Goal: Task Accomplishment & Management: Use online tool/utility

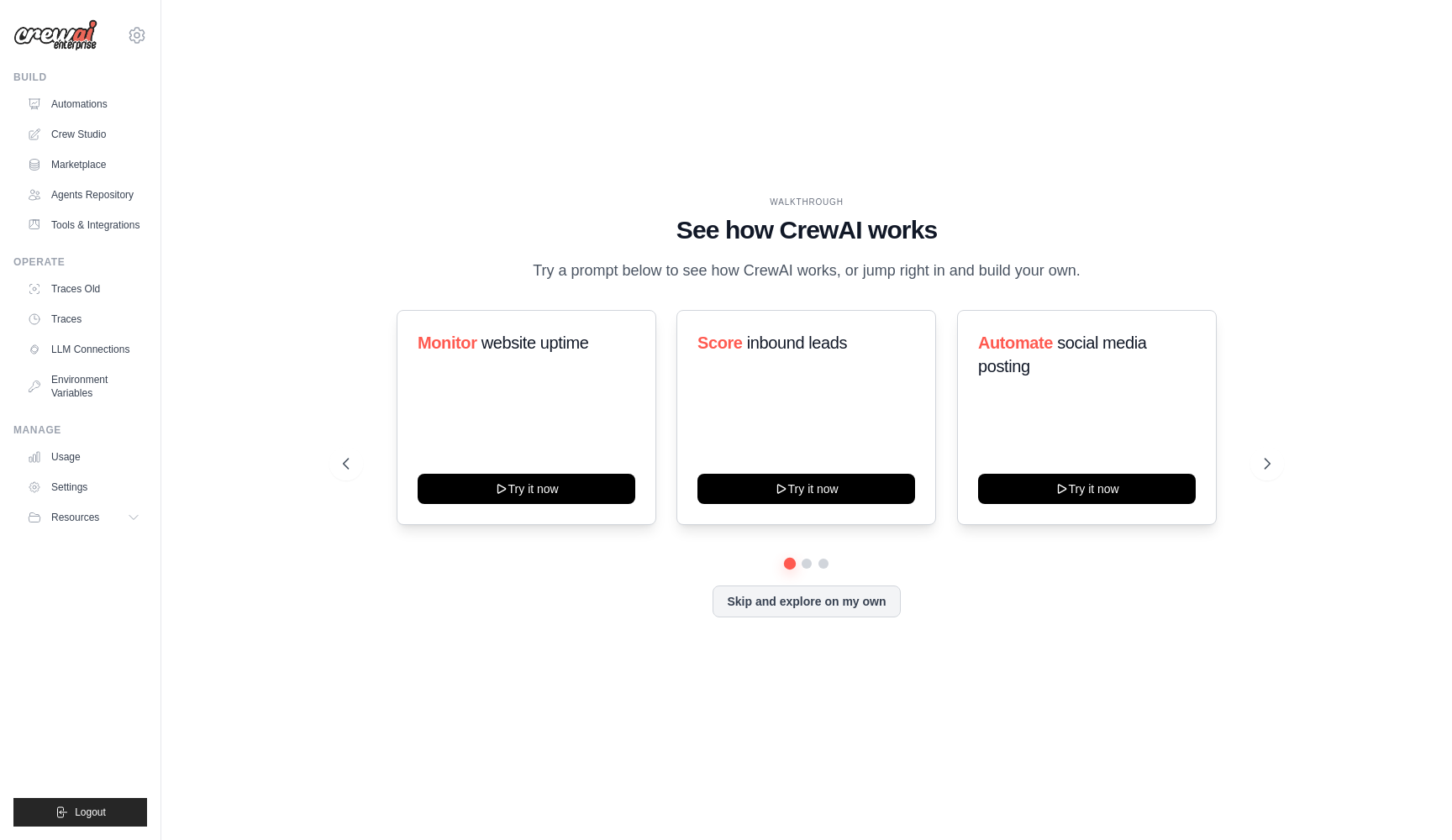
click at [77, 39] on img at bounding box center [56, 35] width 84 height 32
click at [79, 136] on link "Crew Studio" at bounding box center [85, 134] width 127 height 27
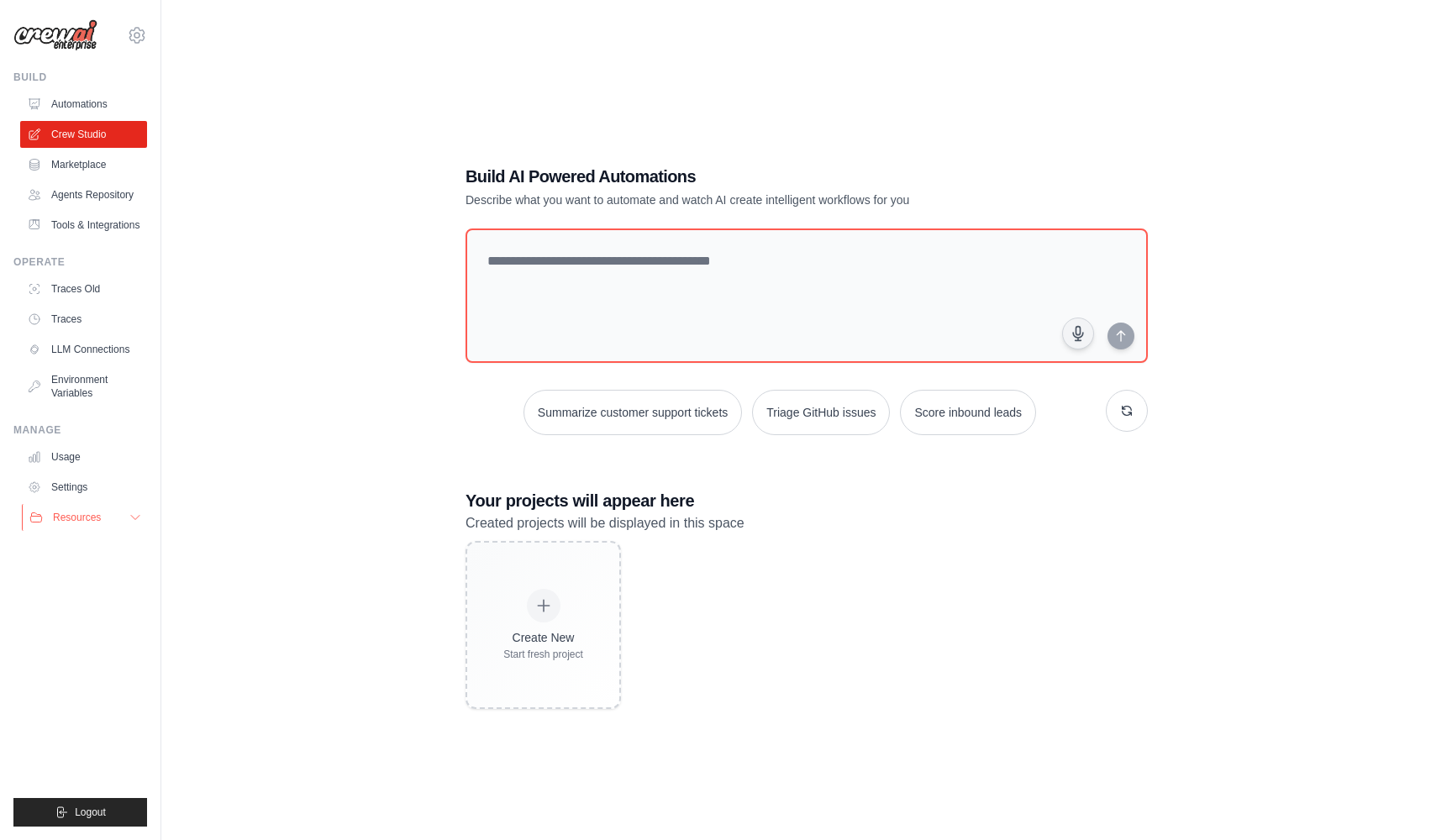
click at [83, 521] on span "Resources" at bounding box center [76, 517] width 48 height 14
click at [84, 382] on link "Environment Variables" at bounding box center [85, 386] width 127 height 41
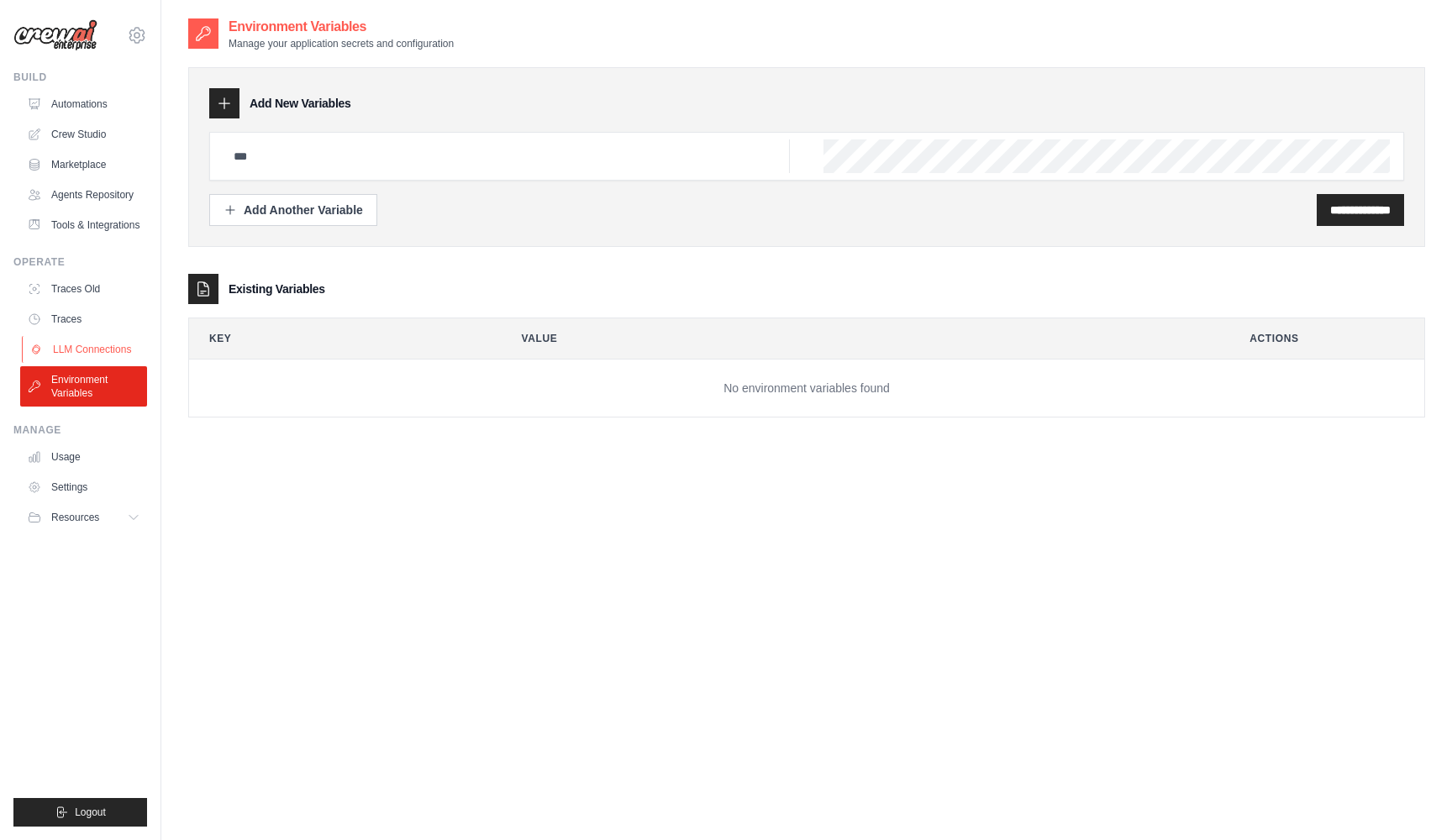
click at [80, 347] on link "LLM Connections" at bounding box center [85, 349] width 127 height 27
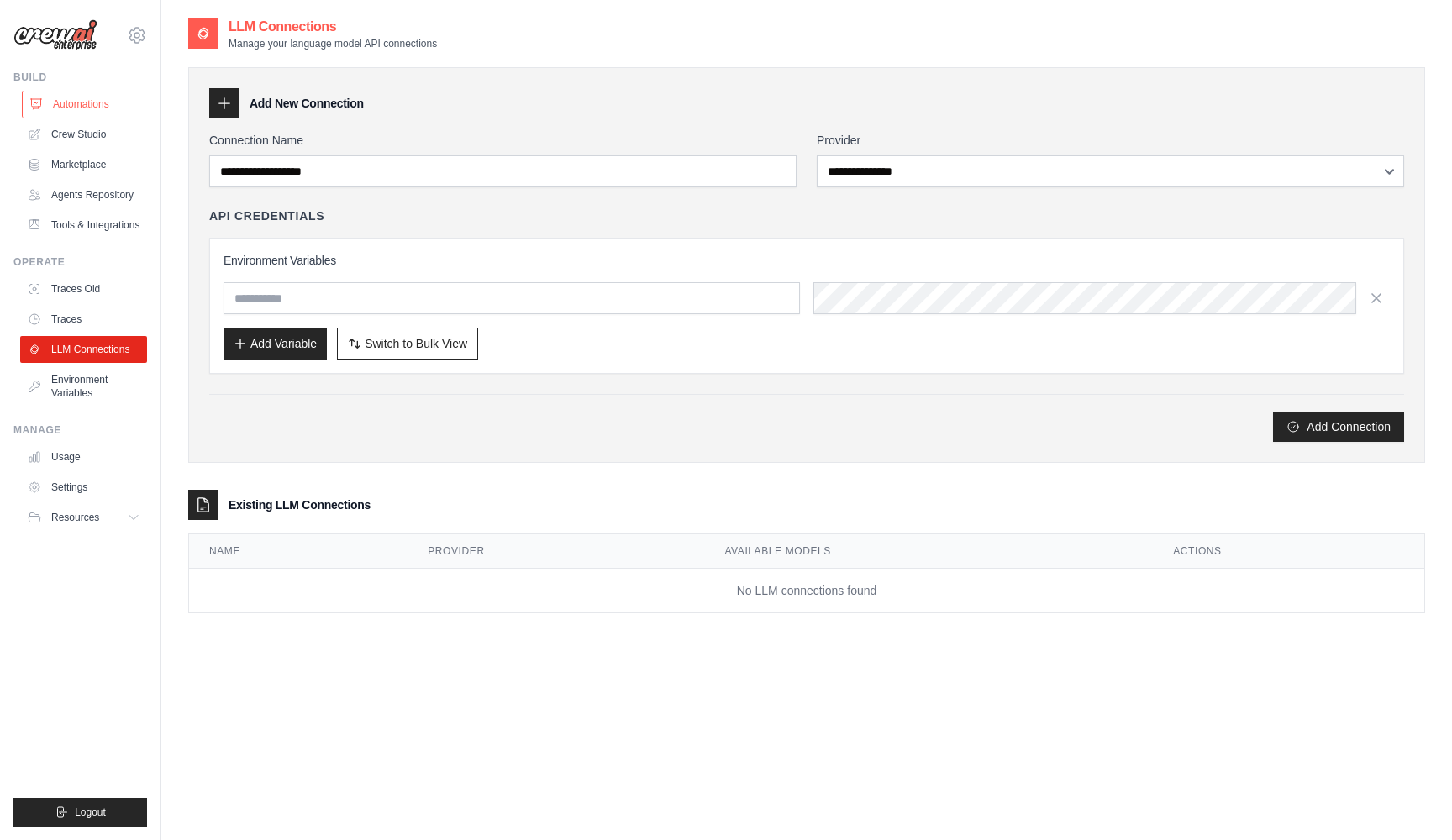
click at [64, 100] on link "Automations" at bounding box center [85, 103] width 127 height 27
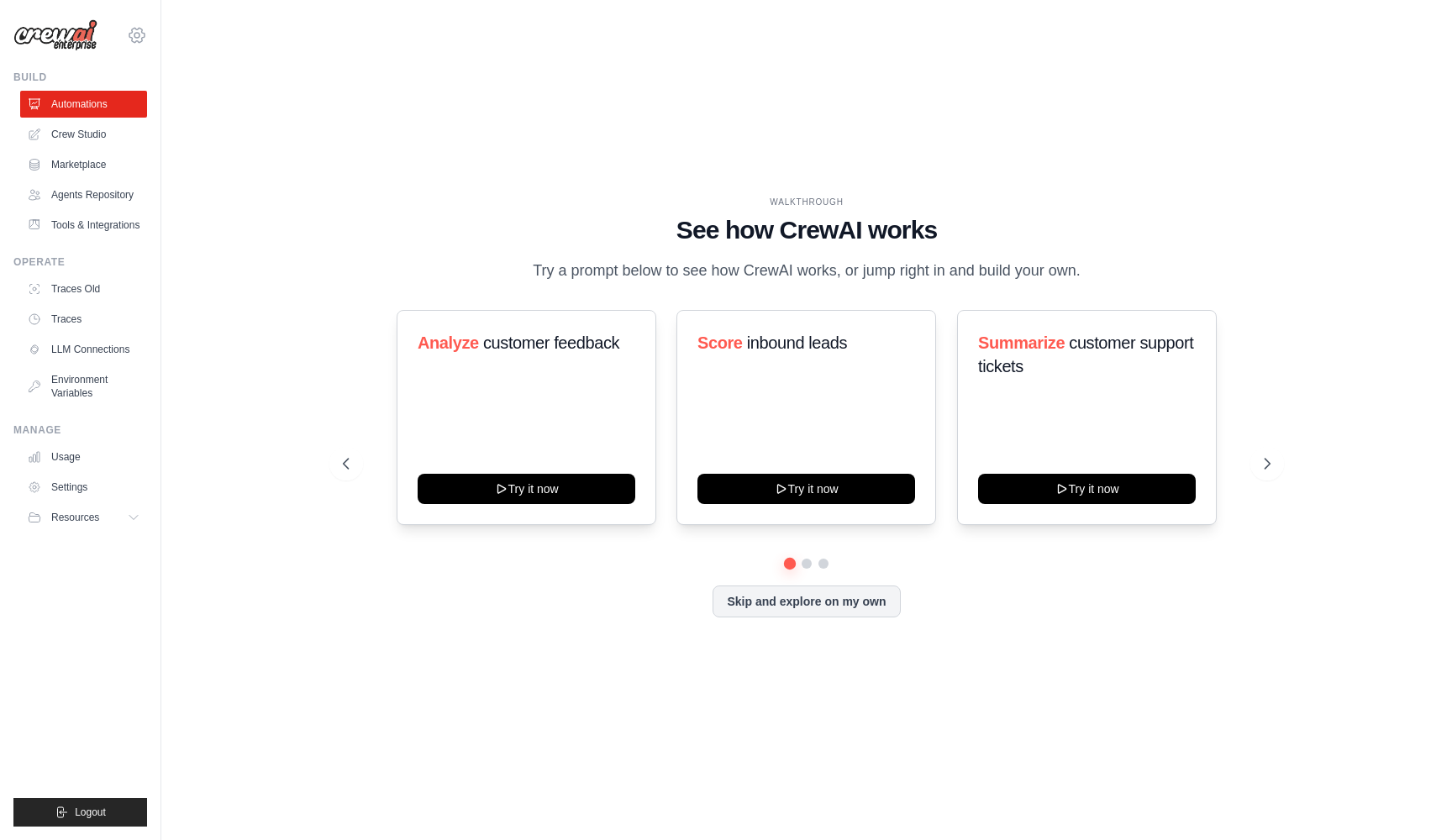
click at [135, 39] on icon at bounding box center [137, 35] width 20 height 20
click at [185, 102] on span "Settings" at bounding box center [209, 103] width 133 height 17
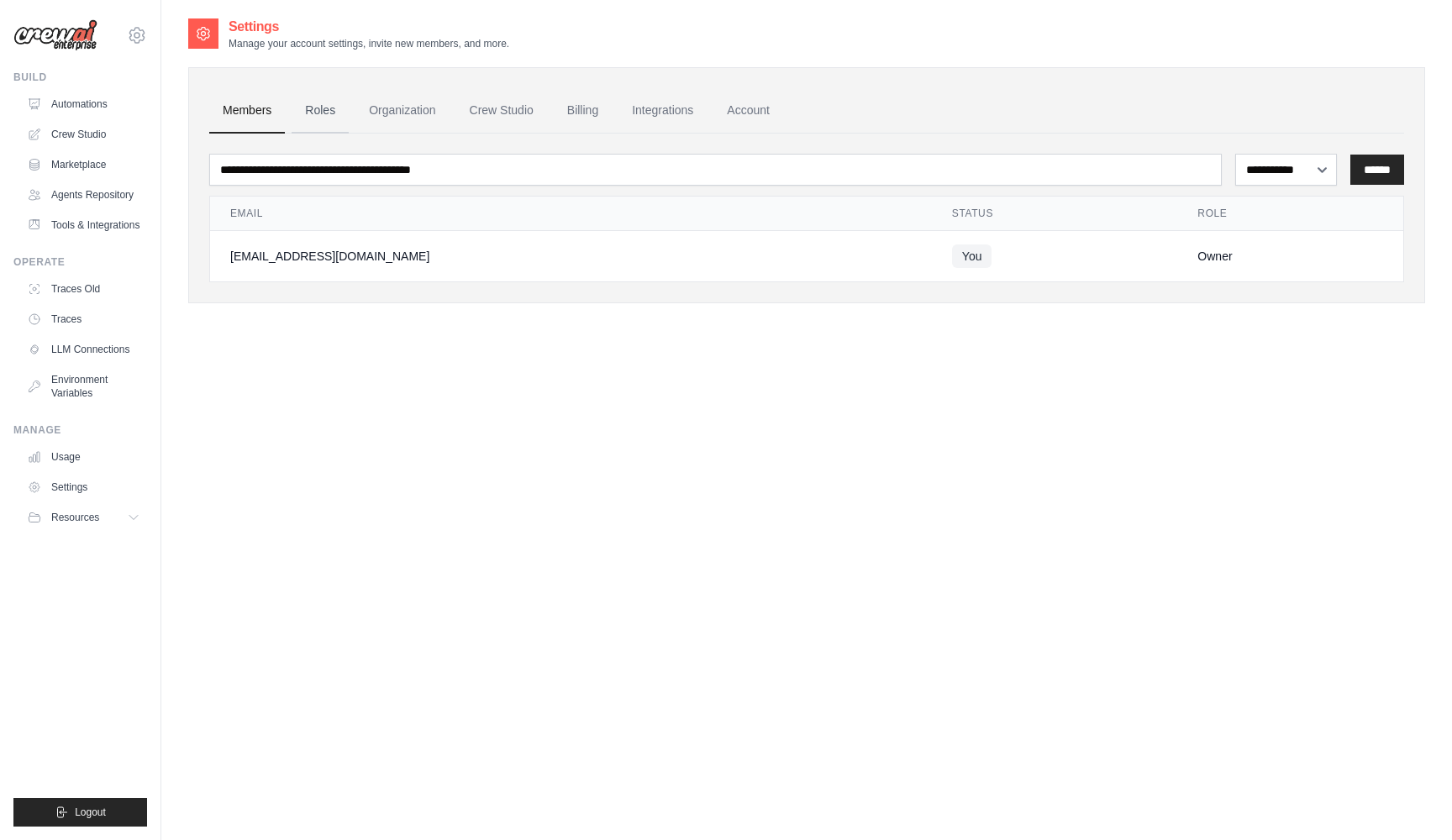
click at [329, 106] on link "Roles" at bounding box center [321, 111] width 58 height 46
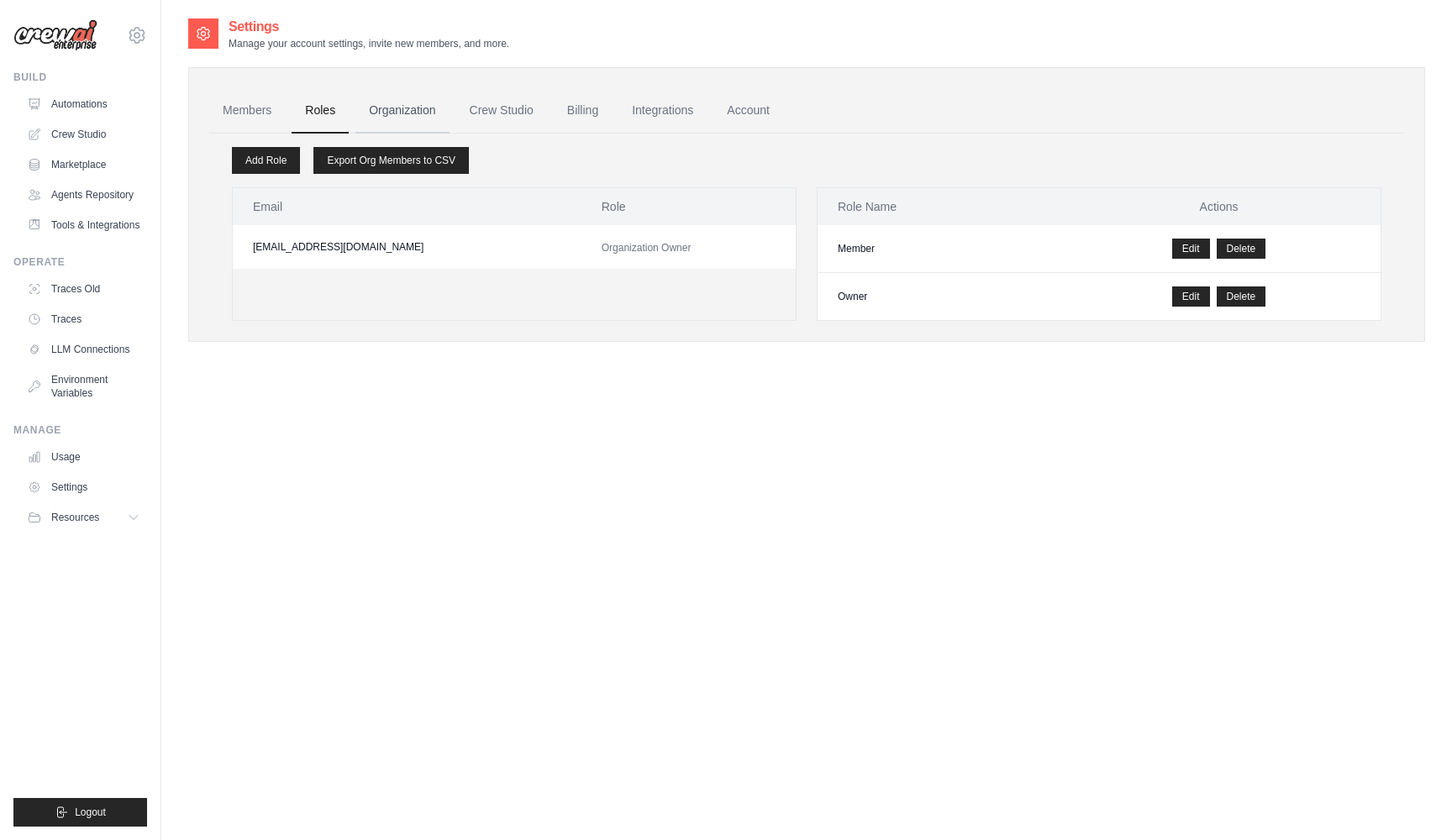
click at [408, 110] on link "Organization" at bounding box center [402, 111] width 93 height 46
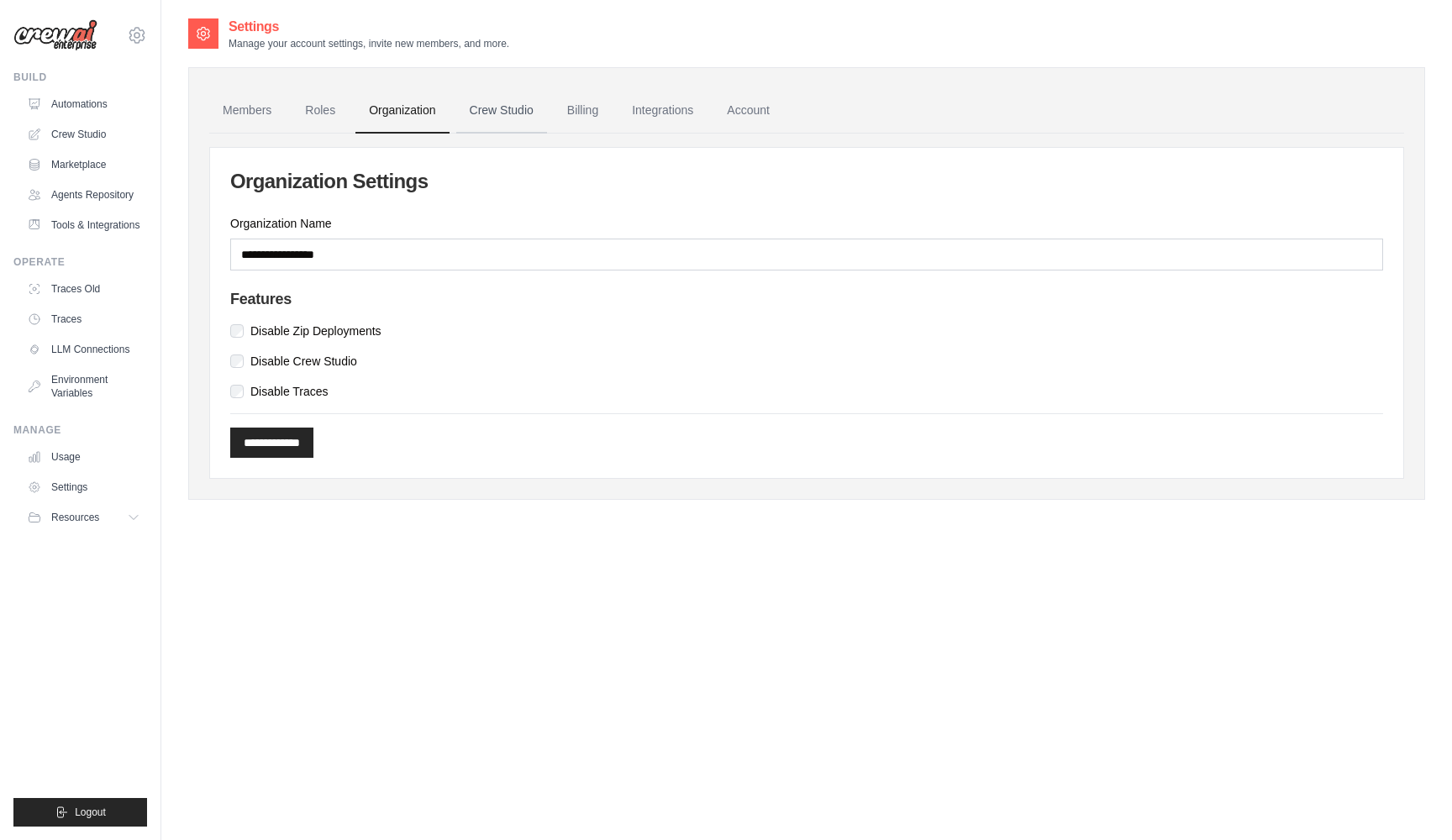
click at [518, 113] on link "Crew Studio" at bounding box center [501, 111] width 90 height 46
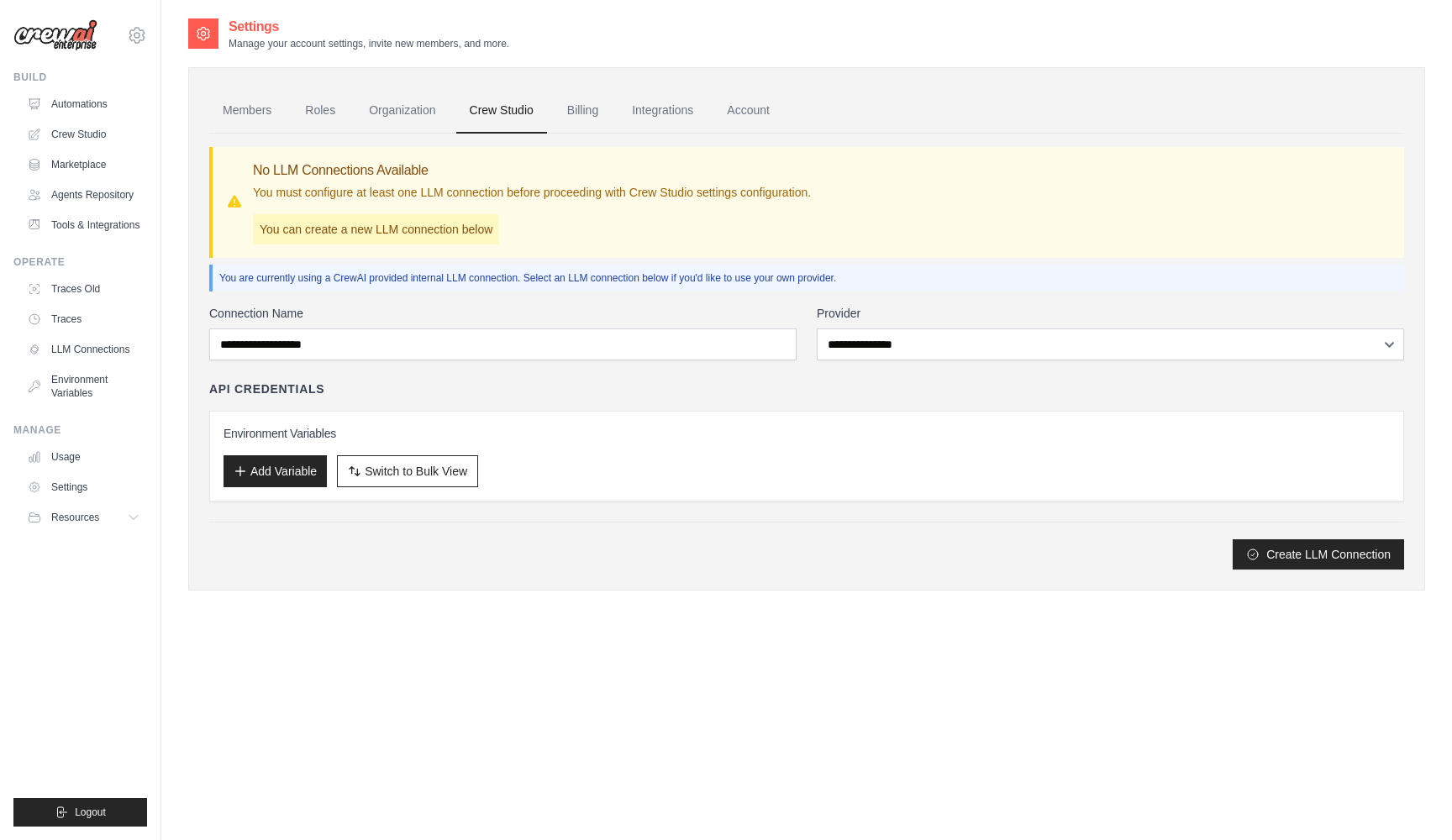
click at [580, 108] on link "Billing" at bounding box center [582, 111] width 58 height 46
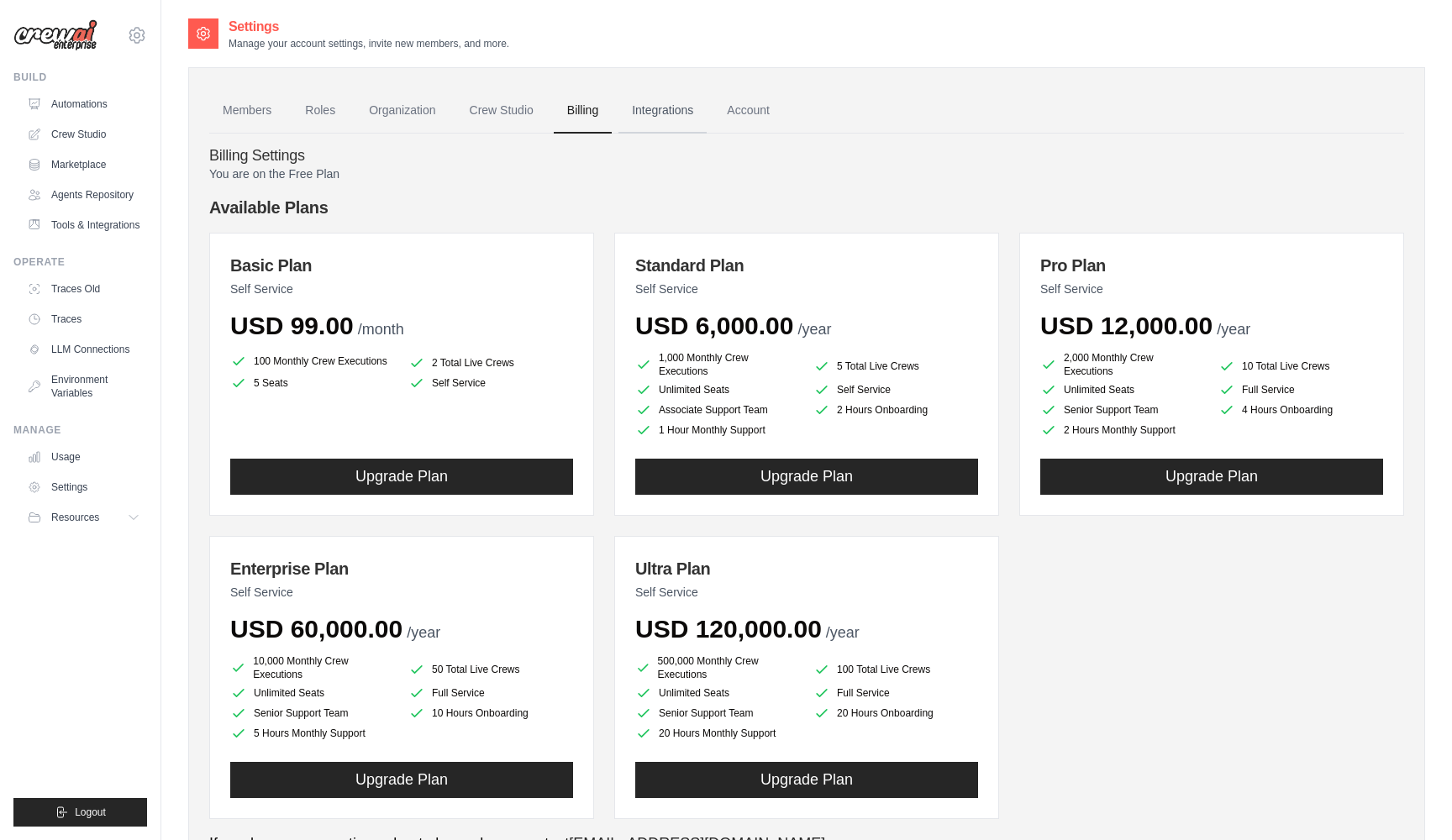
click at [646, 108] on link "Integrations" at bounding box center [662, 111] width 88 height 46
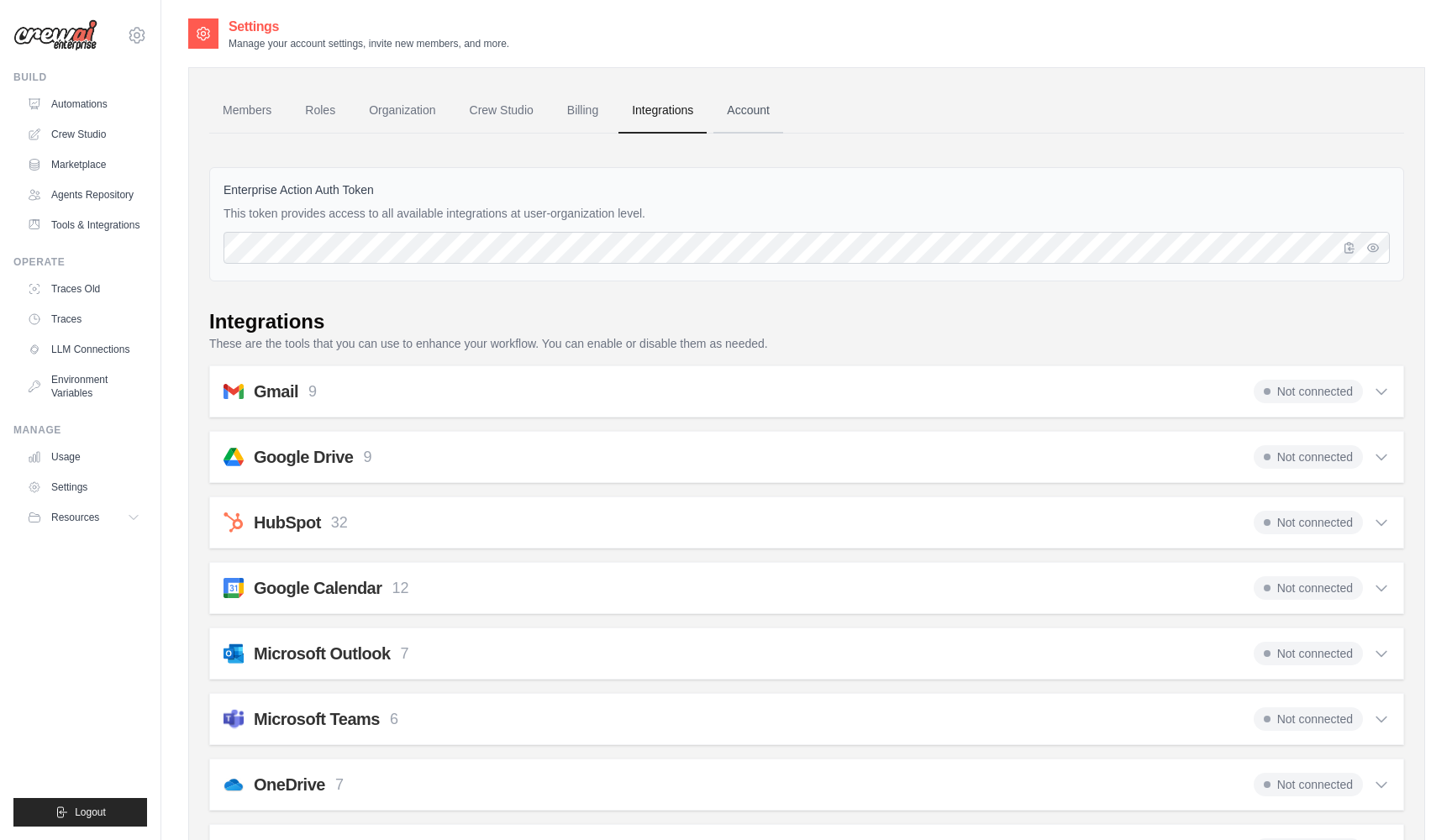
click at [754, 110] on link "Account" at bounding box center [748, 111] width 70 height 46
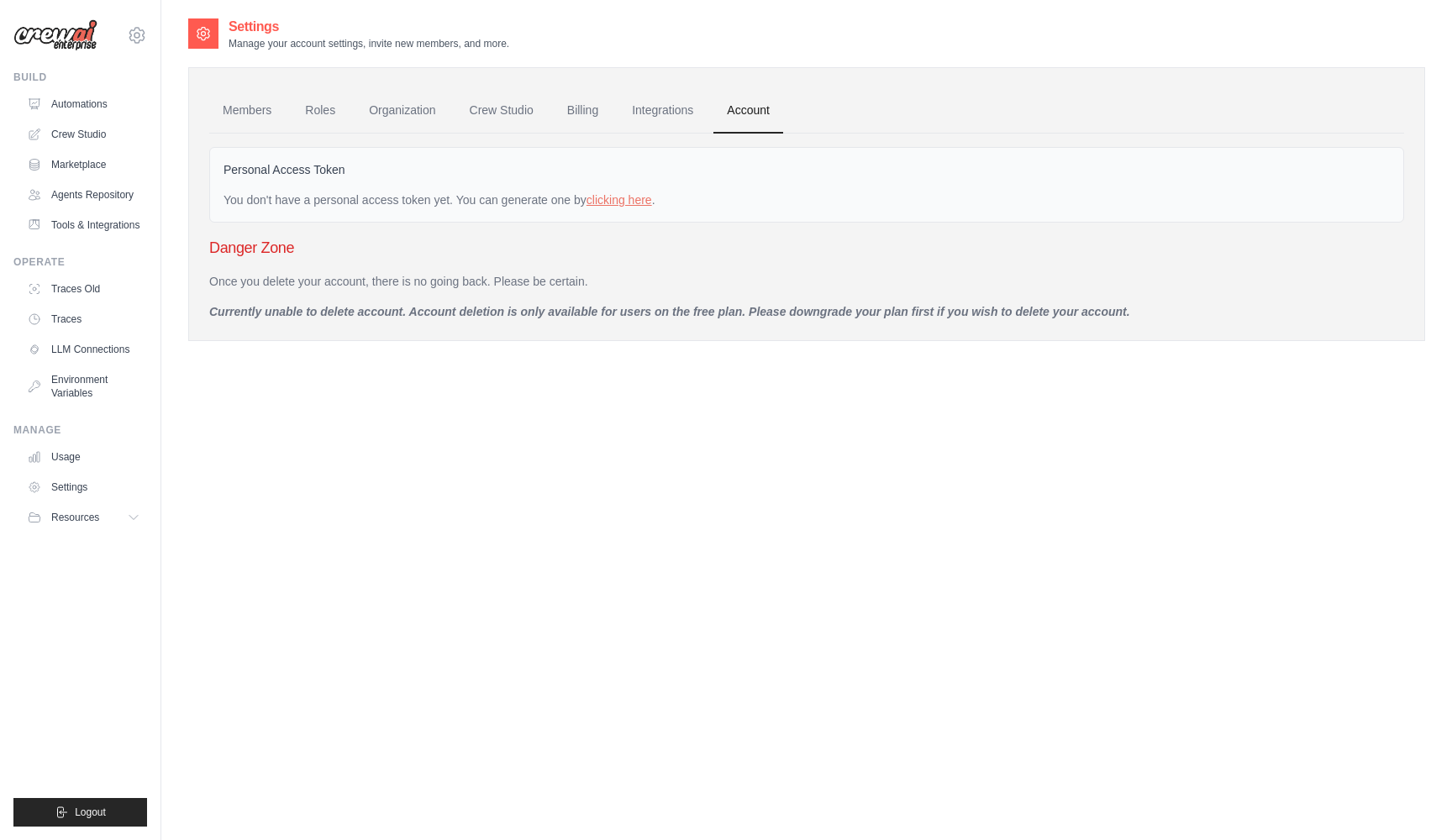
click at [913, 423] on div "Settings Manage your account settings, invite new members, and more. Members Ro…" at bounding box center [805, 437] width 1236 height 840
drag, startPoint x: 913, startPoint y: 423, endPoint x: 828, endPoint y: 226, distance: 214.6
click at [913, 423] on div "Settings Manage your account settings, invite new members, and more. Members Ro…" at bounding box center [805, 437] width 1236 height 840
click at [415, 114] on link "Organization" at bounding box center [402, 111] width 93 height 46
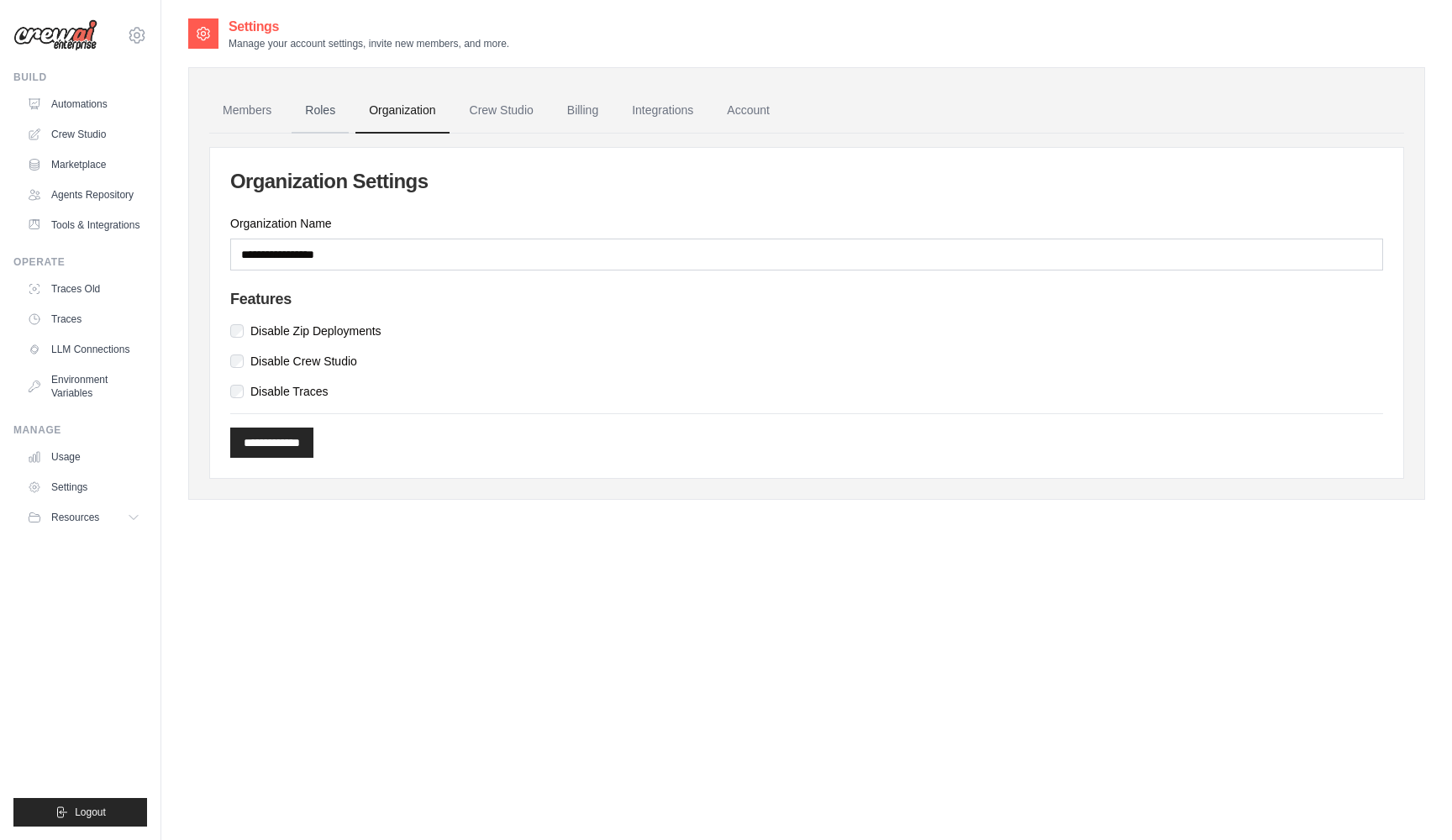
click at [316, 106] on link "Roles" at bounding box center [321, 111] width 58 height 46
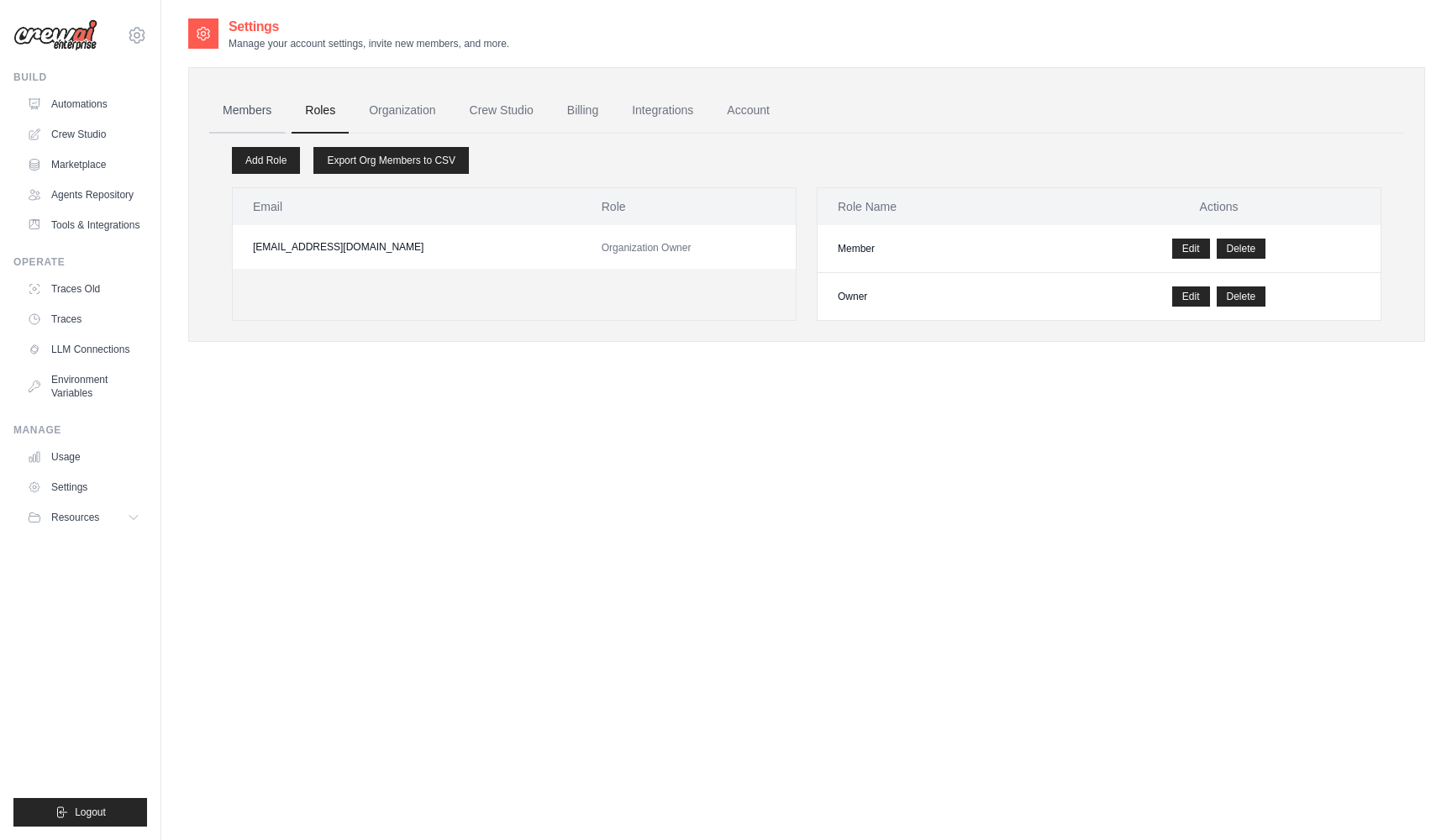
click at [233, 112] on link "Members" at bounding box center [247, 111] width 75 height 46
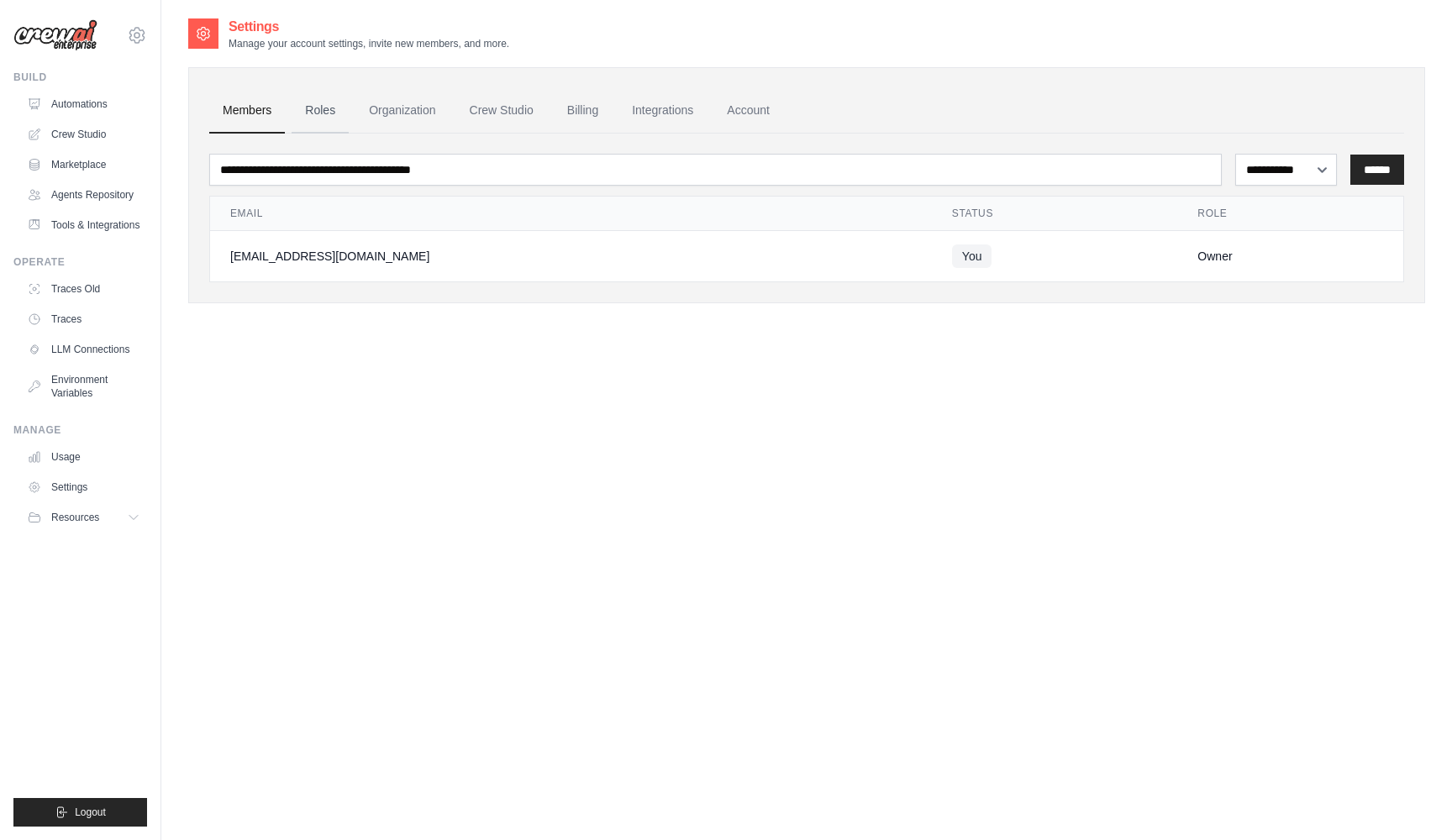
click at [321, 111] on link "Roles" at bounding box center [321, 111] width 58 height 46
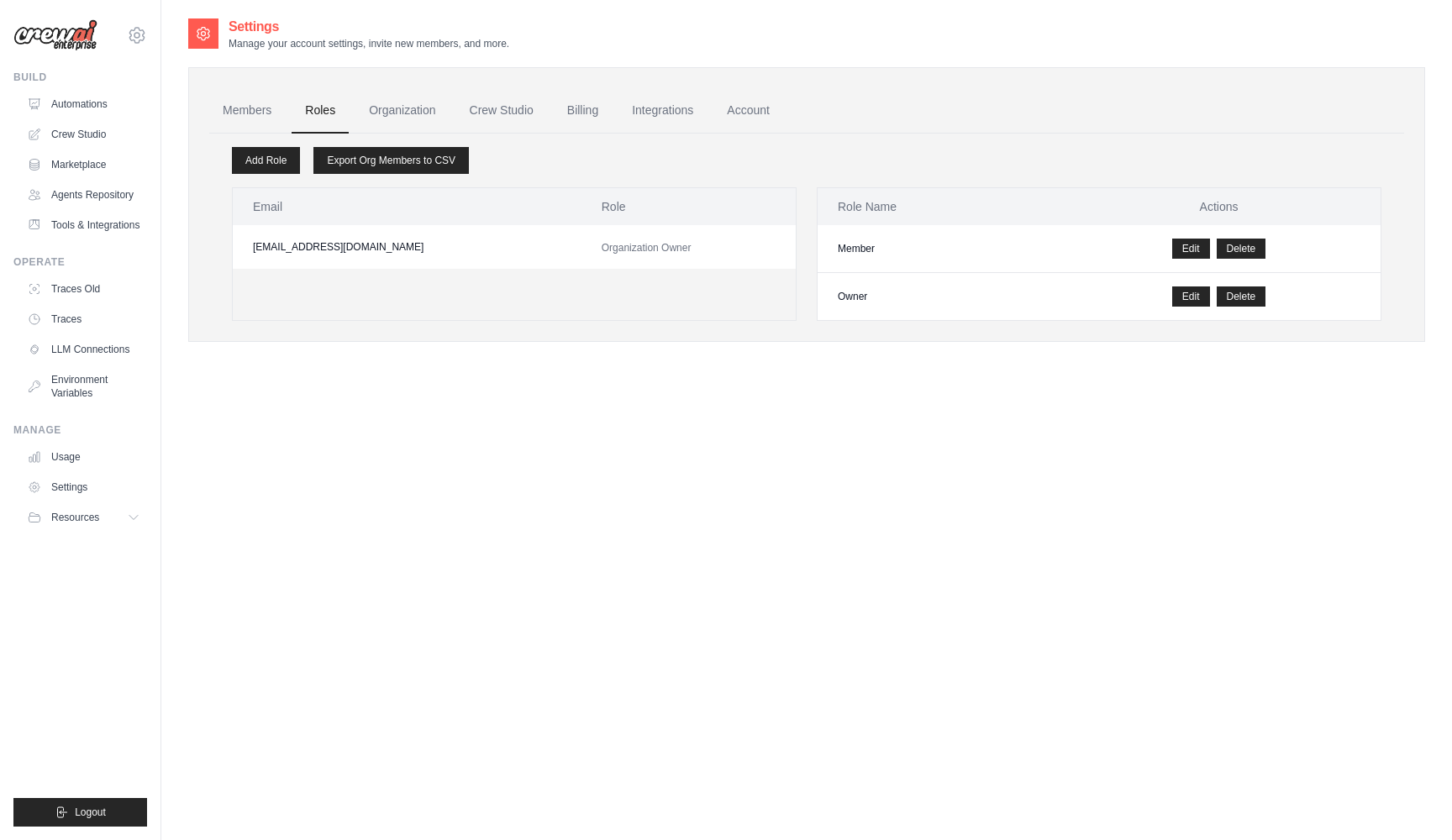
click at [774, 550] on div "Settings Manage your account settings, invite new members, and more. Members Ro…" at bounding box center [805, 437] width 1236 height 840
click at [761, 111] on link "Account" at bounding box center [748, 111] width 70 height 46
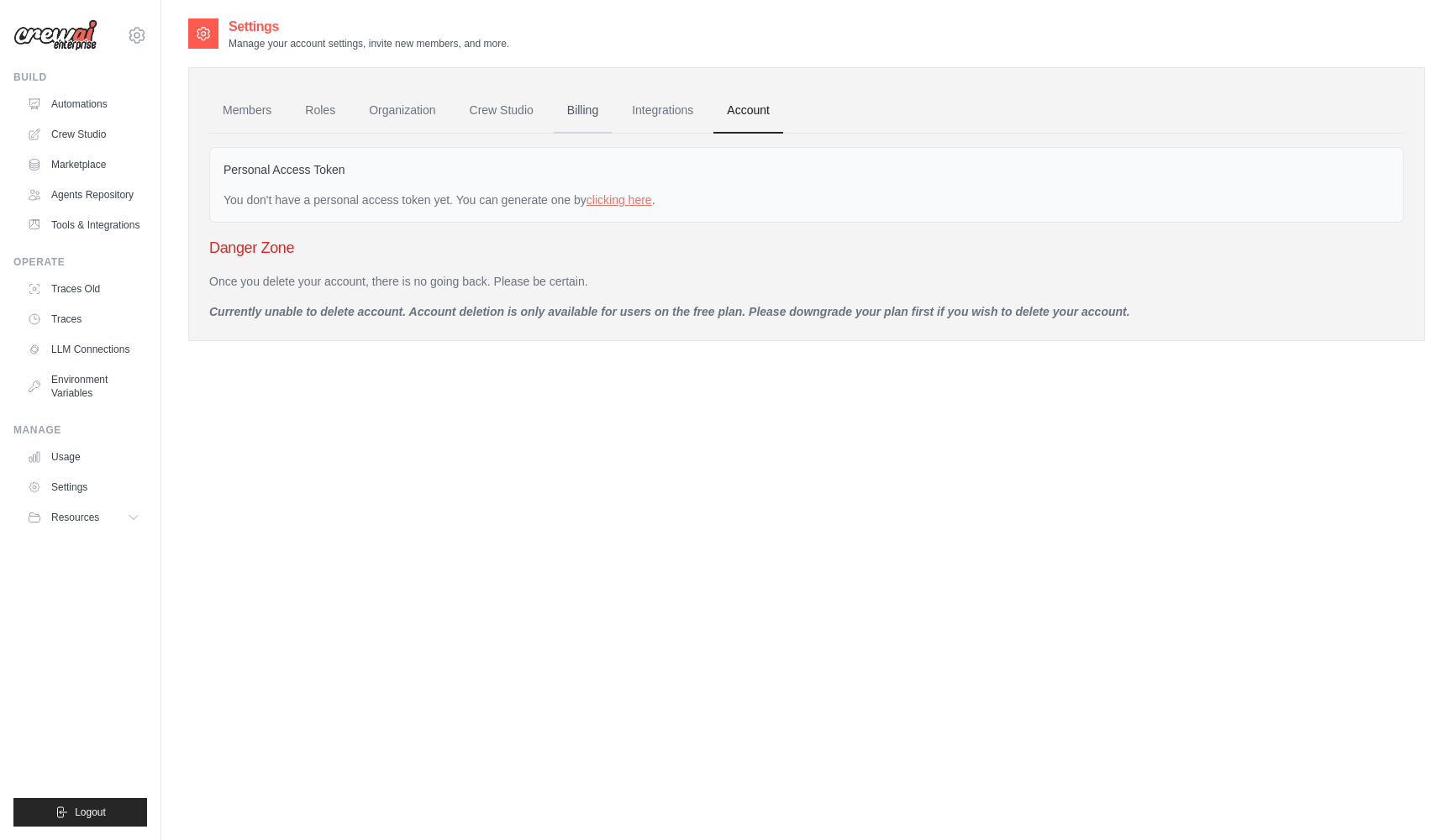
click at [585, 111] on link "Billing" at bounding box center [582, 111] width 58 height 46
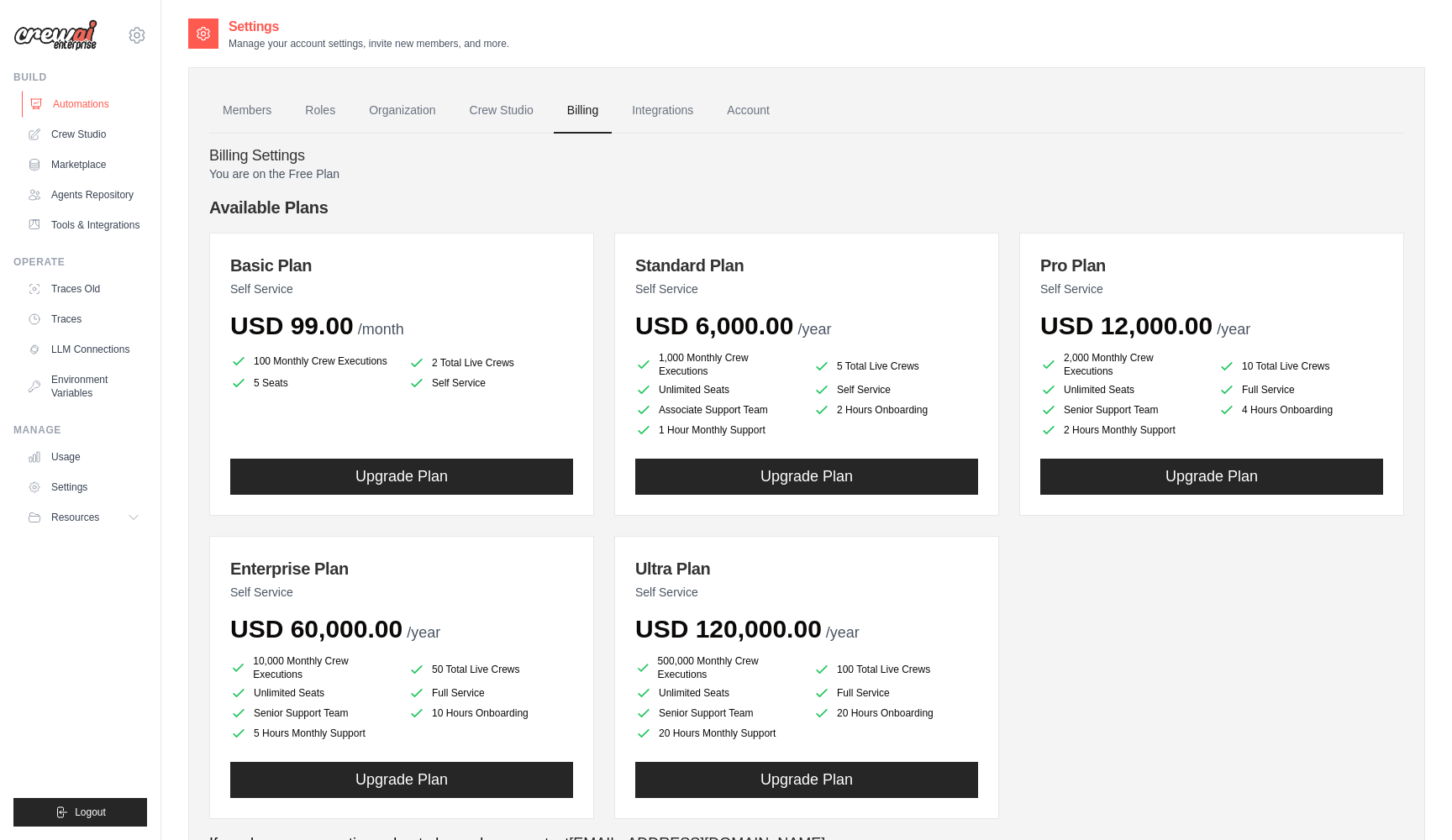
click at [64, 104] on link "Automations" at bounding box center [85, 103] width 127 height 27
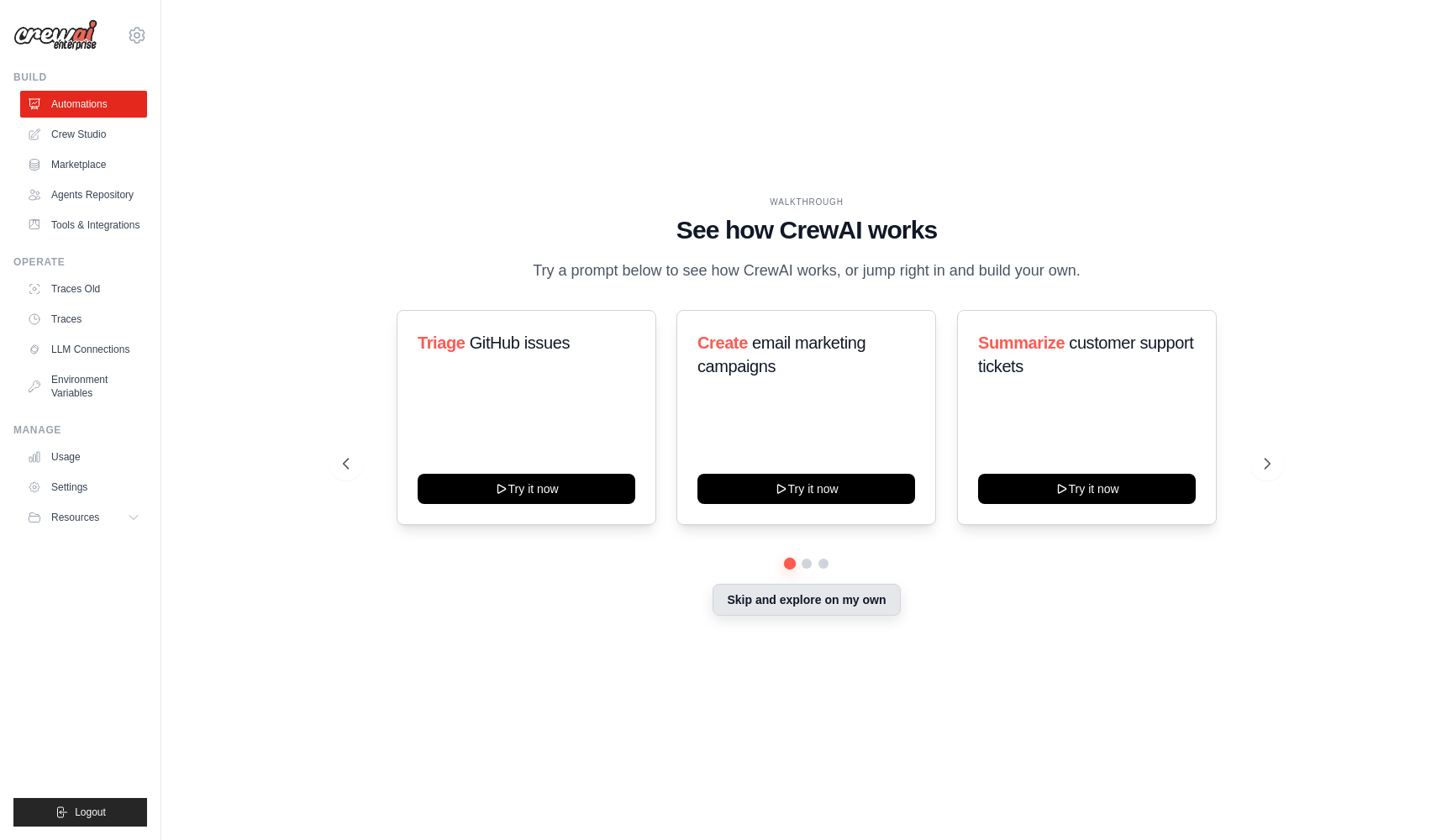
click at [863, 601] on button "Skip and explore on my own" at bounding box center [805, 600] width 188 height 32
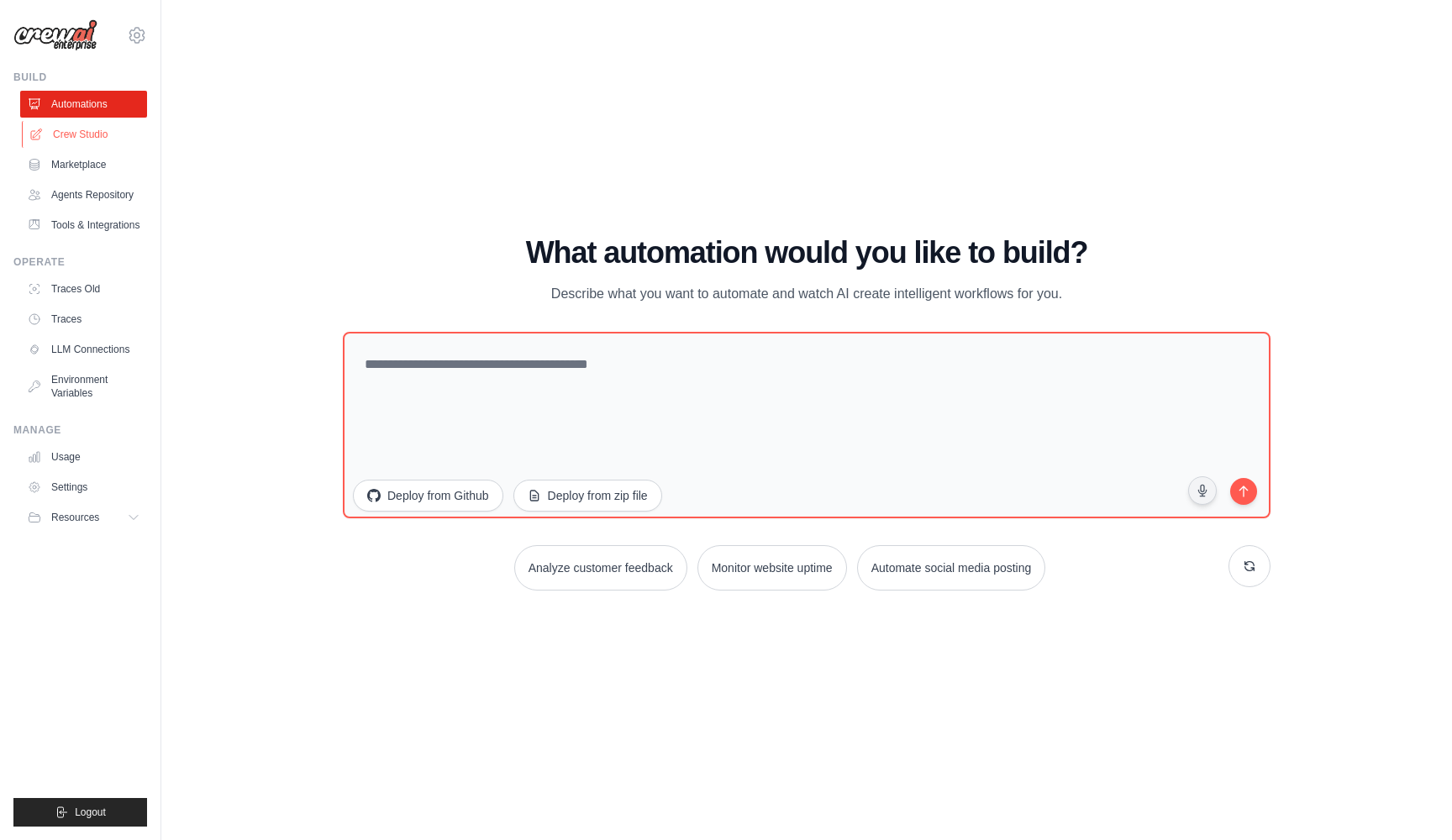
click at [108, 135] on link "Crew Studio" at bounding box center [85, 134] width 127 height 27
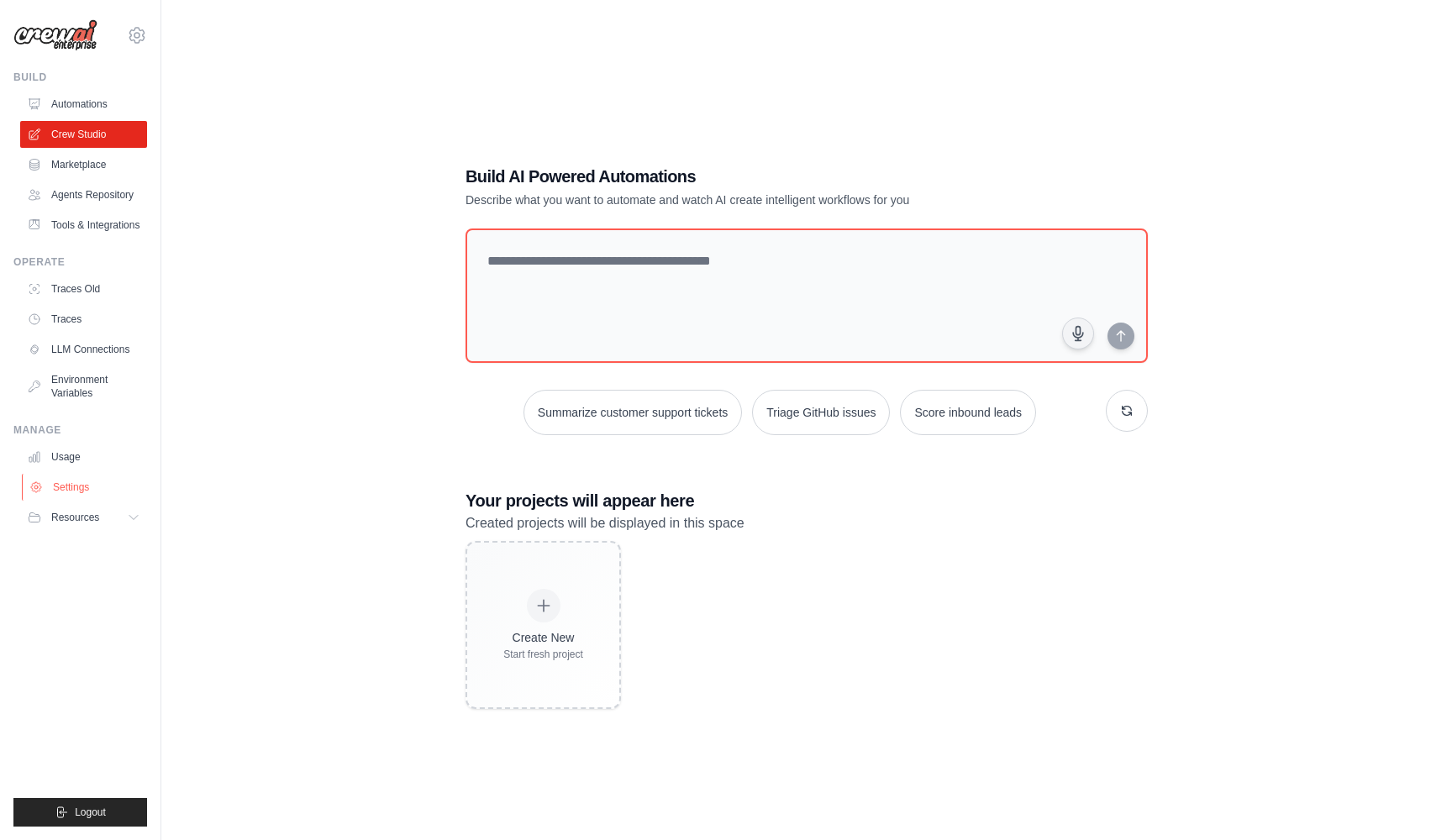
click at [61, 488] on link "Settings" at bounding box center [85, 487] width 127 height 27
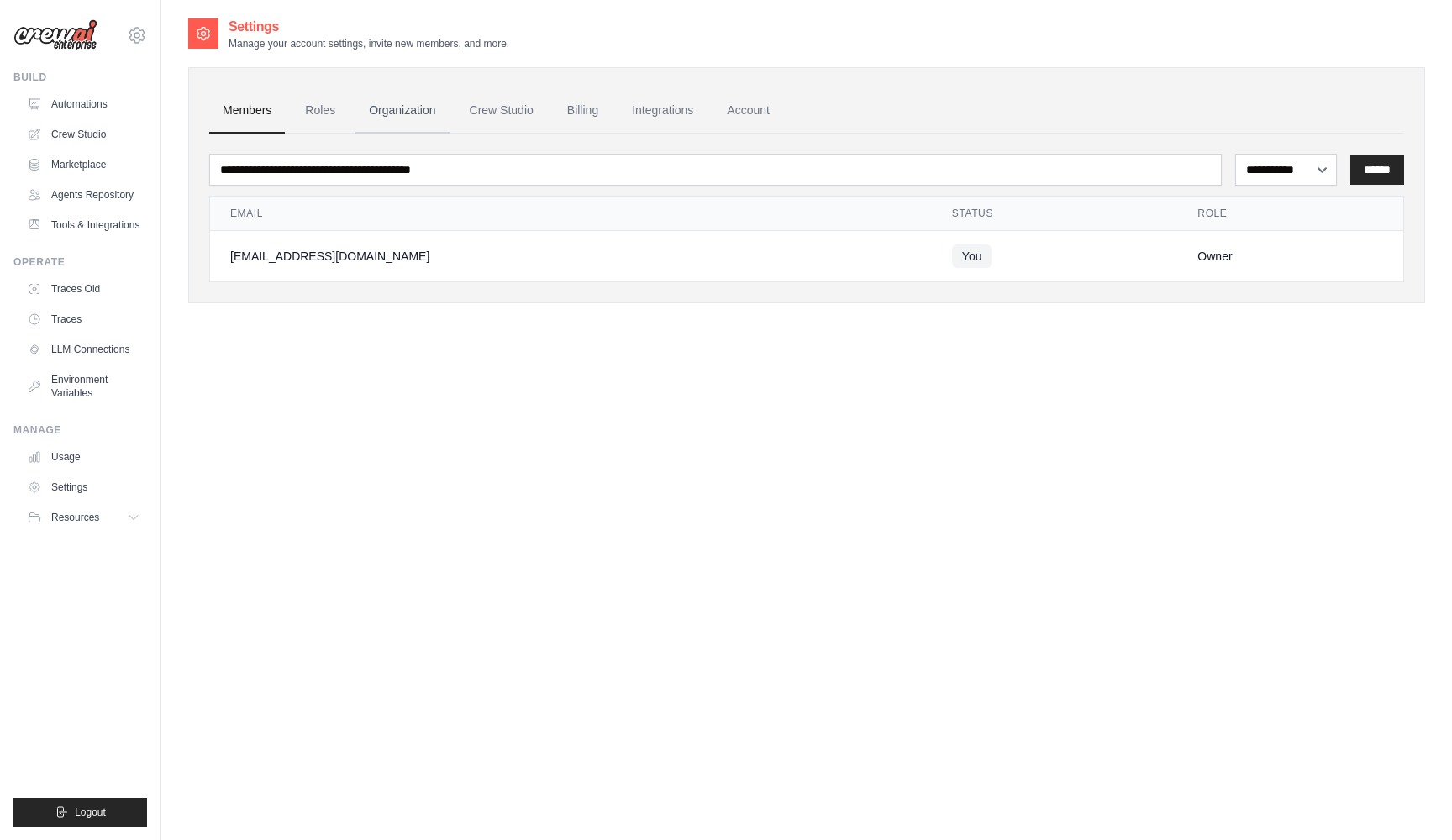
click at [422, 101] on link "Organization" at bounding box center [402, 111] width 93 height 46
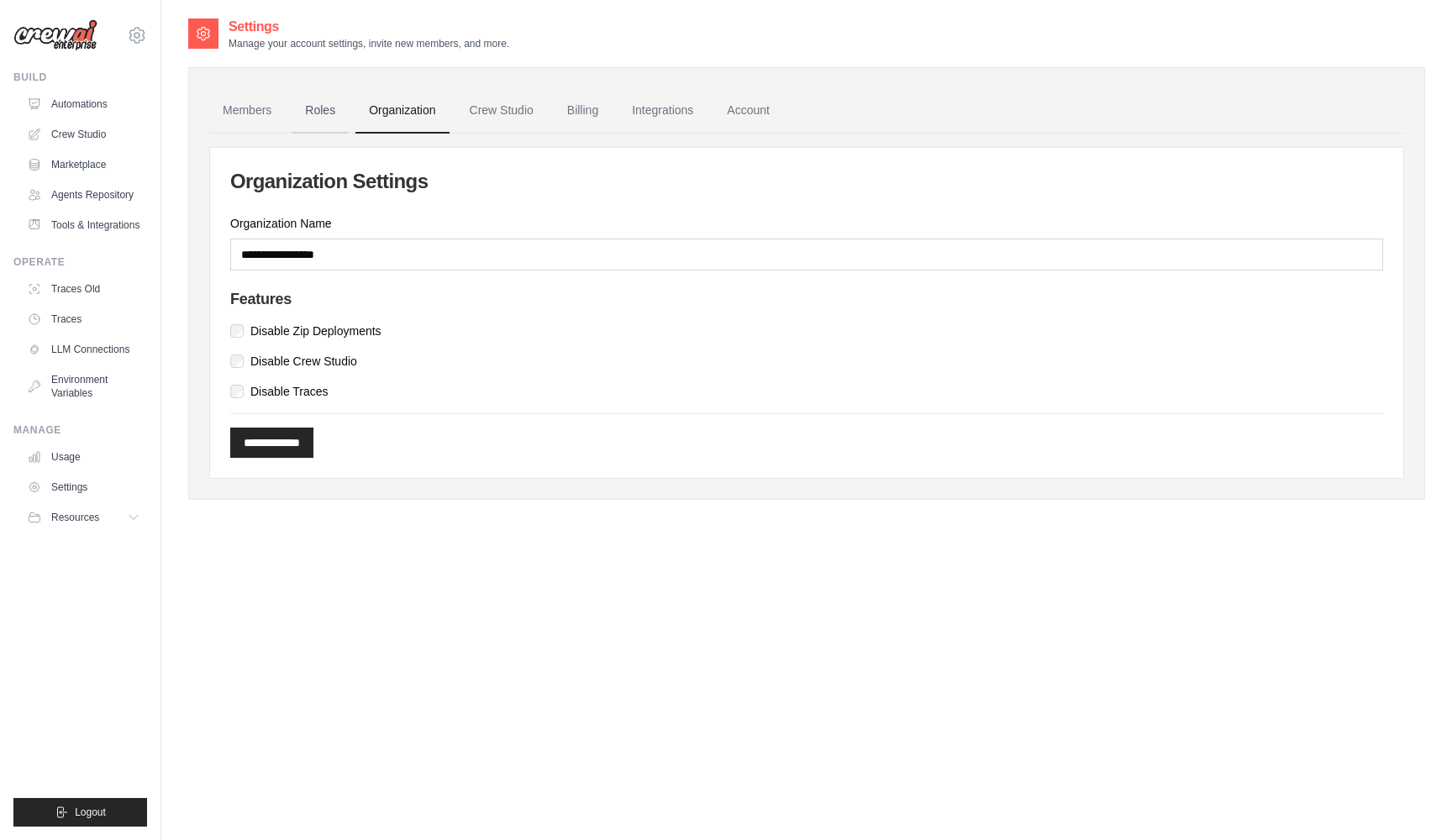
click at [323, 103] on link "Roles" at bounding box center [321, 111] width 58 height 46
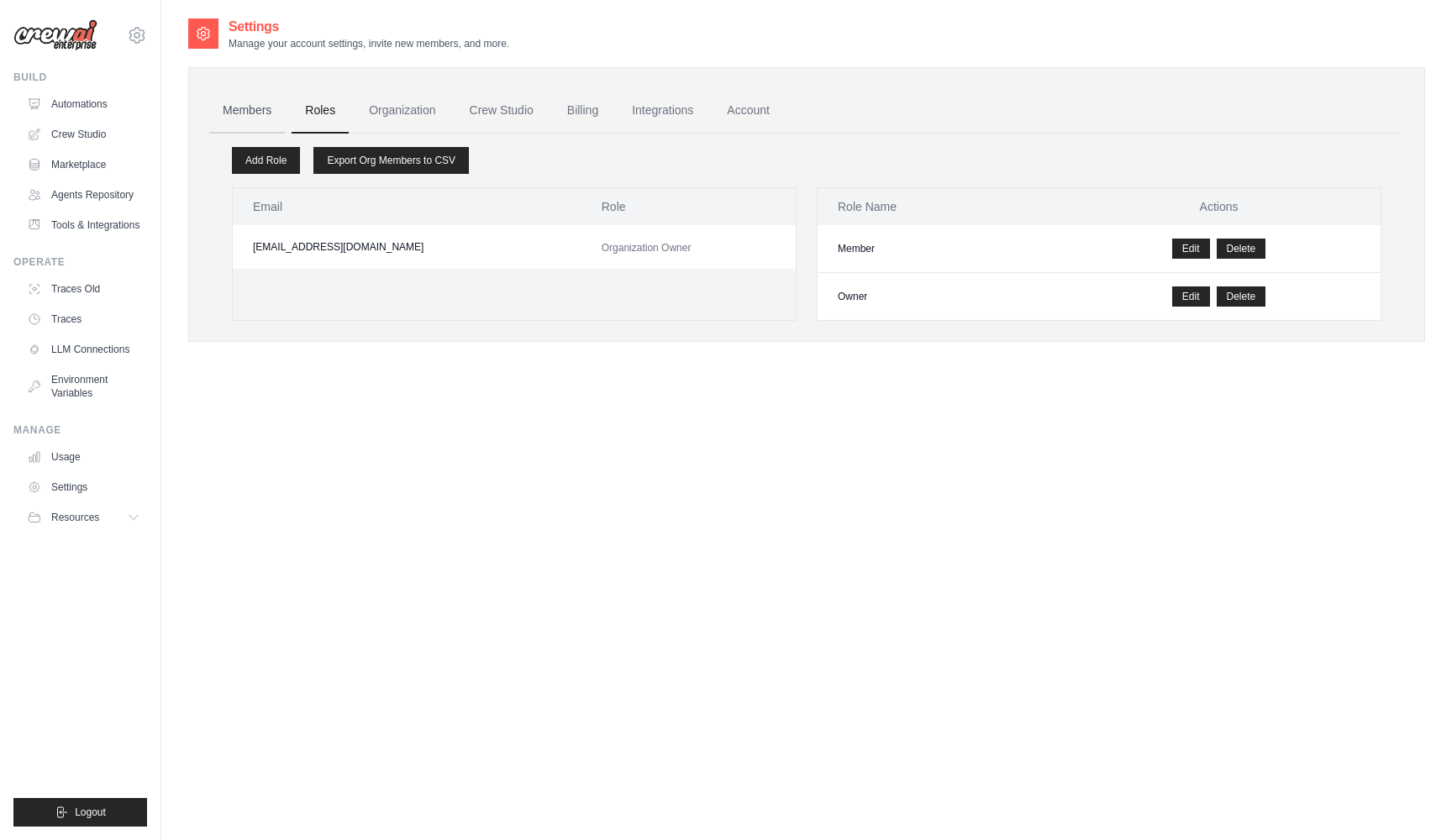
click at [241, 99] on link "Members" at bounding box center [247, 111] width 75 height 46
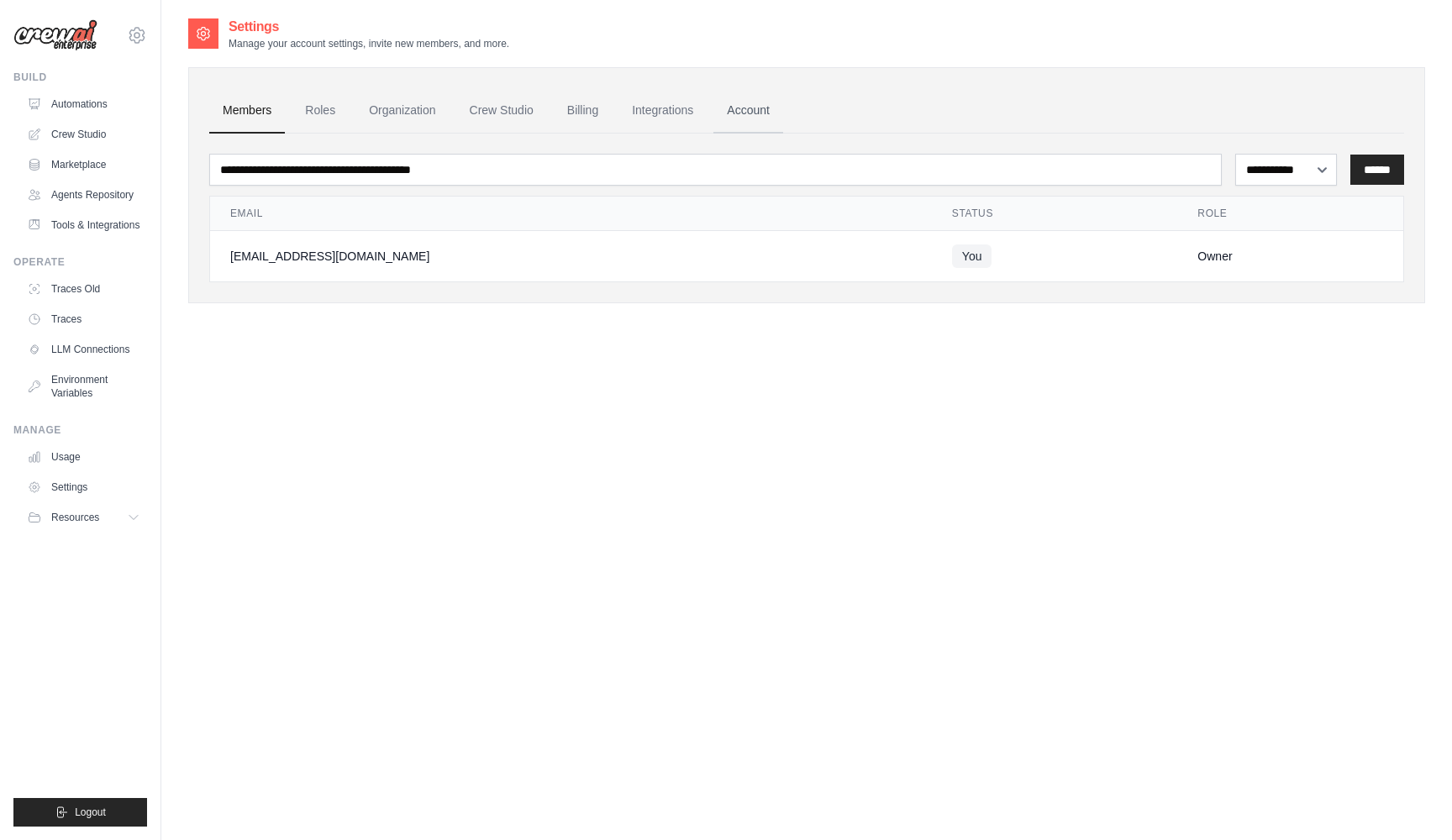
click at [757, 114] on link "Account" at bounding box center [748, 111] width 70 height 46
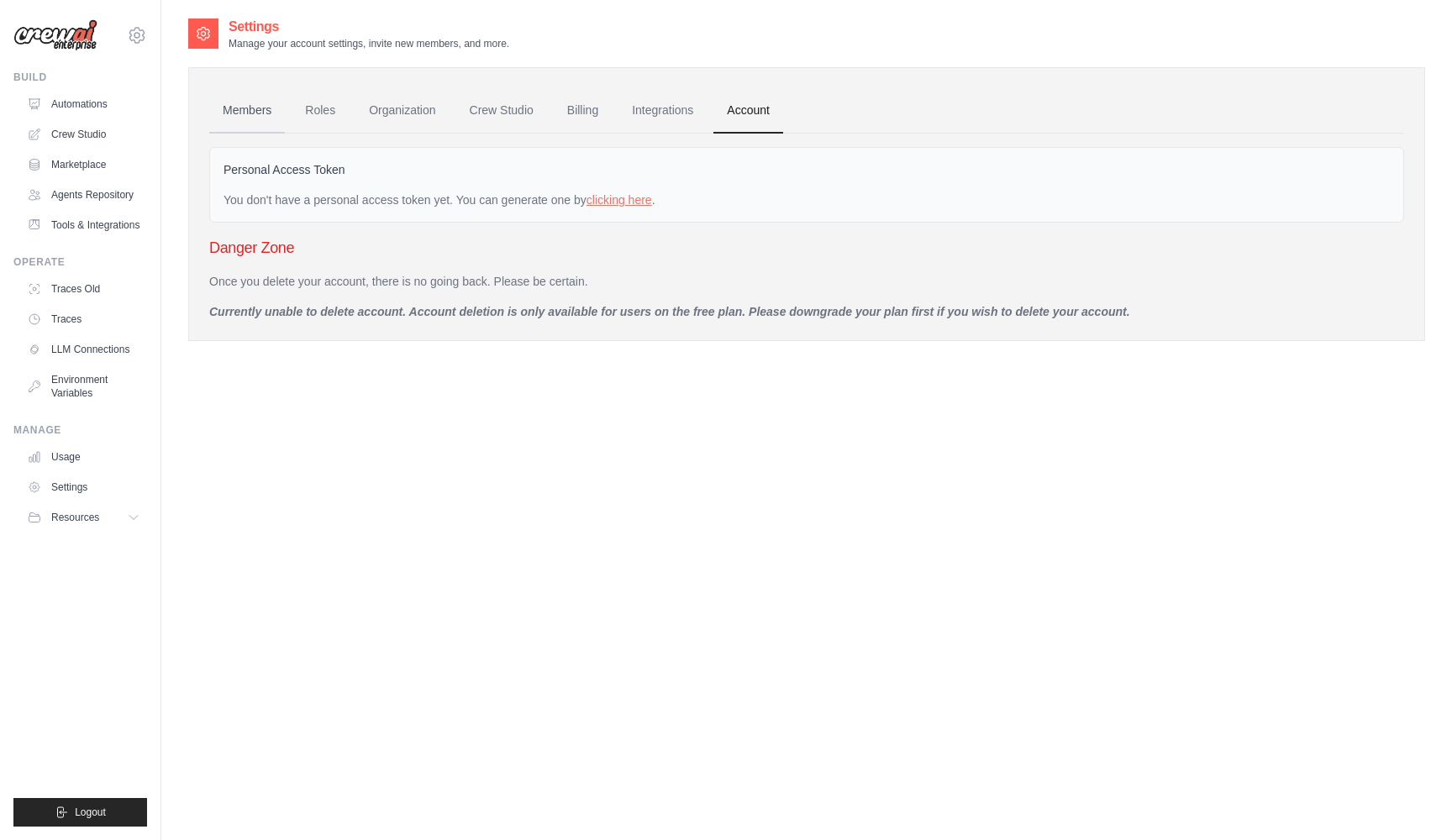
click at [249, 106] on link "Members" at bounding box center [247, 111] width 75 height 46
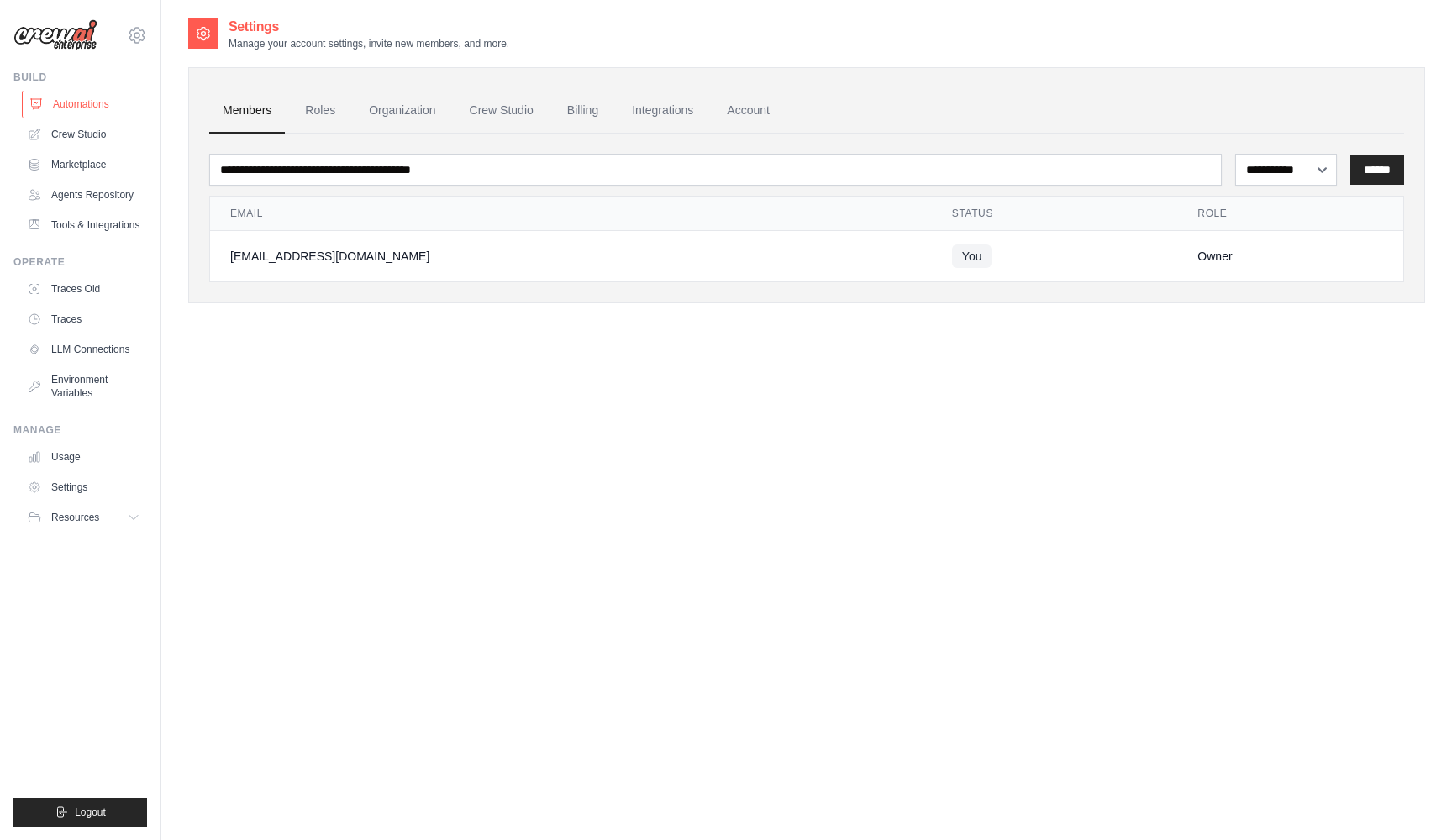
click at [69, 106] on link "Automations" at bounding box center [85, 103] width 127 height 27
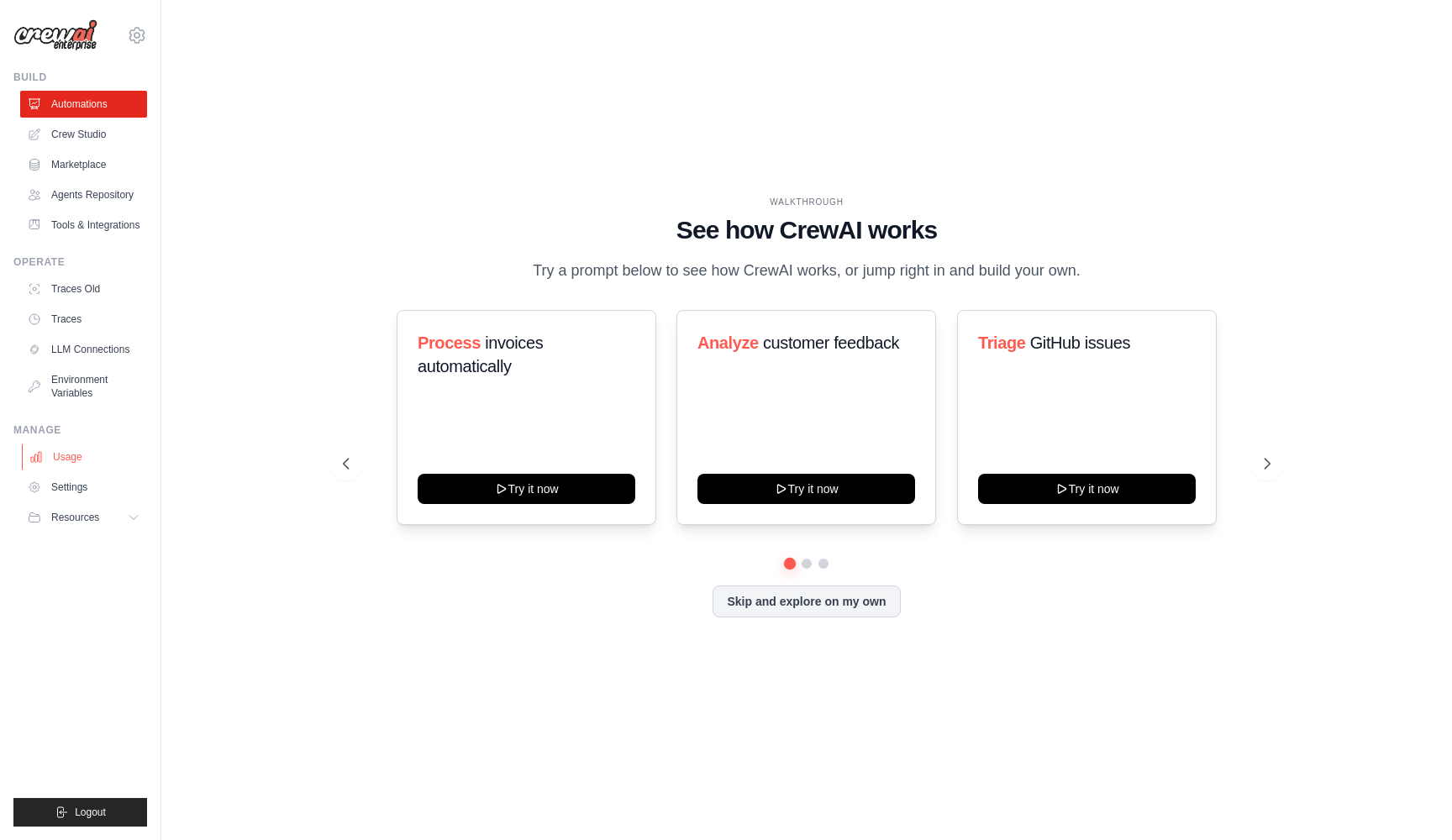
click at [74, 451] on link "Usage" at bounding box center [85, 457] width 127 height 27
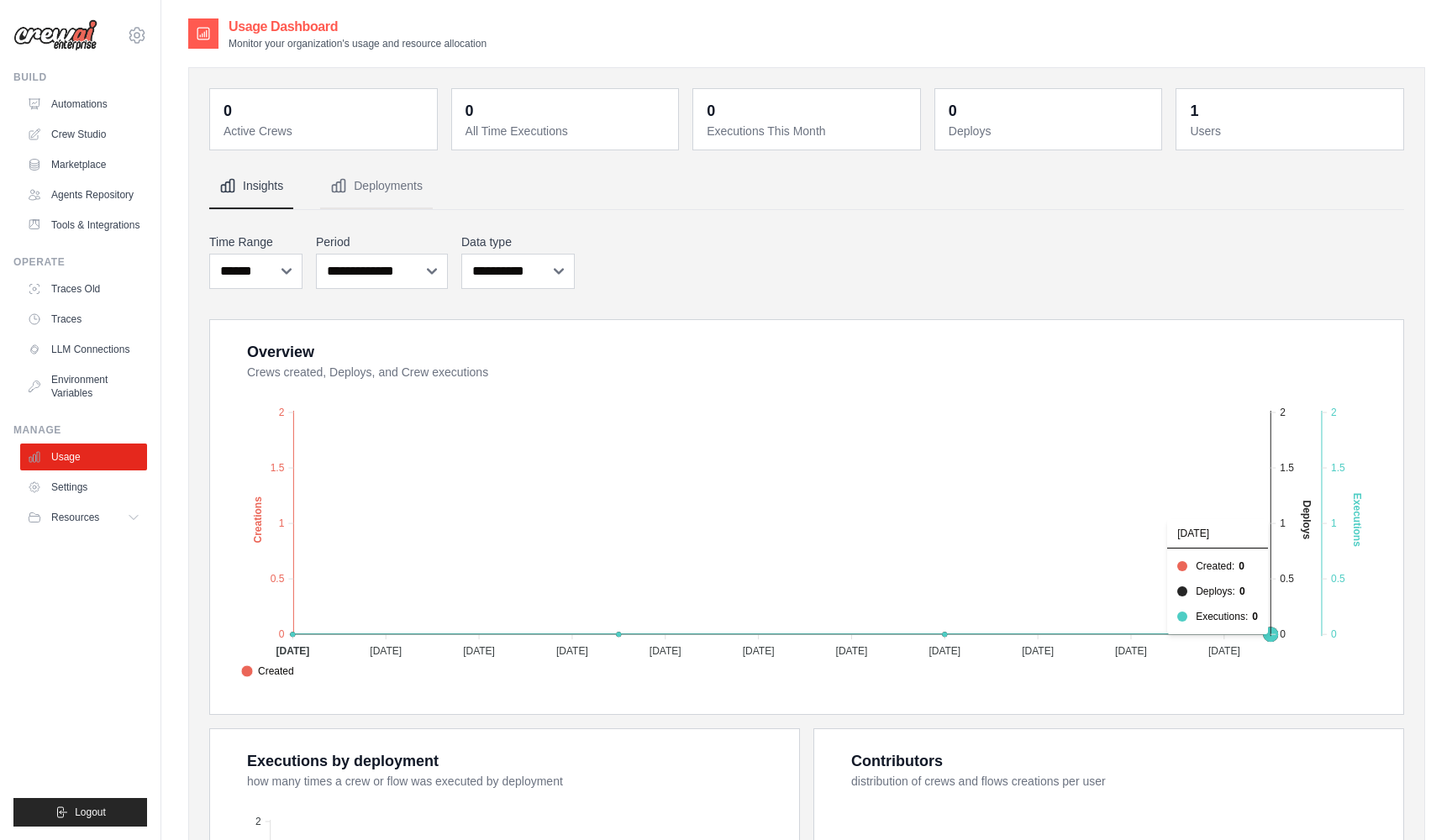
click at [1167, 686] on div "Created Deploys Executions 2 2 1.5 1.5 1 1 0.5 0.5 0 0 Creations 01 Aug 2025 01…" at bounding box center [807, 540] width 1149 height 307
click at [90, 106] on link "Automations" at bounding box center [85, 103] width 127 height 27
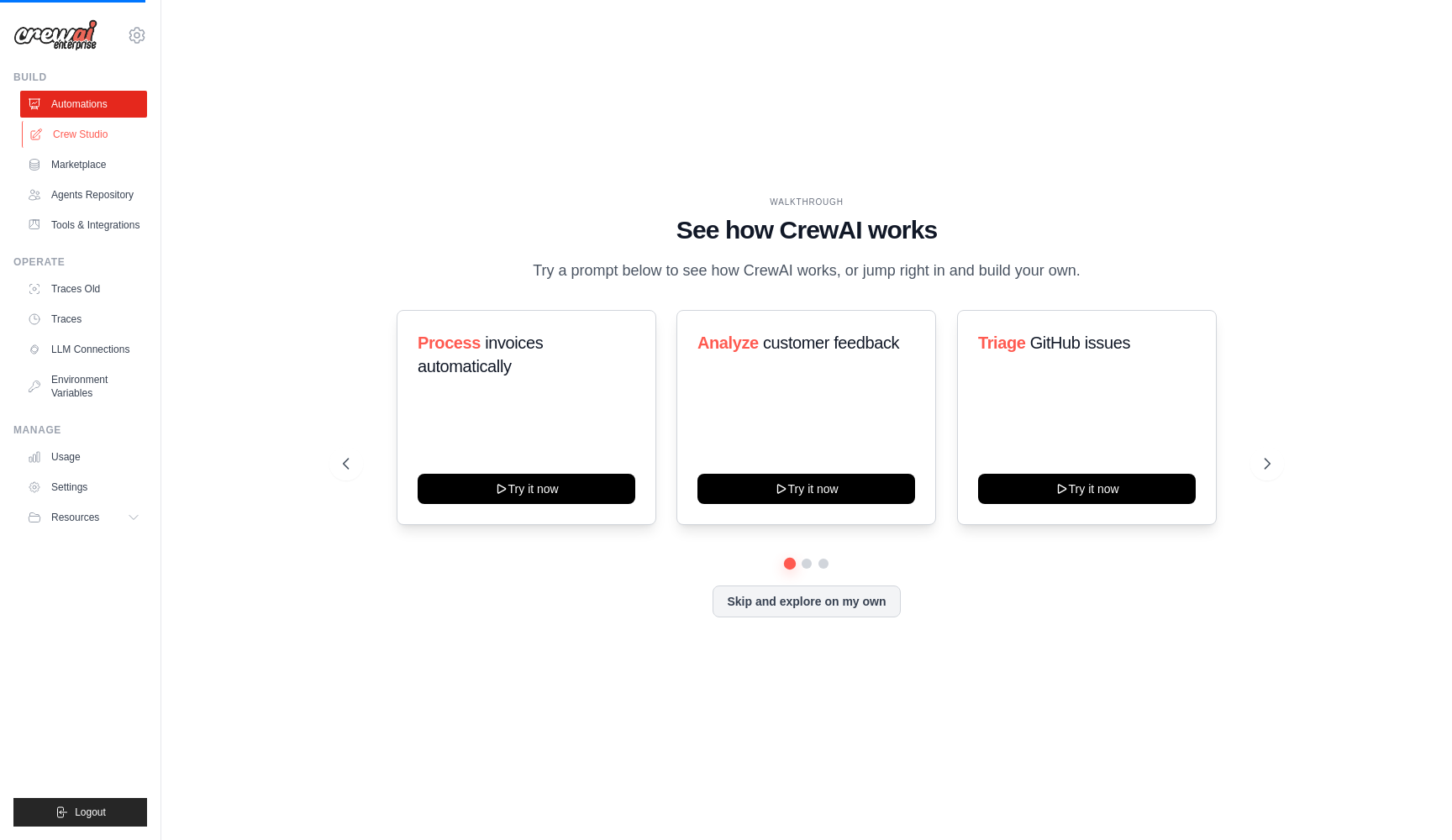
click at [81, 133] on link "Crew Studio" at bounding box center [85, 134] width 127 height 27
click at [88, 133] on link "Crew Studio" at bounding box center [85, 134] width 127 height 27
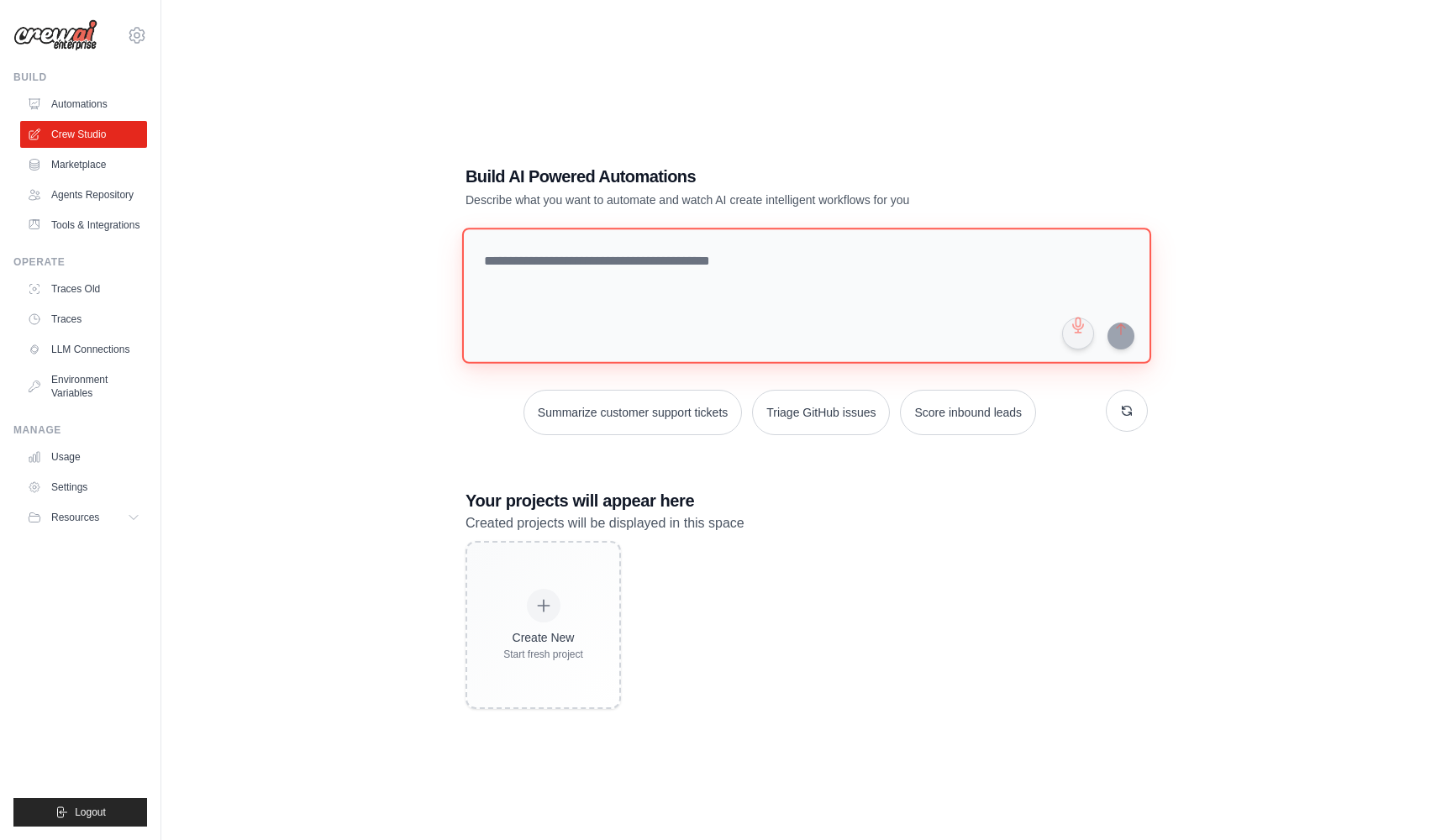
click at [565, 304] on textarea at bounding box center [806, 295] width 689 height 136
click at [723, 250] on textarea "**********" at bounding box center [809, 295] width 695 height 137
click at [773, 263] on textarea "**********" at bounding box center [809, 295] width 695 height 137
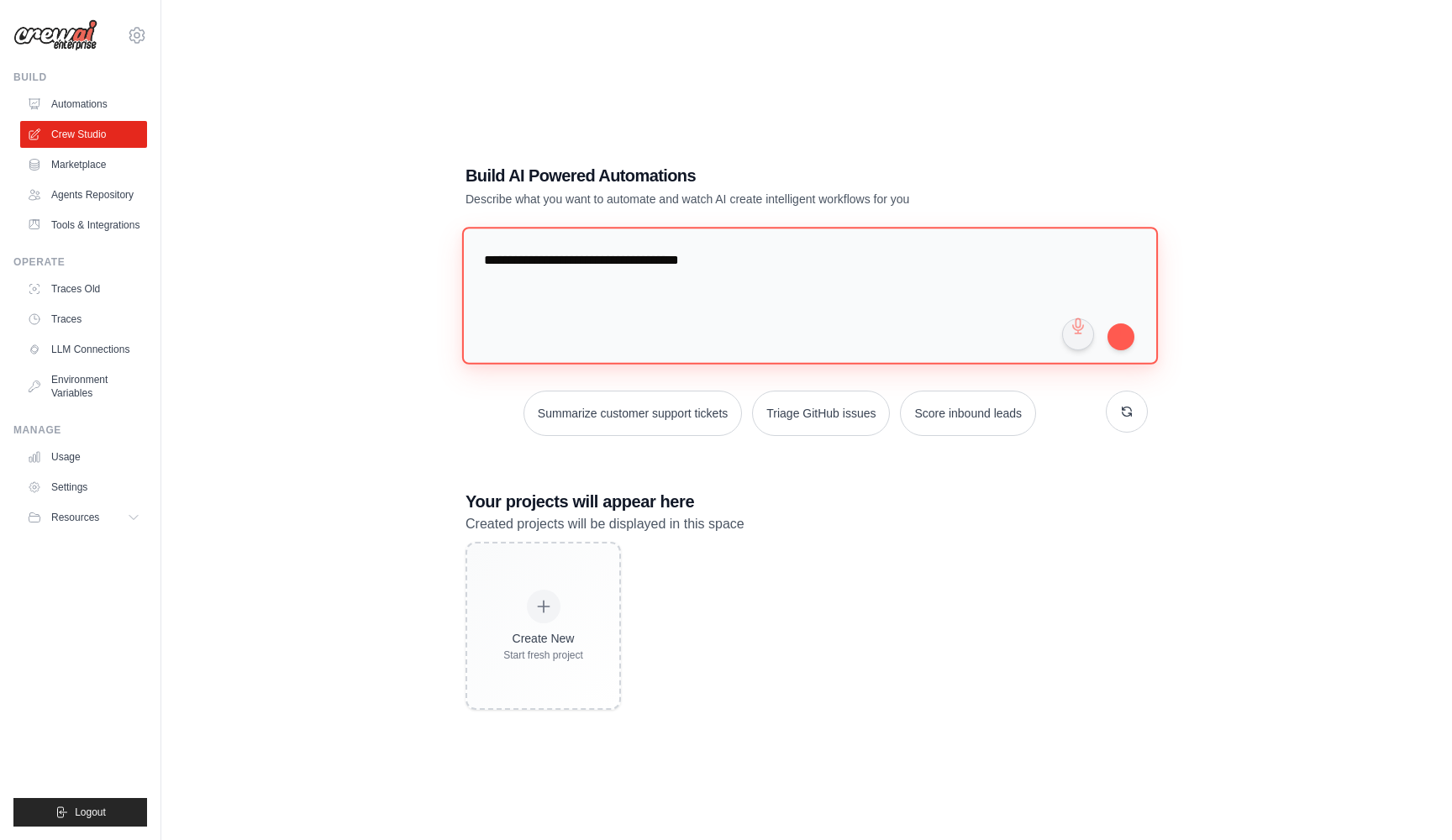
click at [755, 281] on textarea "**********" at bounding box center [809, 295] width 695 height 137
type textarea "*"
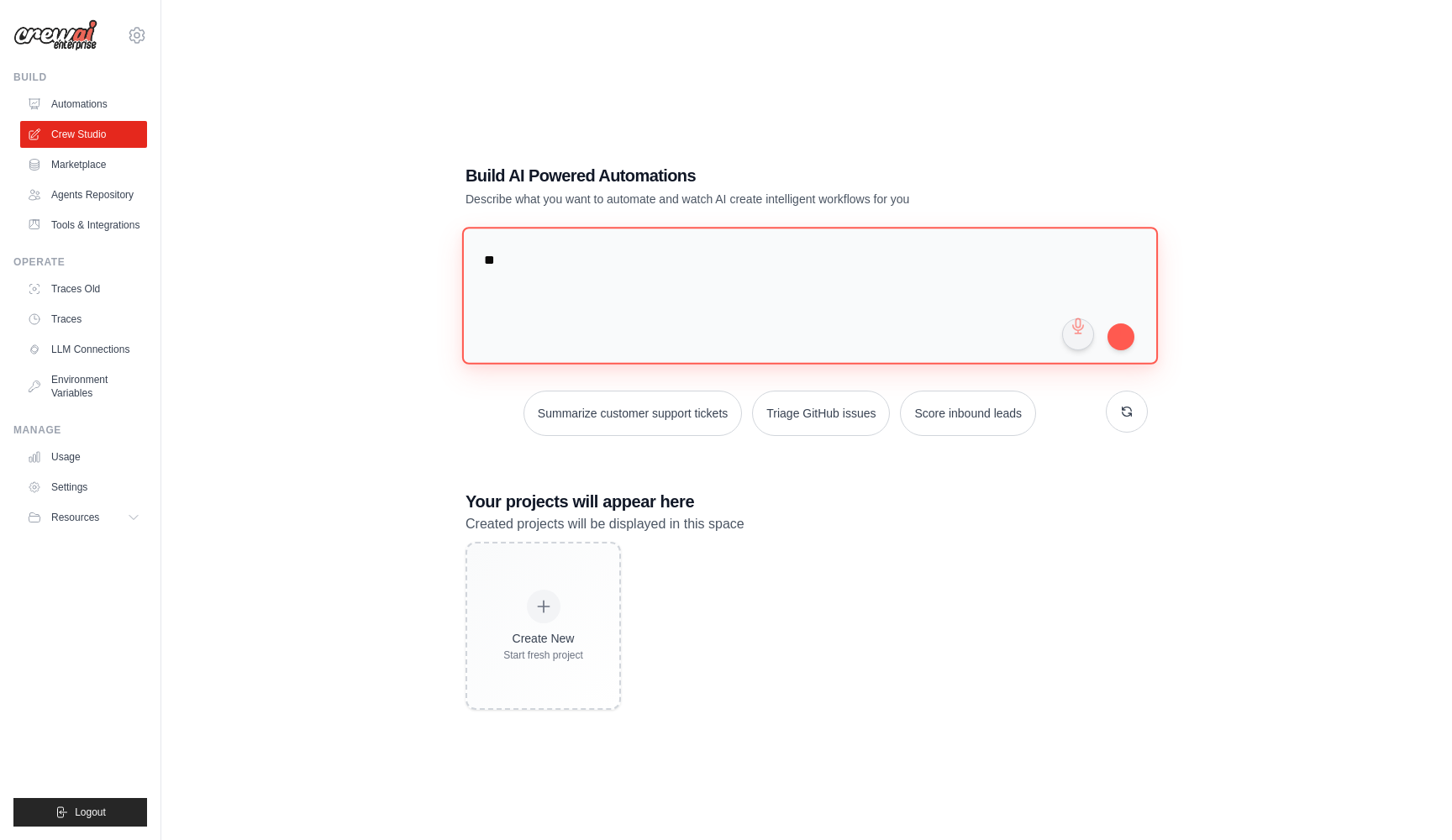
type textarea "*"
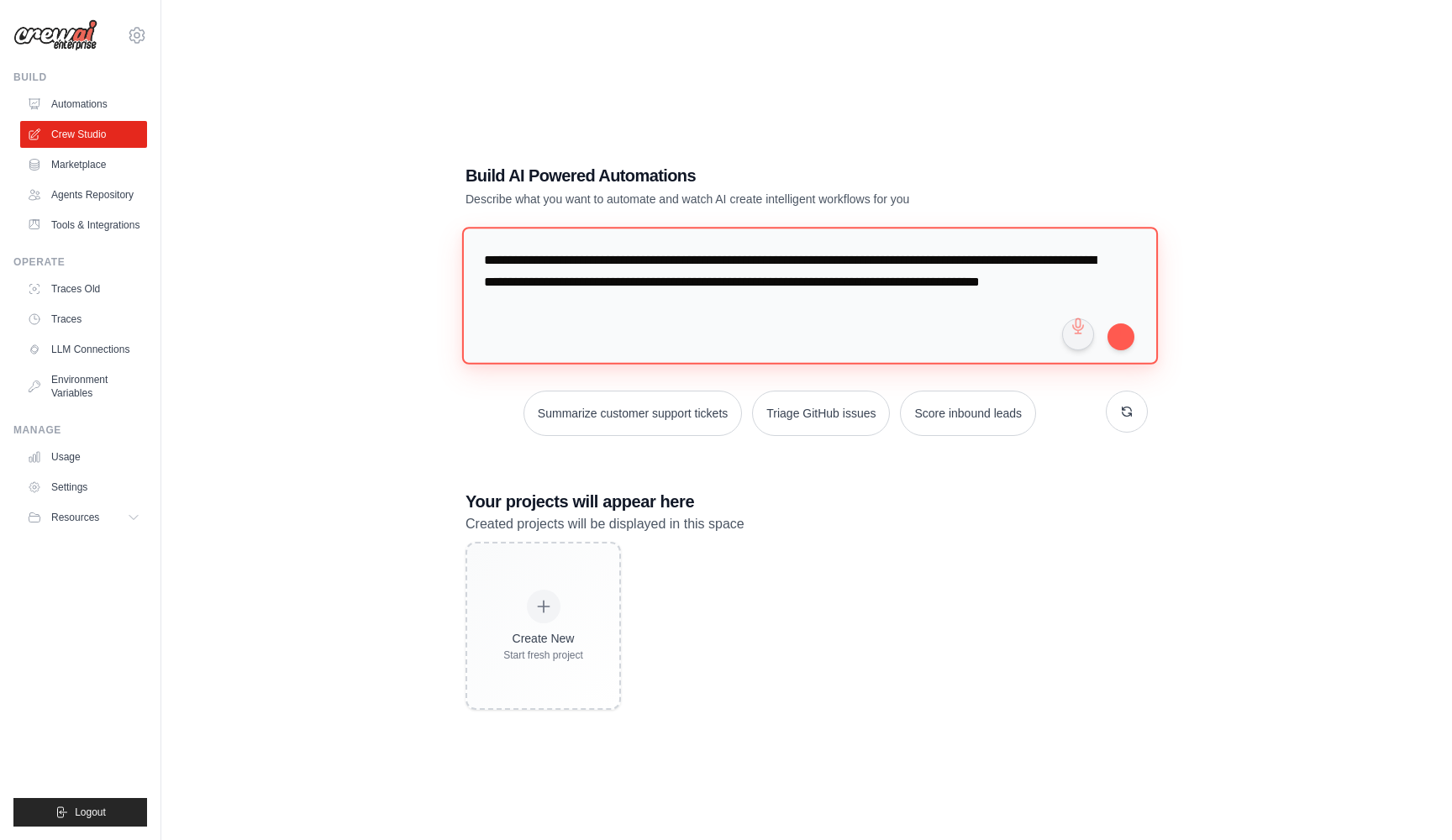
type textarea "**********"
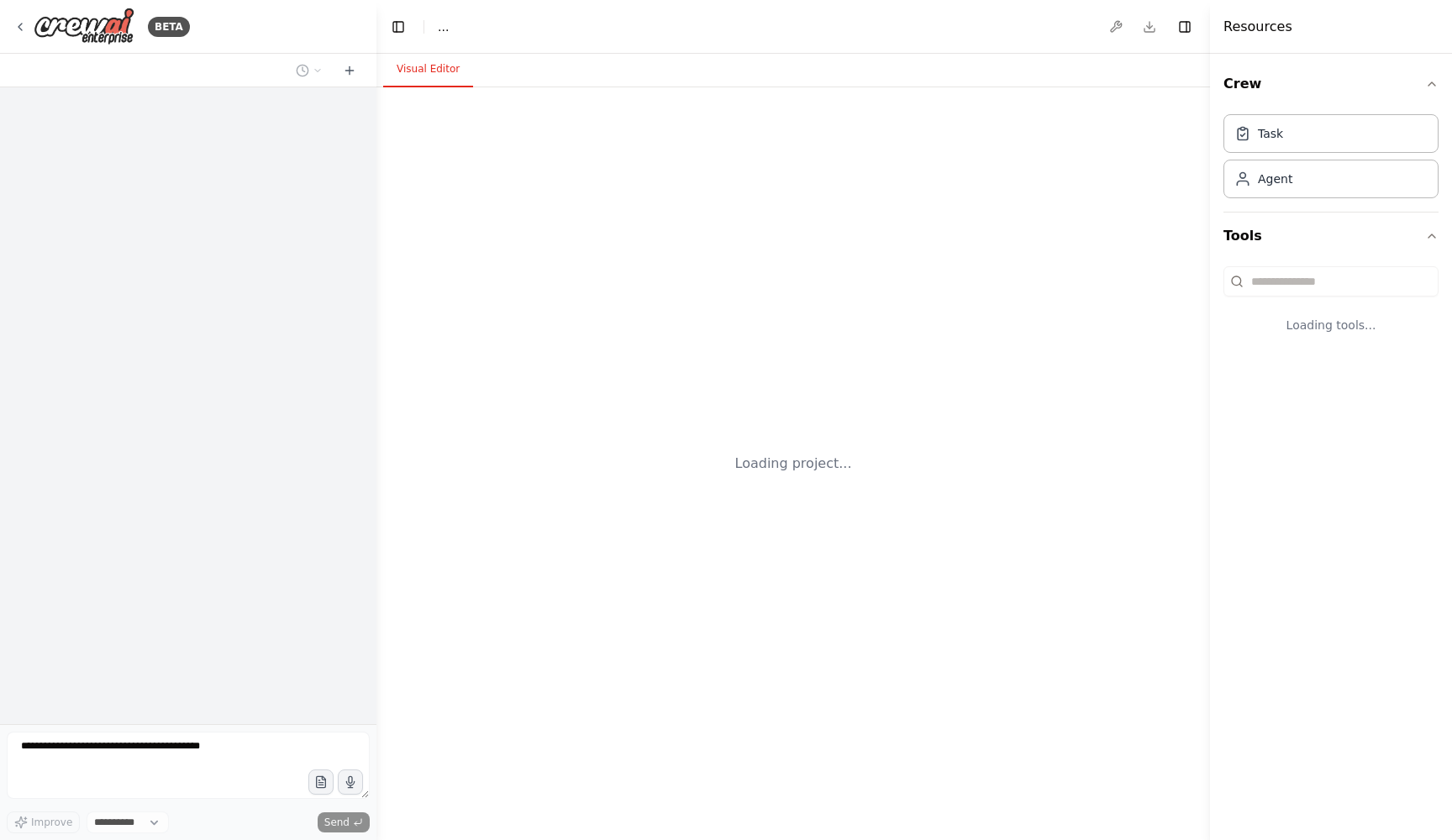
select select "****"
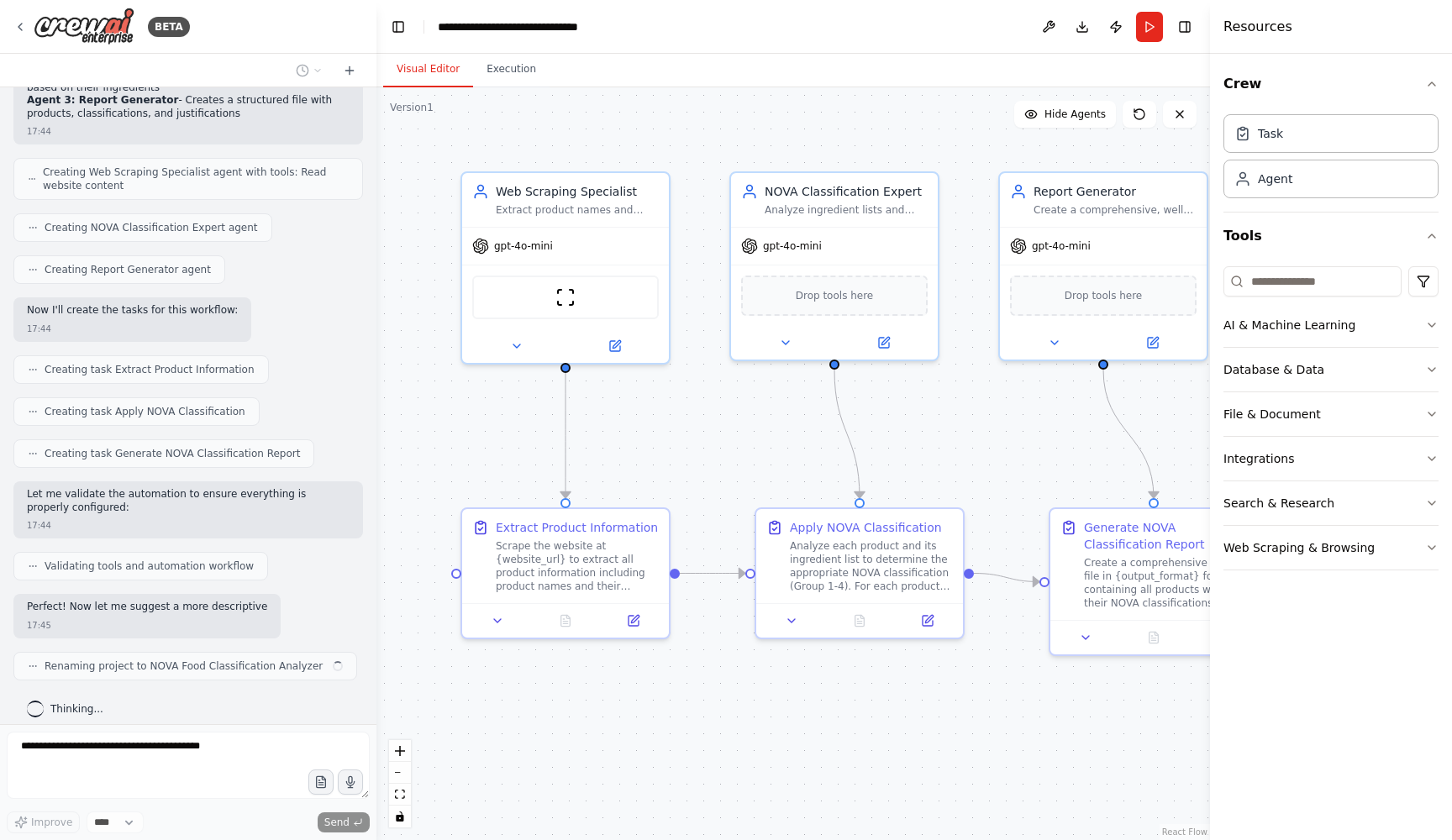
scroll to position [741, 0]
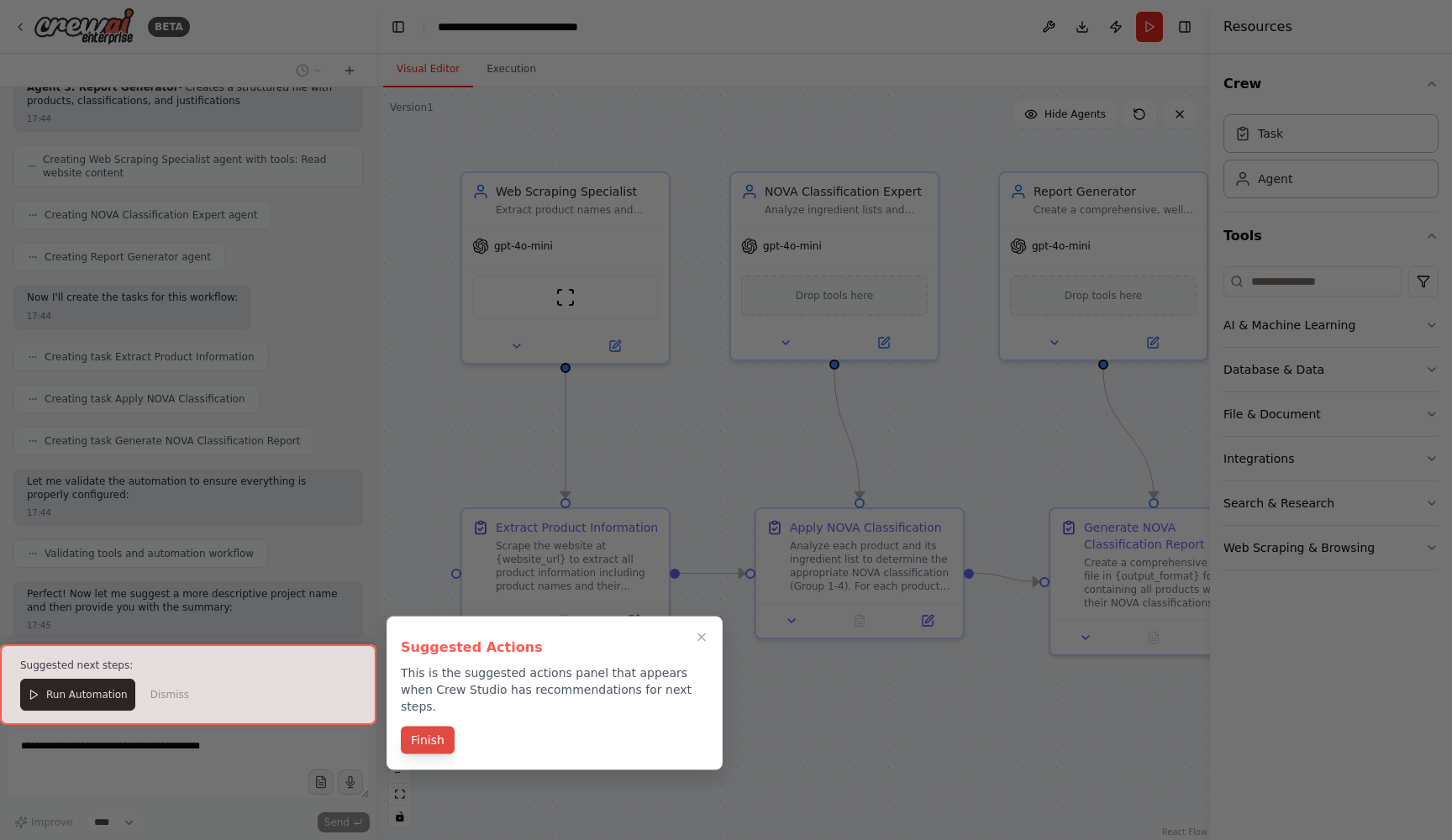
click at [422, 729] on button "Finish" at bounding box center [427, 741] width 54 height 28
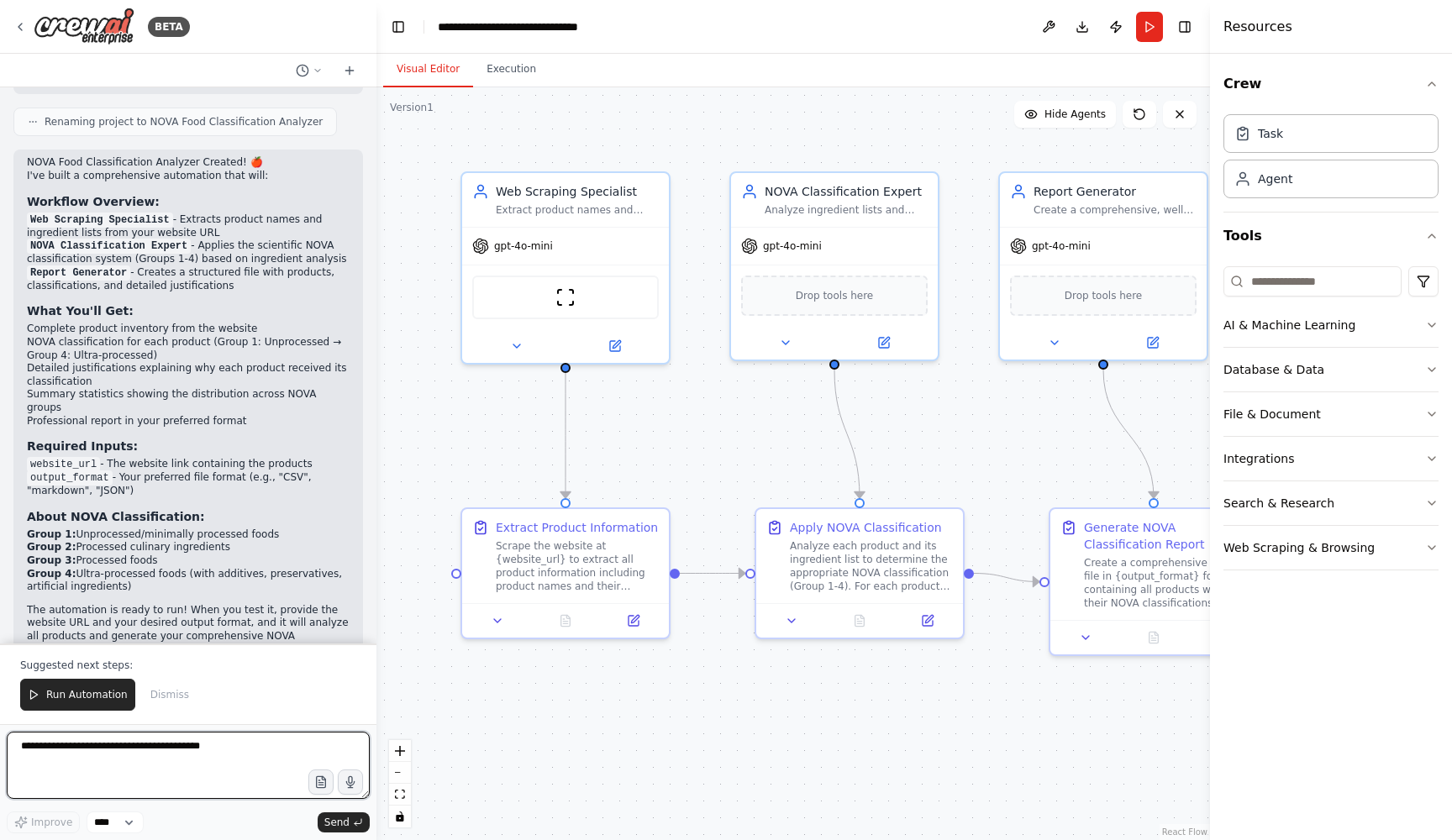
scroll to position [1298, 0]
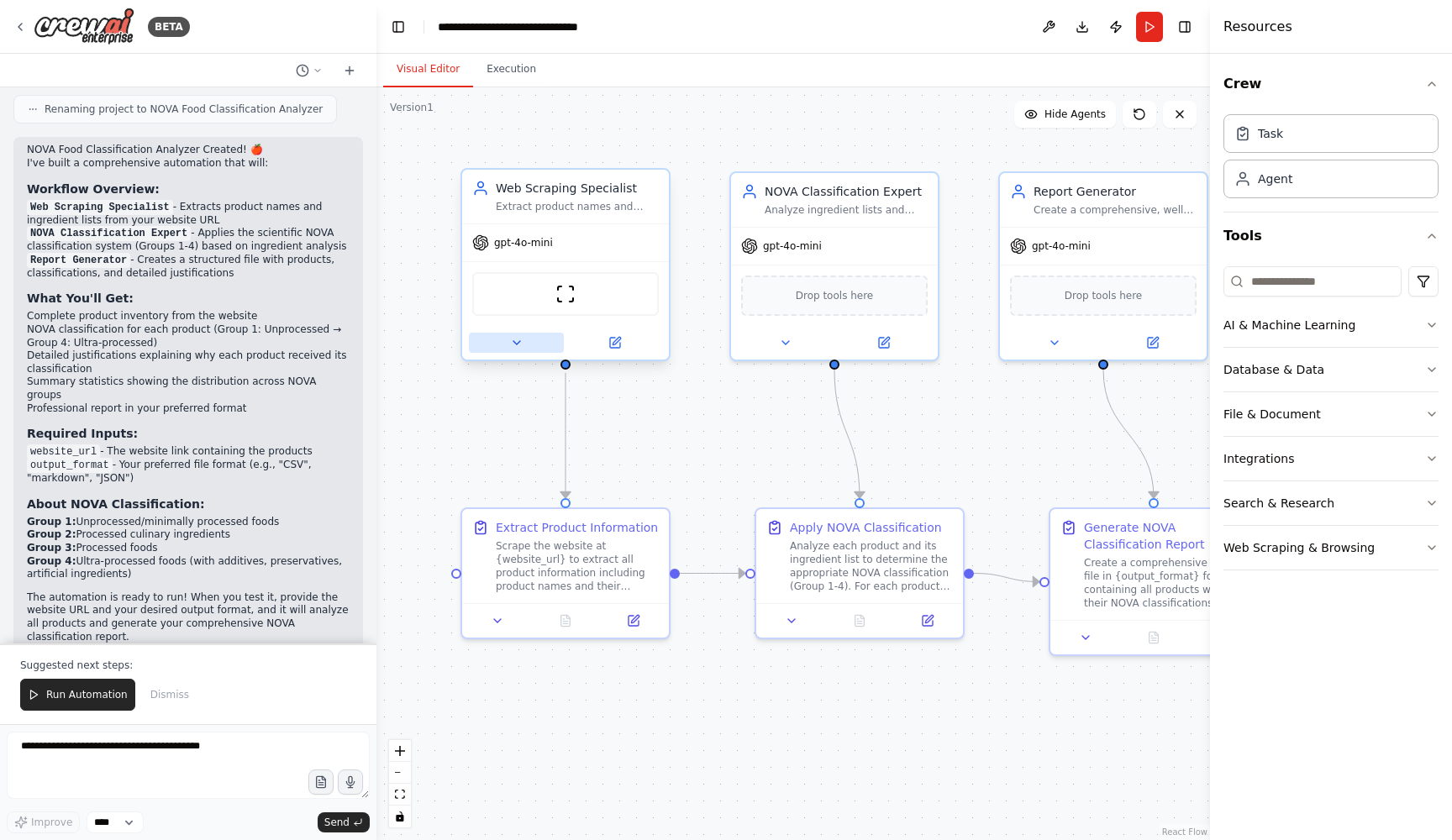
click at [525, 342] on button at bounding box center [516, 343] width 95 height 20
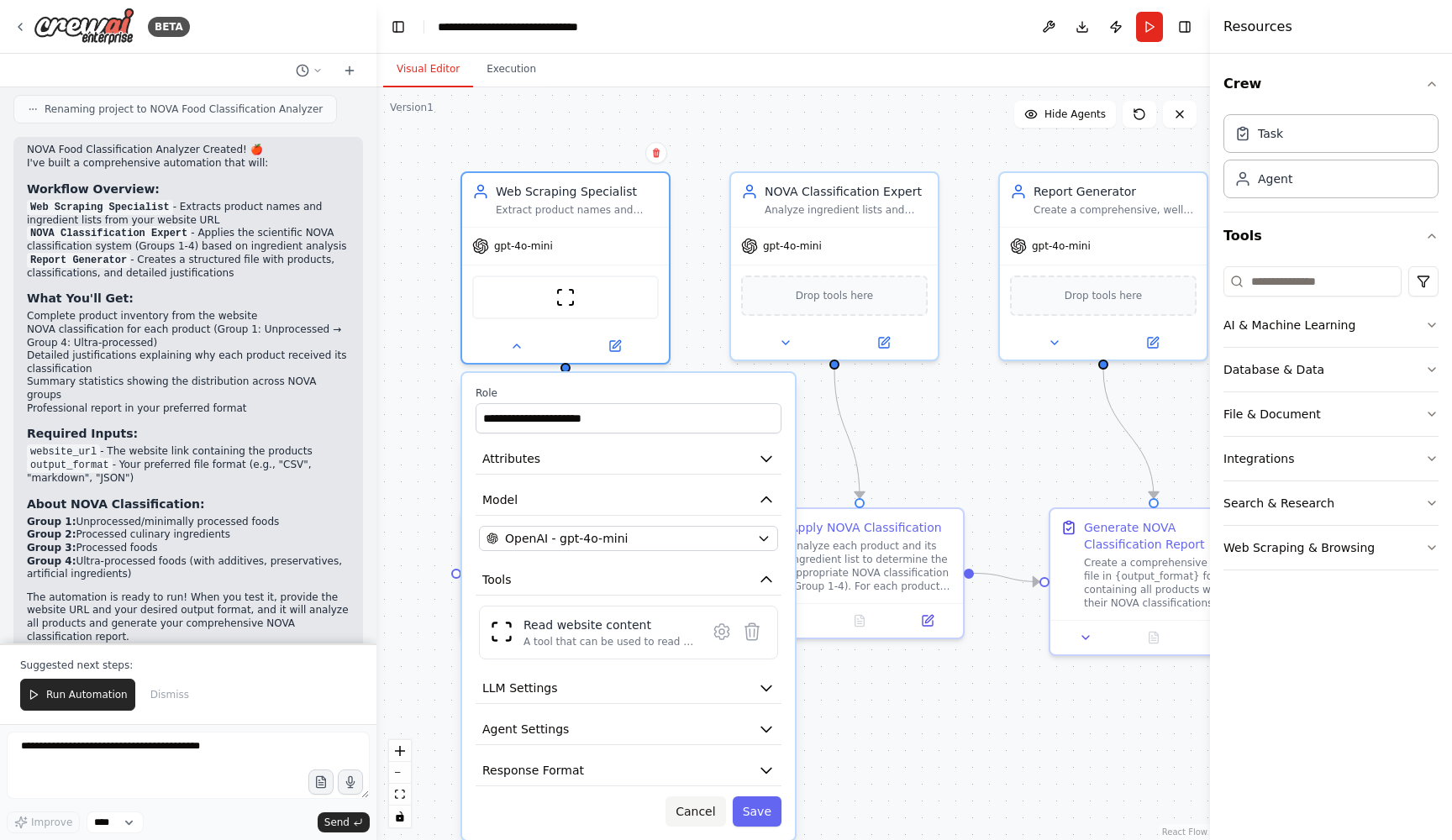
click at [711, 817] on button "Cancel" at bounding box center [695, 811] width 60 height 30
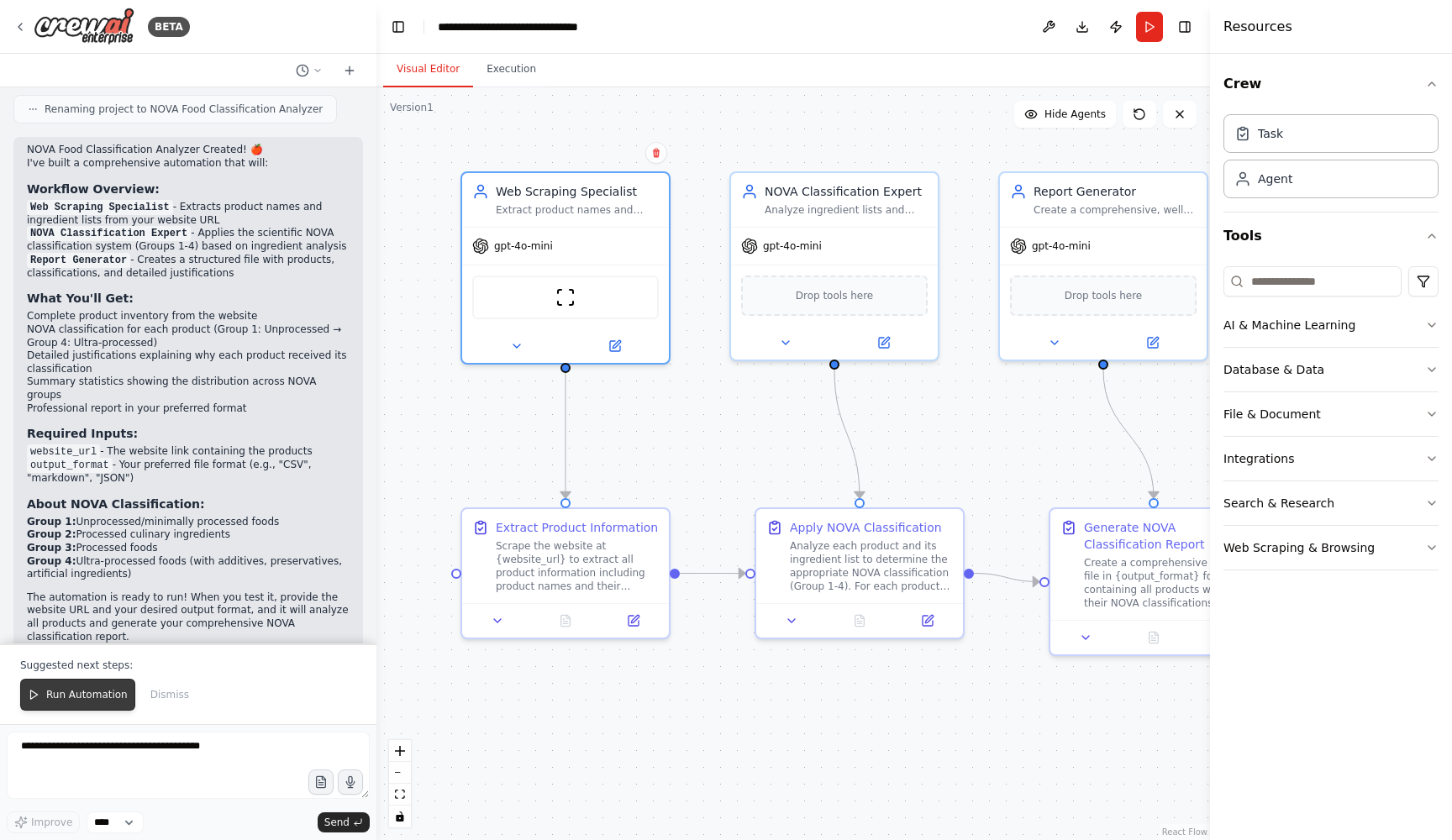
click at [68, 695] on span "Run Automation" at bounding box center [87, 695] width 81 height 14
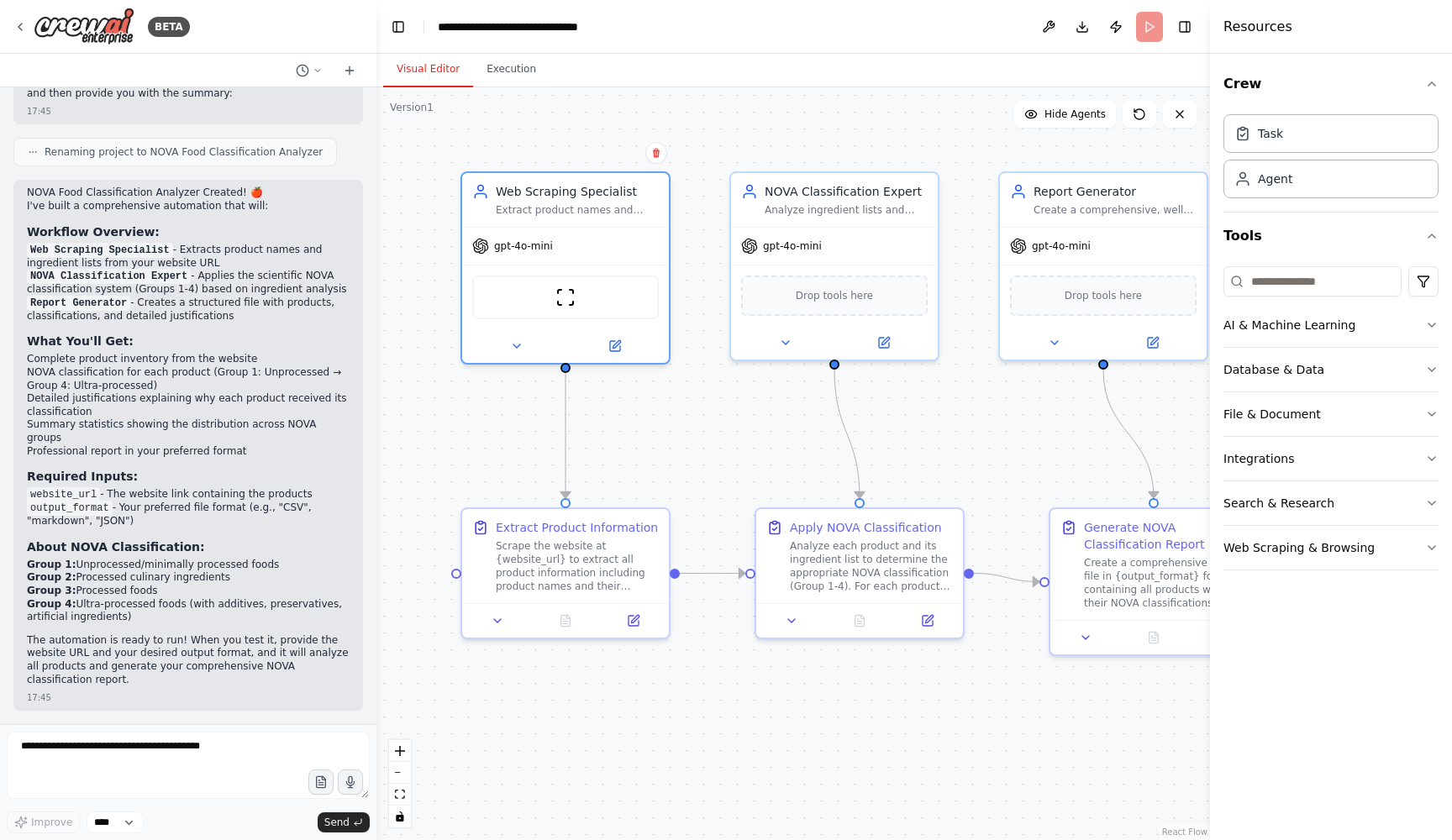
scroll to position [1217, 0]
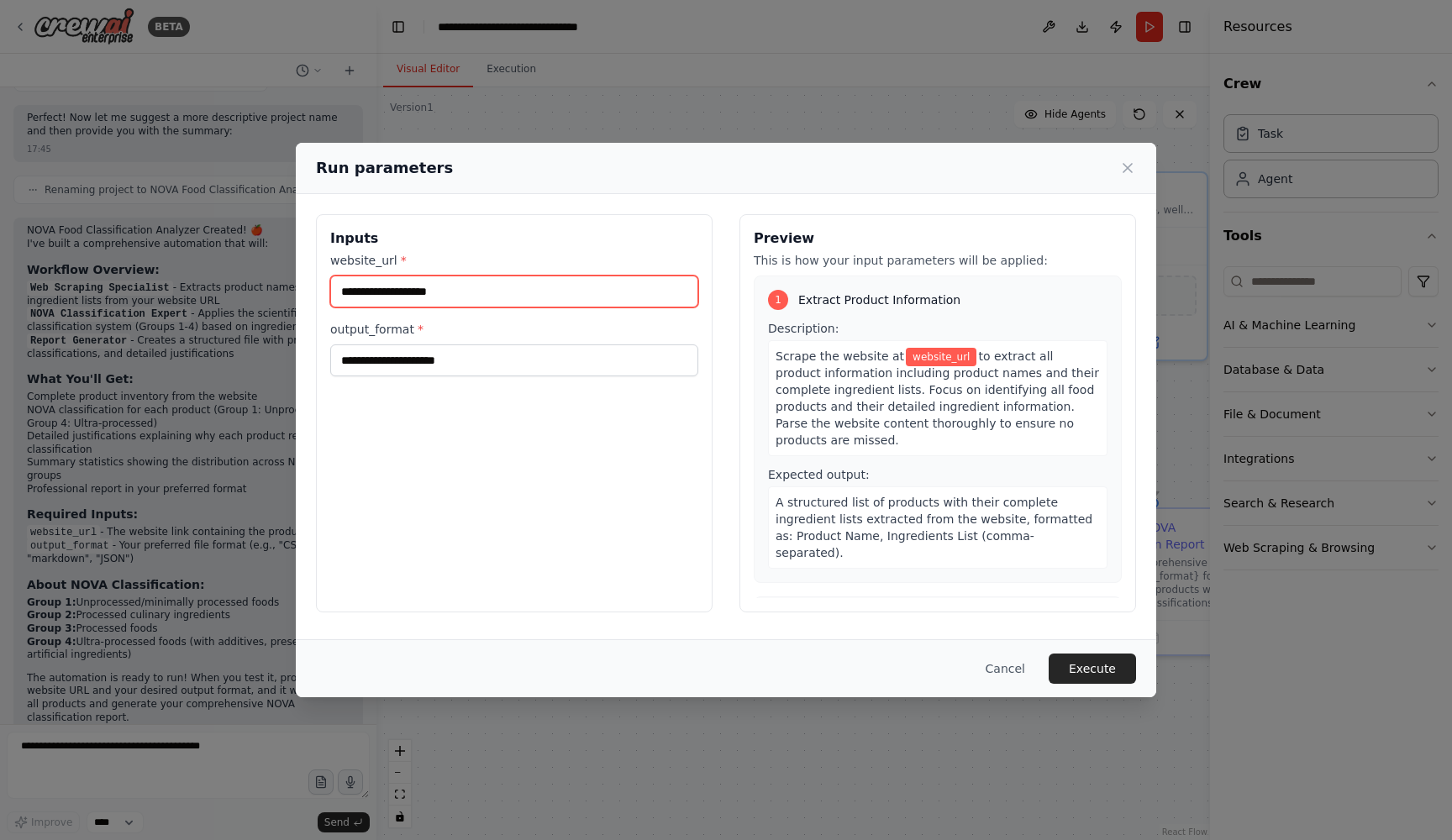
click at [549, 286] on input "website_url *" at bounding box center [513, 291] width 368 height 32
click at [545, 289] on input "website_url *" at bounding box center [513, 291] width 368 height 32
paste input "**********"
type input "**********"
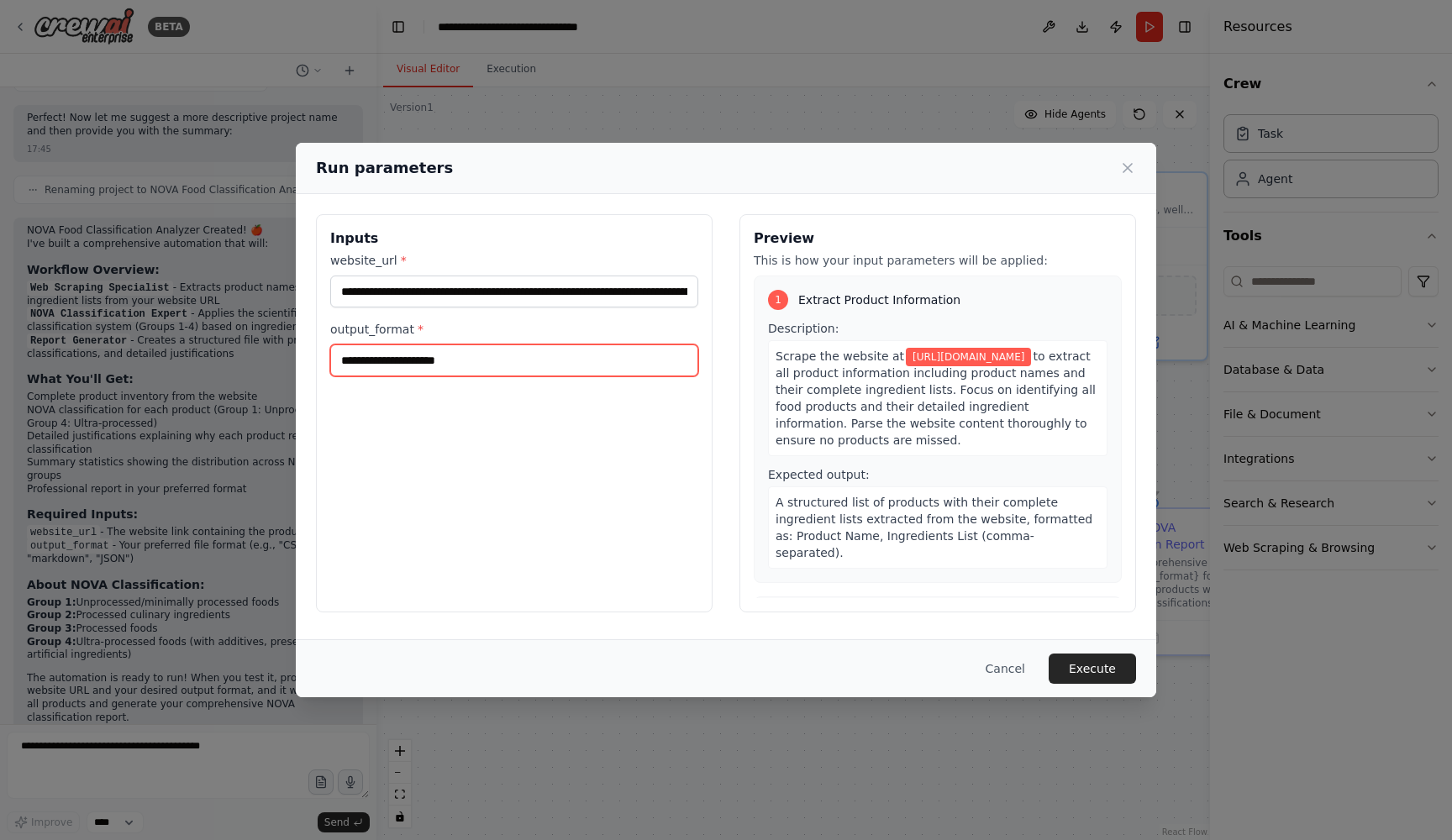
click at [491, 367] on input "output_format *" at bounding box center [513, 360] width 368 height 32
click at [439, 364] on input "output_format *" at bounding box center [513, 360] width 368 height 32
type input "**********"
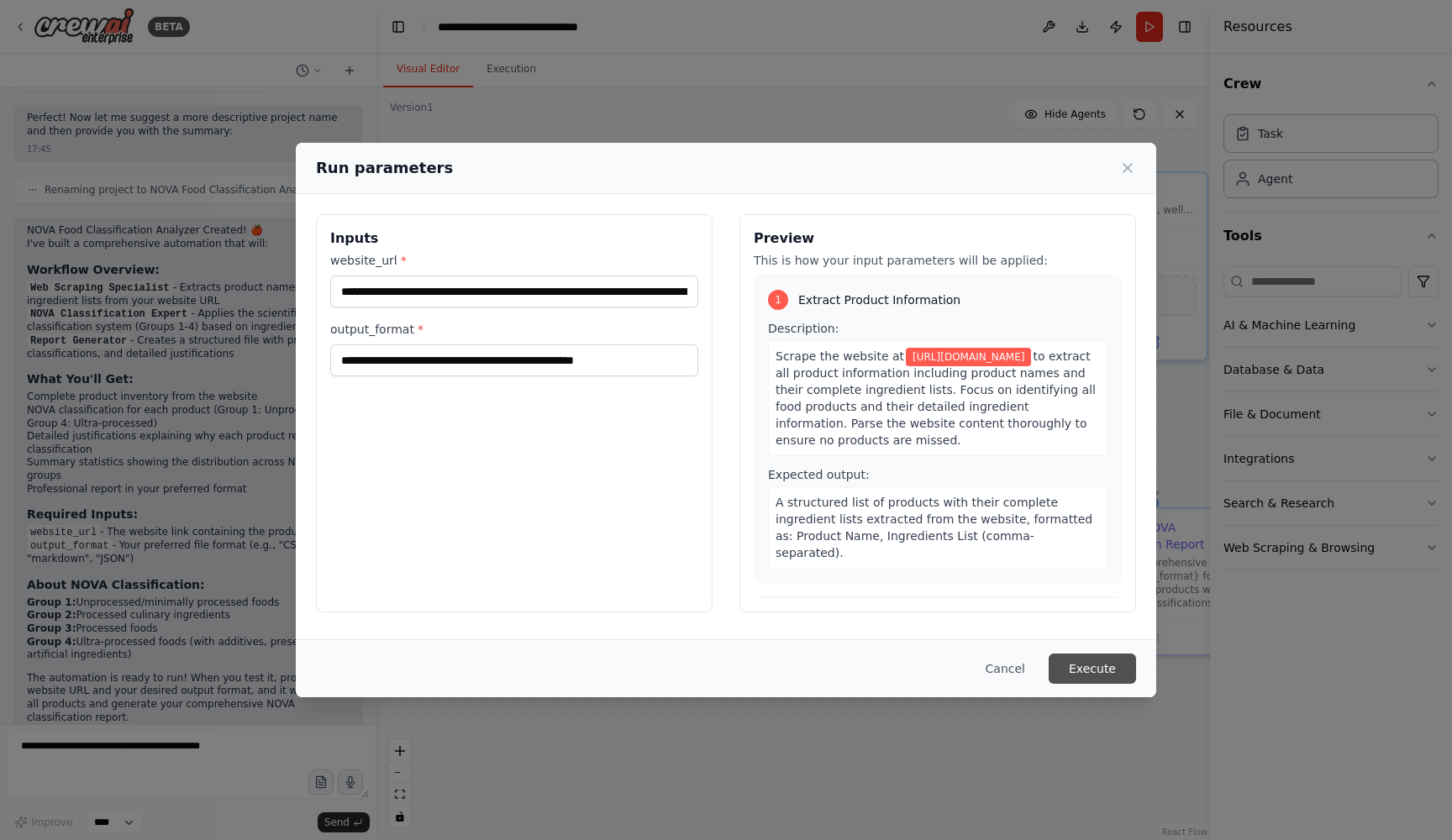
click at [1109, 669] on button "Execute" at bounding box center [1092, 668] width 87 height 30
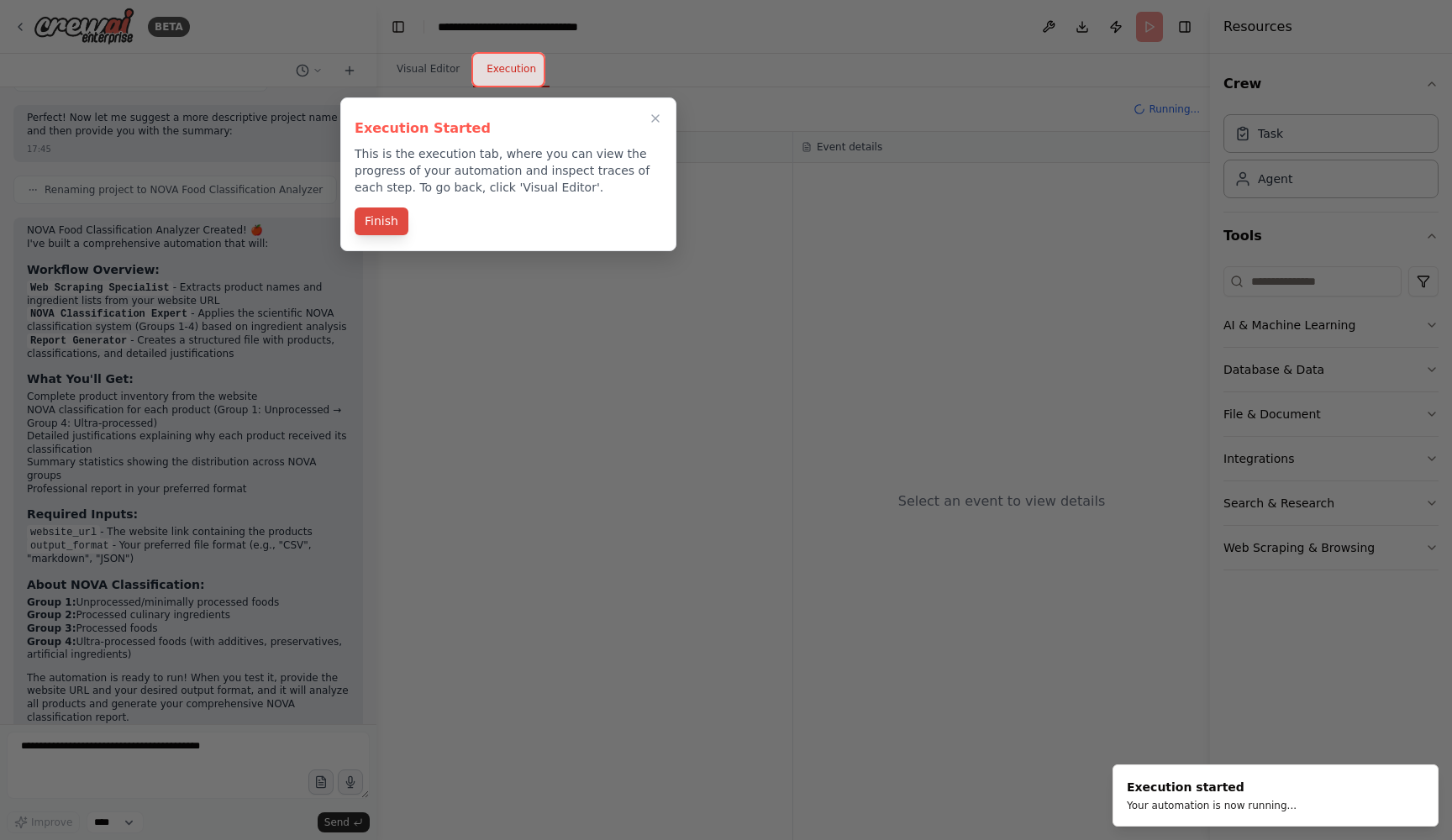
click at [393, 217] on button "Finish" at bounding box center [381, 221] width 54 height 28
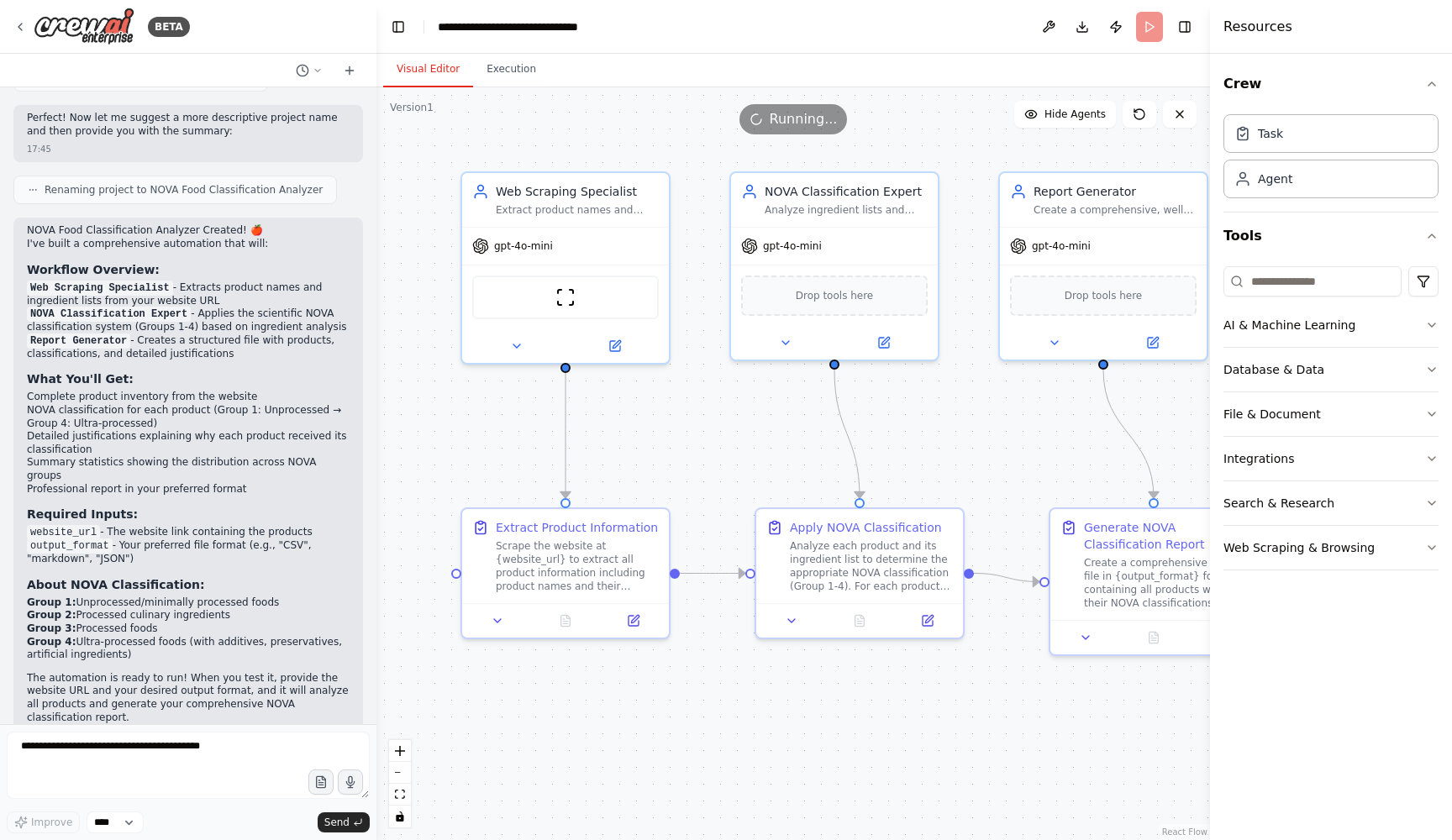
click at [418, 68] on button "Visual Editor" at bounding box center [428, 70] width 90 height 36
click at [502, 619] on icon at bounding box center [498, 618] width 14 height 14
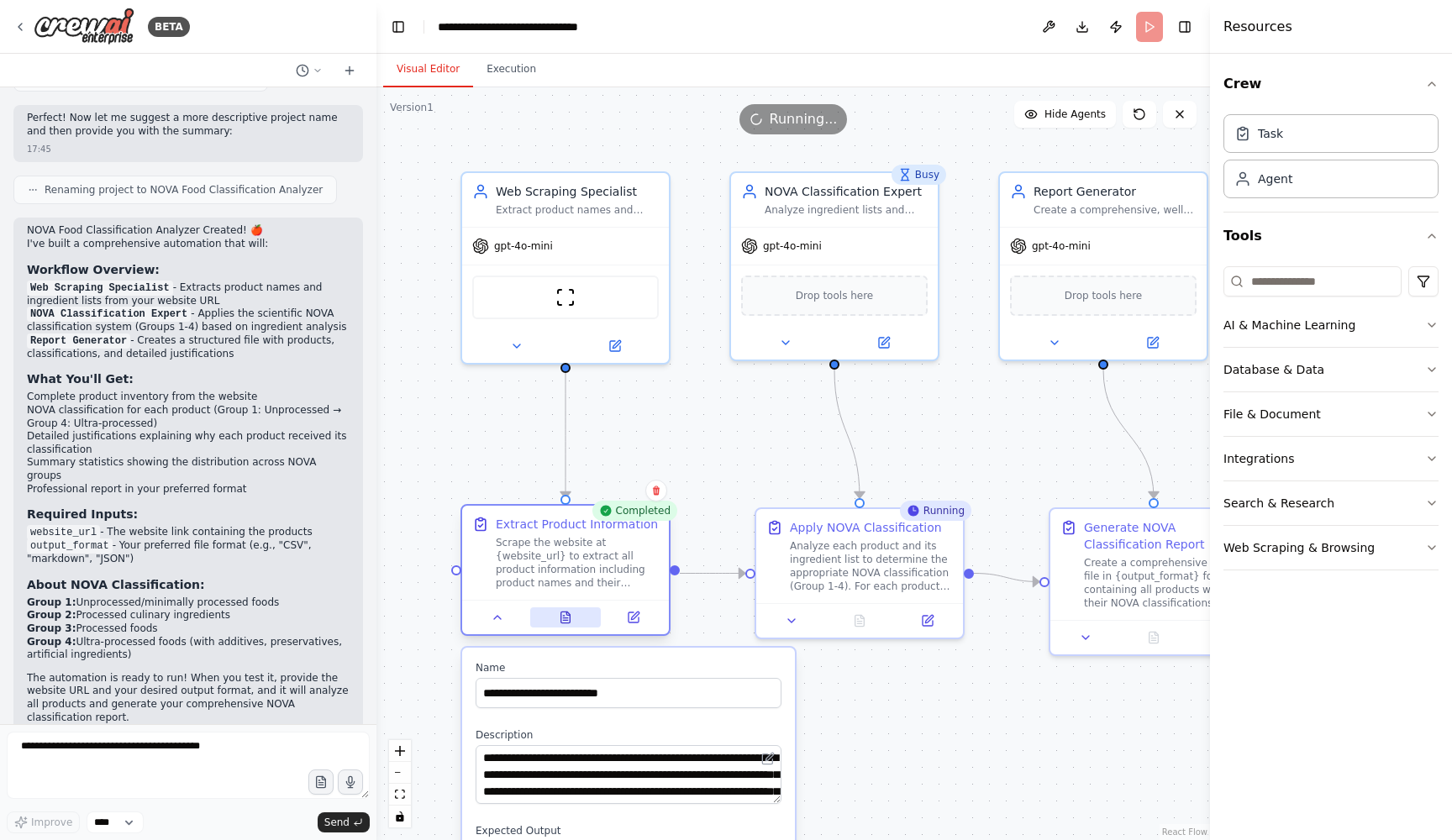
click at [561, 620] on icon at bounding box center [565, 617] width 9 height 11
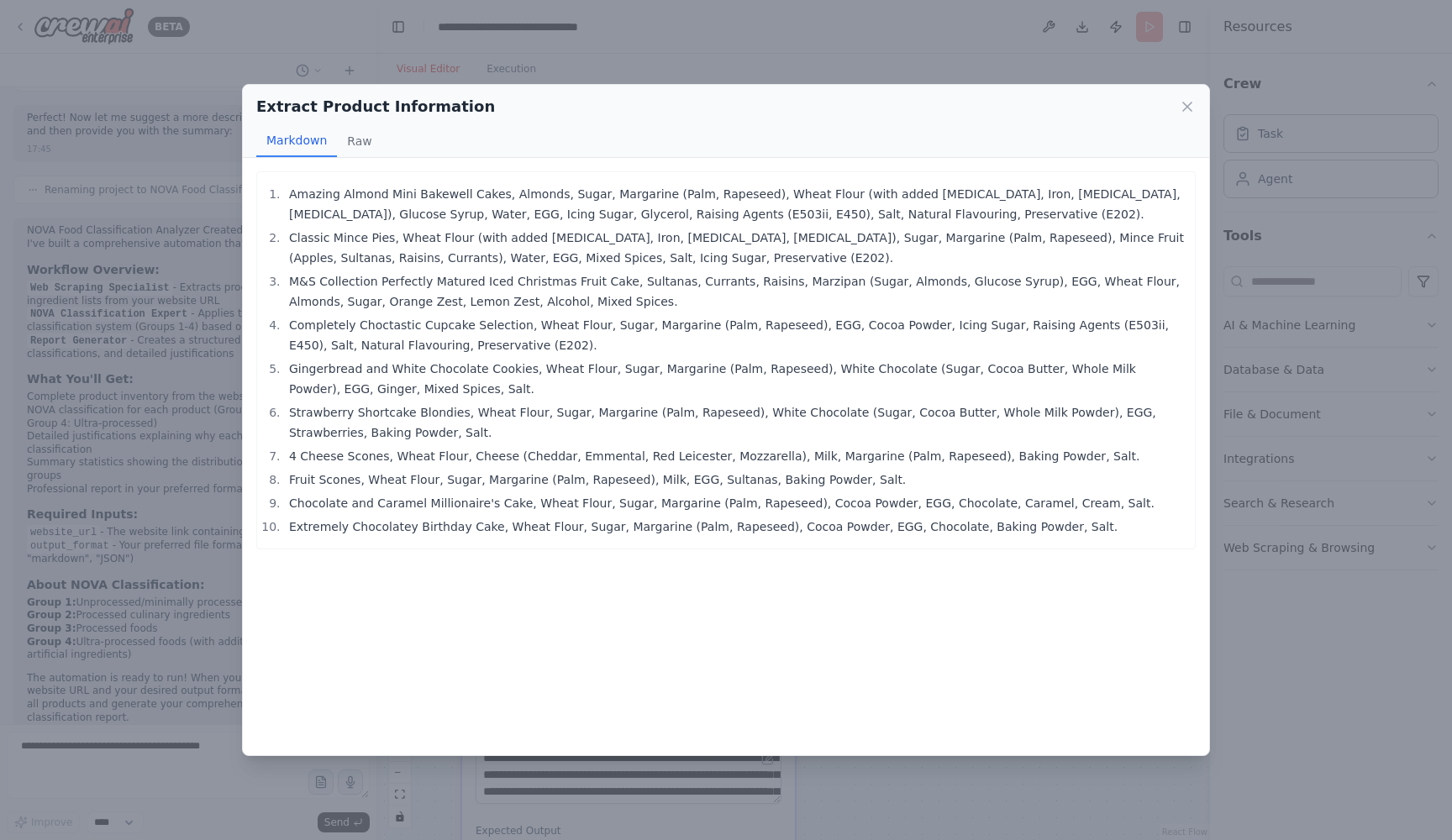
scroll to position [0, 0]
click at [352, 141] on button "Raw" at bounding box center [359, 141] width 45 height 32
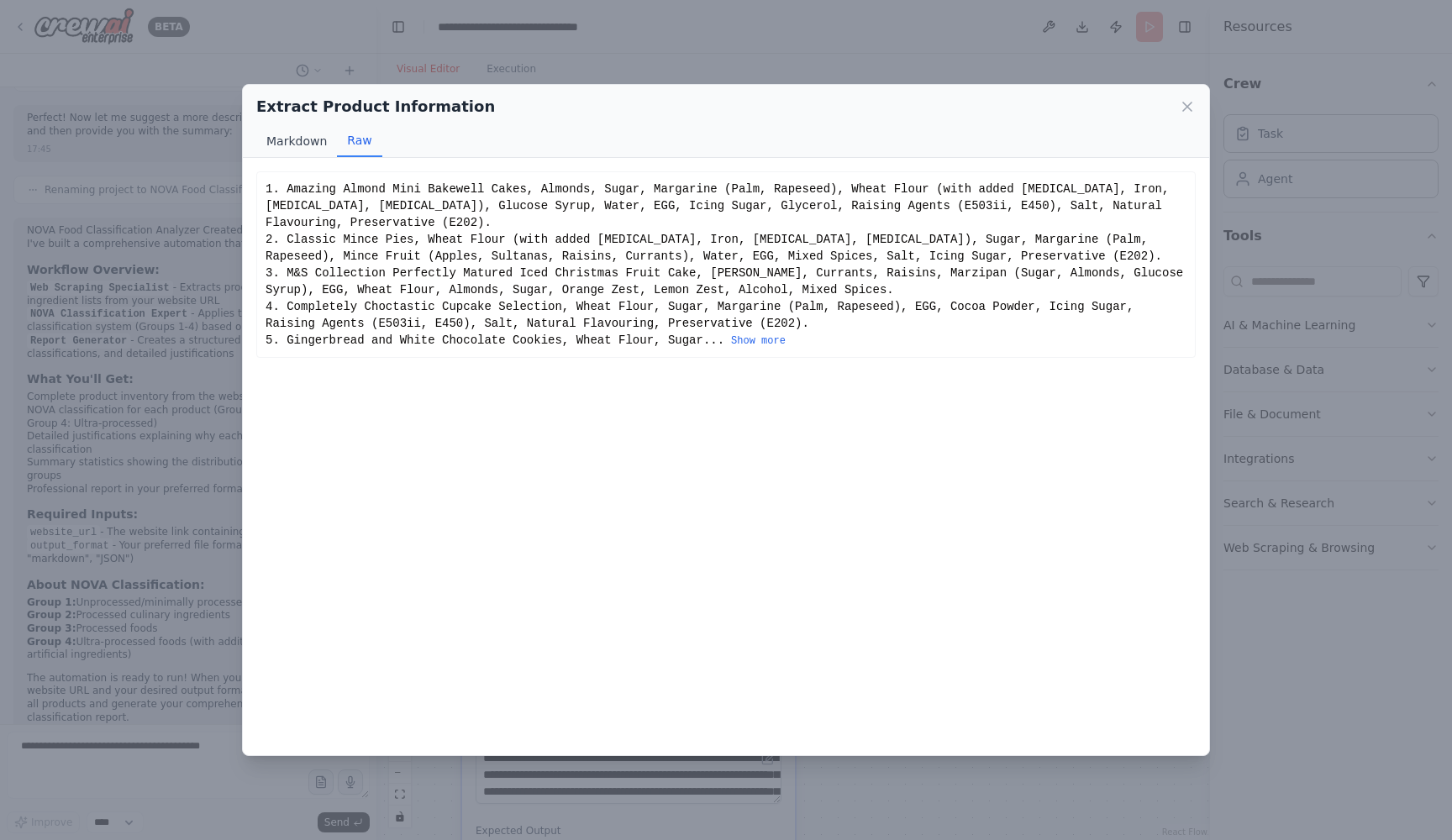
click at [301, 132] on button "Markdown" at bounding box center [296, 141] width 80 height 32
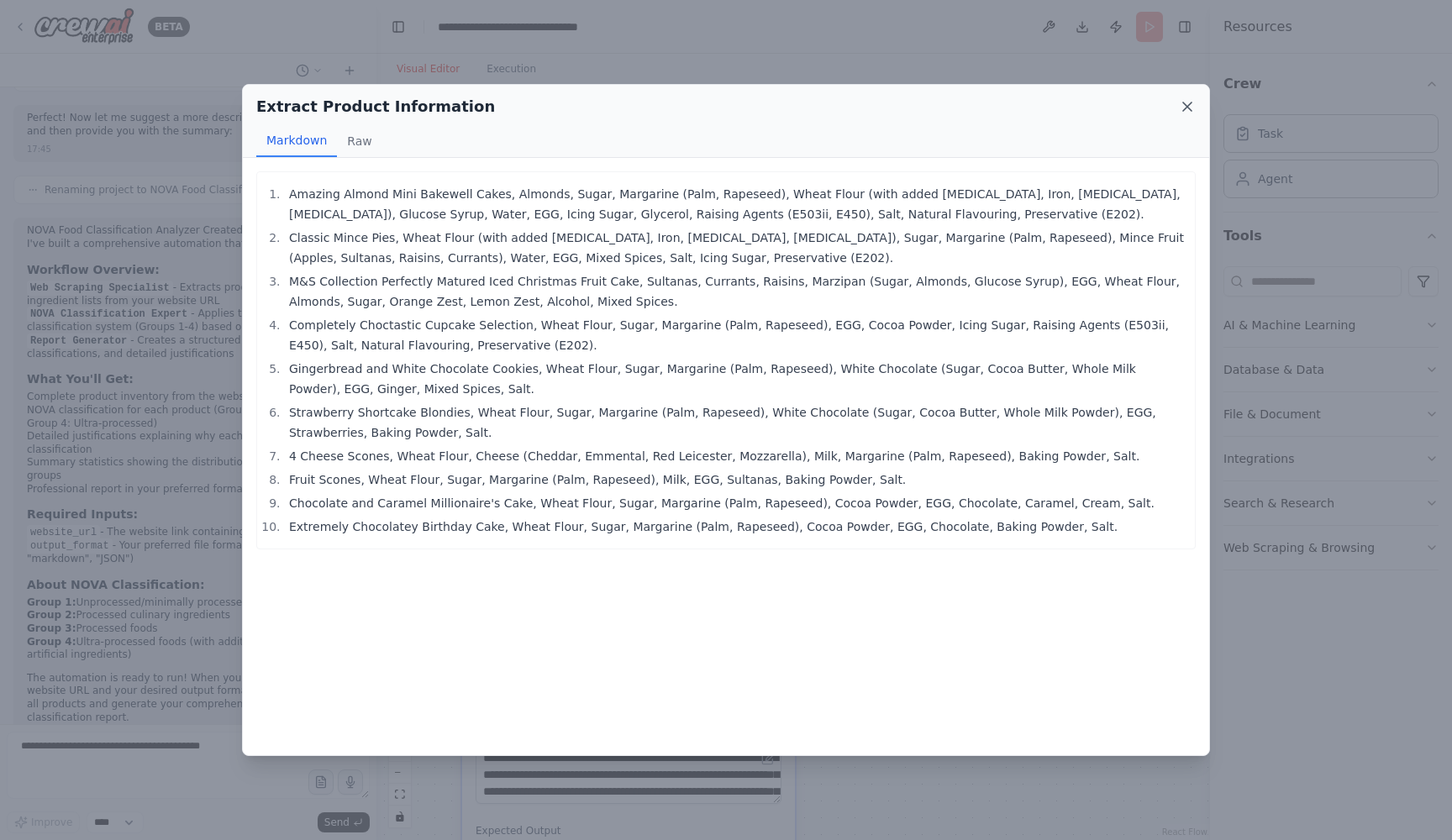
click at [1182, 107] on icon at bounding box center [1187, 106] width 17 height 17
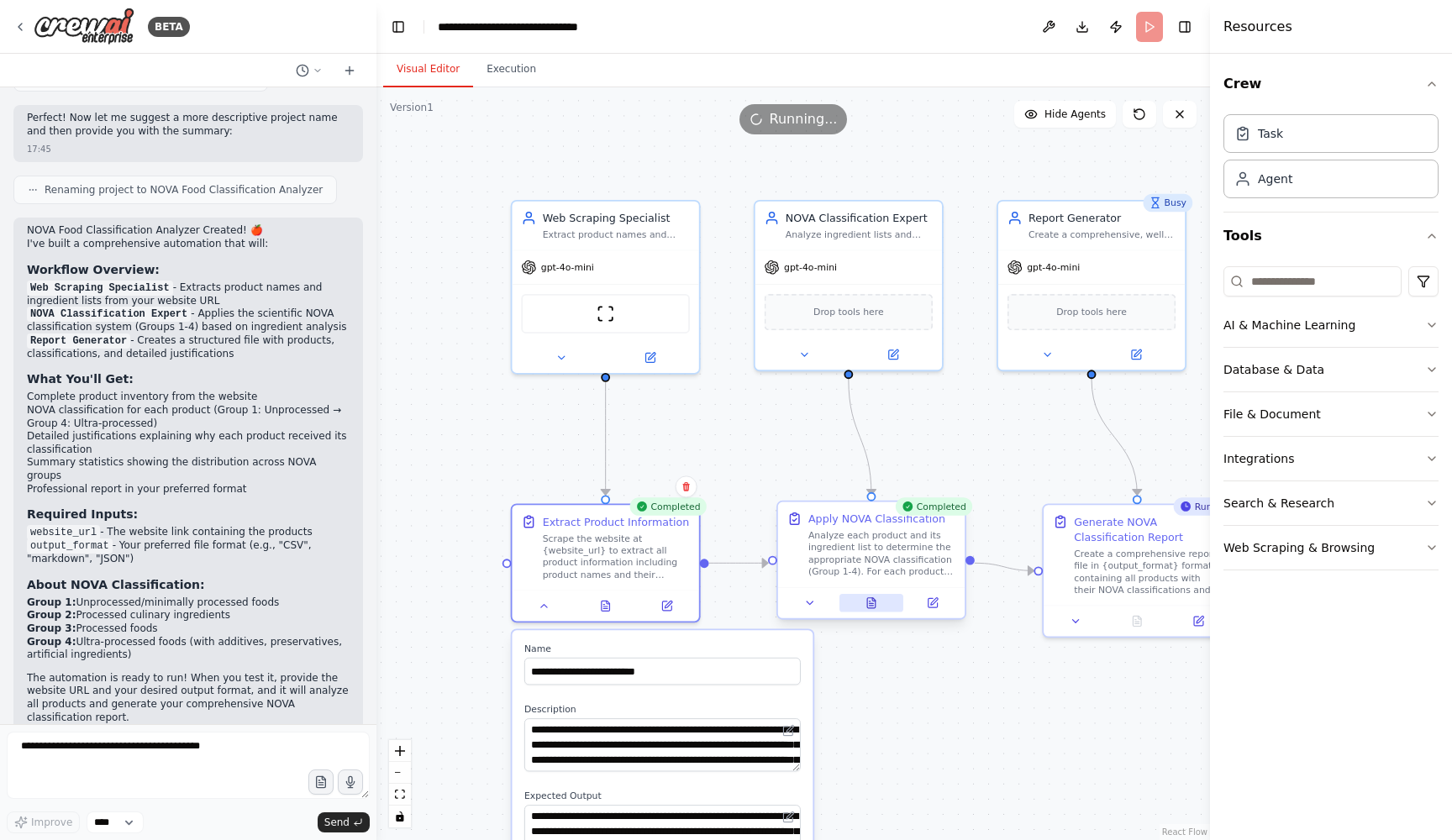
click at [873, 603] on icon at bounding box center [871, 603] width 12 height 12
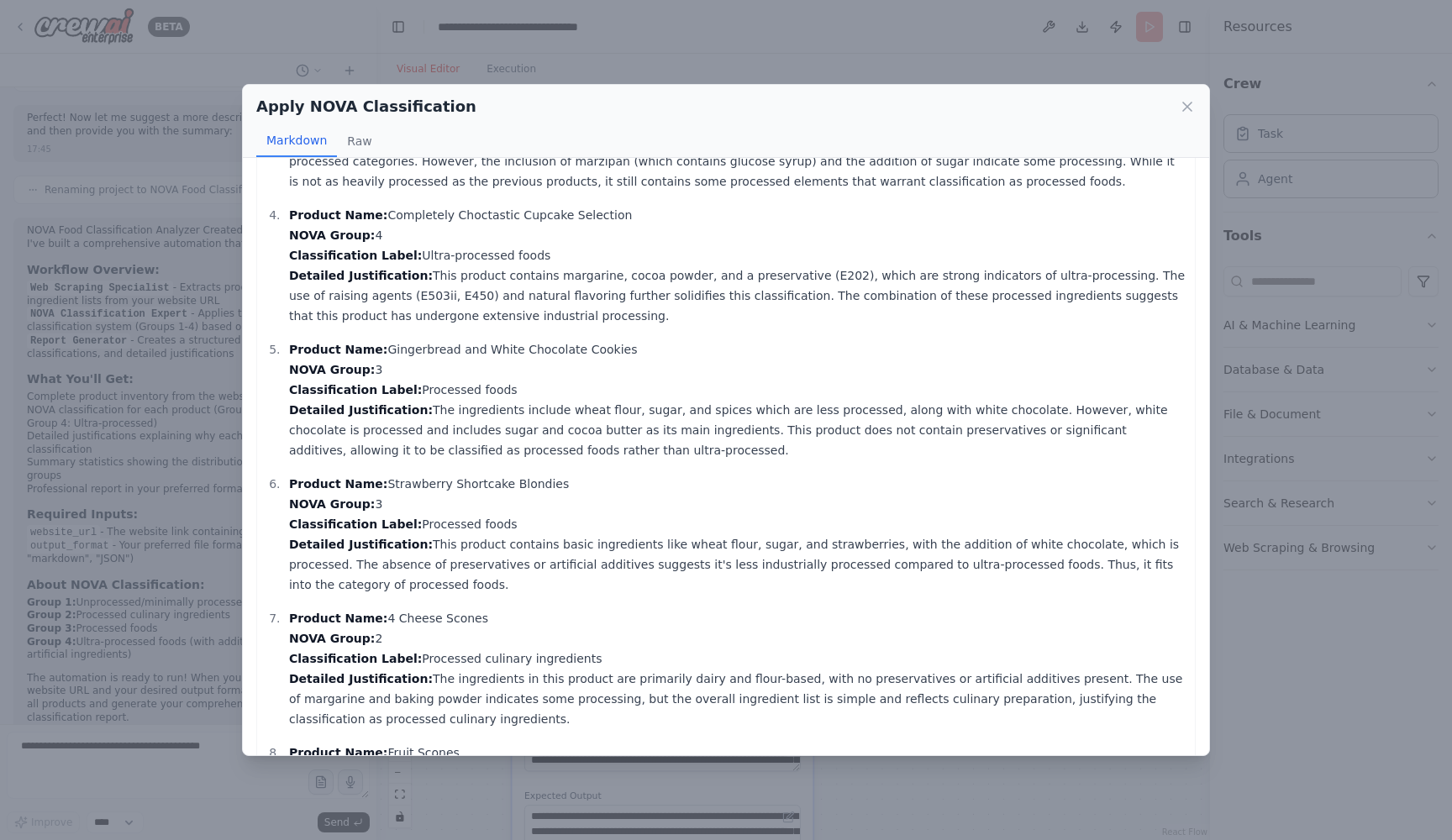
click at [439, 236] on p "Product Name: Completely Choctastic Cupcake Selection NOVA Group: 4 Classificat…" at bounding box center [737, 265] width 897 height 121
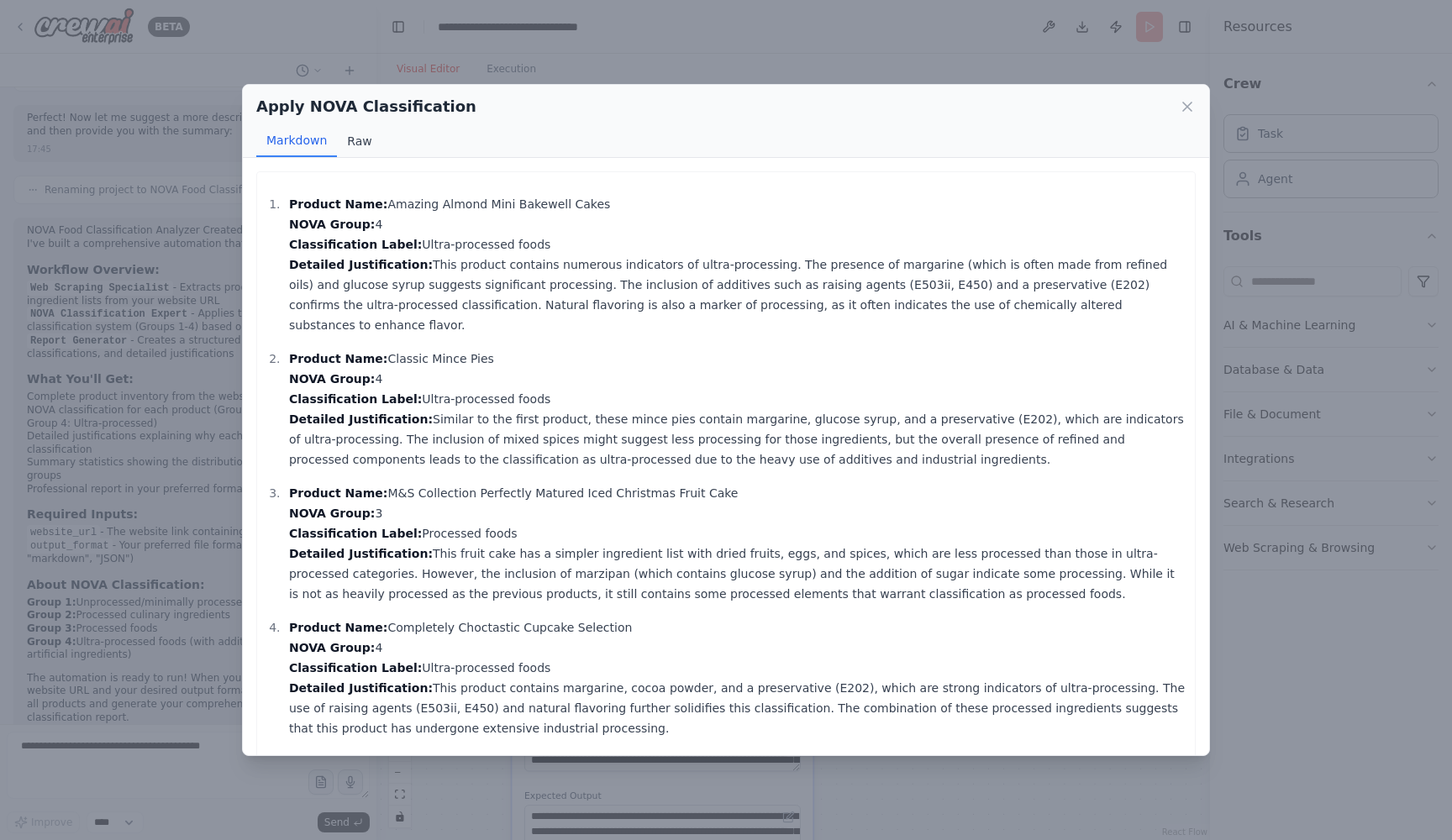
click at [356, 139] on button "Raw" at bounding box center [359, 141] width 45 height 32
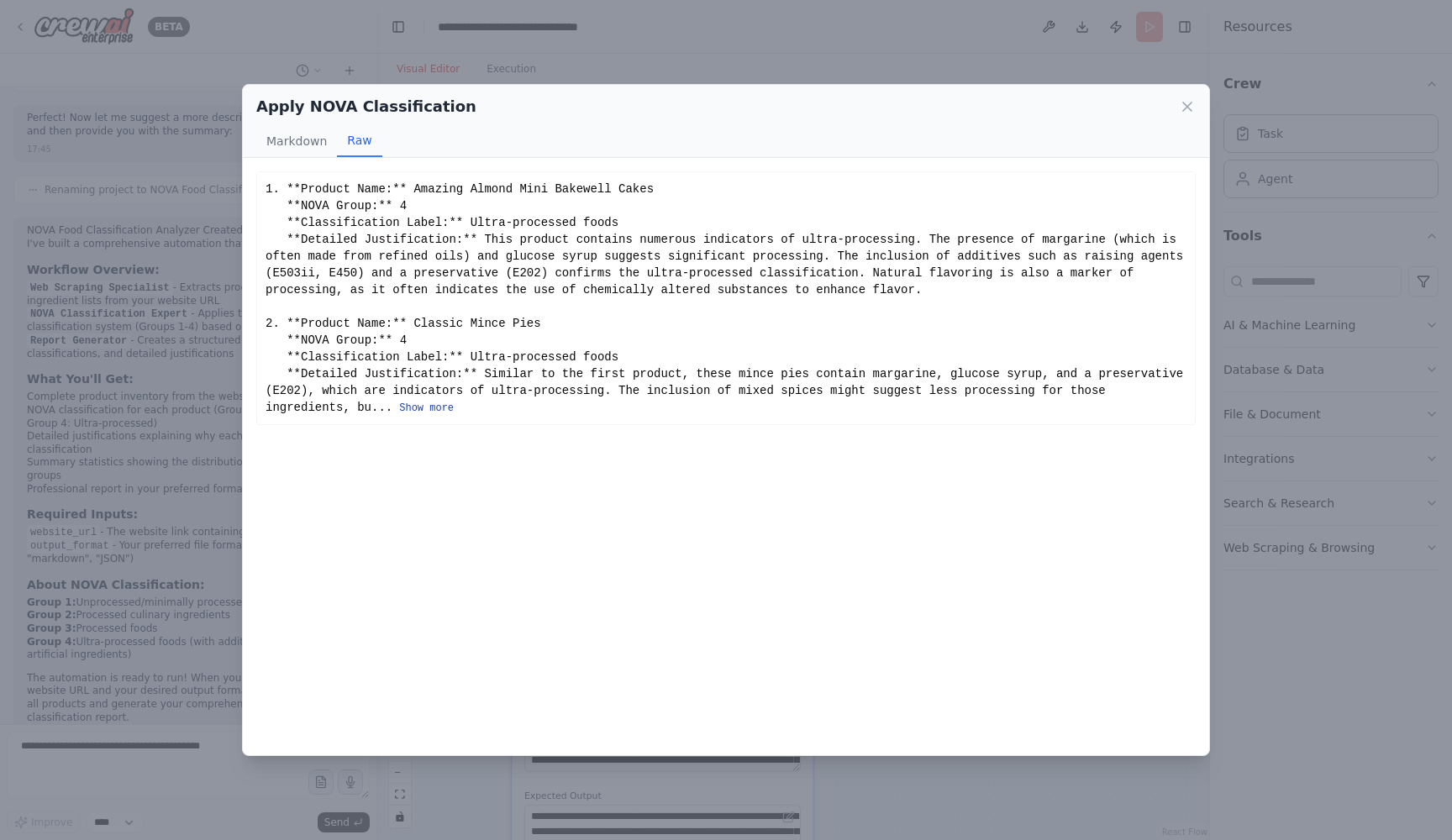
click at [454, 412] on button "Show more" at bounding box center [426, 408] width 55 height 14
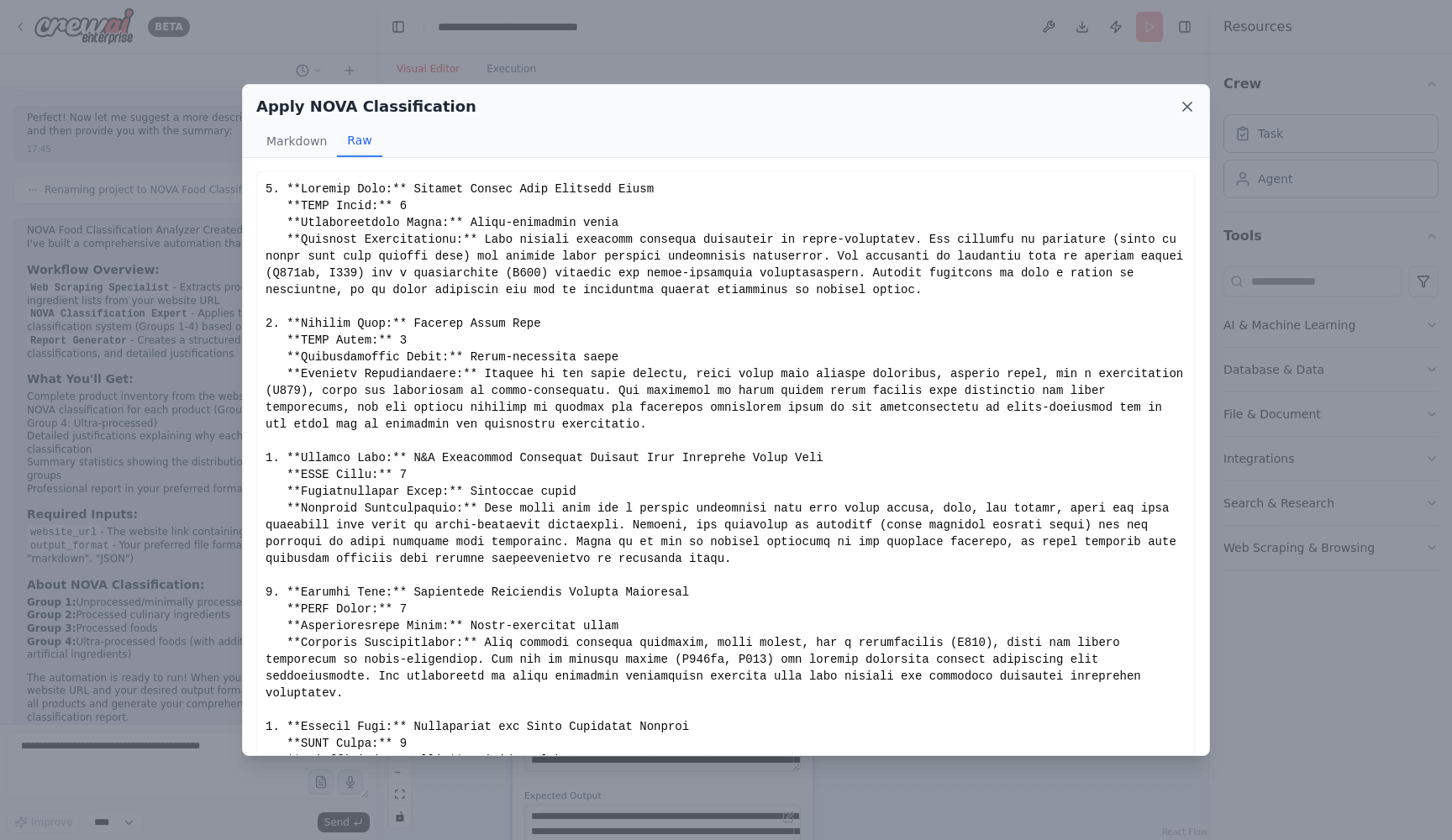
click at [1191, 102] on icon at bounding box center [1187, 106] width 8 height 8
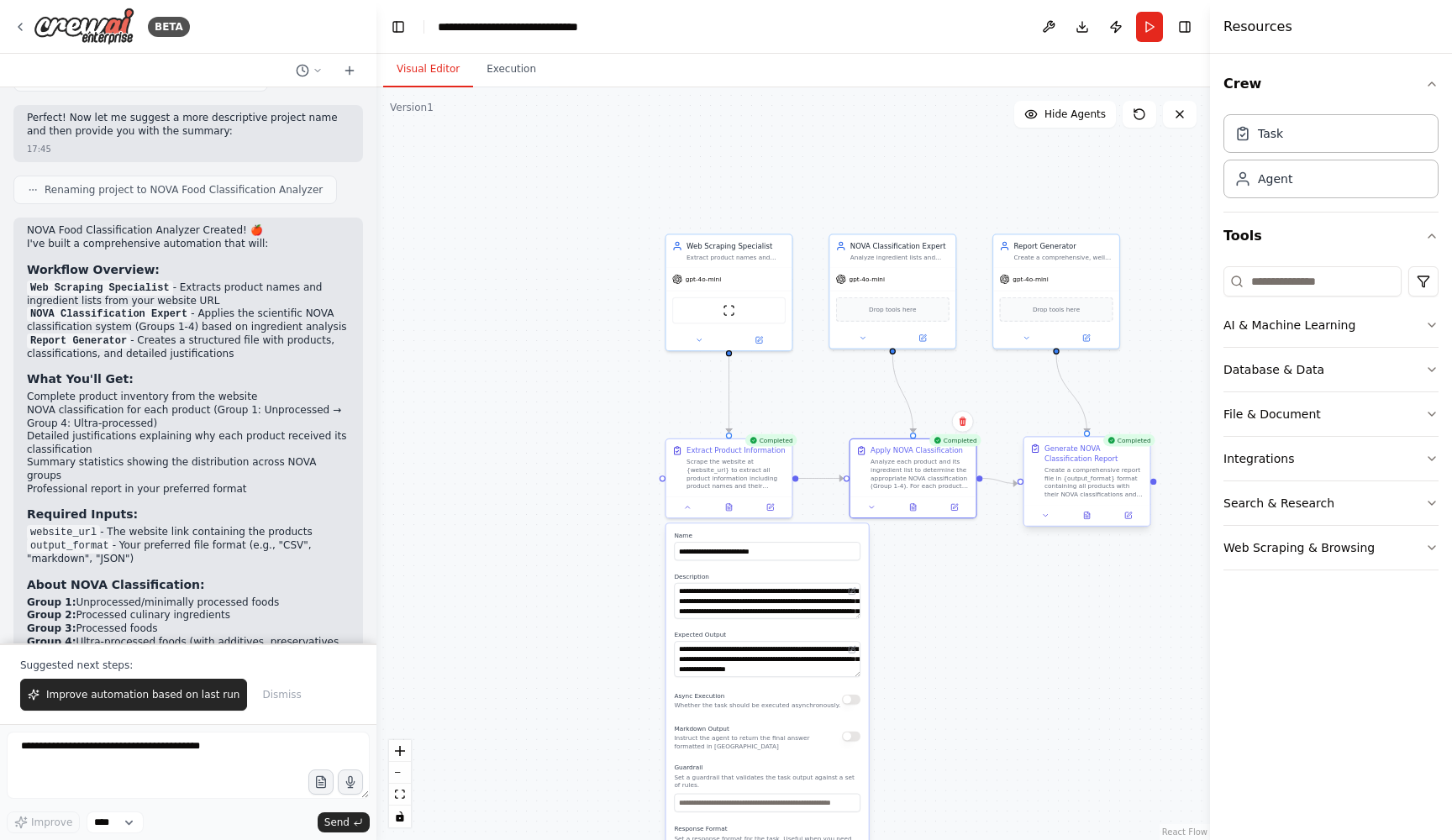
click at [1090, 521] on div at bounding box center [1087, 514] width 126 height 21
click at [1088, 523] on div at bounding box center [1087, 514] width 126 height 21
click at [1045, 524] on div at bounding box center [1087, 514] width 126 height 21
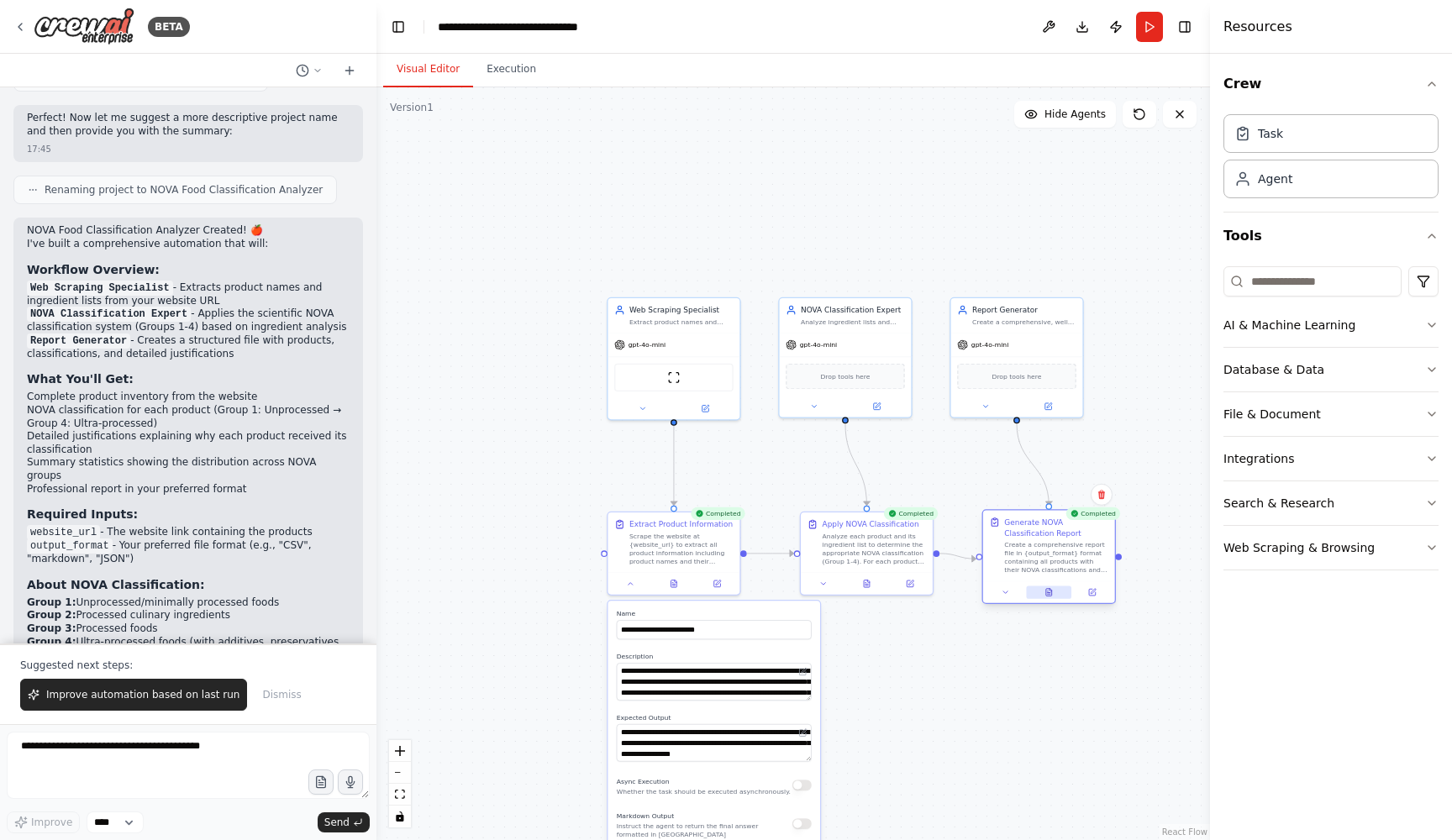
click at [1051, 593] on icon at bounding box center [1049, 593] width 6 height 8
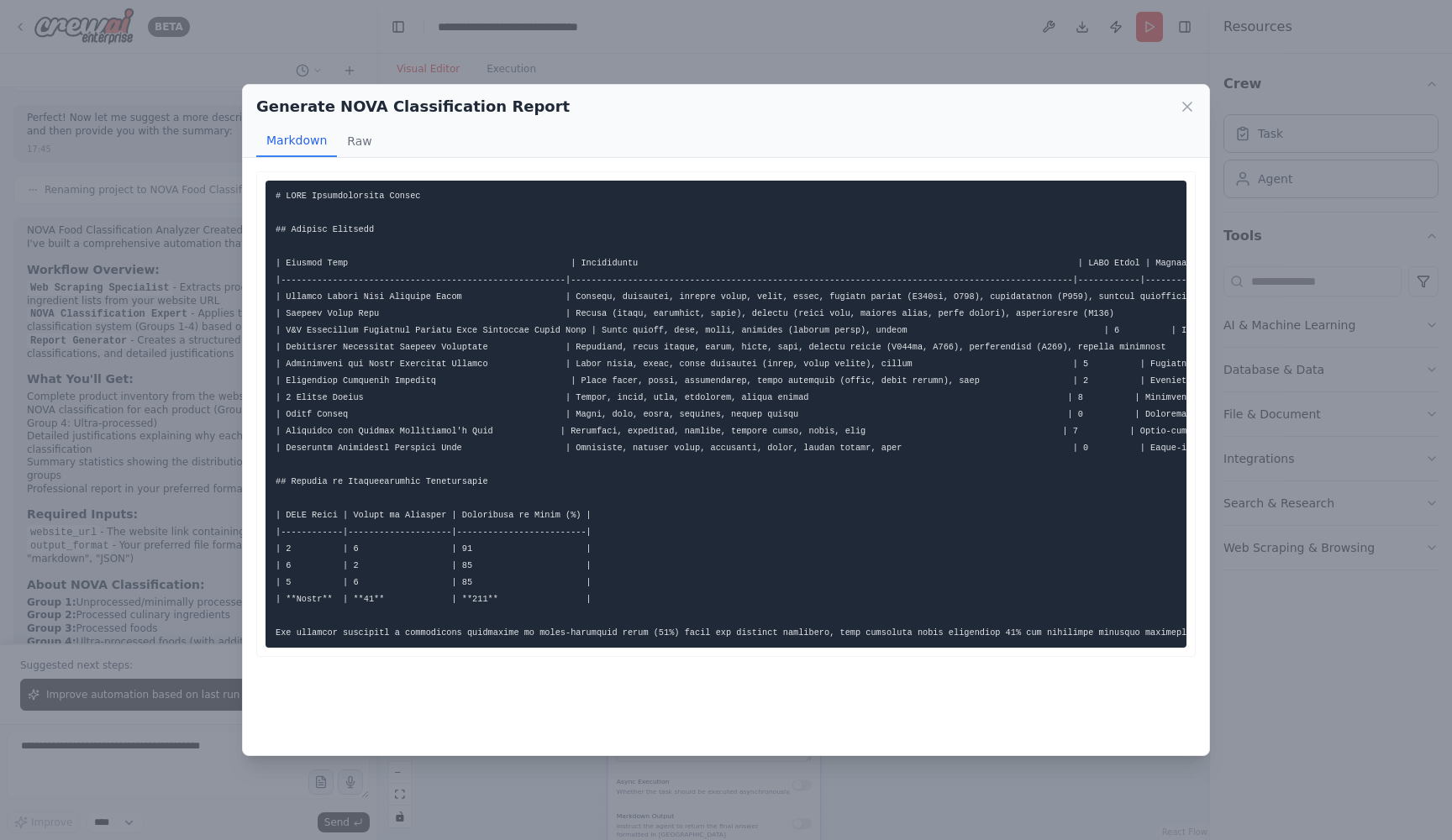
scroll to position [1298, 0]
click at [1183, 107] on icon at bounding box center [1187, 106] width 17 height 17
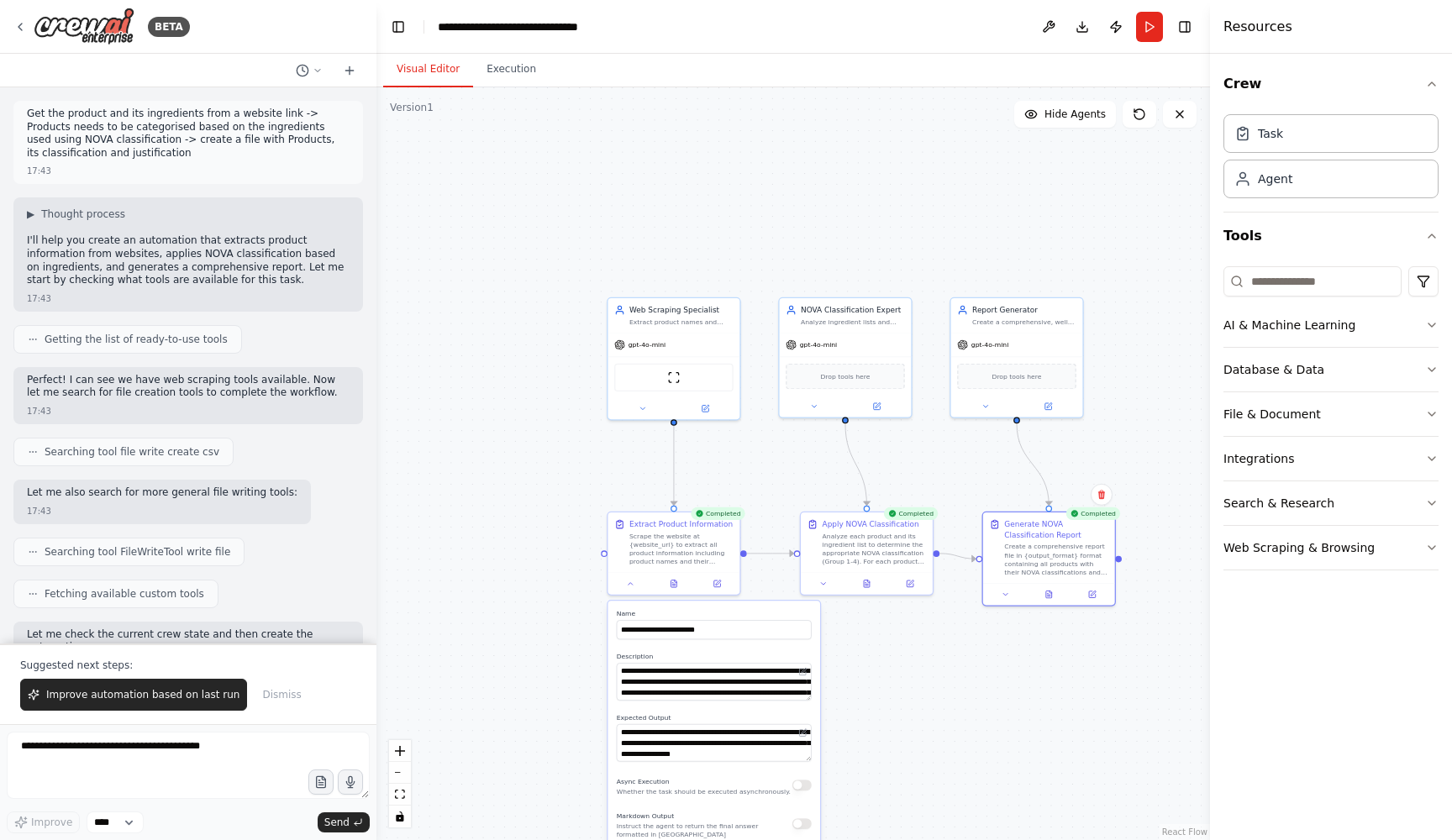
scroll to position [0, 0]
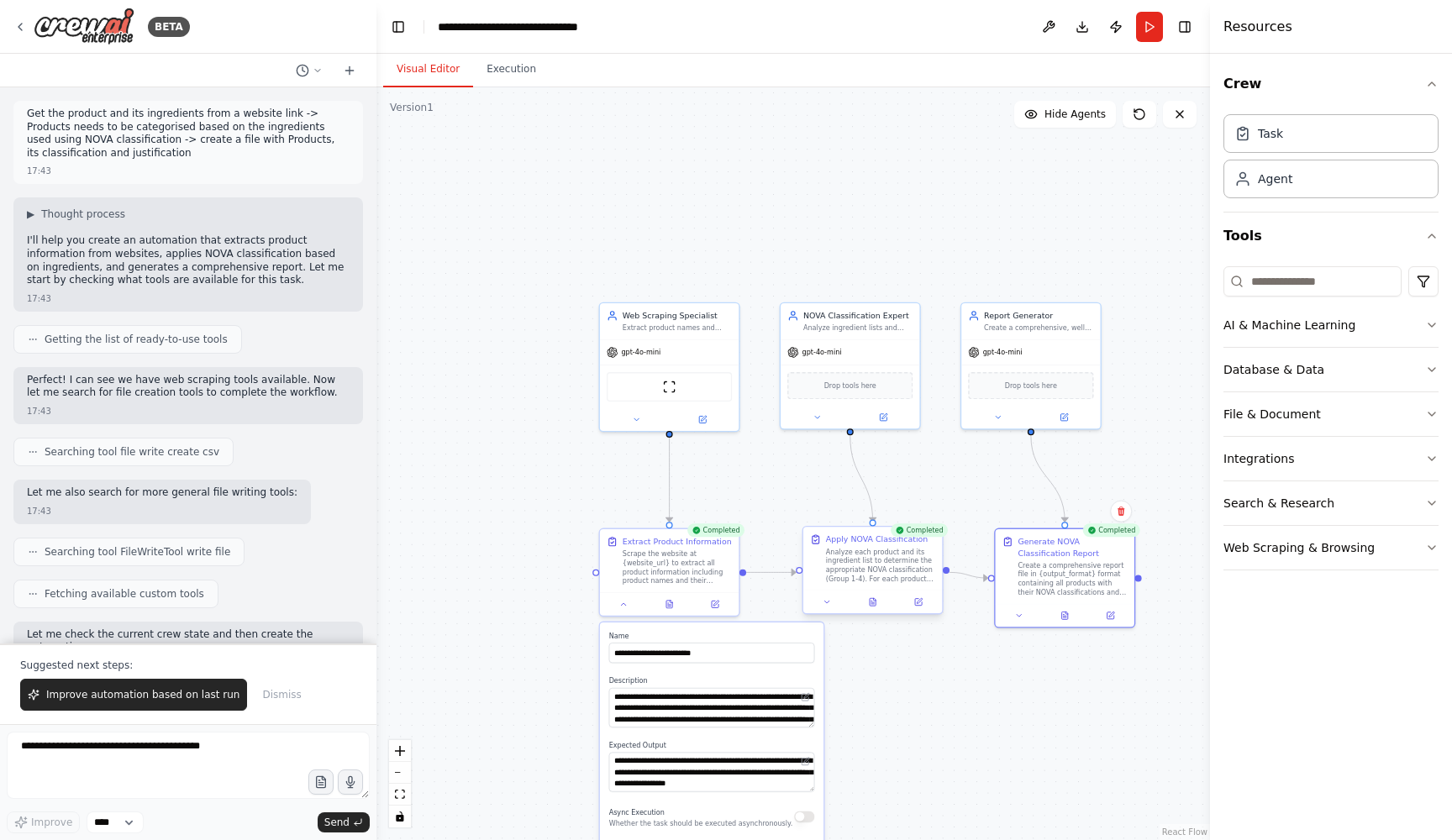
click at [878, 612] on div at bounding box center [873, 603] width 139 height 24
click at [874, 611] on div at bounding box center [873, 603] width 139 height 24
click at [874, 598] on icon at bounding box center [873, 602] width 6 height 8
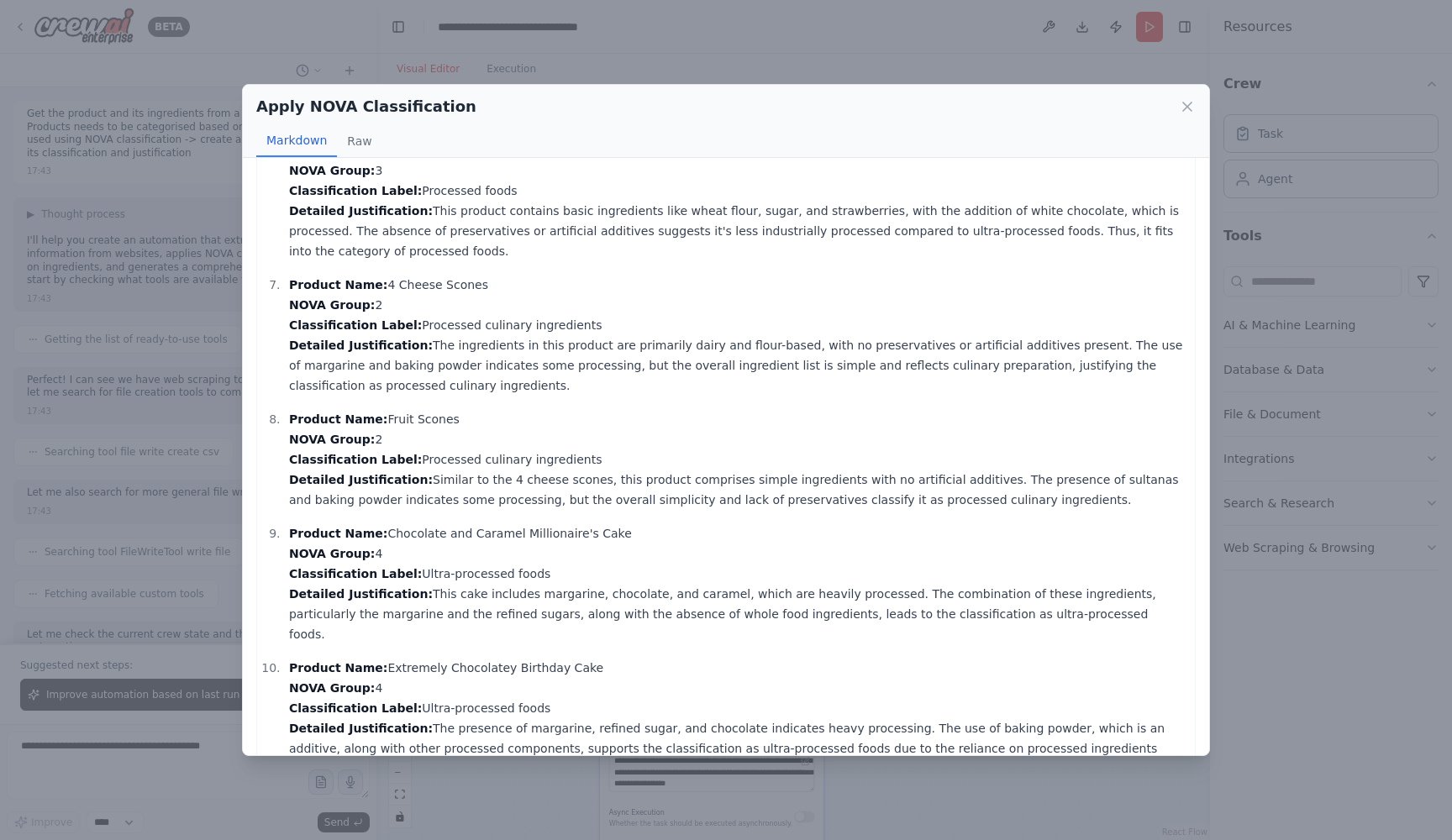
scroll to position [745, 0]
click at [1186, 102] on icon at bounding box center [1187, 106] width 17 height 17
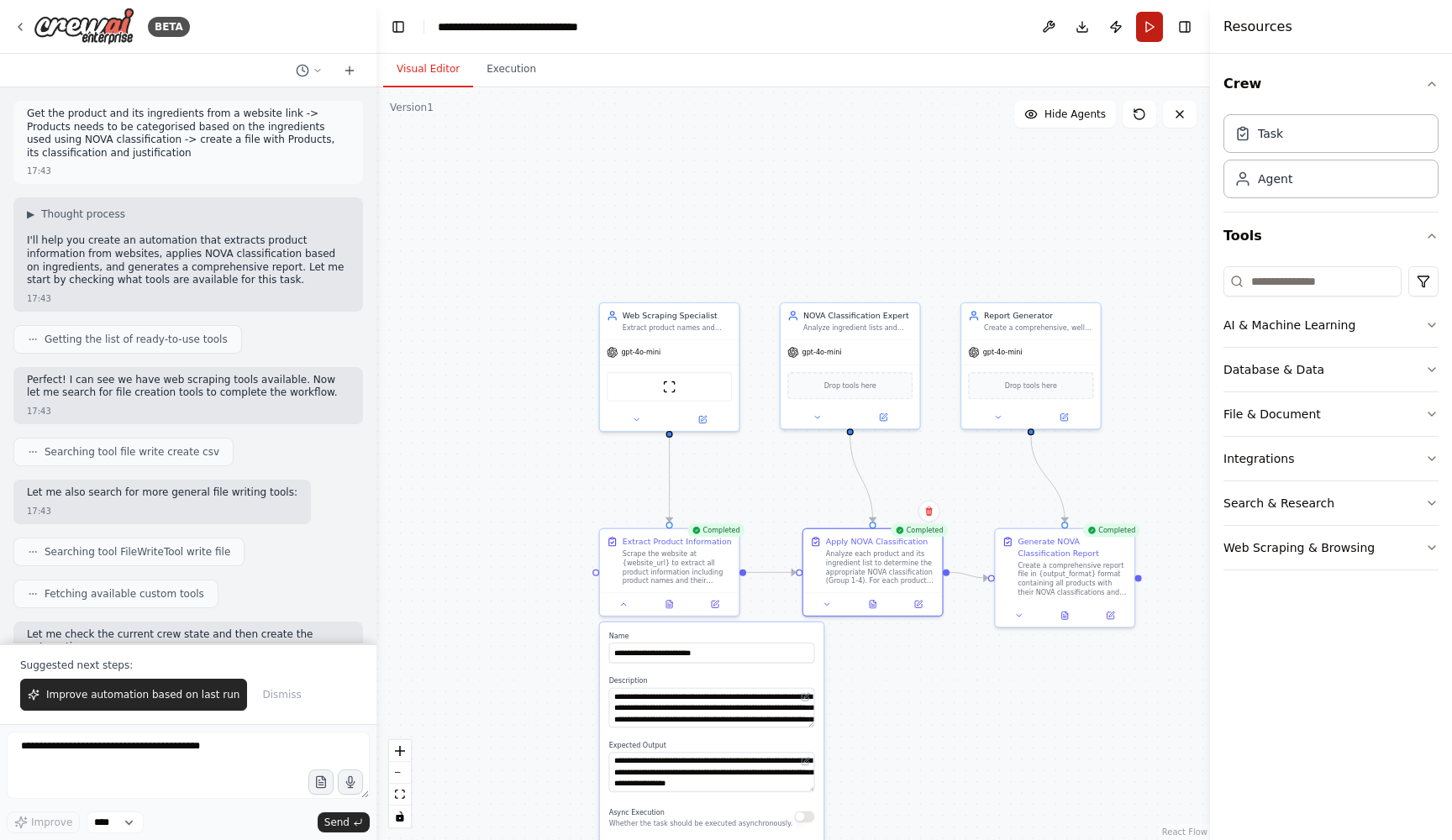
click at [1153, 24] on button "Run" at bounding box center [1149, 27] width 27 height 30
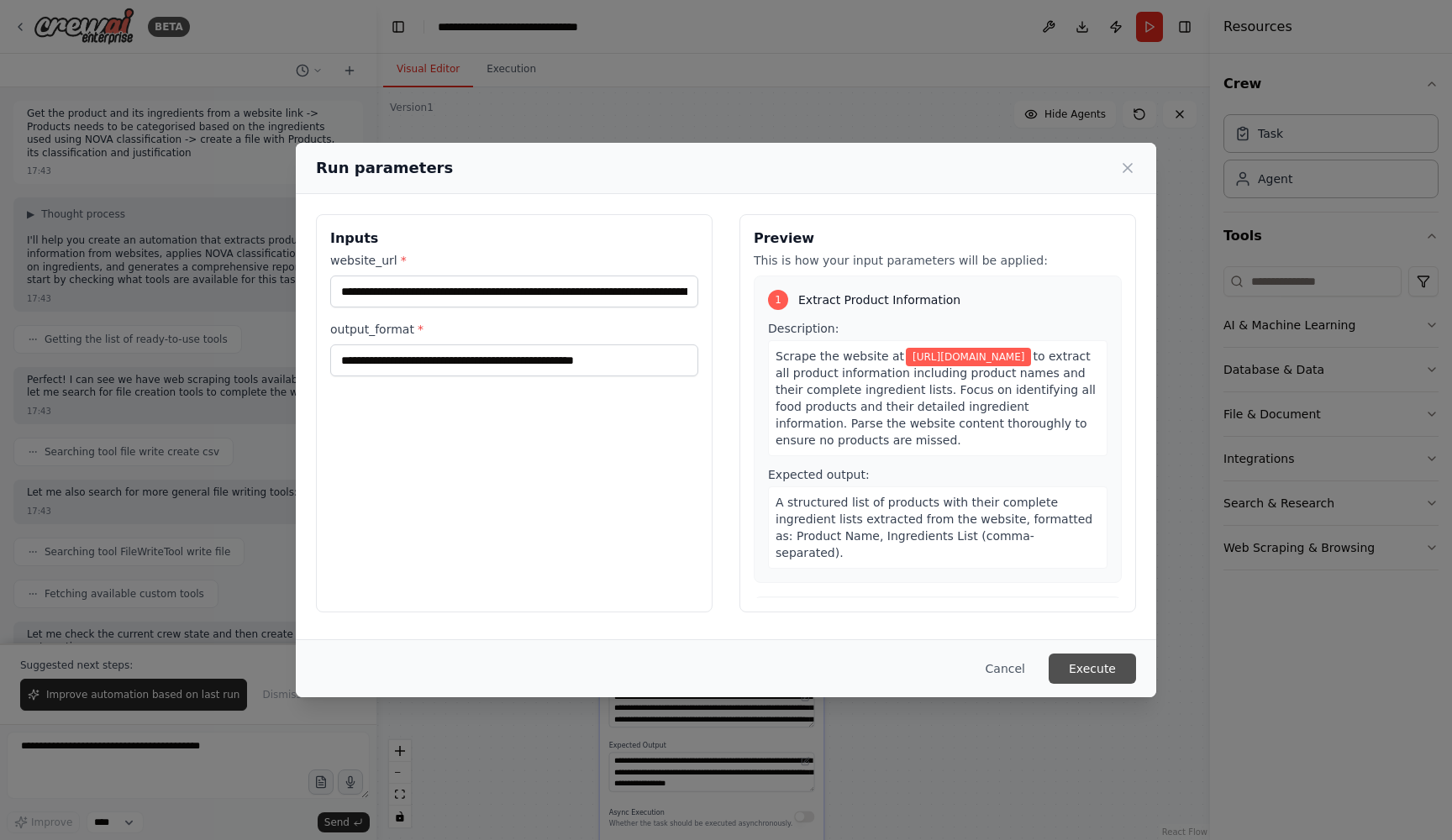
click at [1093, 667] on button "Execute" at bounding box center [1092, 668] width 87 height 30
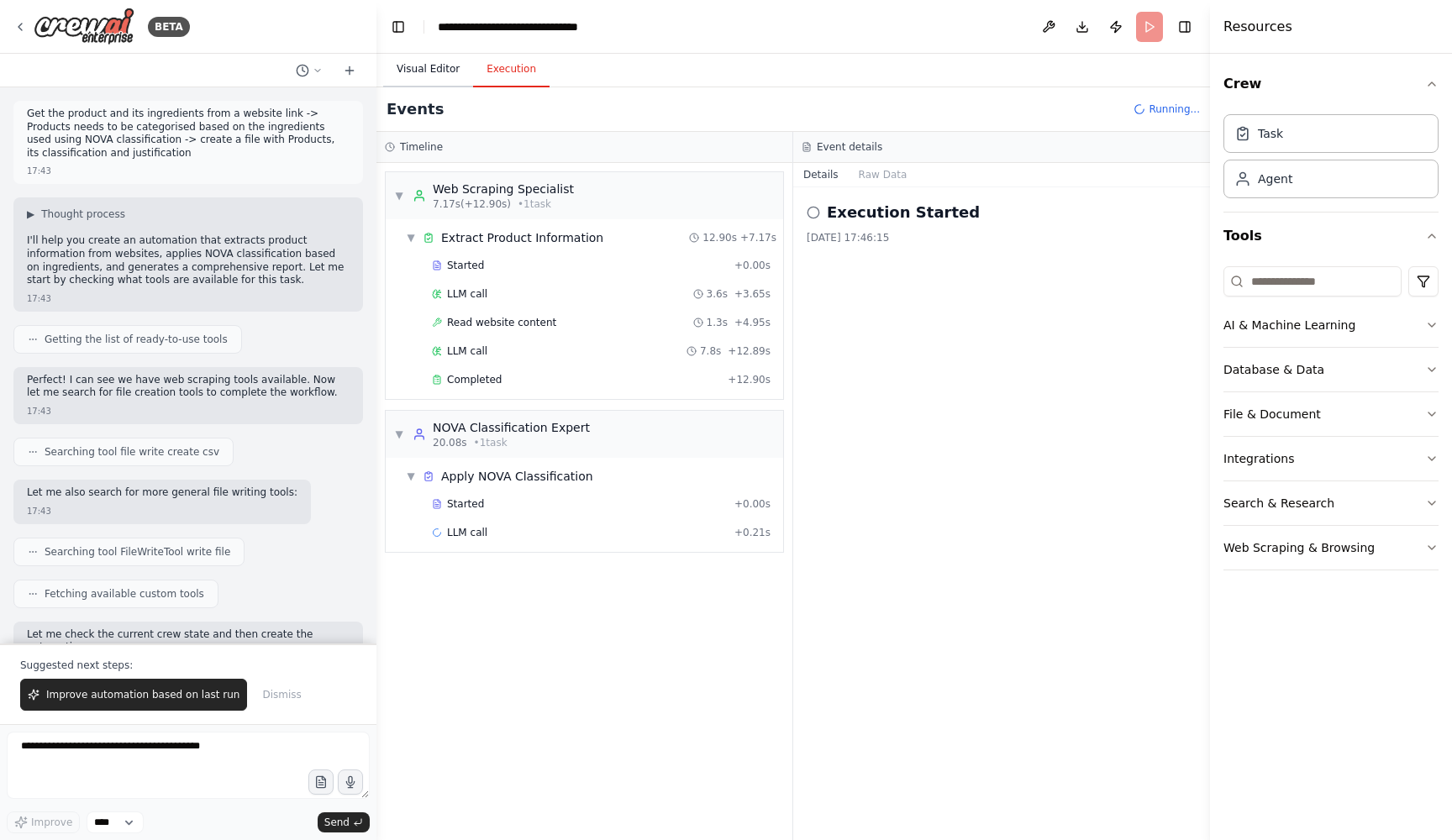
click at [415, 66] on button "Visual Editor" at bounding box center [428, 70] width 90 height 36
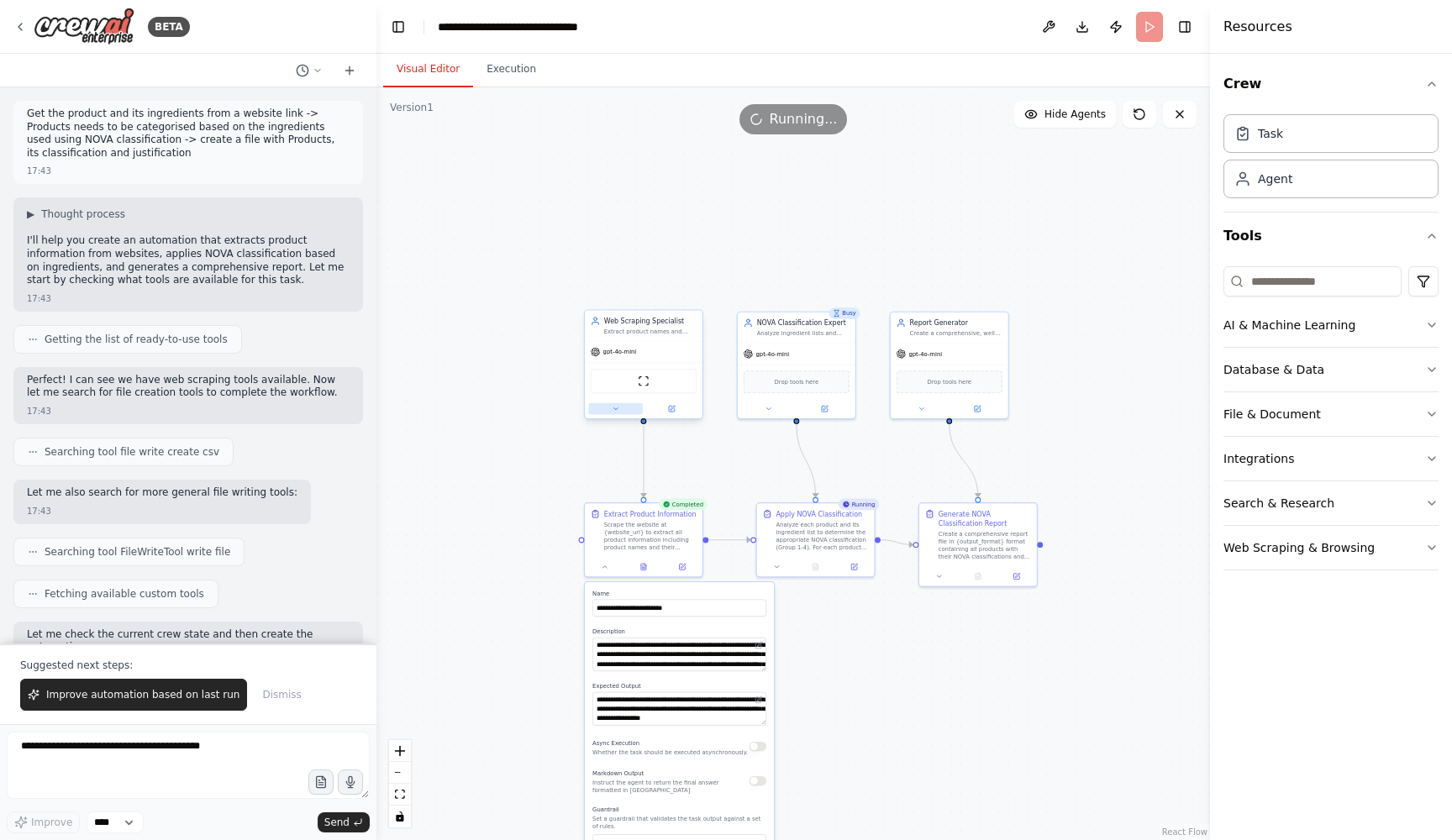
click at [619, 404] on button at bounding box center [616, 409] width 54 height 12
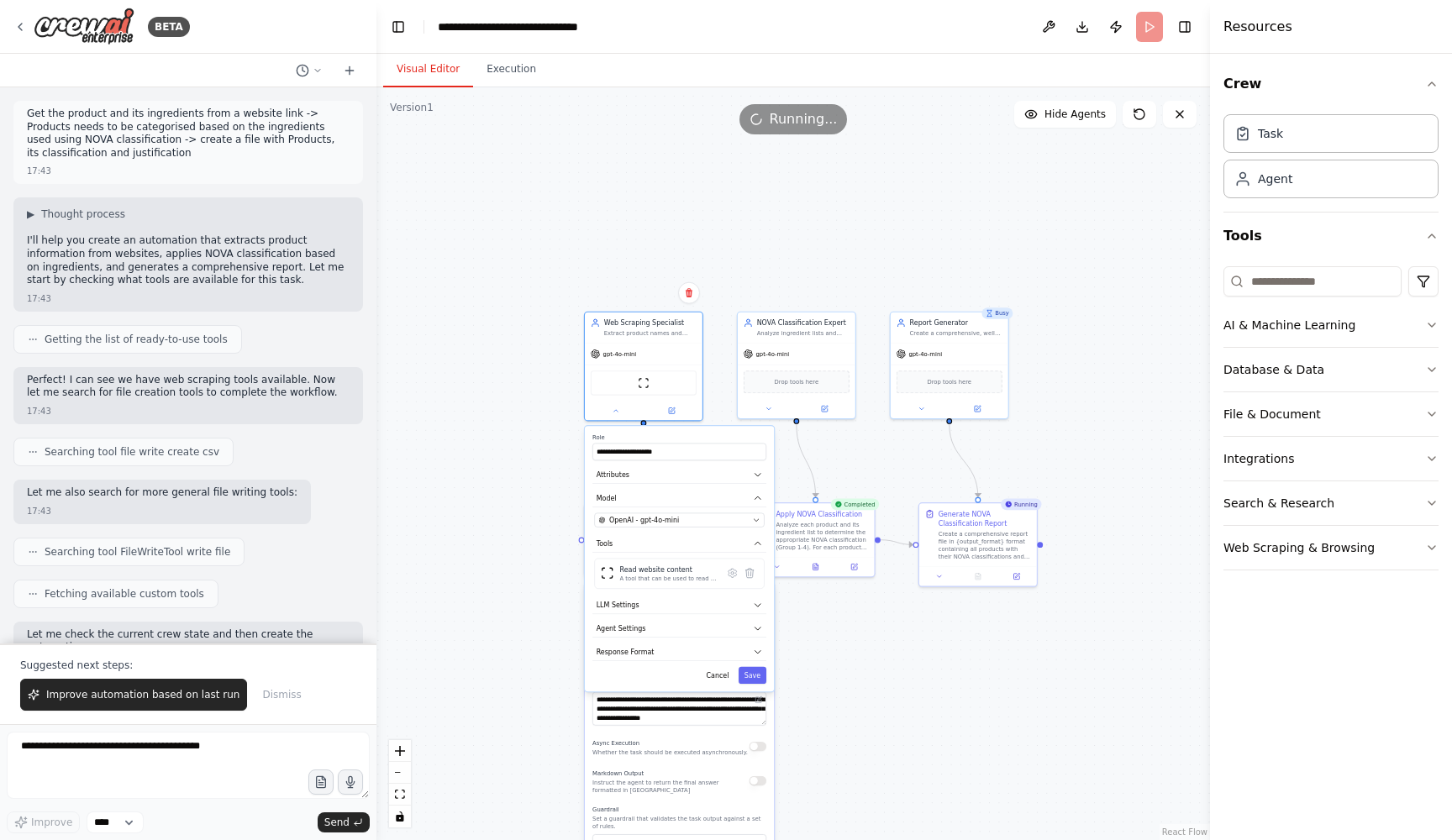
click at [905, 210] on div ".deletable-edge-delete-btn { width: 20px; height: 20px; border: 0px solid #ffff…" at bounding box center [793, 464] width 833 height 753
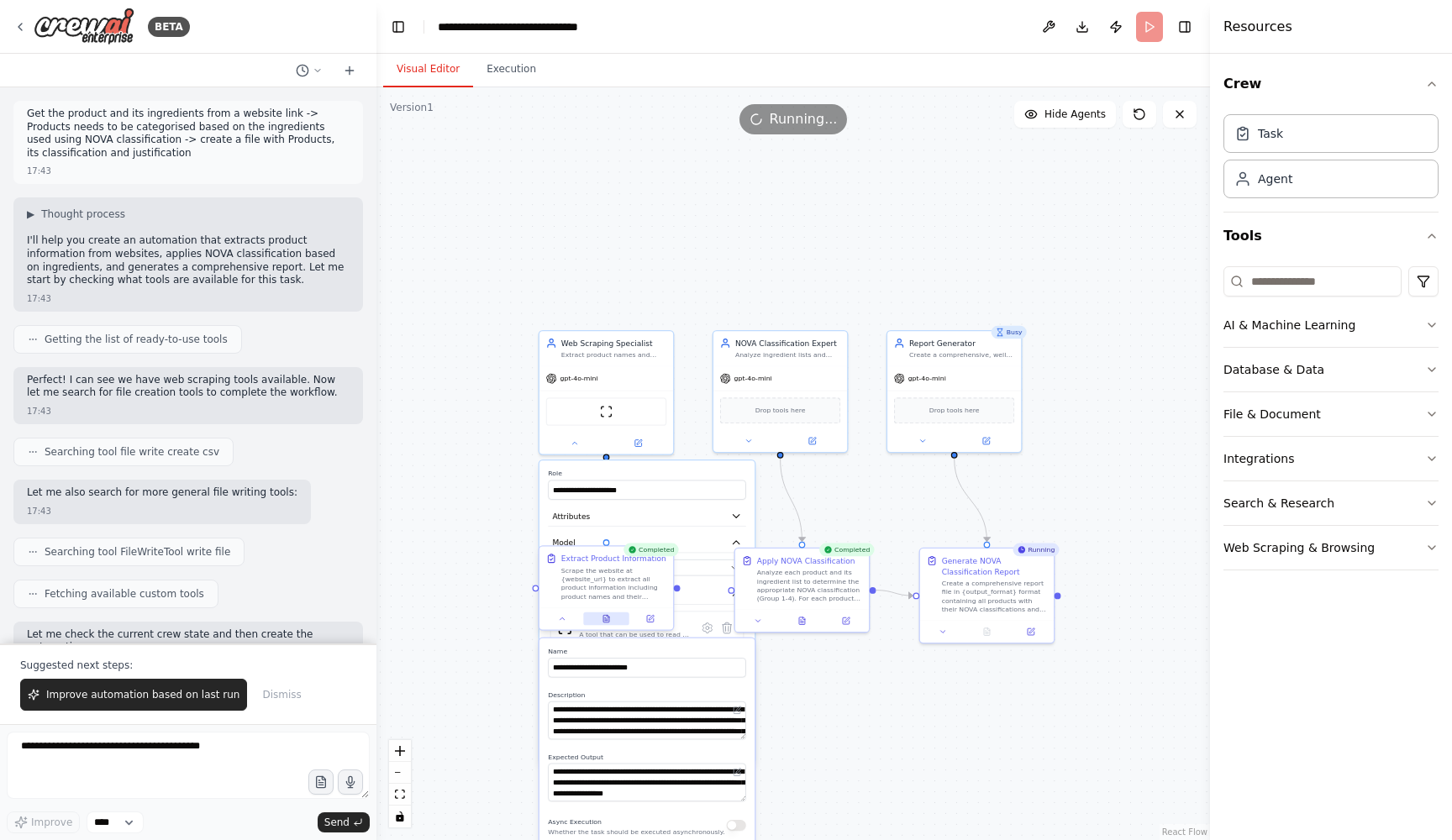
click at [608, 623] on icon at bounding box center [606, 619] width 6 height 8
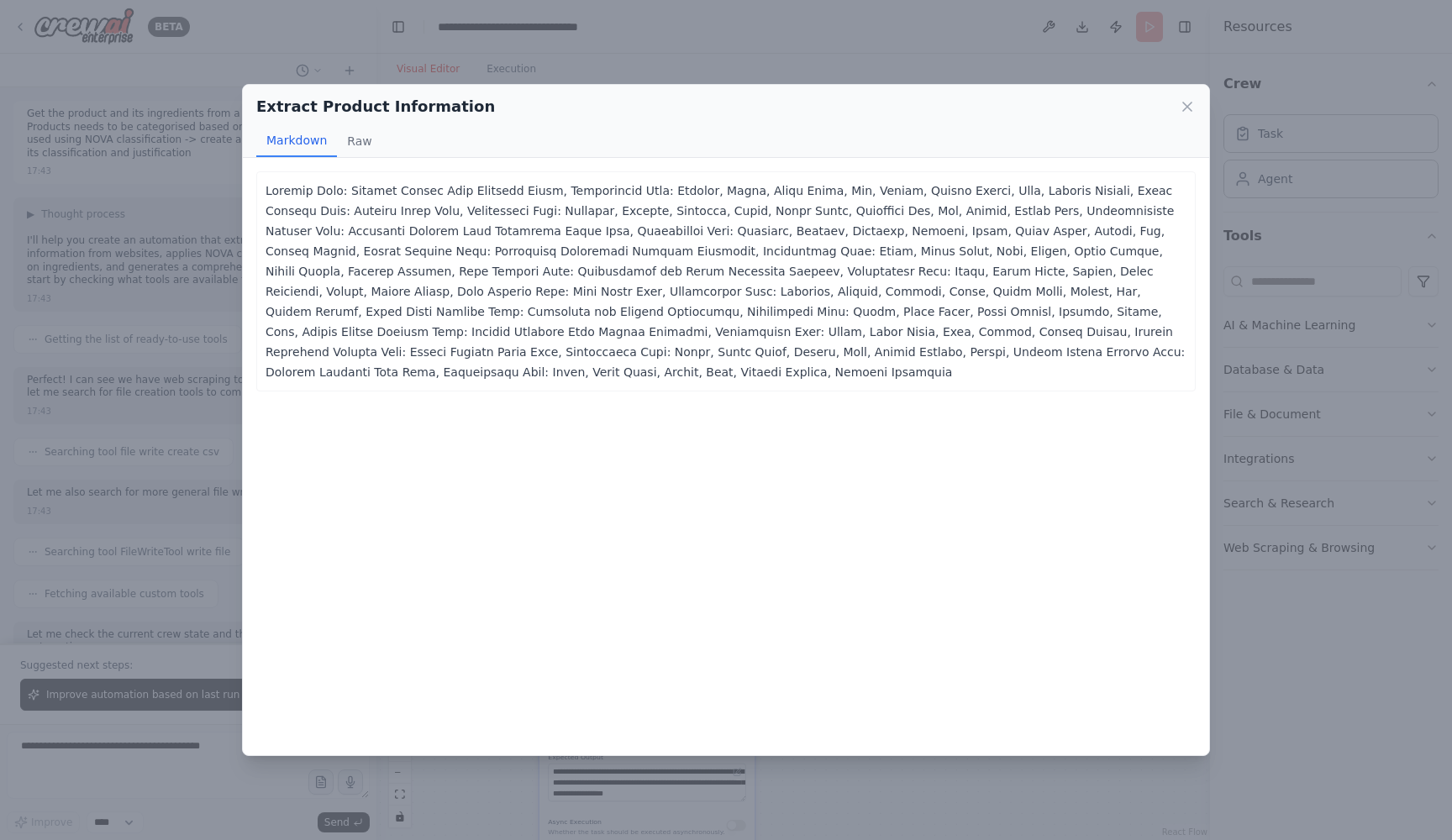
click at [510, 316] on p at bounding box center [725, 281] width 921 height 202
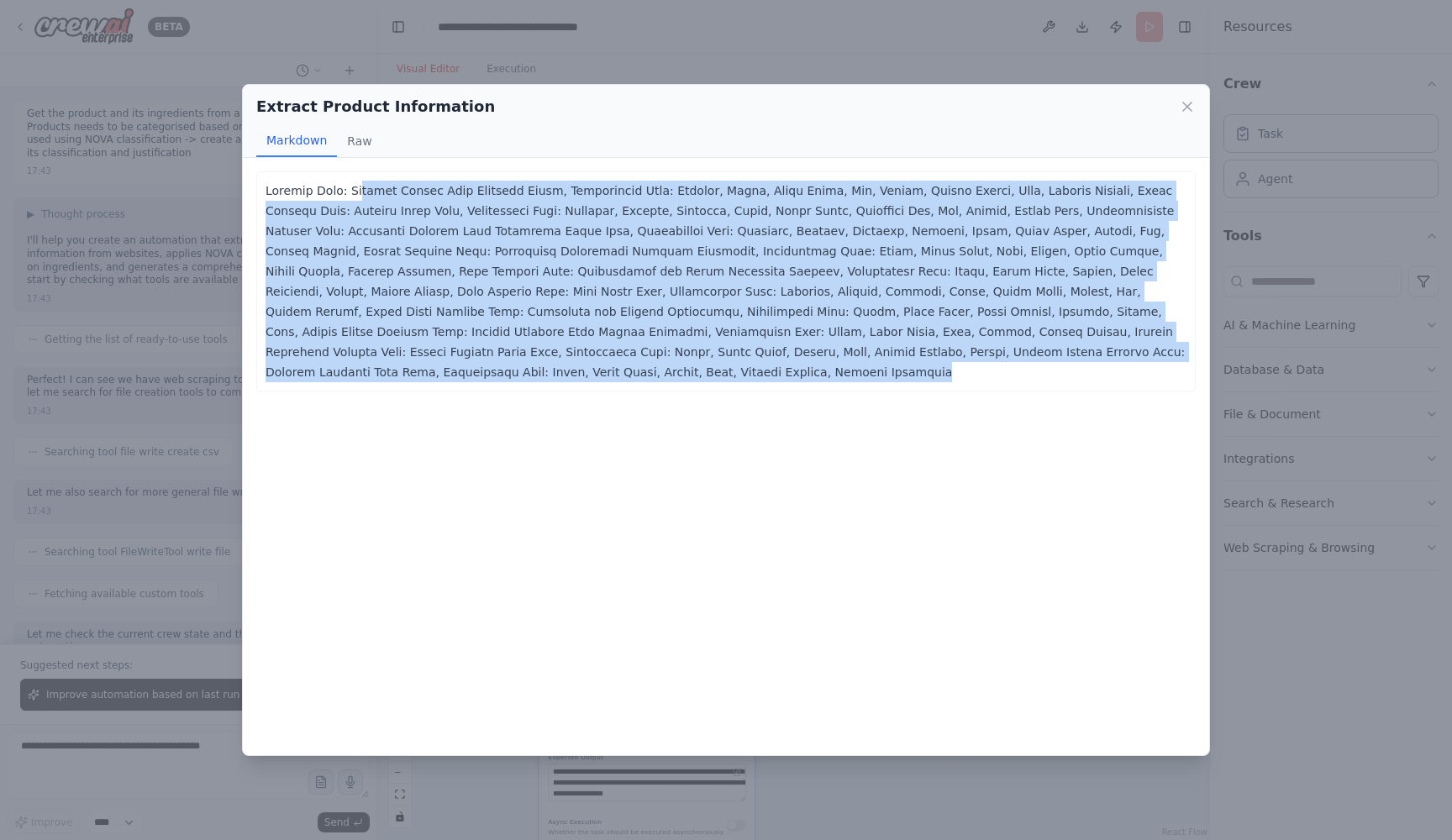
drag, startPoint x: 363, startPoint y: 186, endPoint x: 810, endPoint y: 378, distance: 486.5
click at [813, 383] on div "Product Name: Amazing Almond Mini Bakewell Cakes, Ingredients List: Almonds, Su…" at bounding box center [725, 456] width 966 height 597
click at [810, 378] on div "Product Name: Amazing Almond Mini Bakewell Cakes, Ingredients List: Almonds, Su…" at bounding box center [725, 456] width 966 height 597
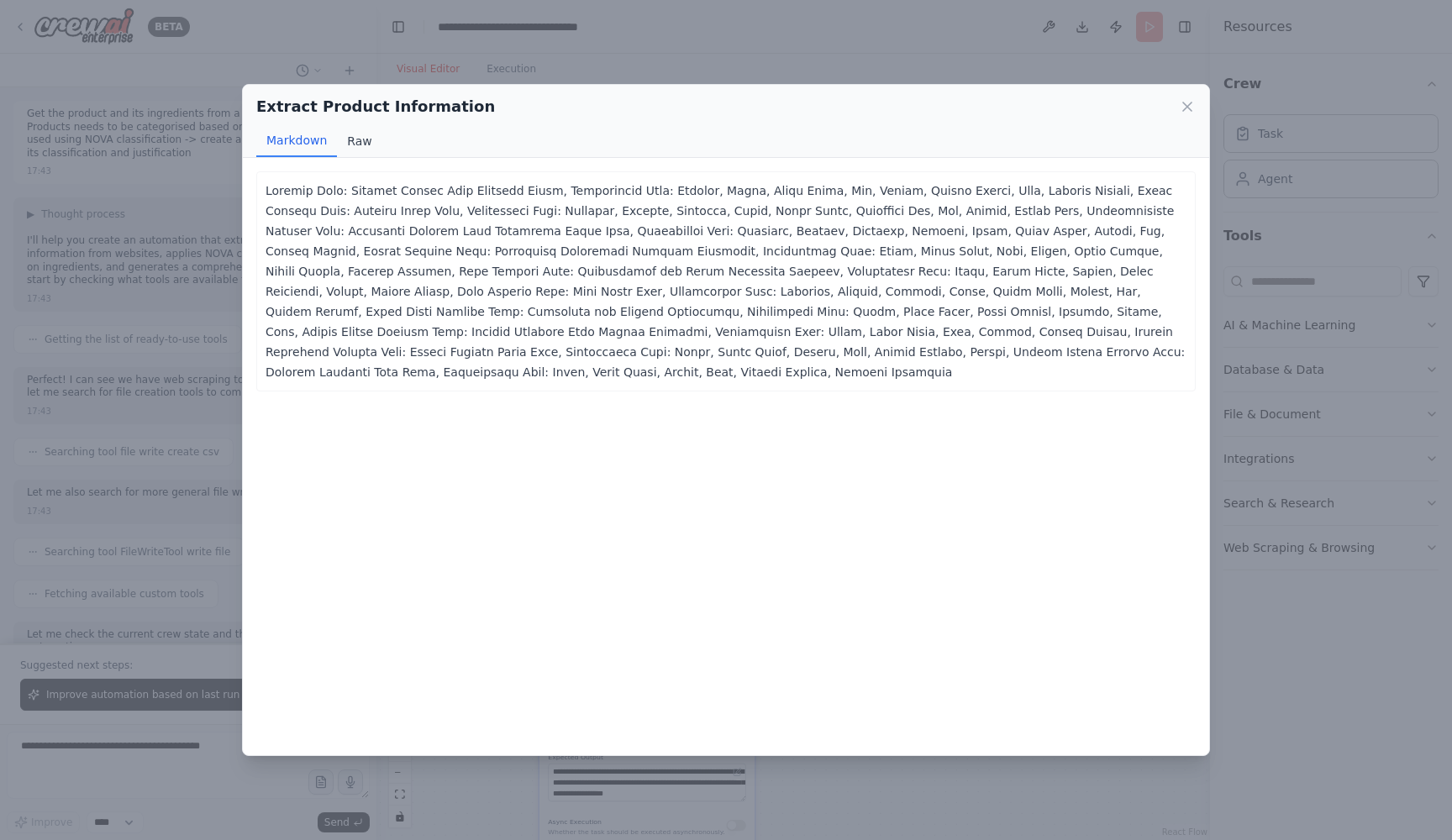
click at [358, 143] on button "Raw" at bounding box center [359, 141] width 45 height 32
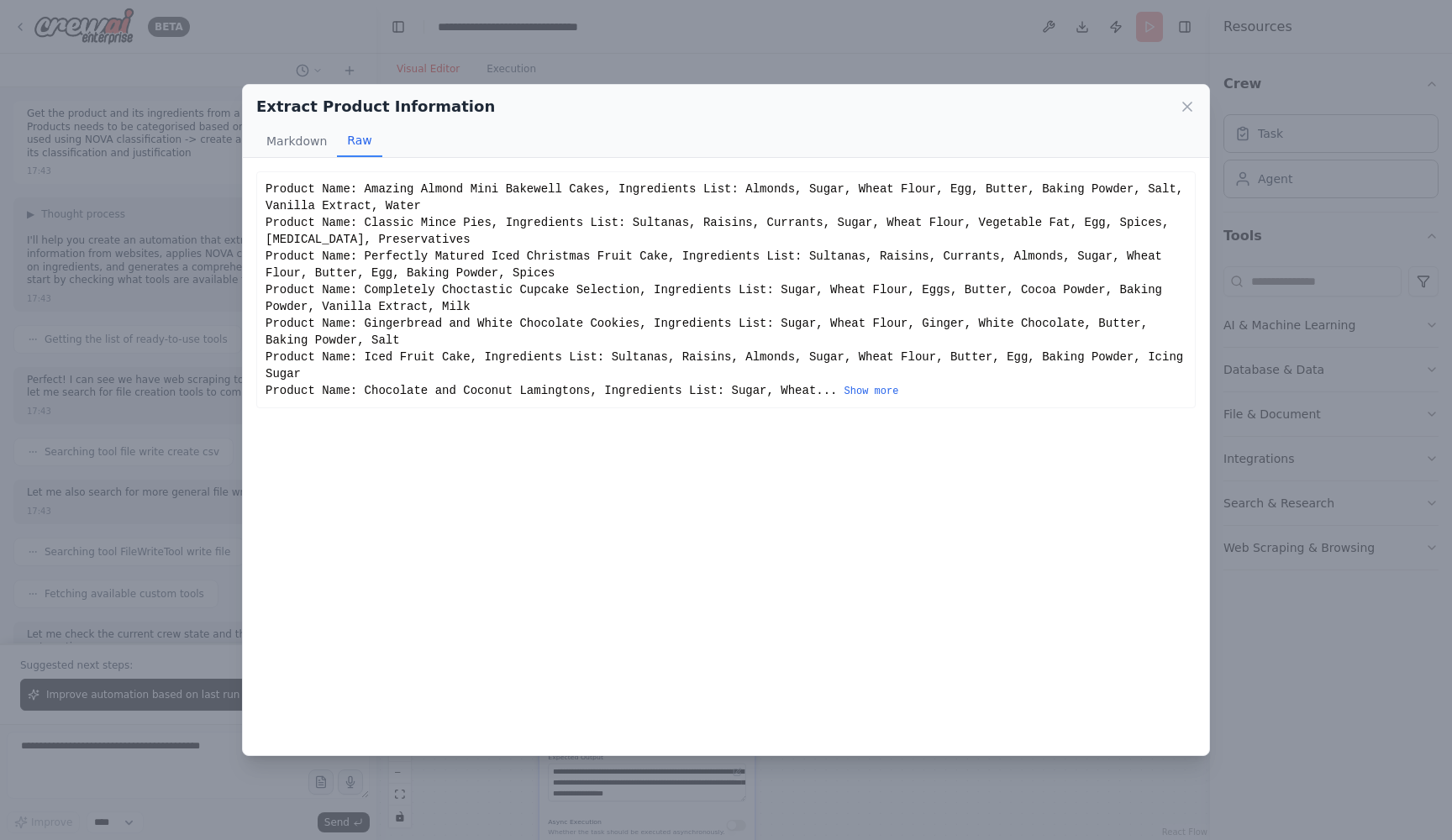
scroll to position [0, 0]
click at [899, 381] on div "Product Name: Amazing Almond Mini Bakewell Cakes, Ingredients List: Almonds, Su…" at bounding box center [725, 290] width 921 height 218
click at [897, 393] on button "Show more" at bounding box center [871, 391] width 55 height 14
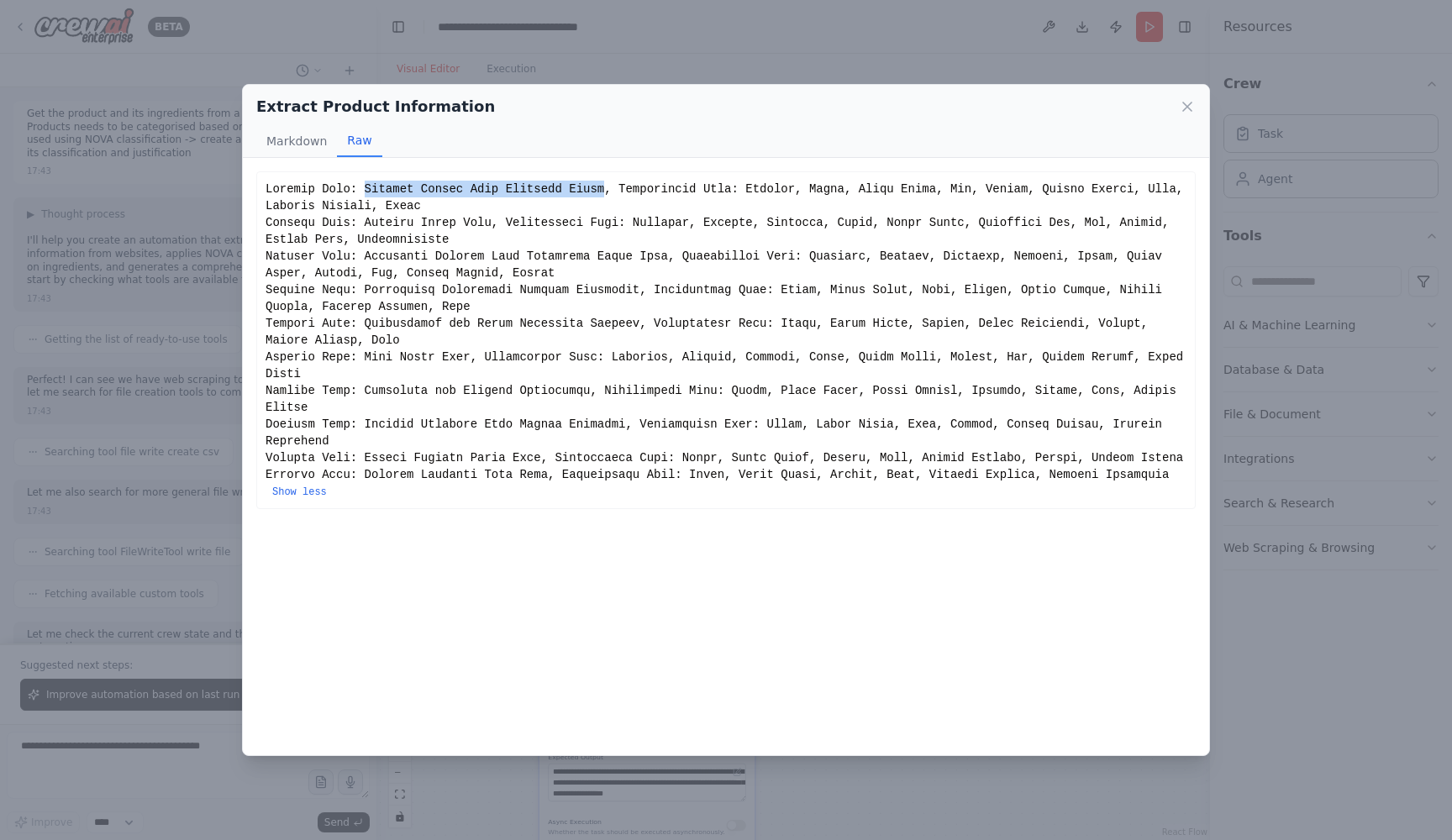
drag, startPoint x: 367, startPoint y: 193, endPoint x: 614, endPoint y: 188, distance: 247.1
click at [614, 188] on div "Show less" at bounding box center [725, 340] width 921 height 319
copy div "Amazing Almond Mini Bakewell Cakes"
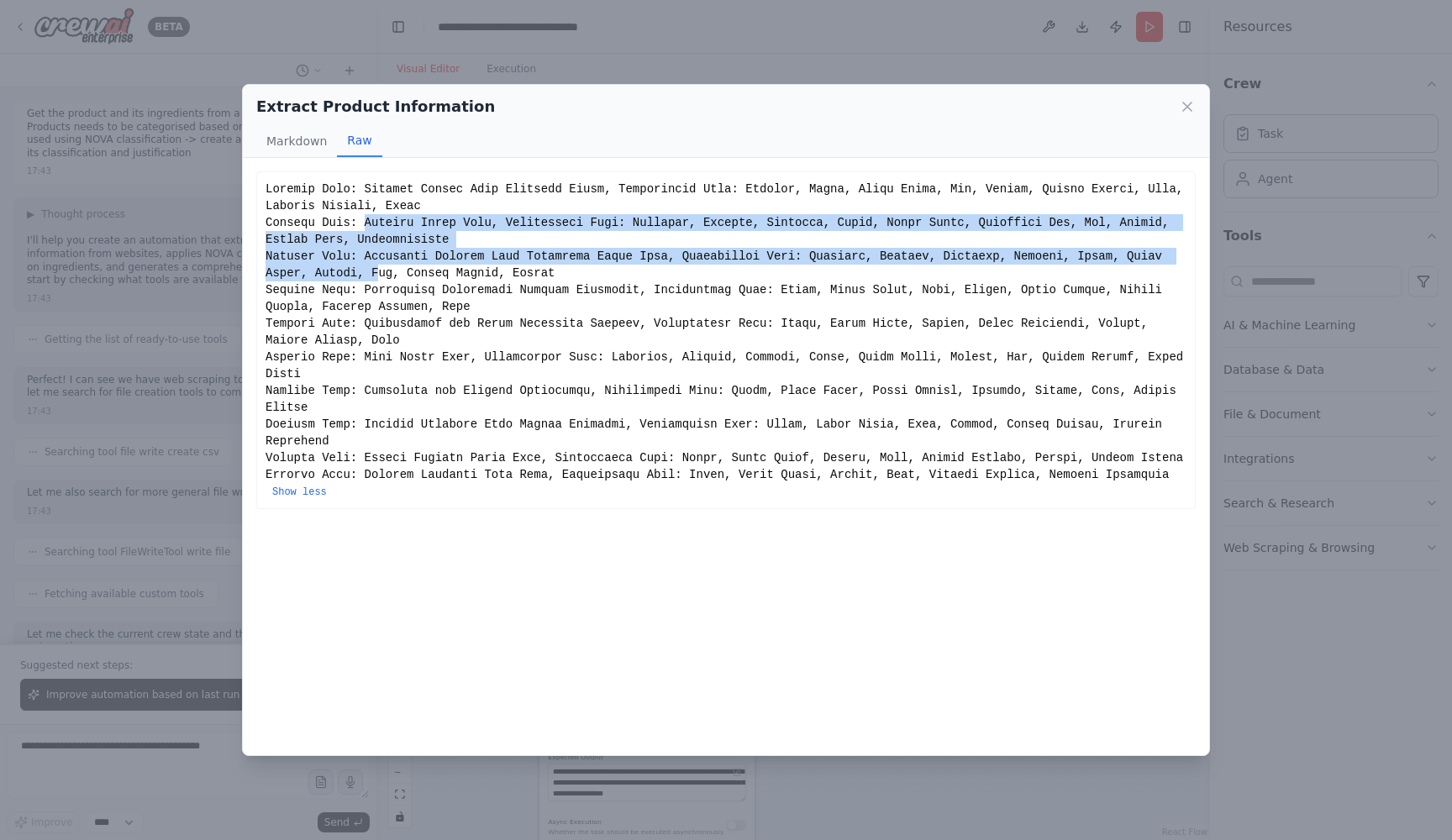
drag, startPoint x: 368, startPoint y: 222, endPoint x: 422, endPoint y: 270, distance: 72.2
click at [422, 270] on div "Show less" at bounding box center [725, 340] width 921 height 319
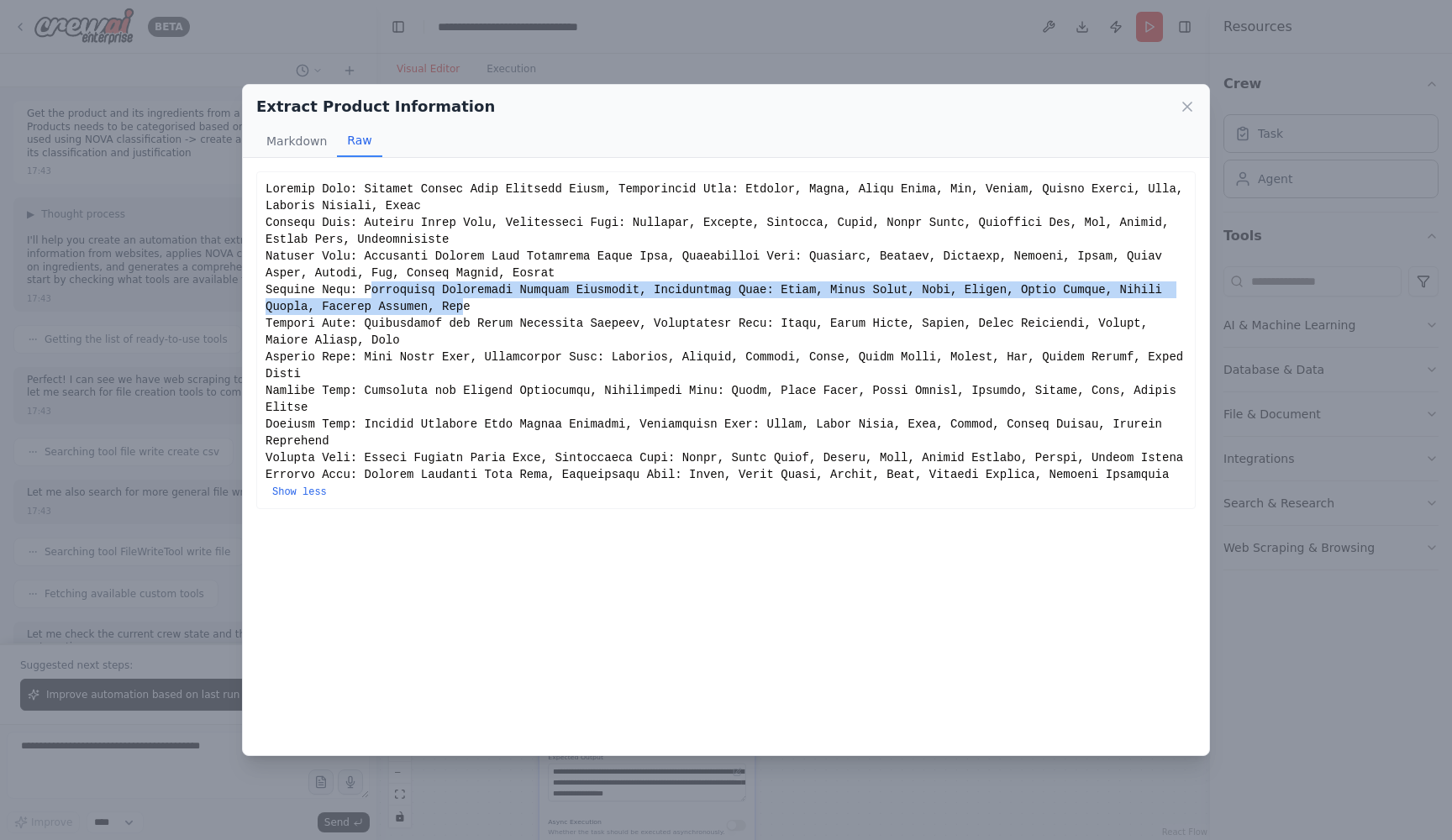
drag, startPoint x: 373, startPoint y: 292, endPoint x: 525, endPoint y: 298, distance: 152.1
click at [524, 298] on div "Show less" at bounding box center [725, 340] width 921 height 319
click at [525, 298] on div "Show less" at bounding box center [725, 340] width 921 height 319
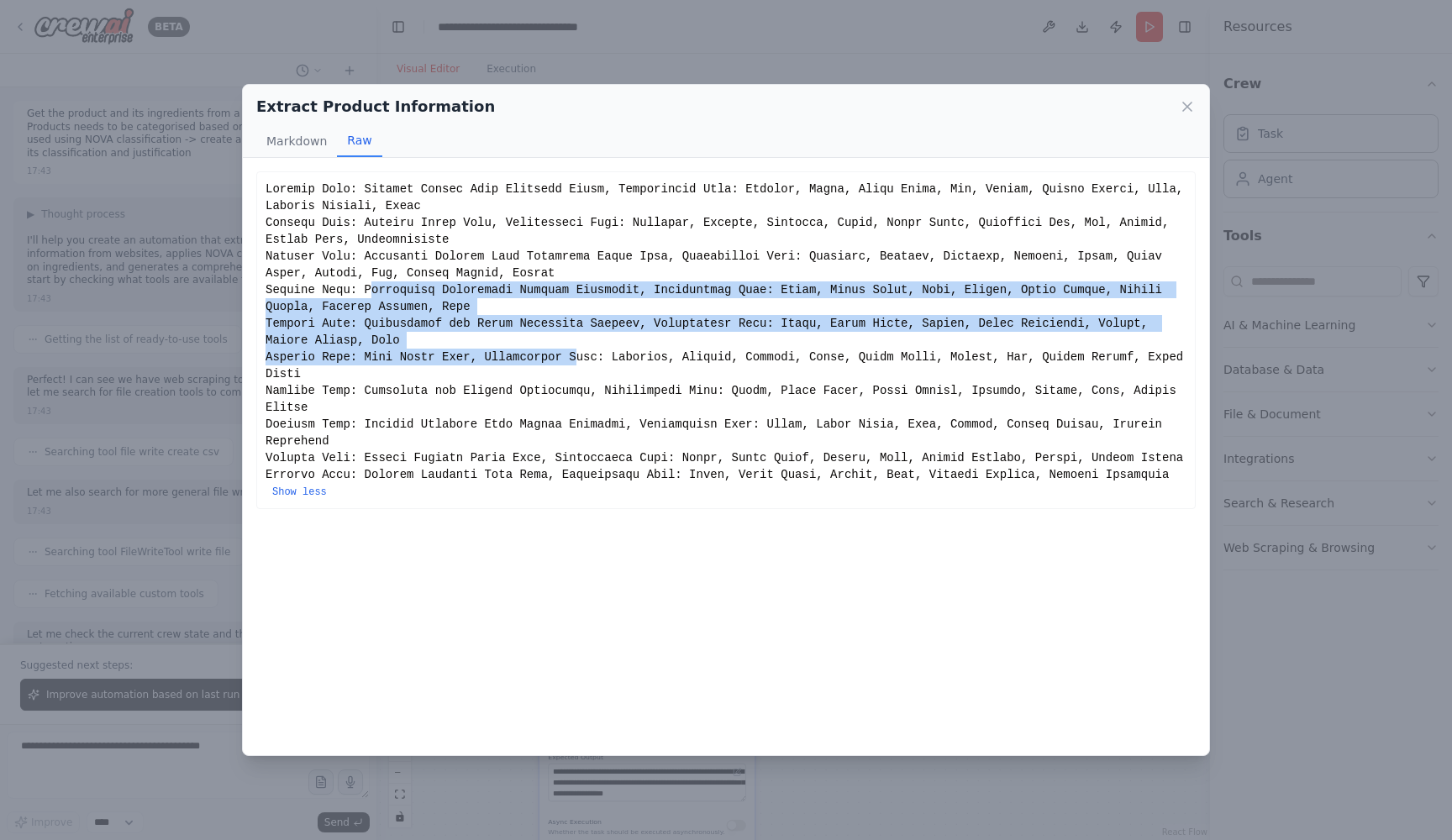
drag, startPoint x: 373, startPoint y: 291, endPoint x: 587, endPoint y: 349, distance: 221.7
click at [587, 349] on div "Show less" at bounding box center [725, 340] width 921 height 319
click at [587, 347] on div "Show less" at bounding box center [725, 340] width 921 height 319
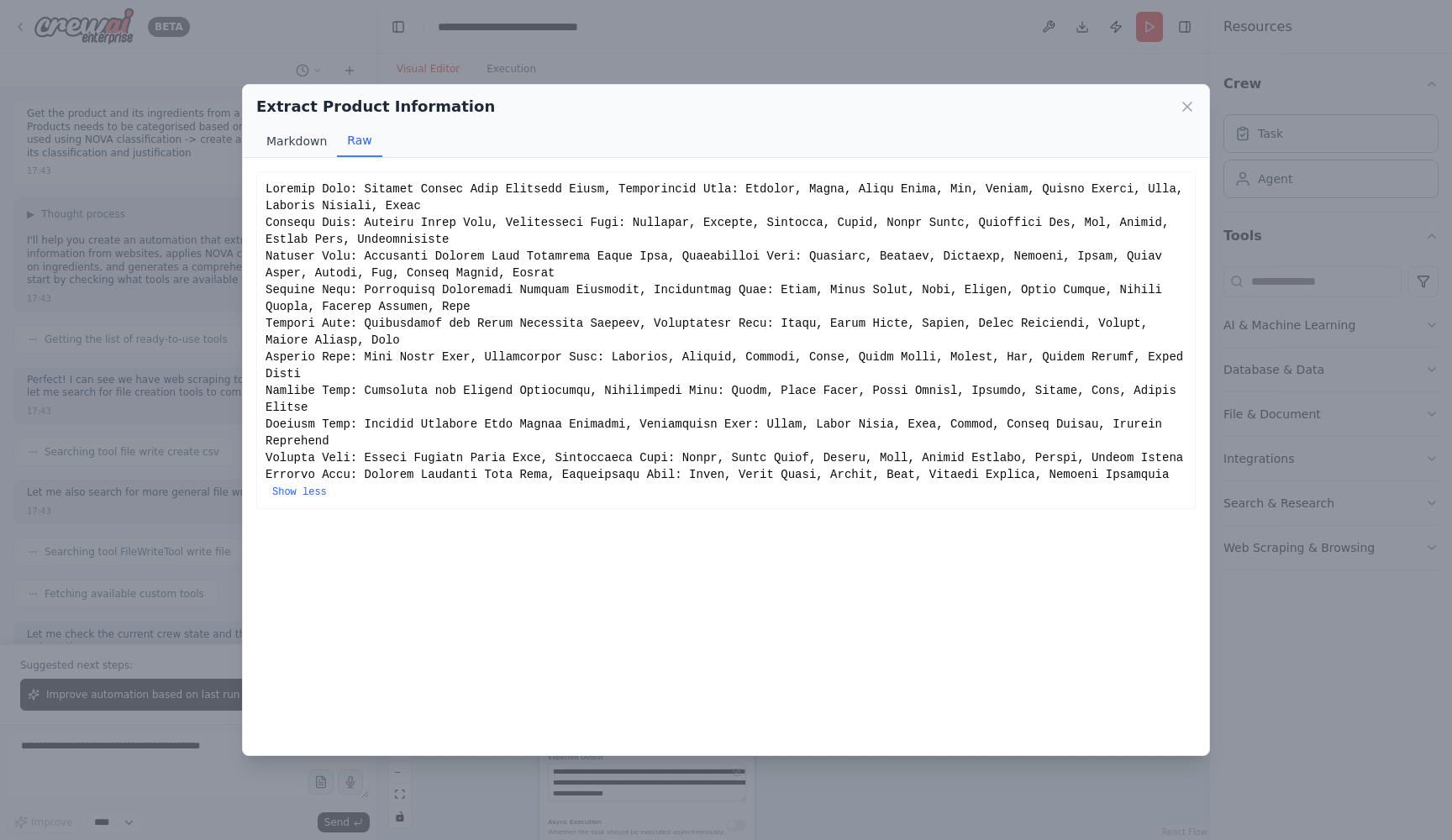
click at [311, 146] on button "Markdown" at bounding box center [296, 141] width 80 height 32
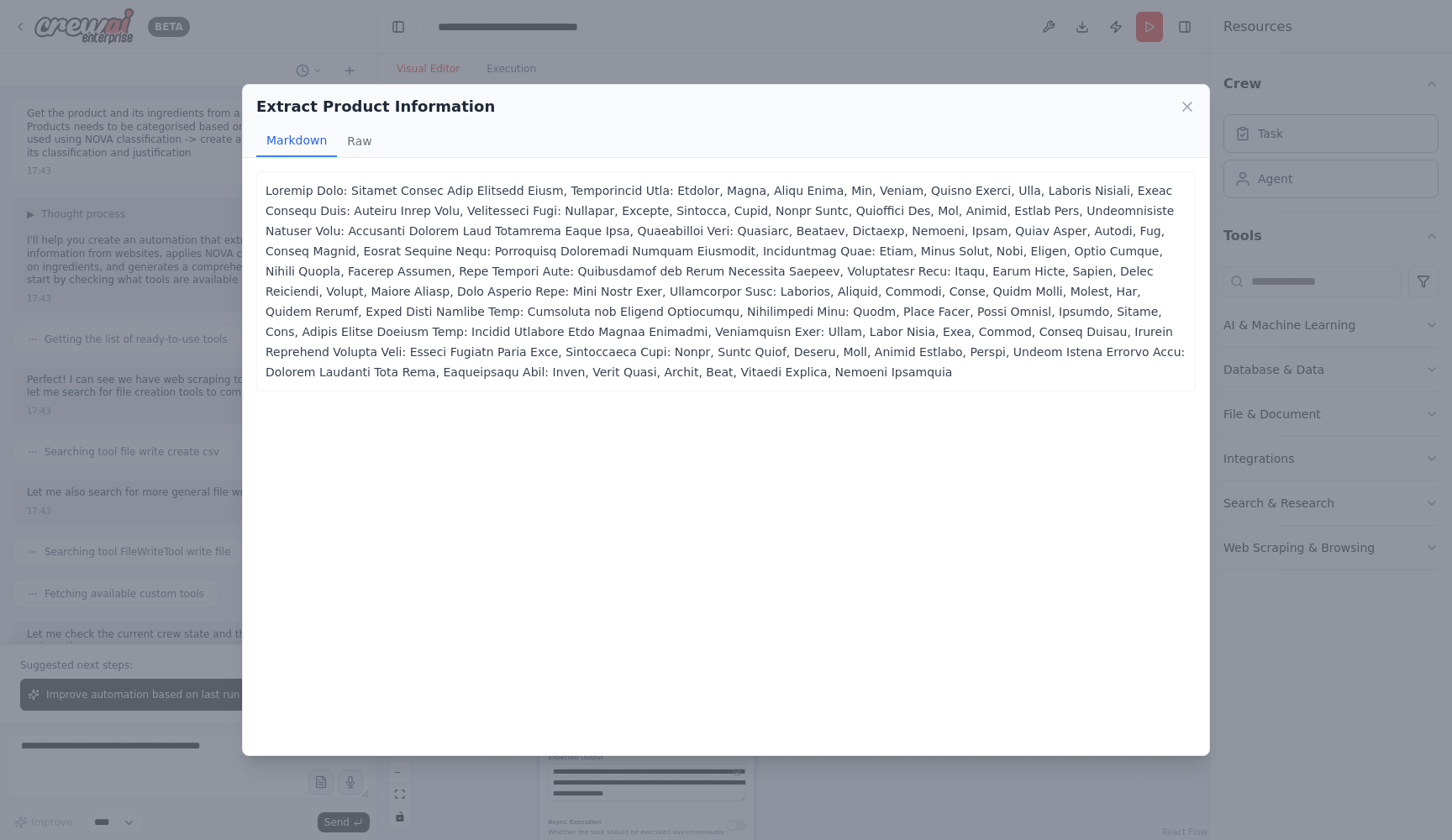
click at [428, 295] on p at bounding box center [725, 281] width 921 height 202
click at [363, 141] on button "Raw" at bounding box center [359, 141] width 45 height 32
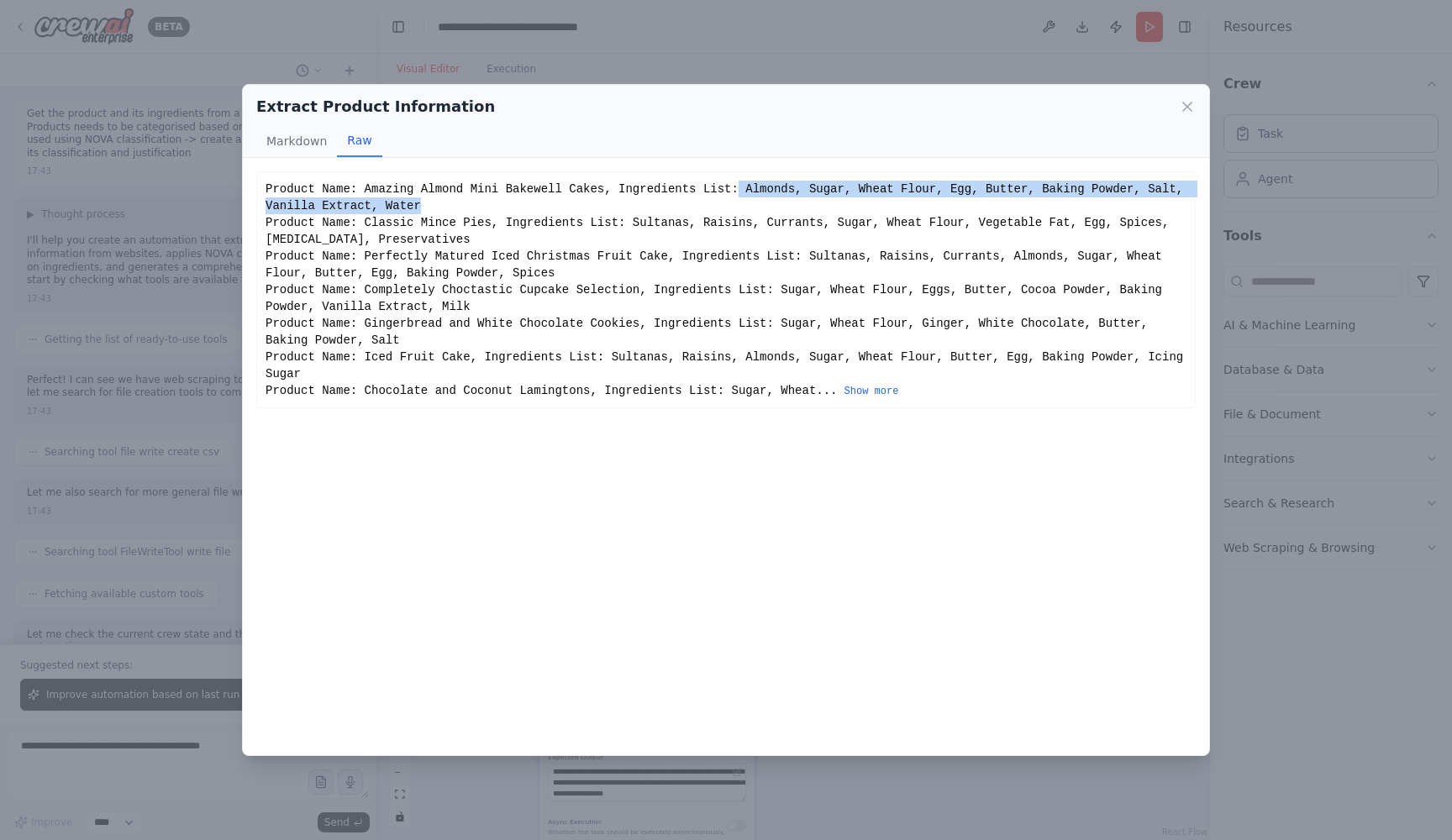
drag, startPoint x: 756, startPoint y: 192, endPoint x: 962, endPoint y: 198, distance: 206.1
click at [961, 198] on div "Product Name: Amazing Almond Mini Bakewell Cakes, Ingredients List: Almonds, Su…" at bounding box center [725, 290] width 921 height 218
click at [962, 198] on div "Product Name: Amazing Almond Mini Bakewell Cakes, Ingredients List: Almonds, Su…" at bounding box center [725, 290] width 921 height 218
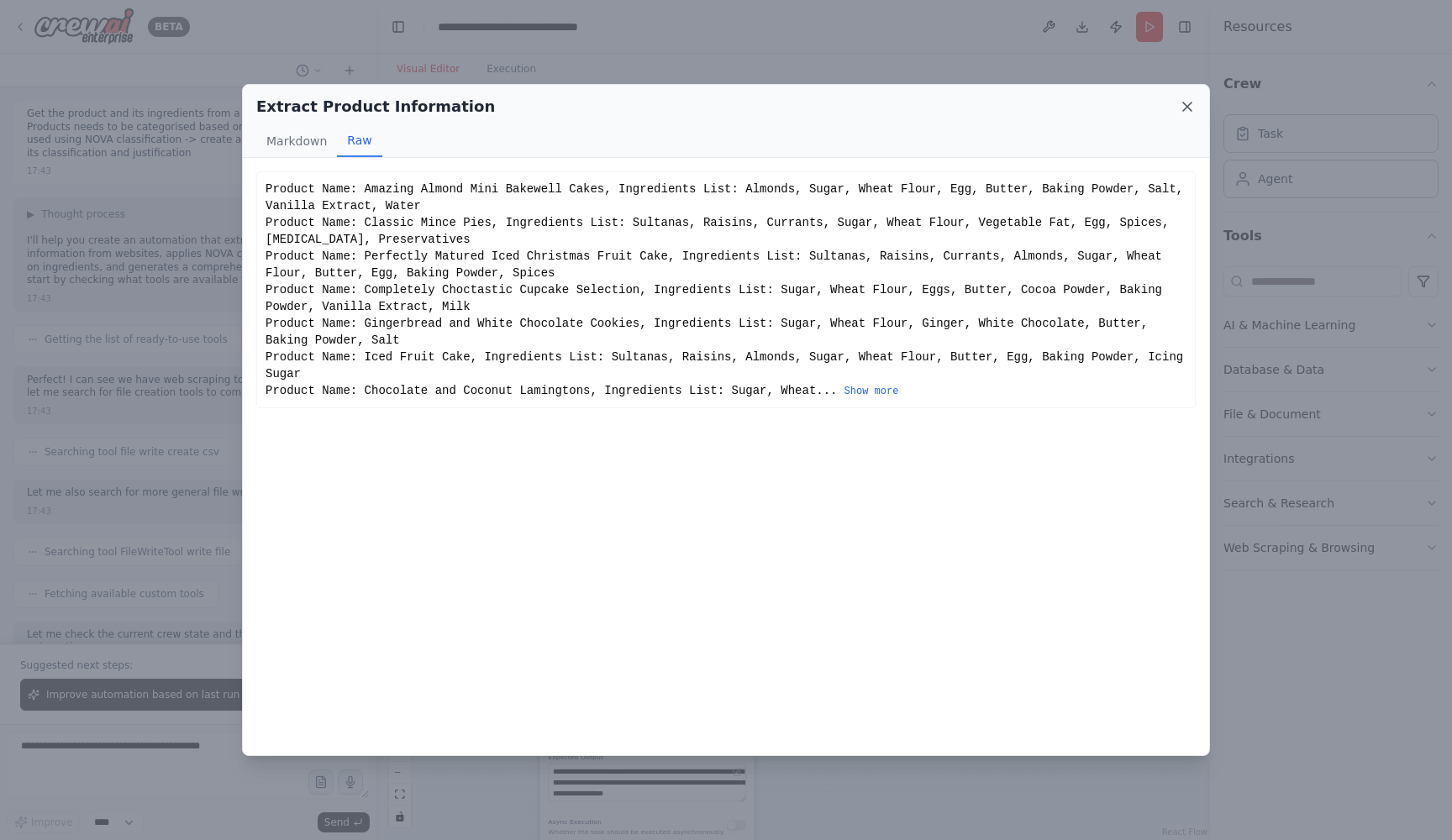
click at [1186, 104] on icon at bounding box center [1187, 106] width 17 height 17
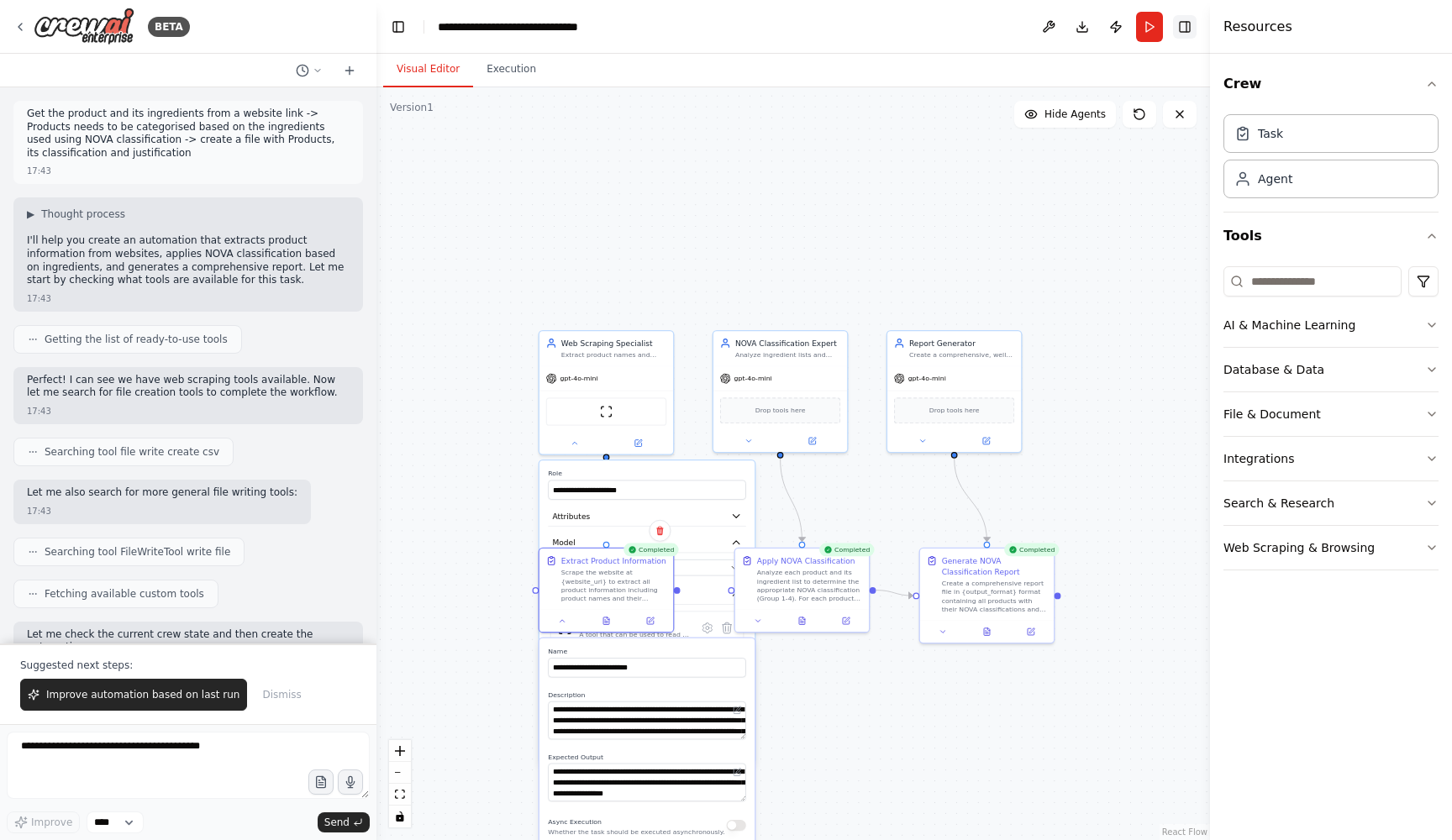
click at [1187, 26] on button "Toggle Right Sidebar" at bounding box center [1185, 27] width 24 height 24
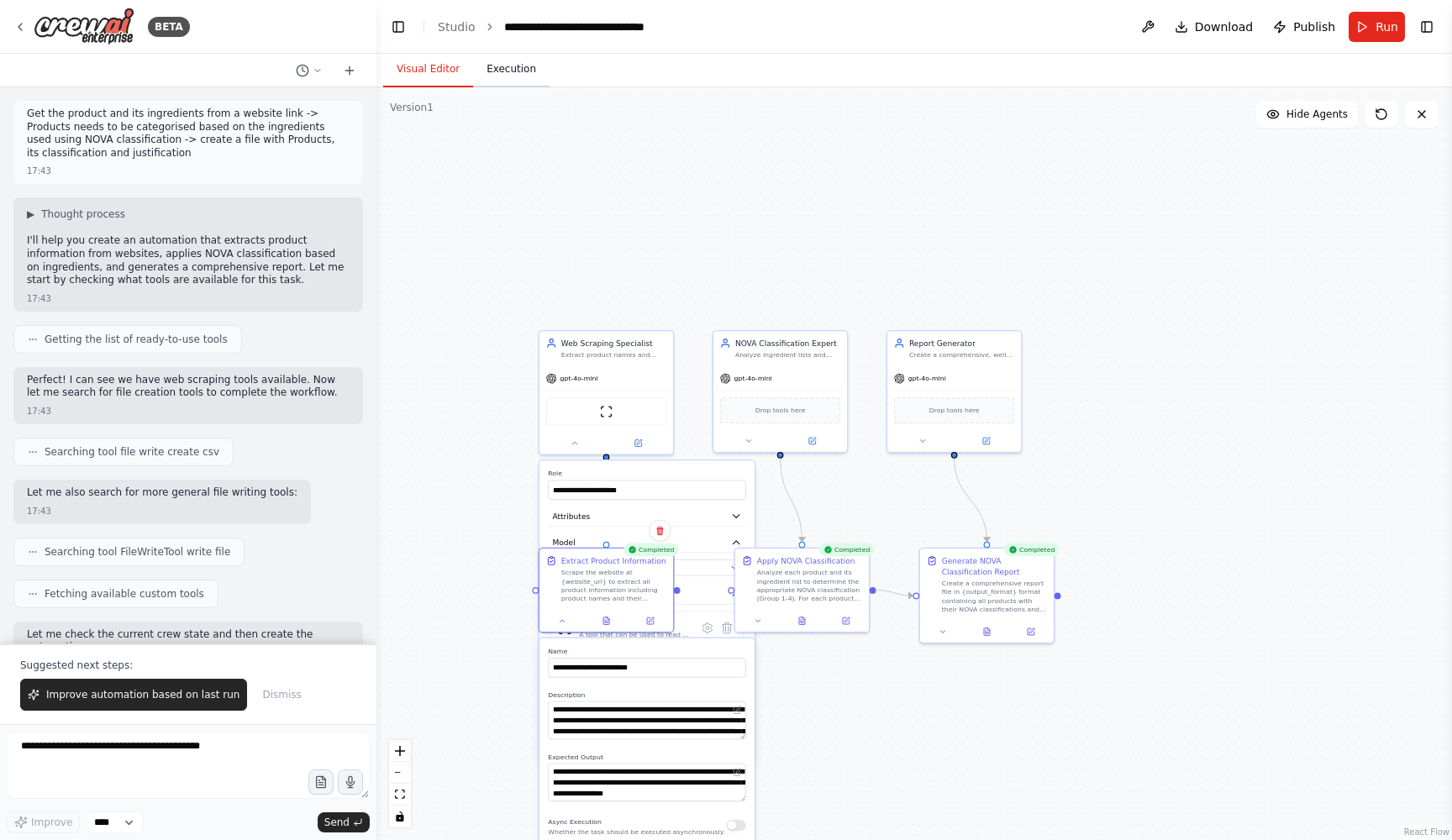
click at [520, 62] on button "Execution" at bounding box center [510, 70] width 76 height 36
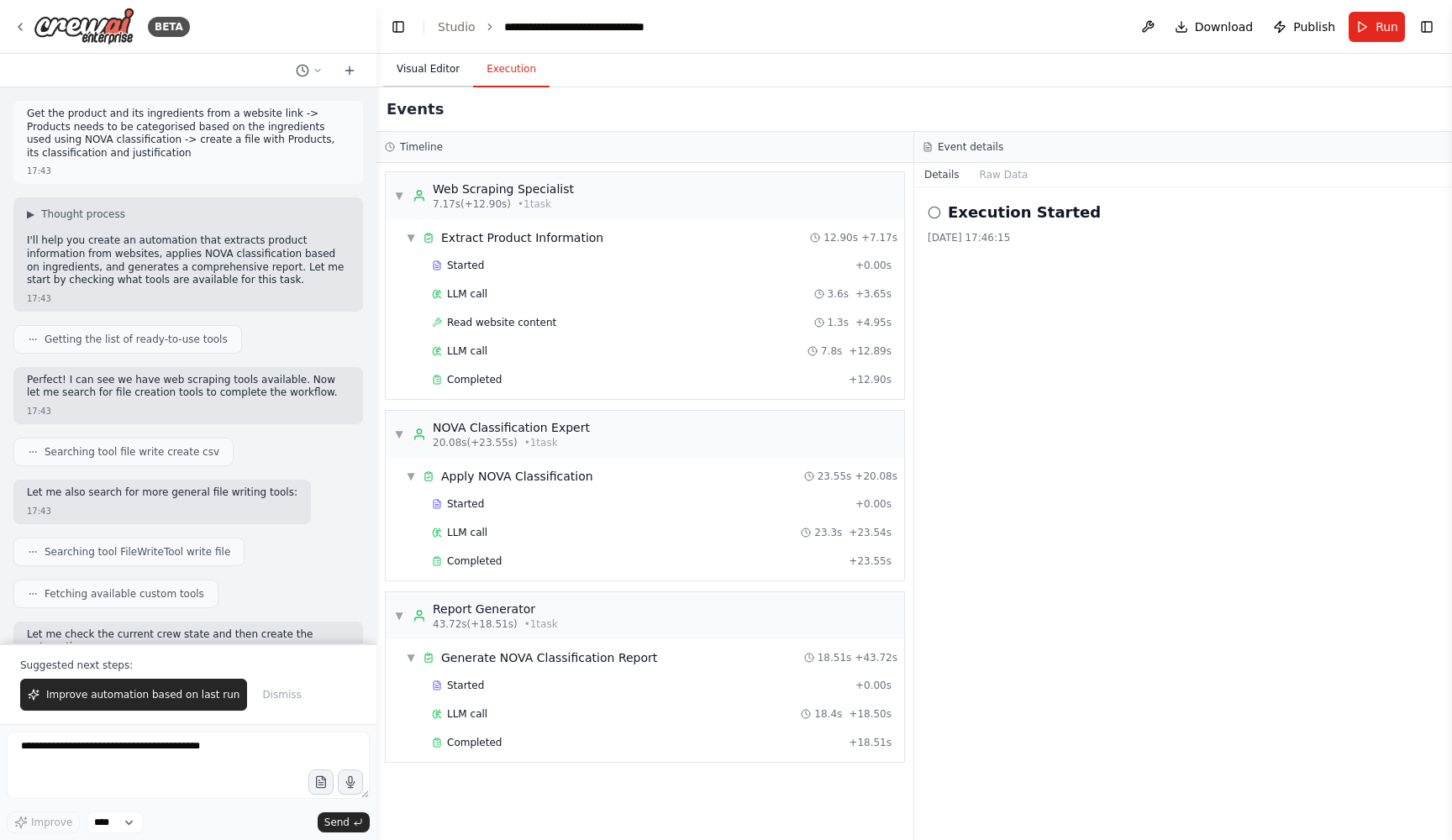
click at [424, 65] on button "Visual Editor" at bounding box center [428, 70] width 90 height 36
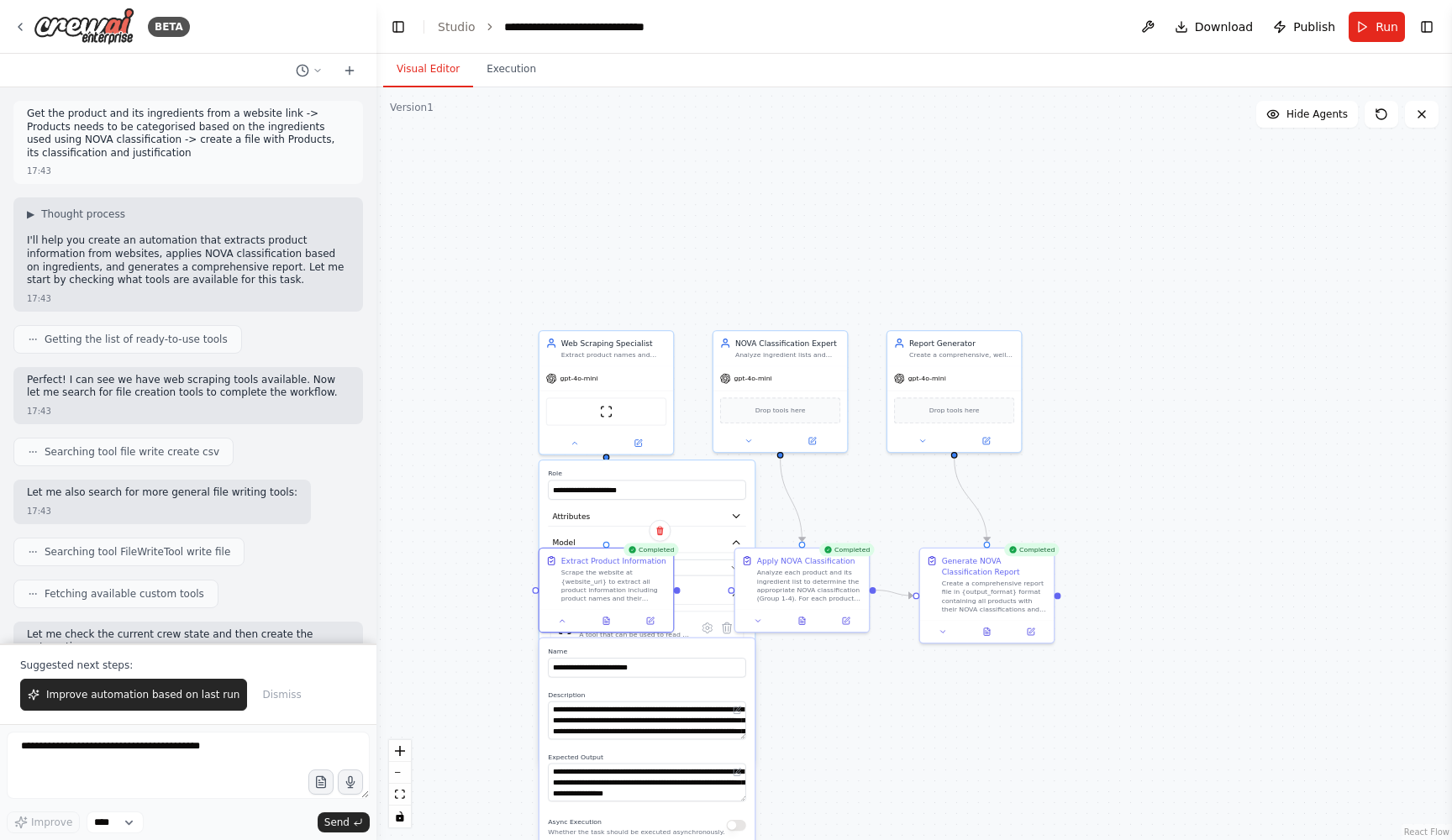
click at [422, 112] on div "Version 1" at bounding box center [412, 108] width 44 height 14
click at [1234, 330] on div ".deletable-edge-delete-btn { width: 20px; height: 20px; border: 0px solid #ffff…" at bounding box center [914, 464] width 1076 height 753
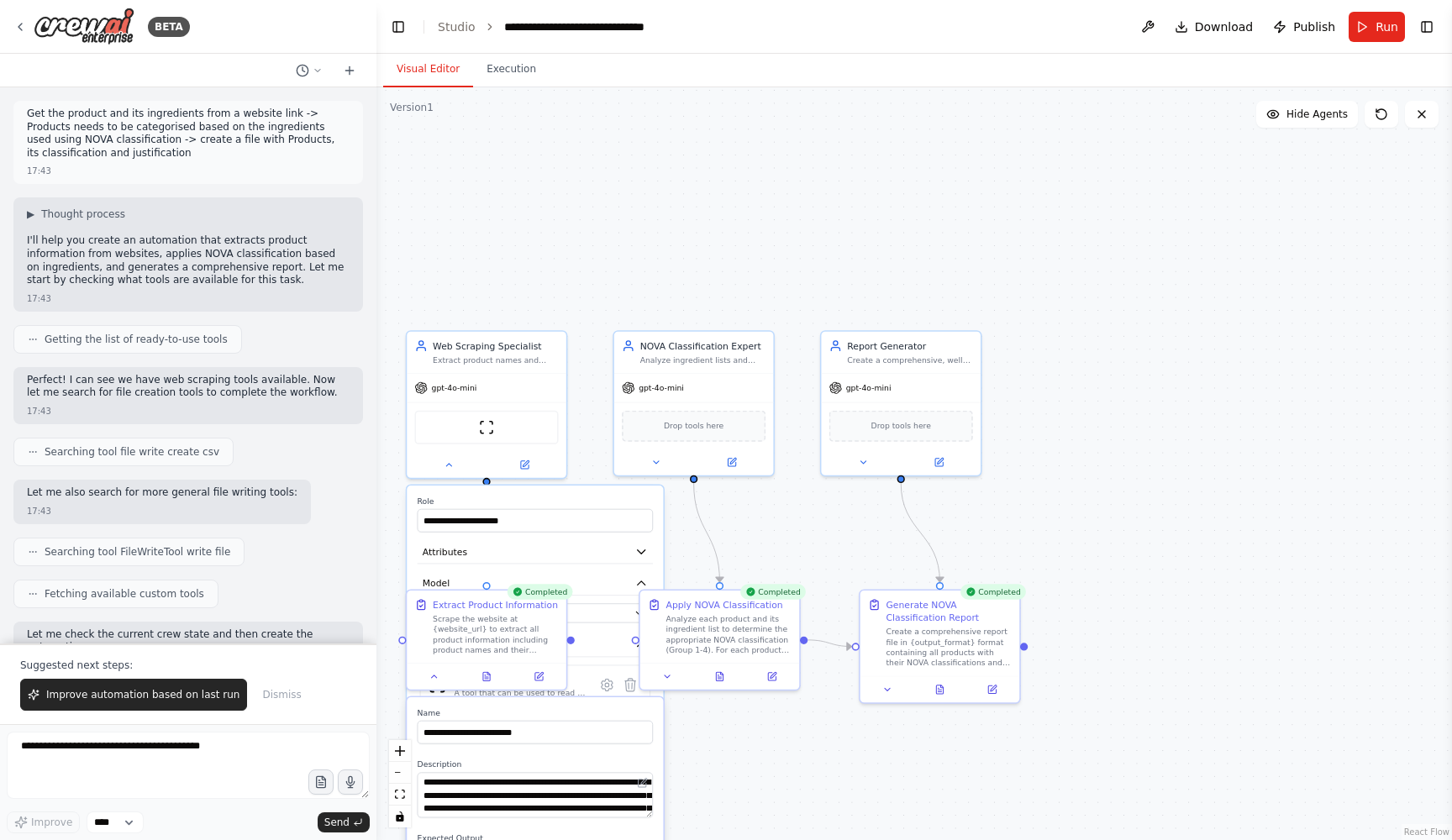
scroll to position [1298, 0]
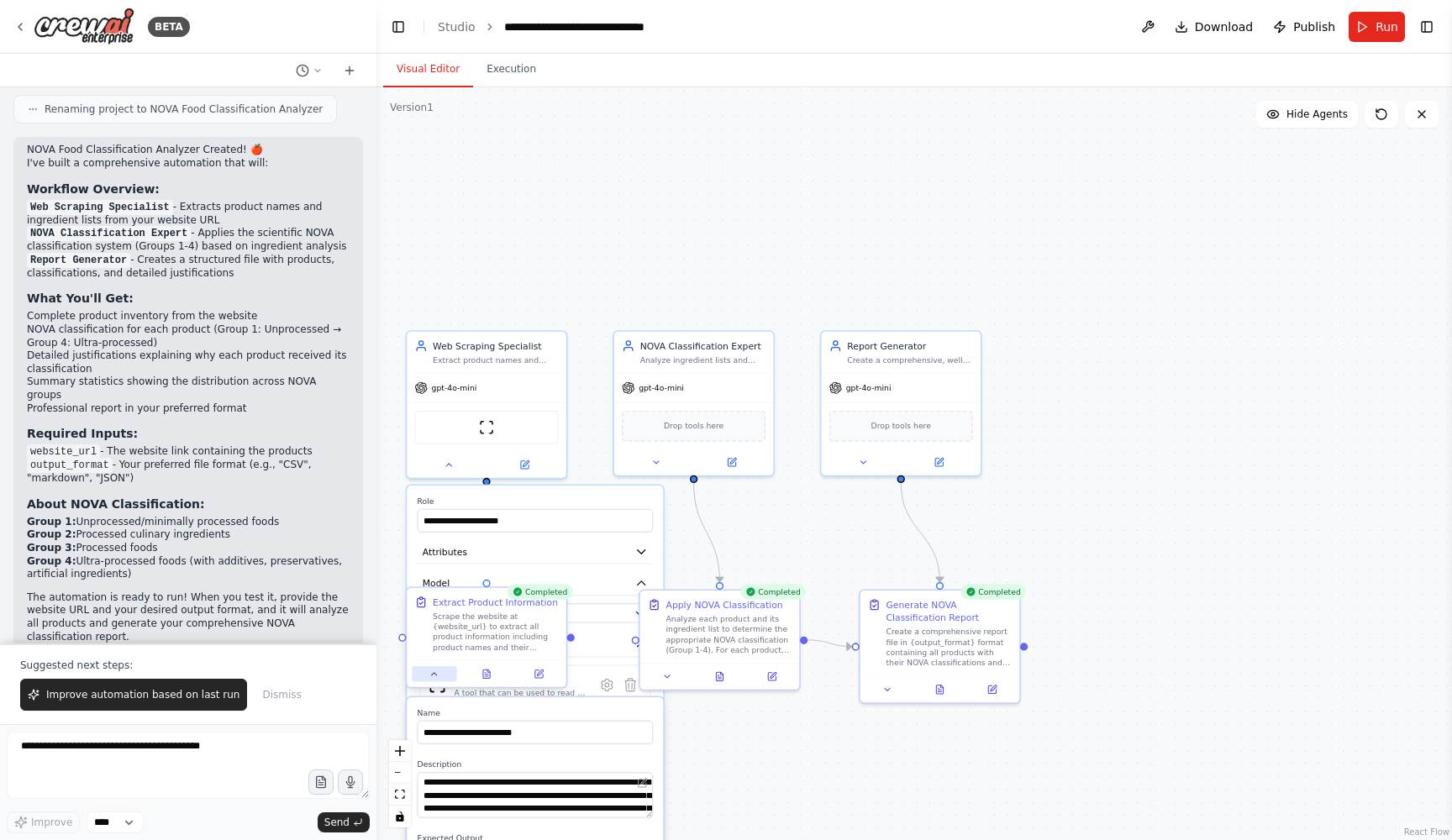
click at [441, 671] on button at bounding box center [433, 673] width 45 height 15
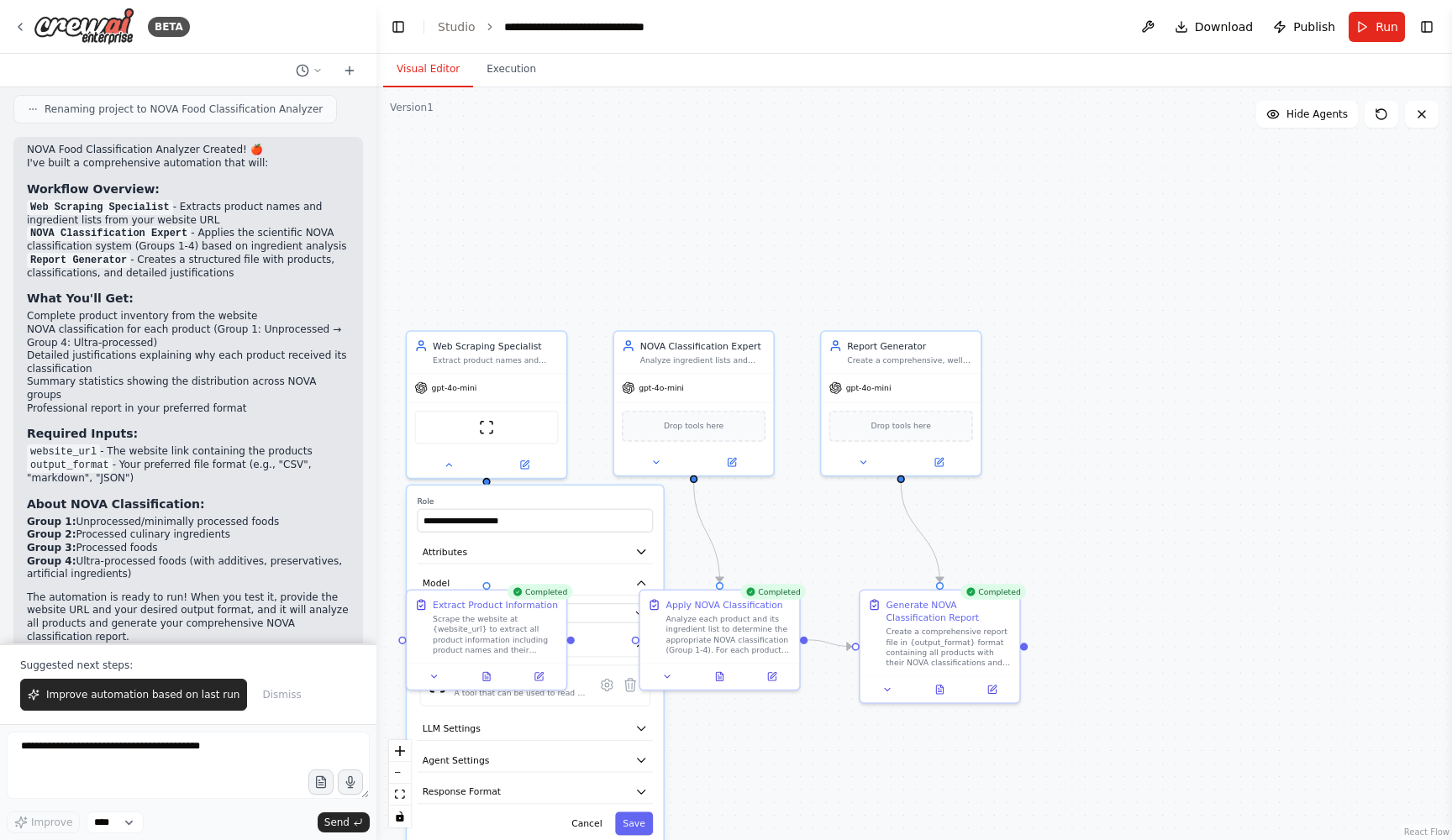
click at [700, 825] on div ".deletable-edge-delete-btn { width: 20px; height: 20px; border: 0px solid #ffff…" at bounding box center [914, 464] width 1076 height 753
click at [636, 831] on button "Save" at bounding box center [634, 823] width 38 height 24
click at [452, 464] on icon at bounding box center [449, 462] width 10 height 10
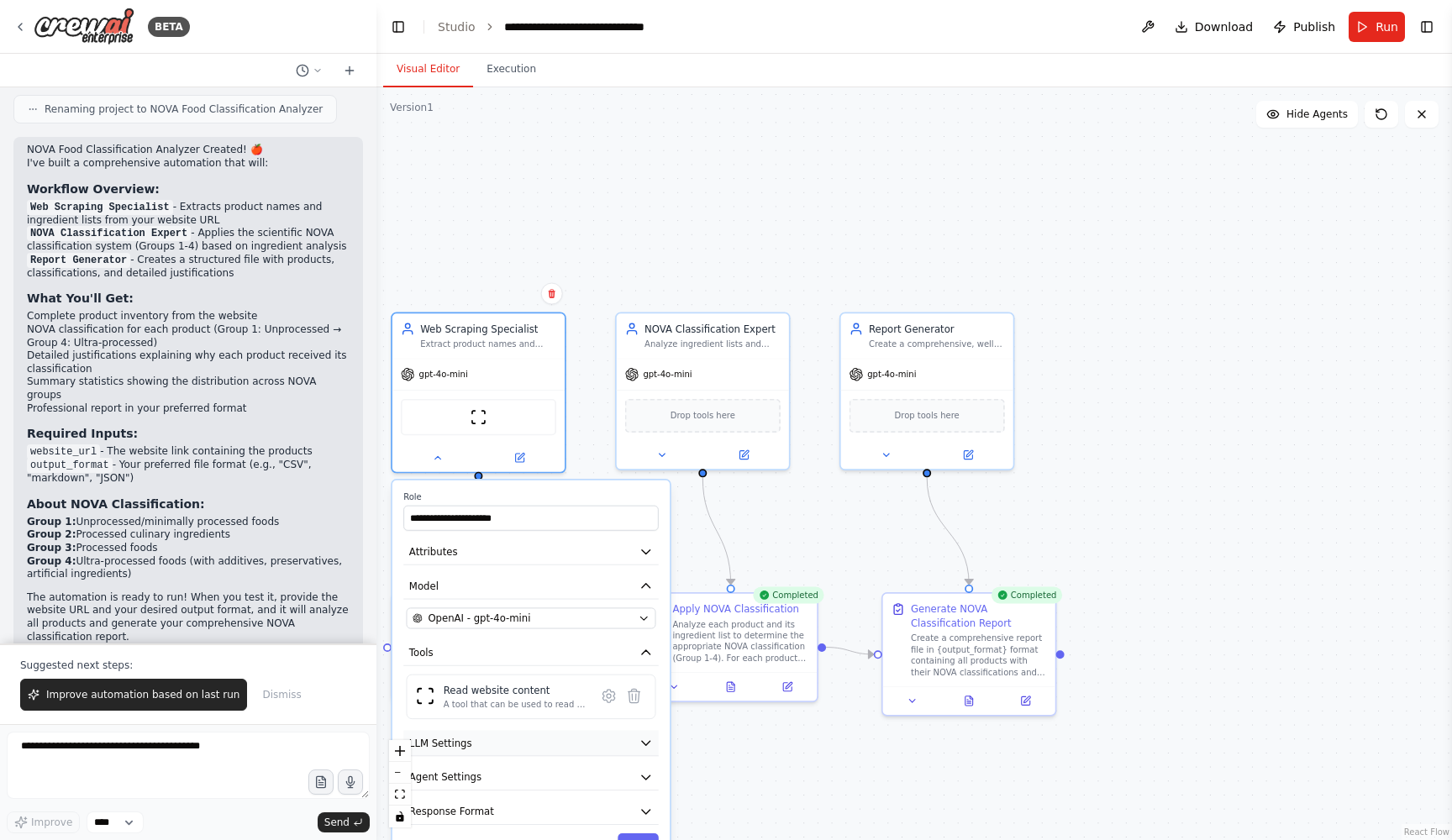
click at [591, 753] on button "LLM Settings" at bounding box center [530, 743] width 255 height 26
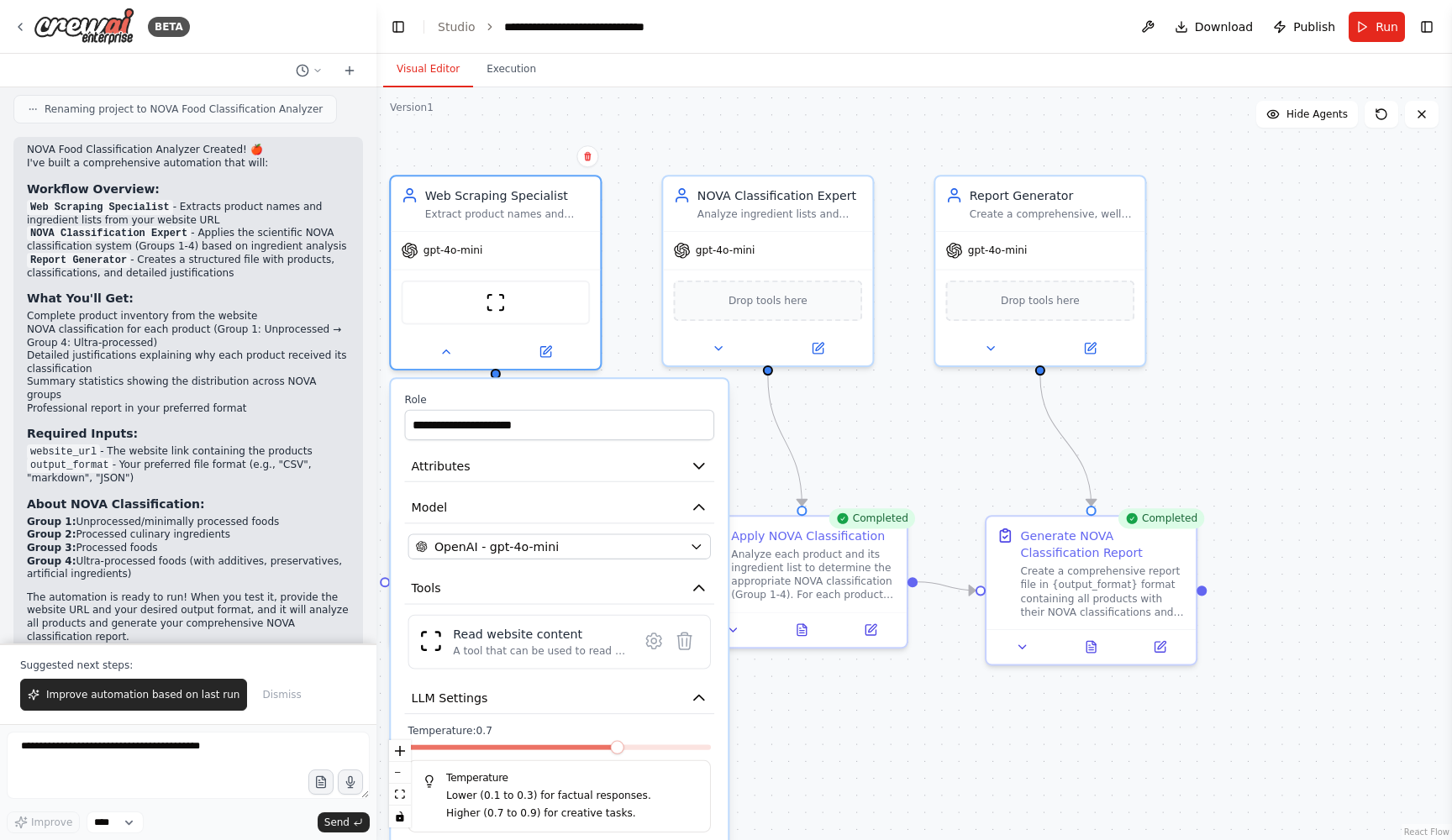
drag, startPoint x: 755, startPoint y: 196, endPoint x: 1002, endPoint y: -44, distance: 344.4
click at [1002, 0] on html "BETA Get the product and its ingredients from a website link -> Products needs …" at bounding box center [726, 420] width 1452 height 840
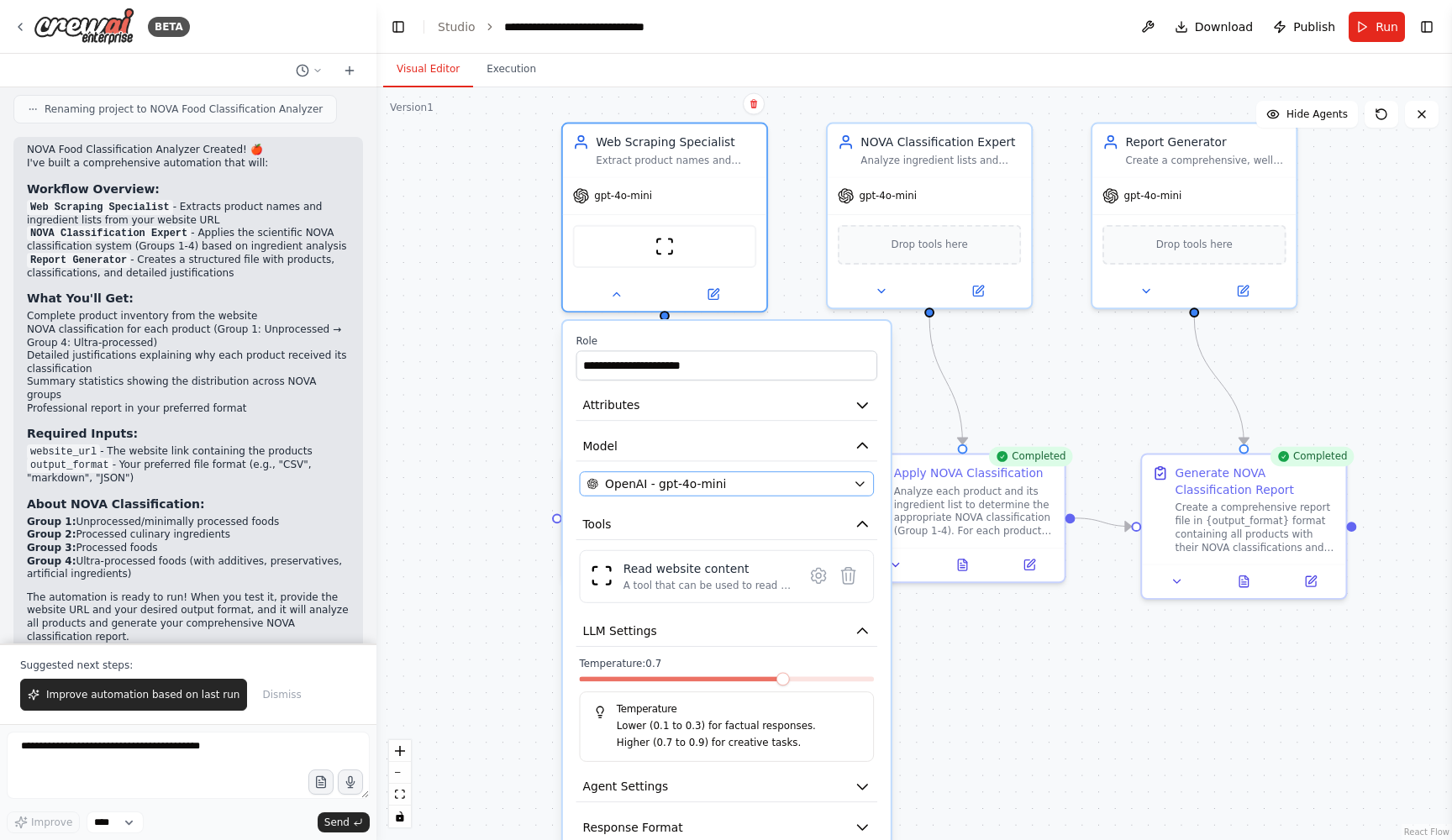
click at [764, 488] on div "OpenAI - gpt-4o-mini" at bounding box center [715, 484] width 259 height 17
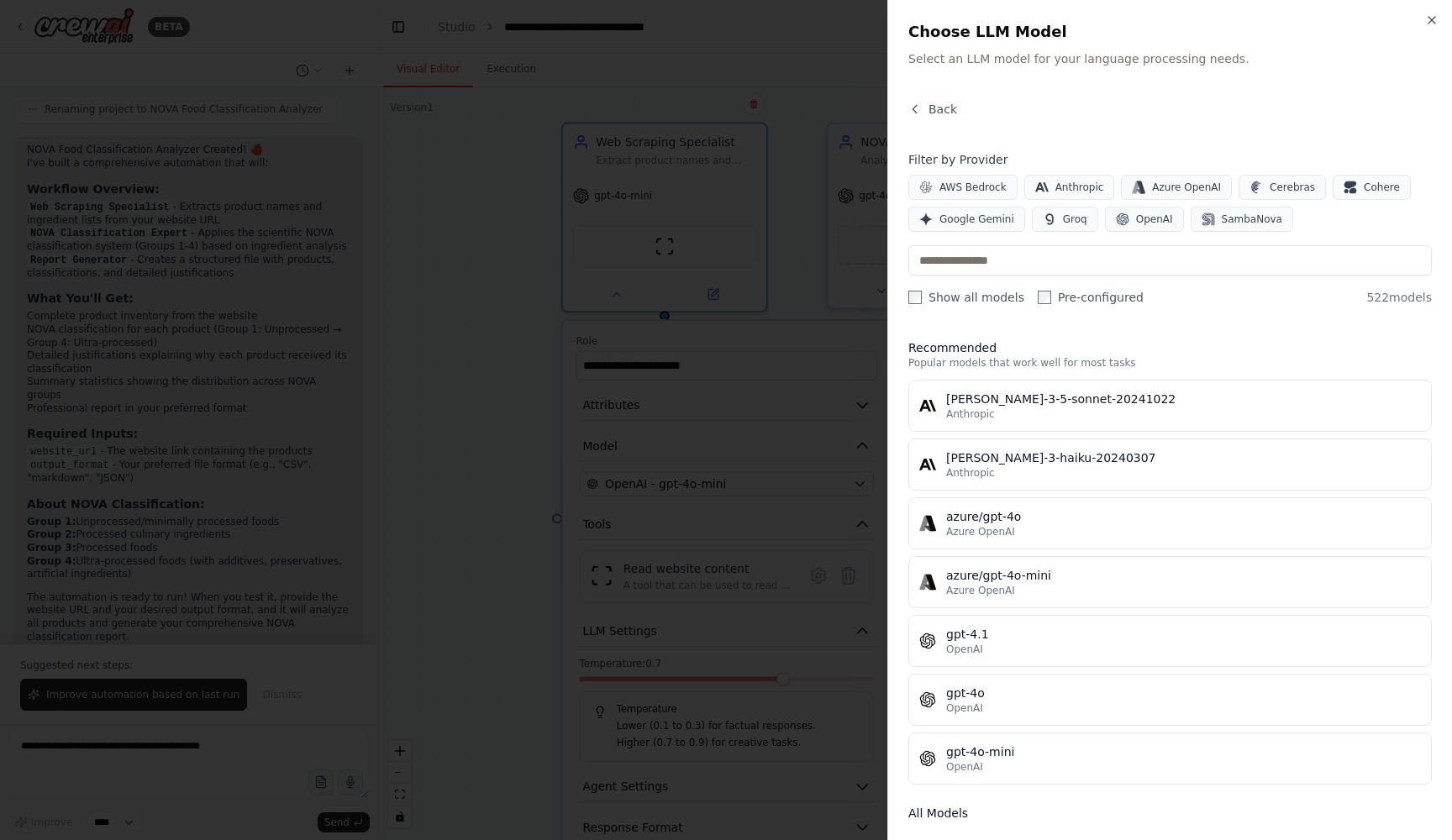
click at [1435, 11] on div "Close Choose LLM Model Select an LLM model for your language processing needs. …" at bounding box center [1169, 420] width 564 height 840
click at [1436, 21] on icon "button" at bounding box center [1432, 21] width 14 height 14
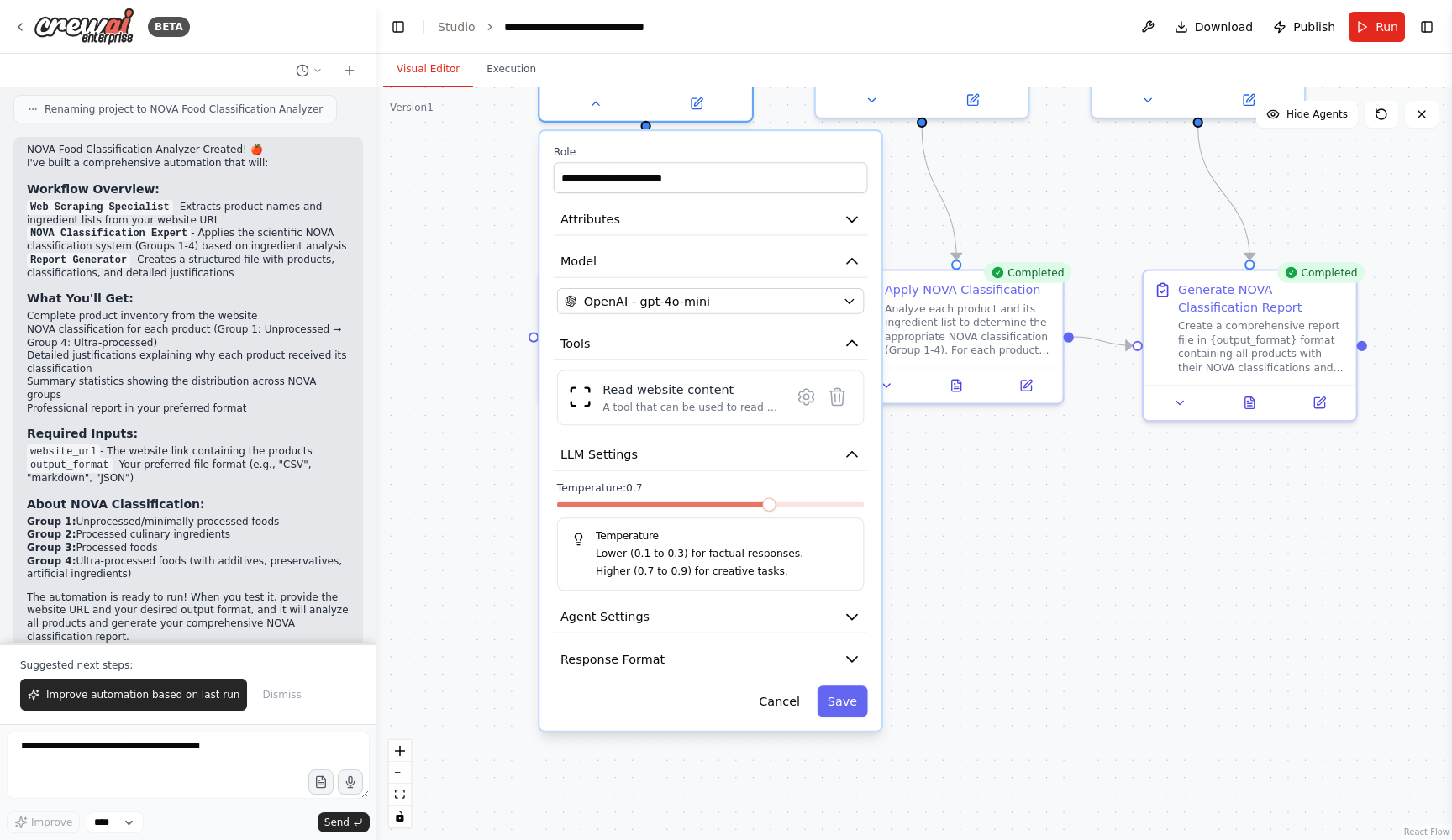
drag, startPoint x: 1440, startPoint y: 535, endPoint x: 1431, endPoint y: 353, distance: 182.2
click at [1431, 353] on div ".deletable-edge-delete-btn { width: 20px; height: 20px; border: 0px solid #ffff…" at bounding box center [914, 464] width 1076 height 753
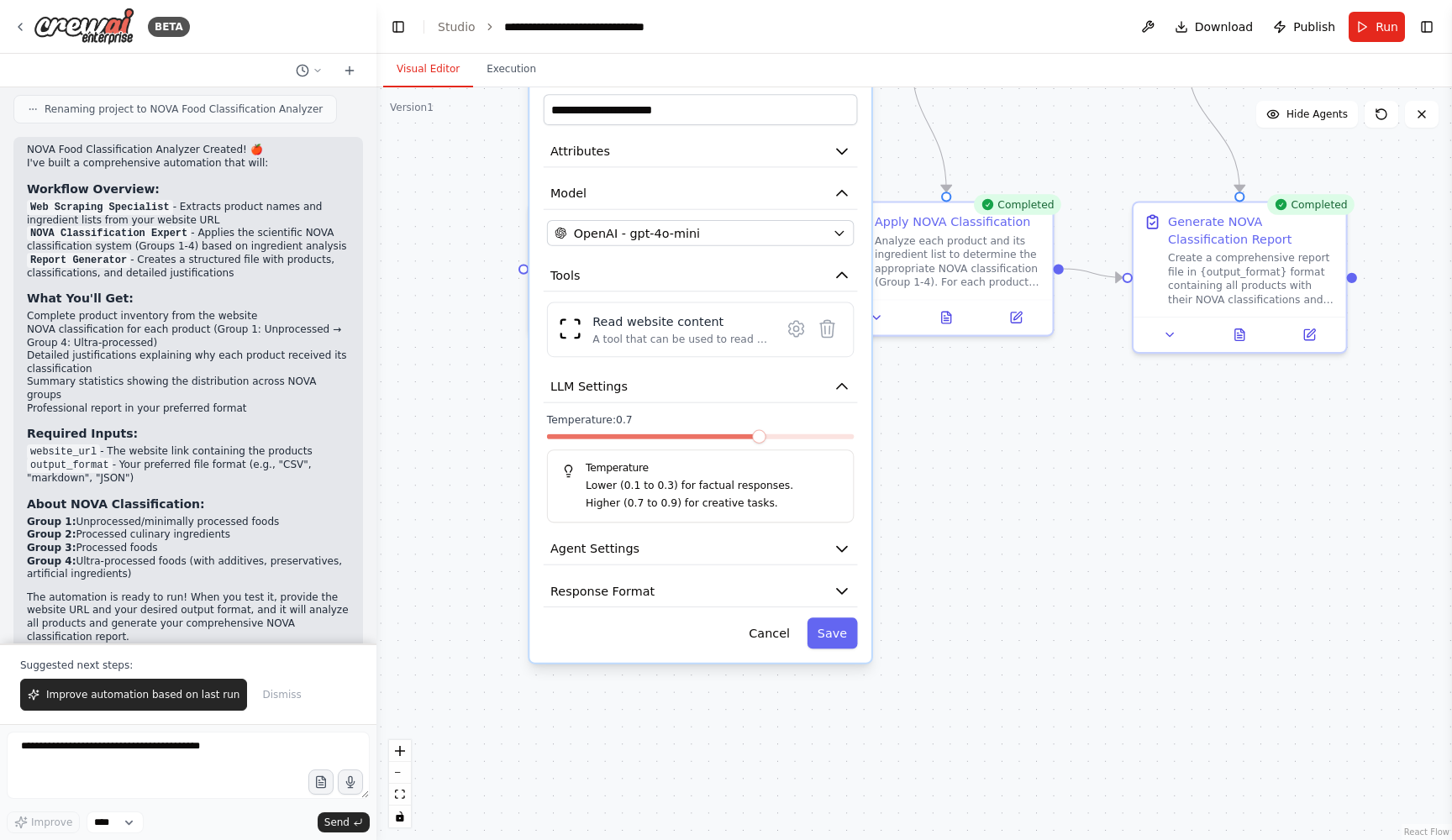
drag, startPoint x: 1431, startPoint y: 353, endPoint x: 1419, endPoint y: 240, distance: 113.6
click at [1419, 241] on div ".deletable-edge-delete-btn { width: 20px; height: 20px; border: 0px solid #ffff…" at bounding box center [914, 464] width 1076 height 753
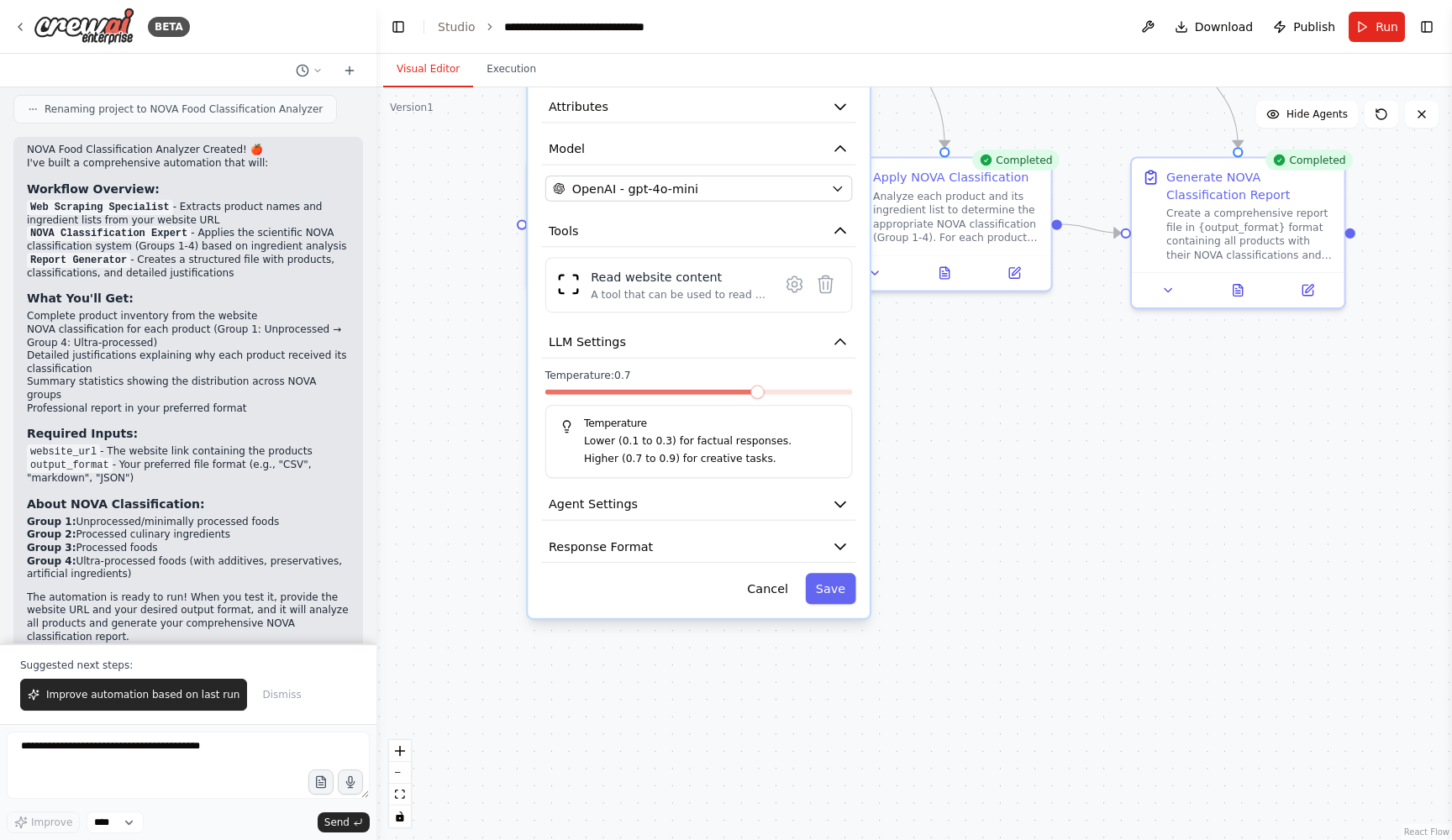
click at [607, 397] on div at bounding box center [699, 396] width 308 height 12
click at [564, 389] on div "Temperature: 0.1 Temperature Lower (0.1 to 0.3) for factual responses. Higher (…" at bounding box center [699, 423] width 308 height 109
click at [640, 498] on button "Agent Settings" at bounding box center [699, 504] width 314 height 32
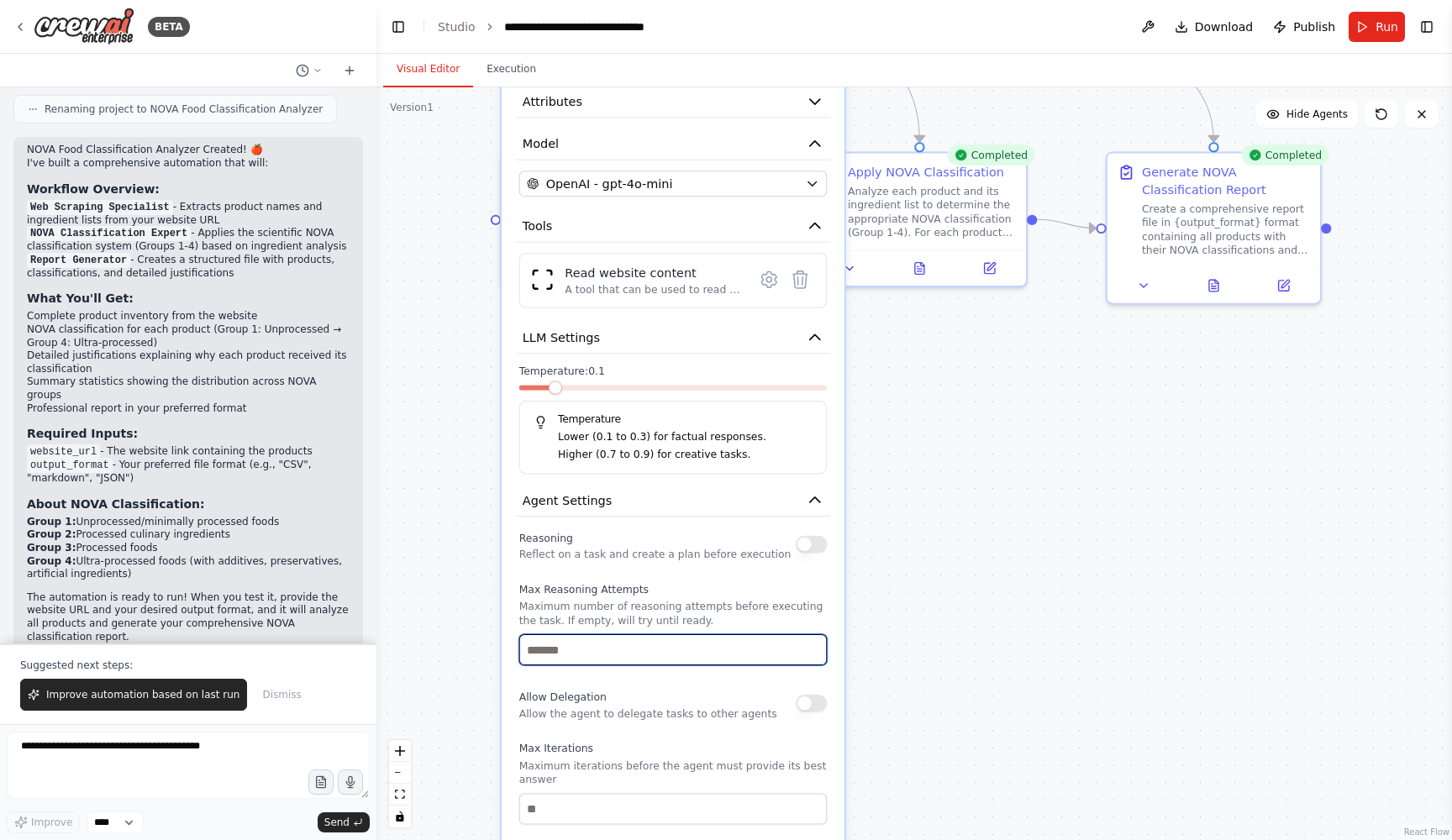
click at [774, 647] on input "number" at bounding box center [673, 649] width 308 height 31
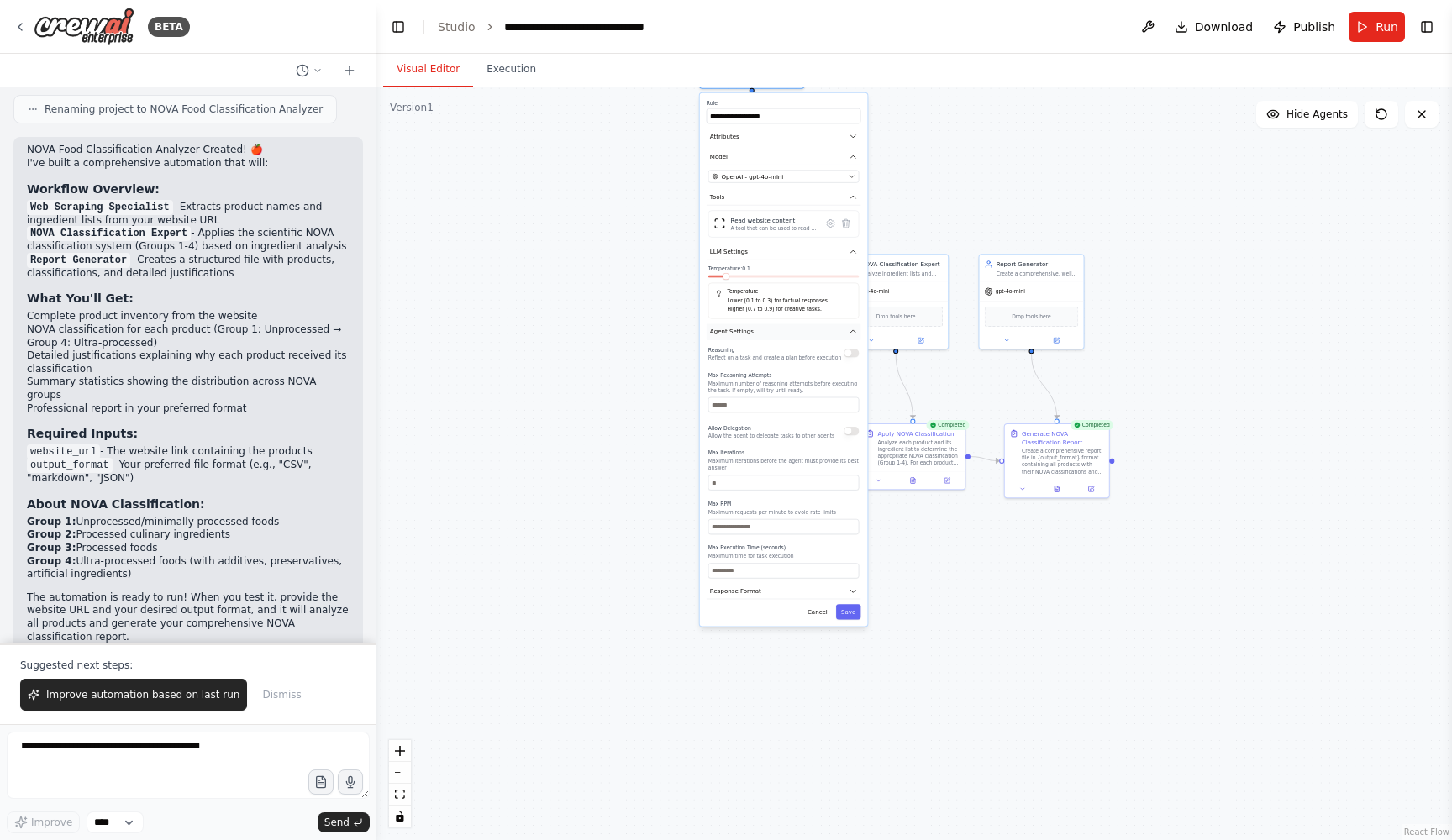
drag, startPoint x: 755, startPoint y: 600, endPoint x: 748, endPoint y: 339, distance: 261.1
click at [748, 339] on button "Agent Settings" at bounding box center [784, 333] width 155 height 16
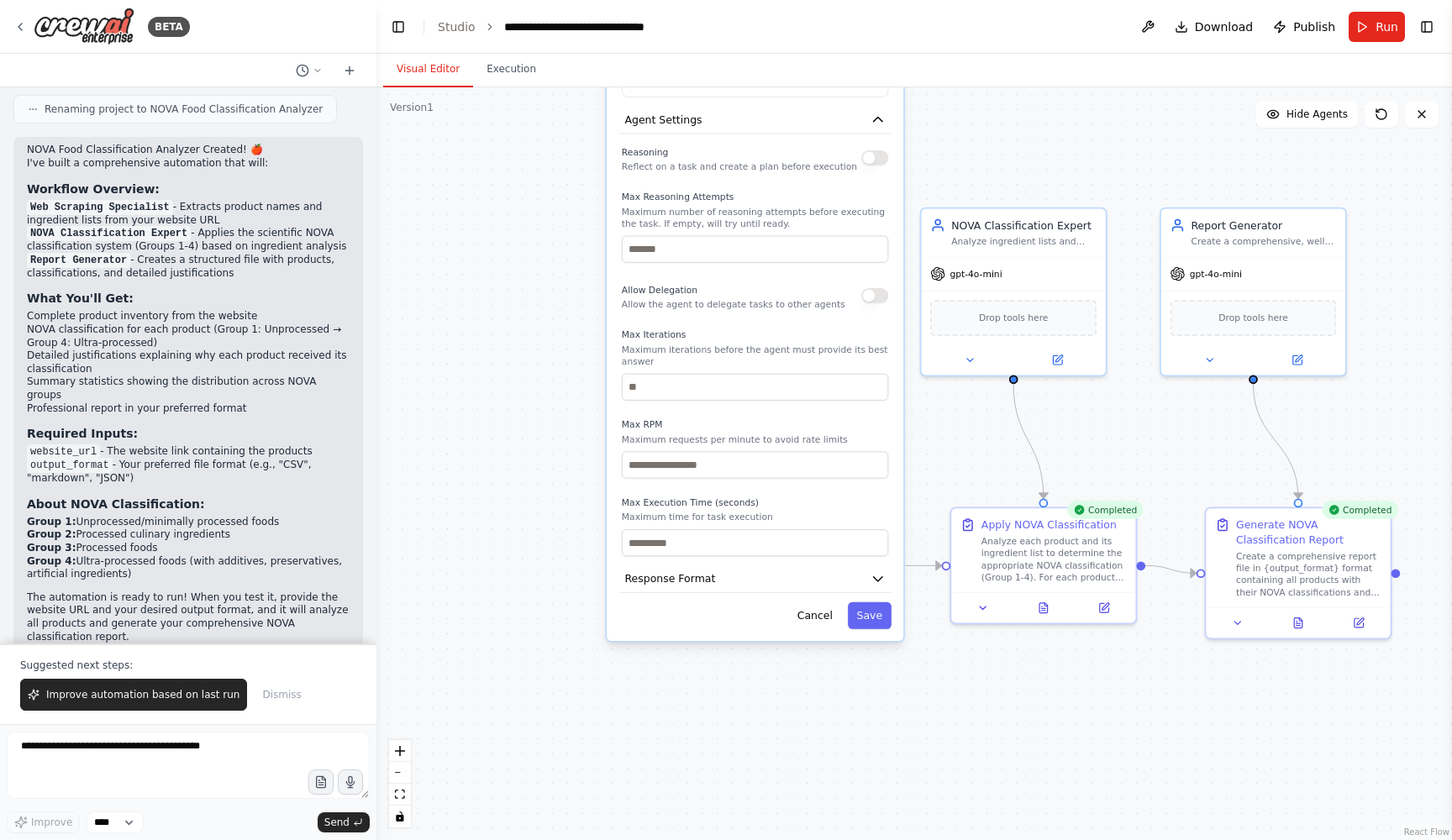
drag, startPoint x: 691, startPoint y: 286, endPoint x: 606, endPoint y: 45, distance: 255.6
click at [606, 45] on main "**********" at bounding box center [914, 420] width 1076 height 840
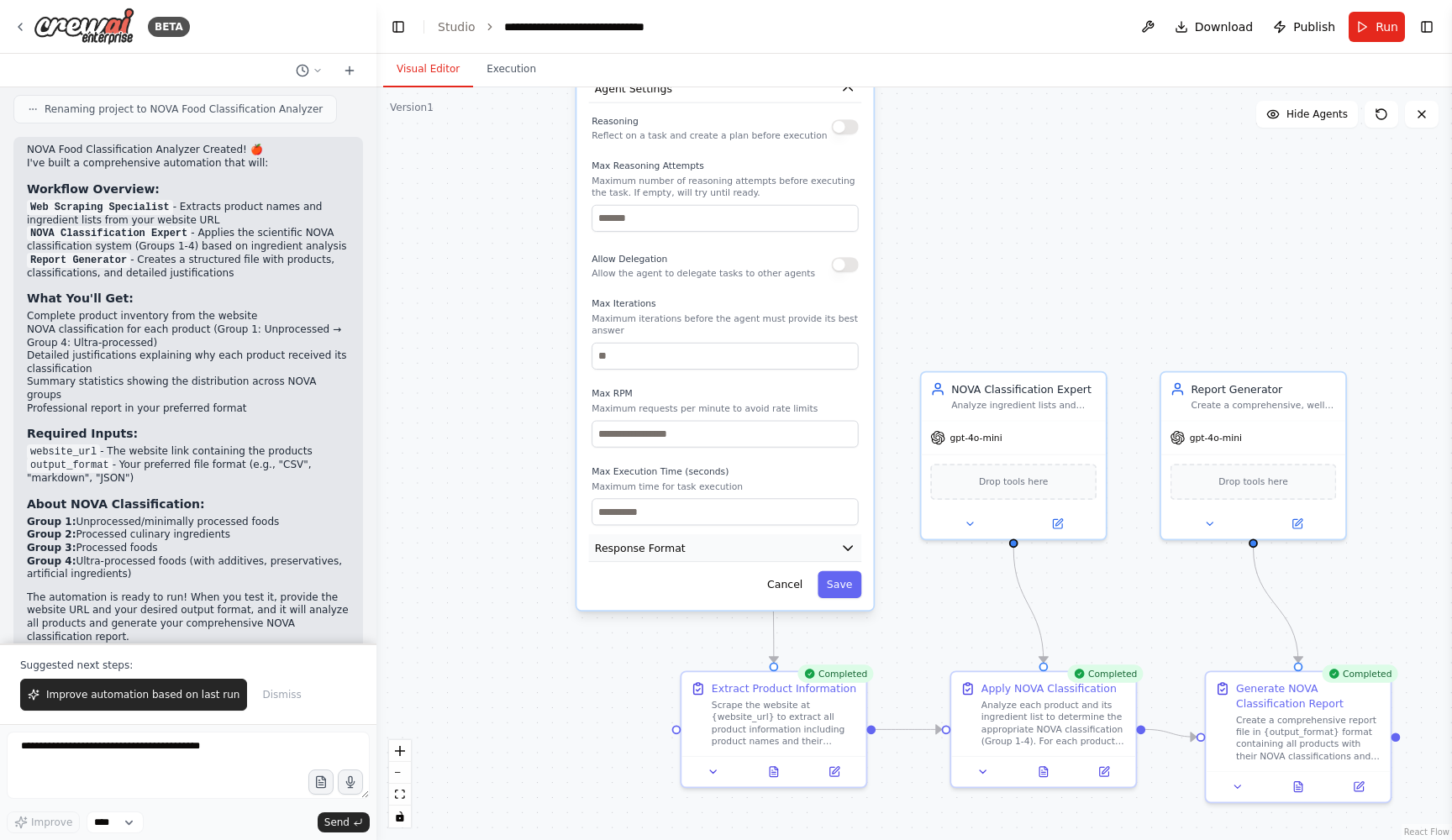
click at [783, 543] on button "Response Format" at bounding box center [725, 548] width 273 height 28
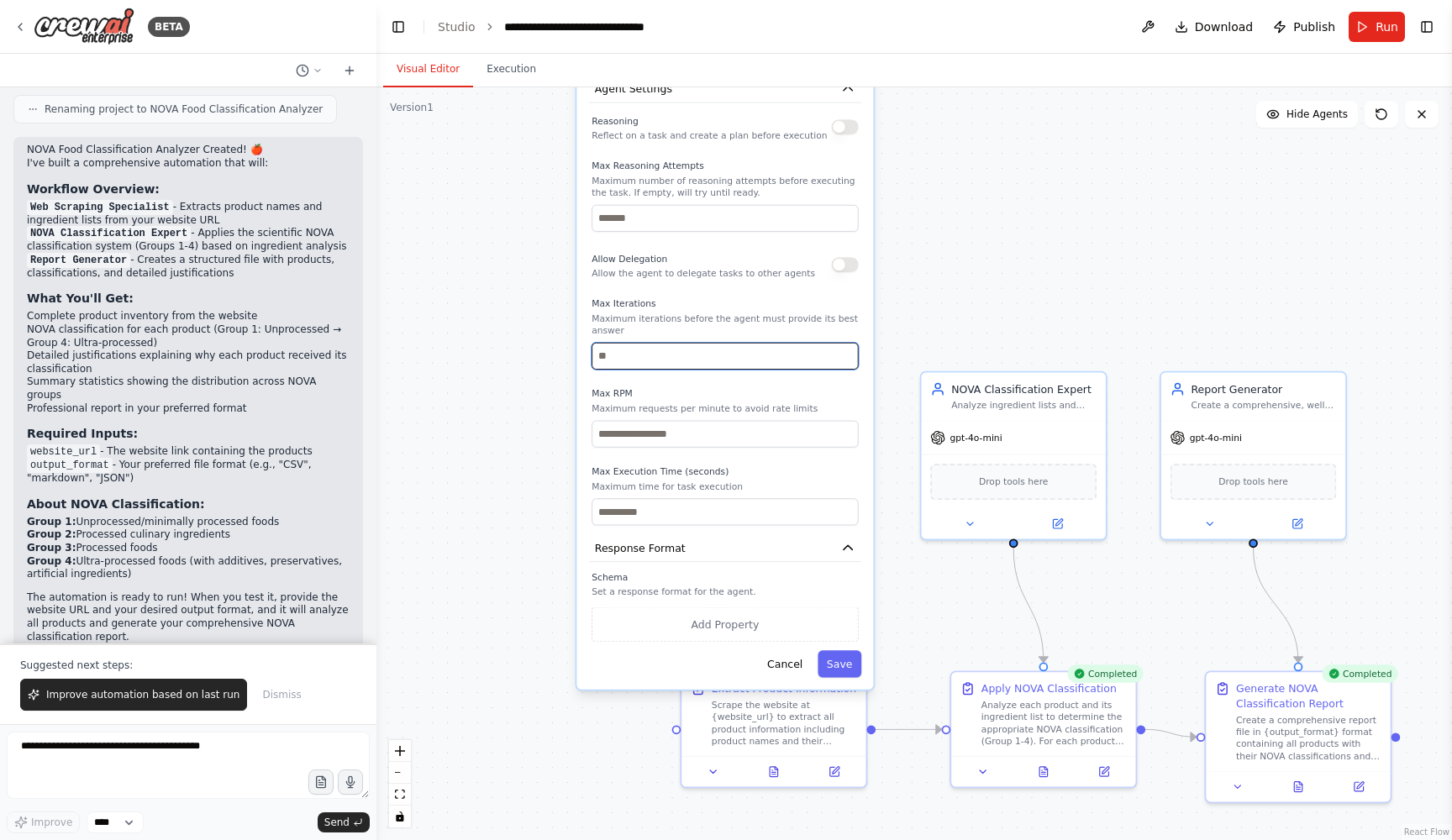
click at [849, 351] on input "*" at bounding box center [725, 355] width 266 height 27
click at [798, 373] on div "Reasoning Reflect on a task and create a plan before execution Max Reasoning At…" at bounding box center [725, 319] width 266 height 413
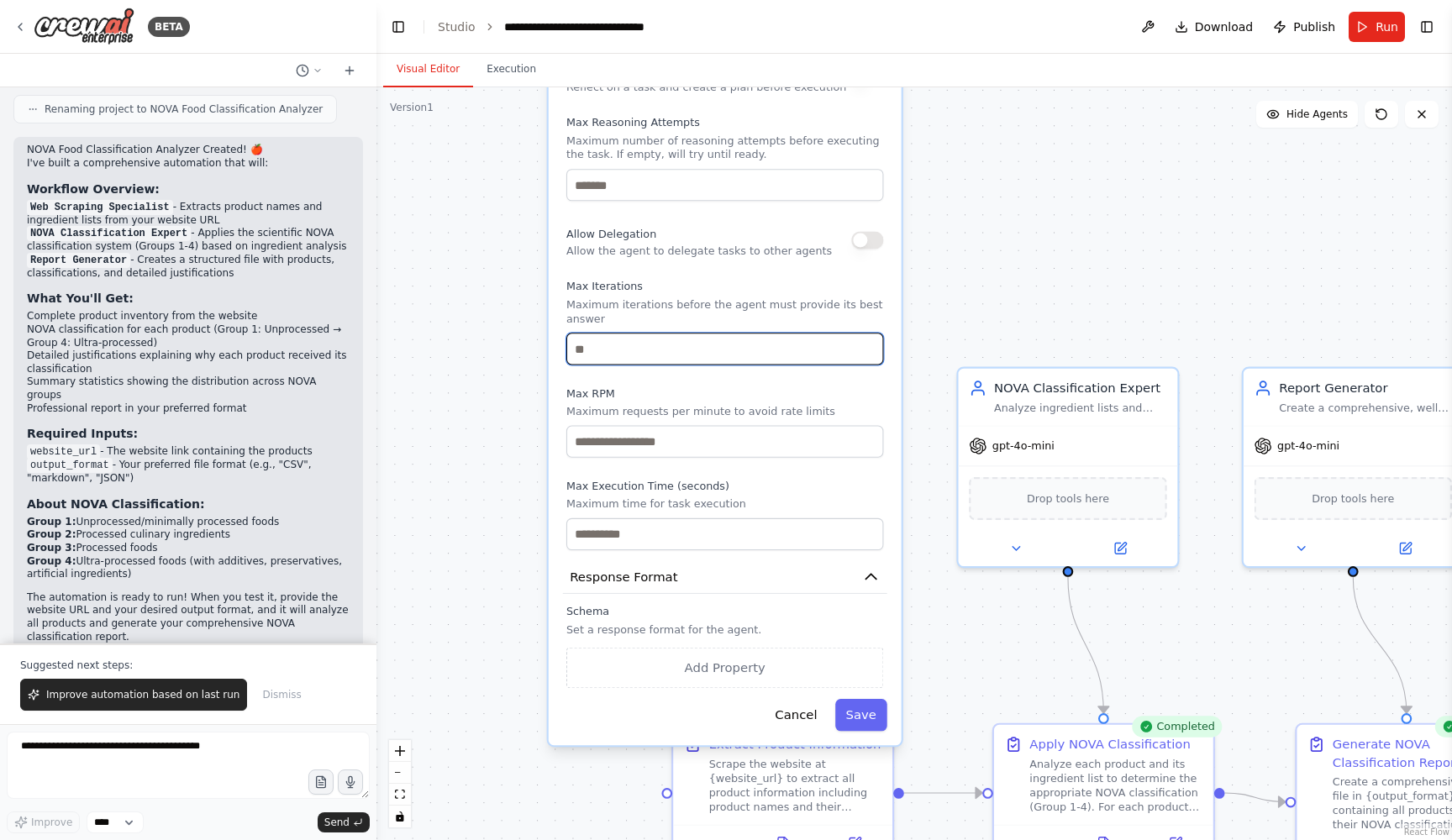
click at [868, 347] on input "*" at bounding box center [724, 349] width 317 height 32
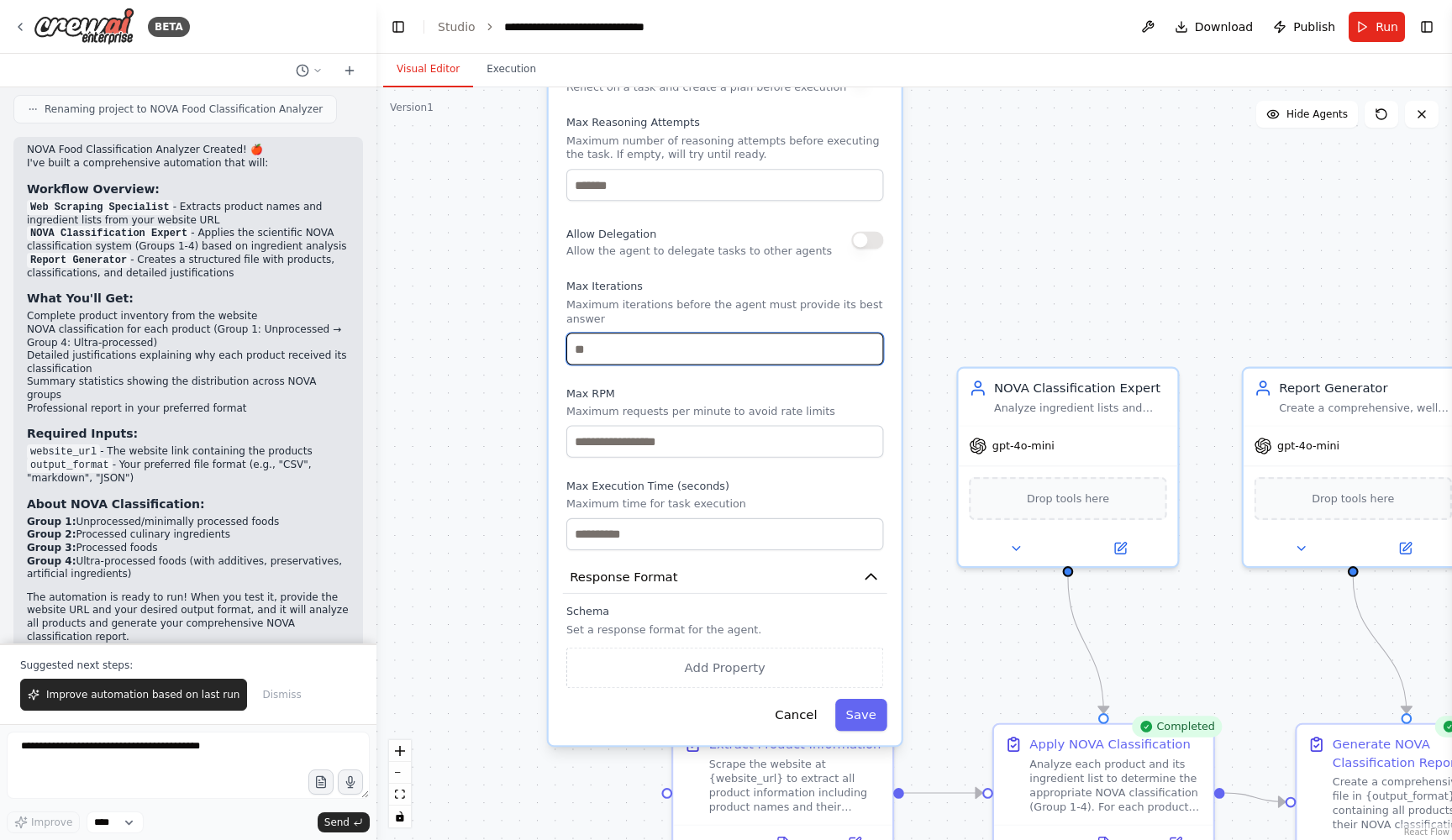
click at [868, 347] on input "*" at bounding box center [724, 349] width 317 height 32
click at [829, 351] on input "*" at bounding box center [724, 349] width 317 height 32
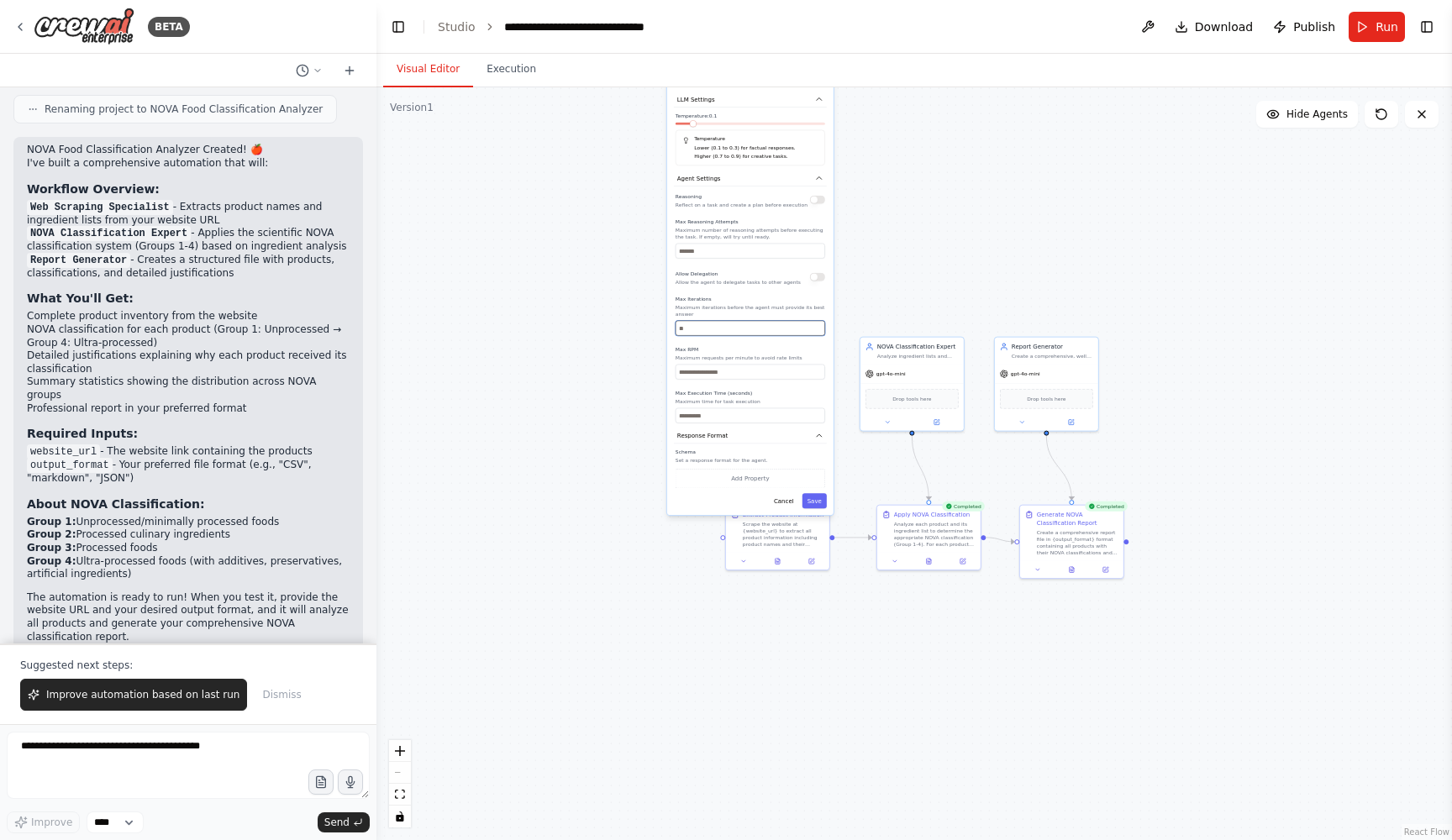
type input "**"
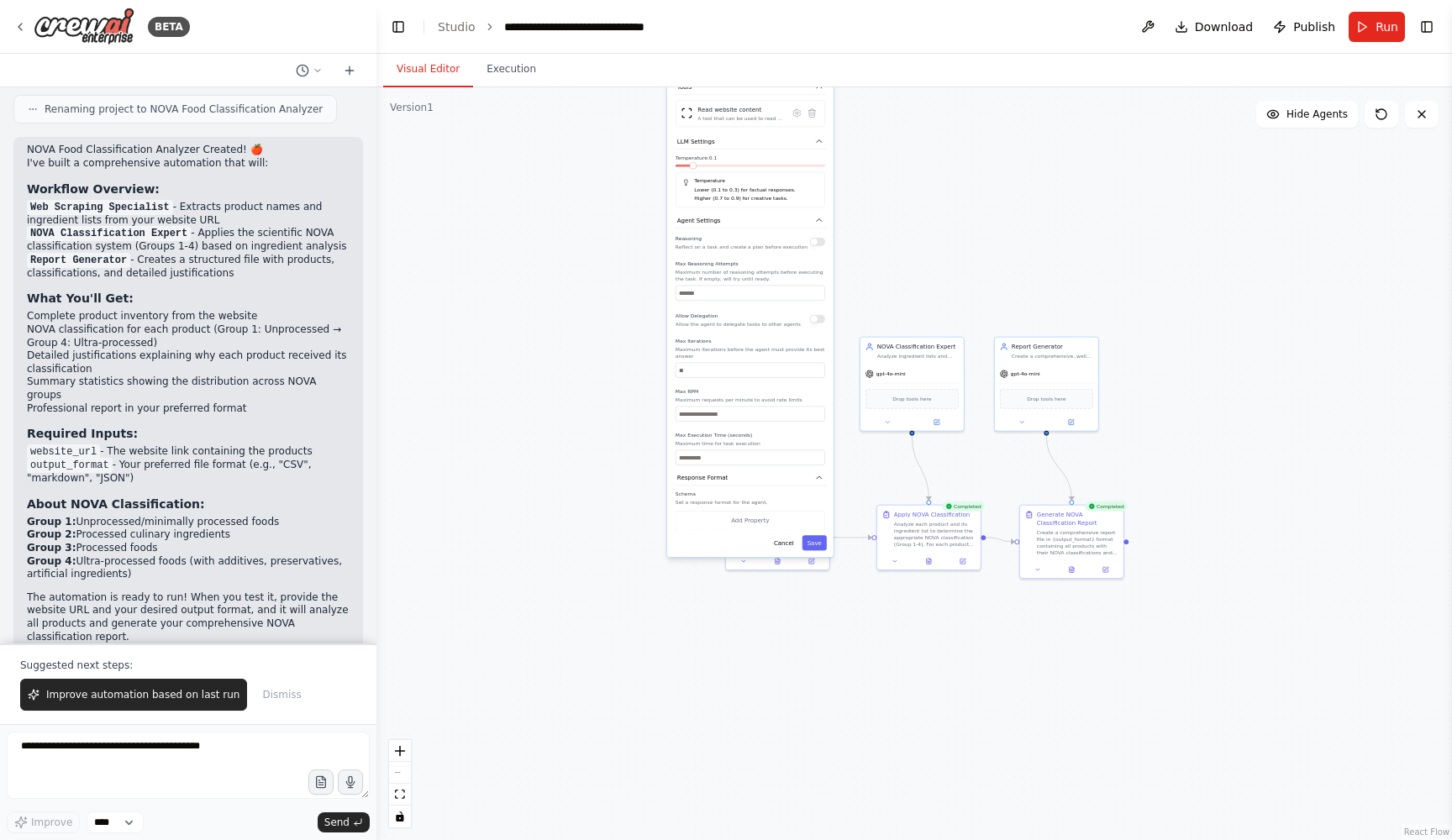
drag, startPoint x: 744, startPoint y: 292, endPoint x: 744, endPoint y: 338, distance: 46.0
click at [744, 339] on div "Reasoning Reflect on a task and create a plan before execution Max Reasoning At…" at bounding box center [750, 349] width 150 height 231
click at [794, 552] on button "Cancel" at bounding box center [784, 550] width 30 height 15
click at [783, 551] on button "Cancel" at bounding box center [784, 550] width 30 height 15
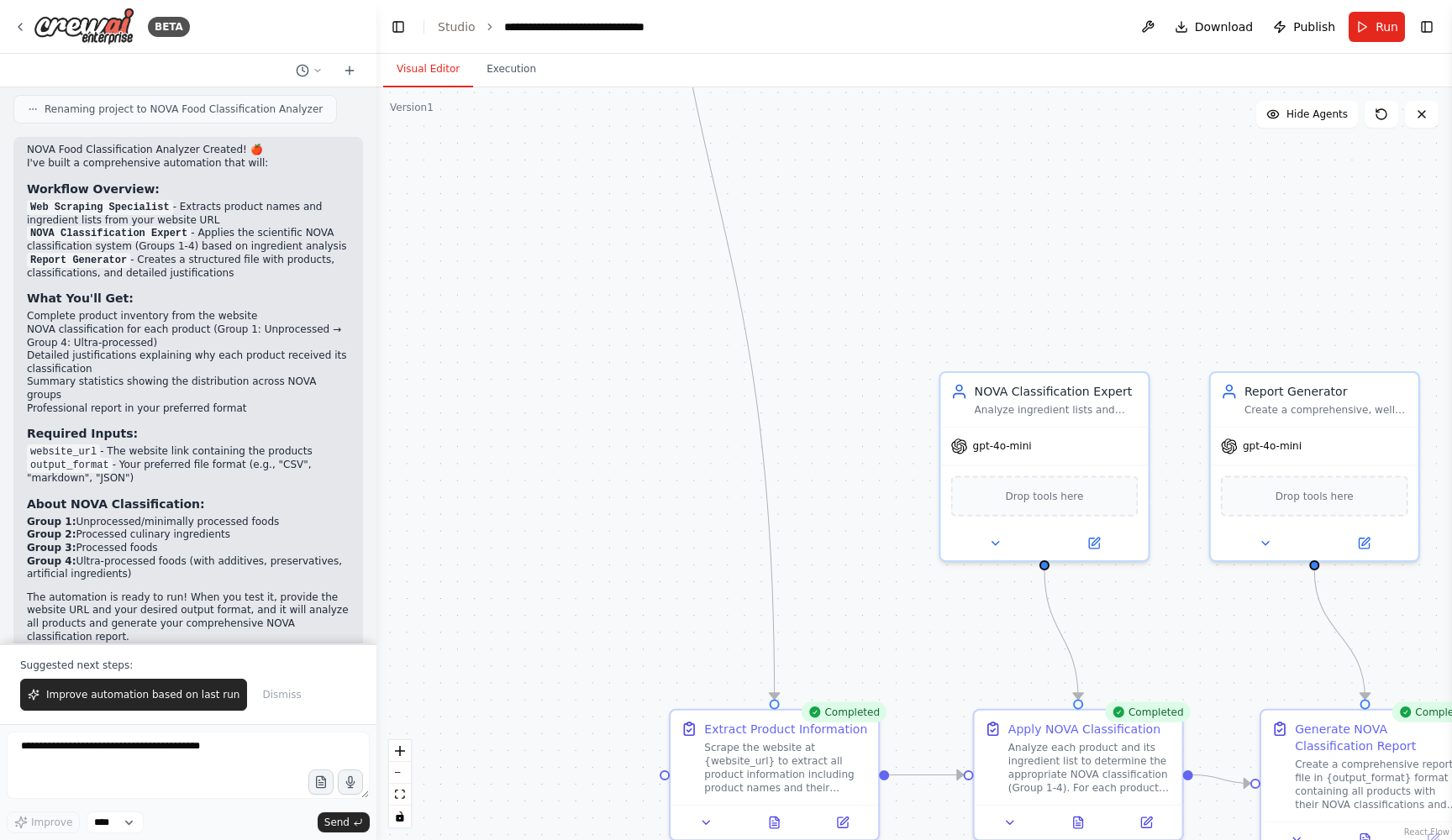
drag, startPoint x: 781, startPoint y: 366, endPoint x: 809, endPoint y: 796, distance: 430.9
click at [809, 796] on div ".deletable-edge-delete-btn { width: 20px; height: 20px; border: 0px solid #ffff…" at bounding box center [914, 464] width 1076 height 753
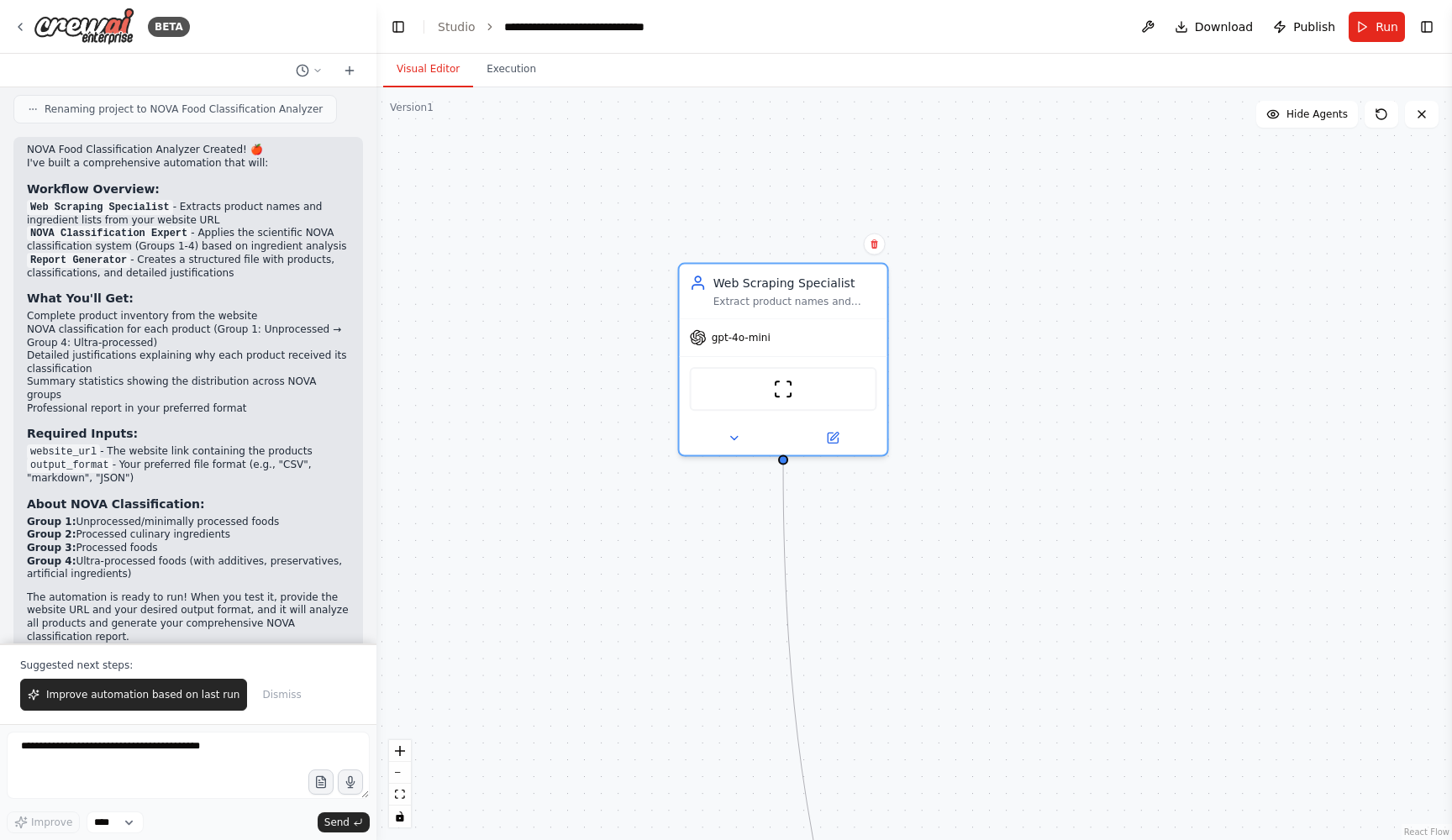
drag, startPoint x: 830, startPoint y: 419, endPoint x: 932, endPoint y: 839, distance: 432.2
click at [932, 839] on div ".deletable-edge-delete-btn { width: 20px; height: 20px; border: 0px solid #ffff…" at bounding box center [914, 464] width 1076 height 753
click at [736, 432] on icon at bounding box center [738, 435] width 14 height 14
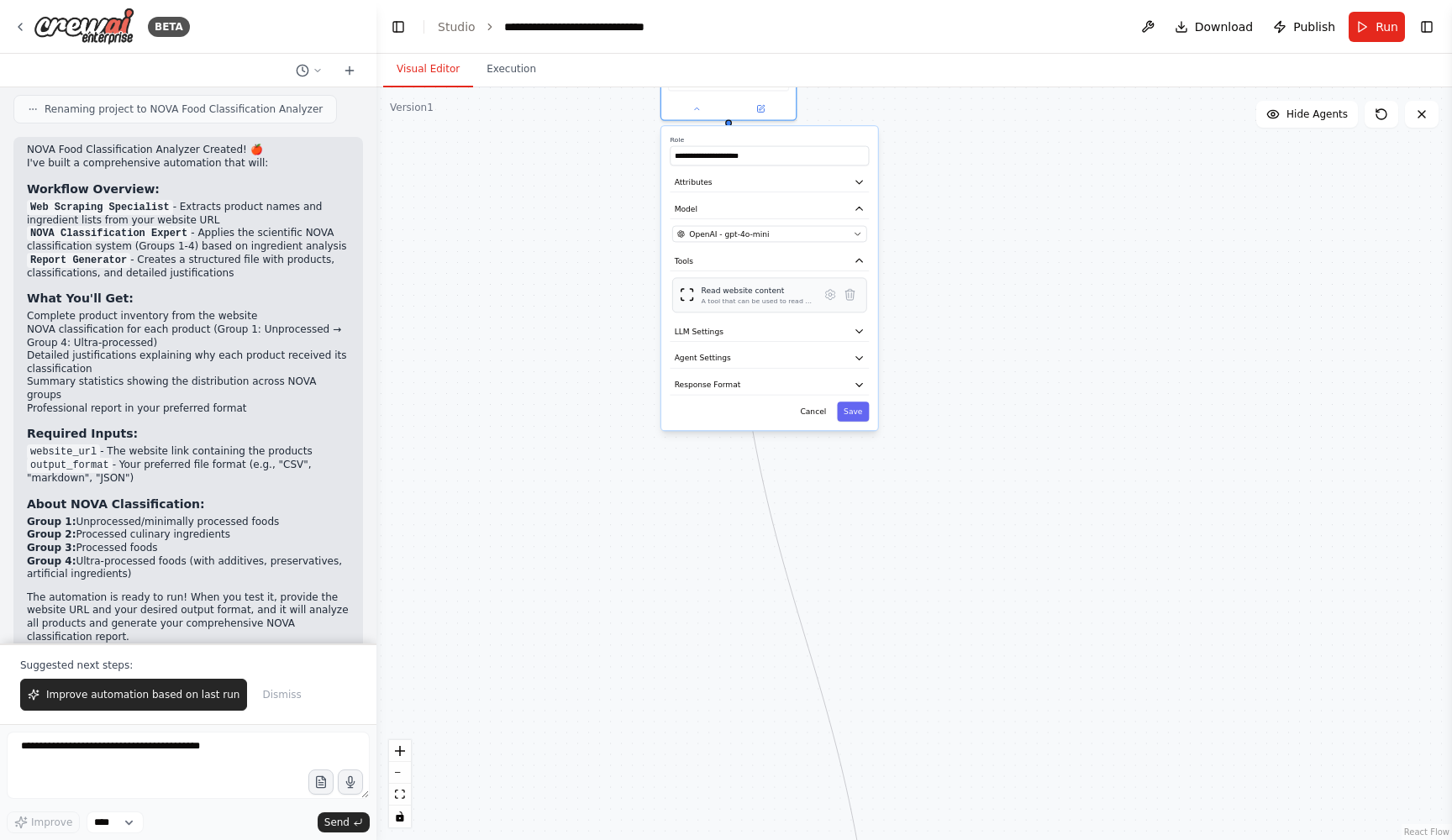
drag, startPoint x: 853, startPoint y: 649, endPoint x: 767, endPoint y: 288, distance: 371.1
click at [768, 289] on div "Read website content" at bounding box center [757, 290] width 112 height 11
click at [734, 330] on button "LLM Settings" at bounding box center [758, 332] width 199 height 20
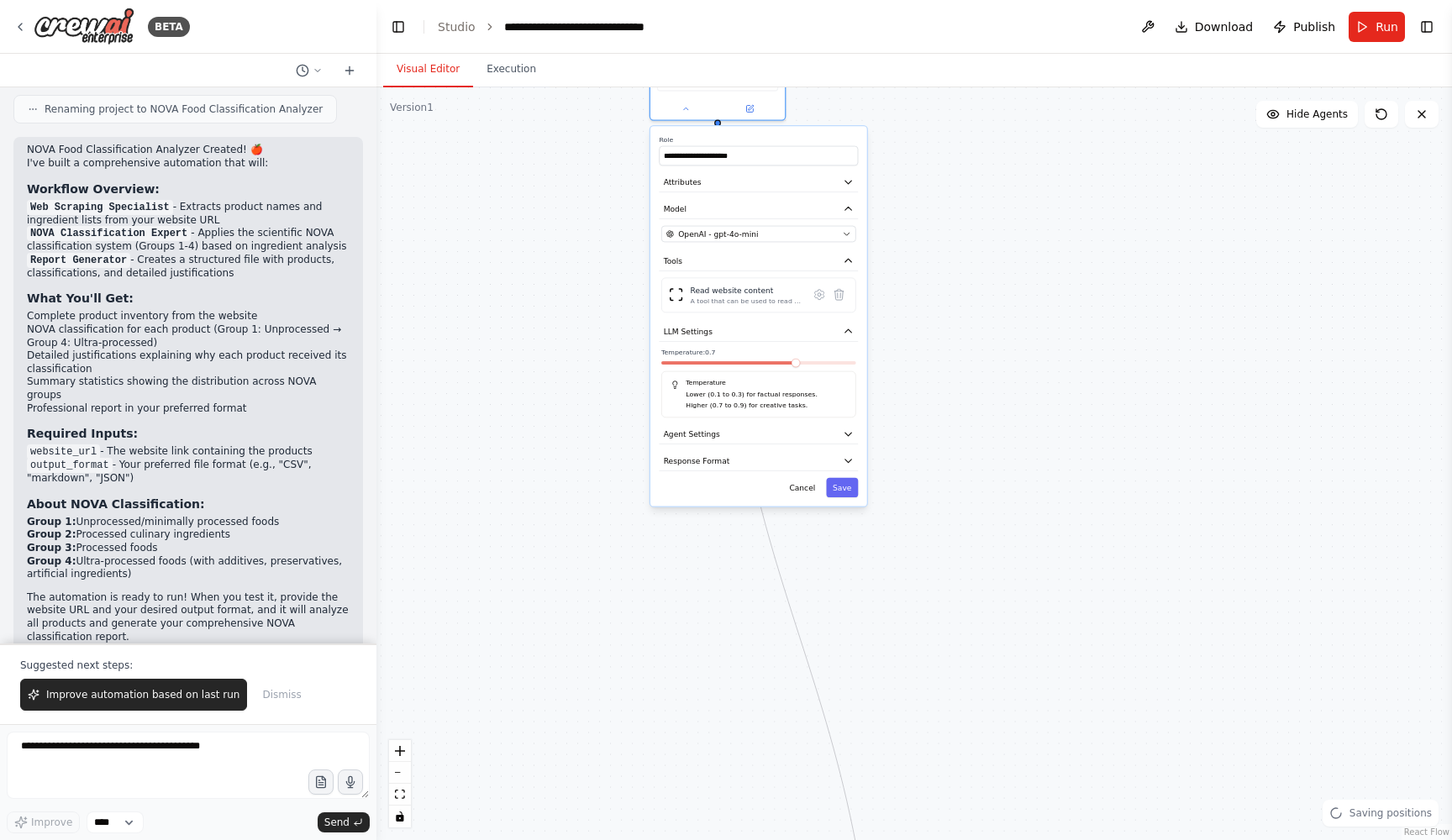
click at [713, 367] on div at bounding box center [759, 365] width 195 height 8
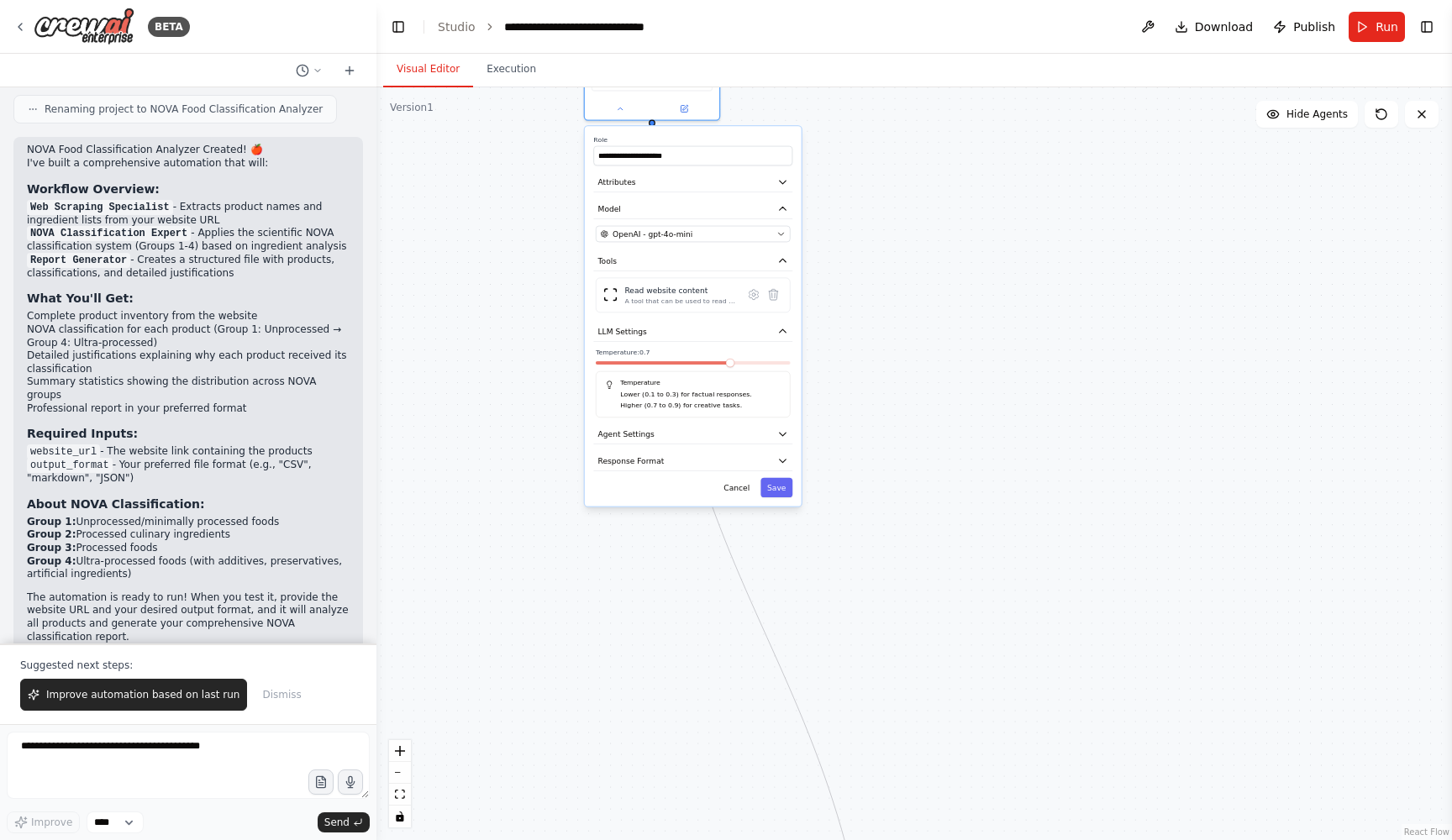
drag, startPoint x: 794, startPoint y: 369, endPoint x: 720, endPoint y: 371, distance: 74.0
click at [720, 371] on div "Temperature: 0.7 Temperature Lower (0.1 to 0.3) for factual responses. Higher (…" at bounding box center [693, 382] width 195 height 70
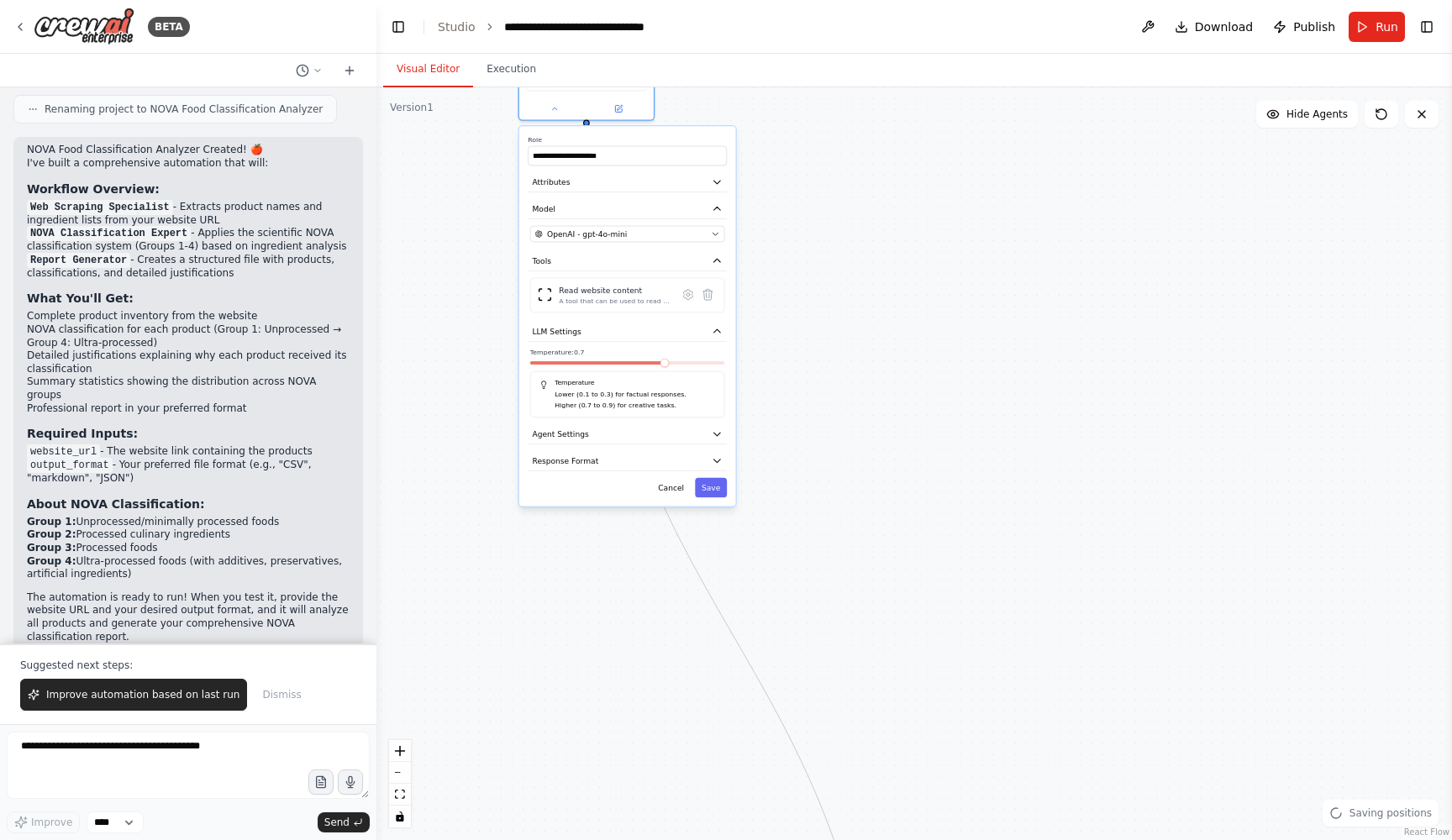
drag, startPoint x: 720, startPoint y: 368, endPoint x: 663, endPoint y: 366, distance: 57.0
click at [663, 365] on div at bounding box center [628, 365] width 195 height 8
click at [615, 363] on span at bounding box center [628, 362] width 195 height 3
click at [558, 365] on div at bounding box center [628, 365] width 195 height 8
click at [558, 367] on div at bounding box center [628, 365] width 195 height 8
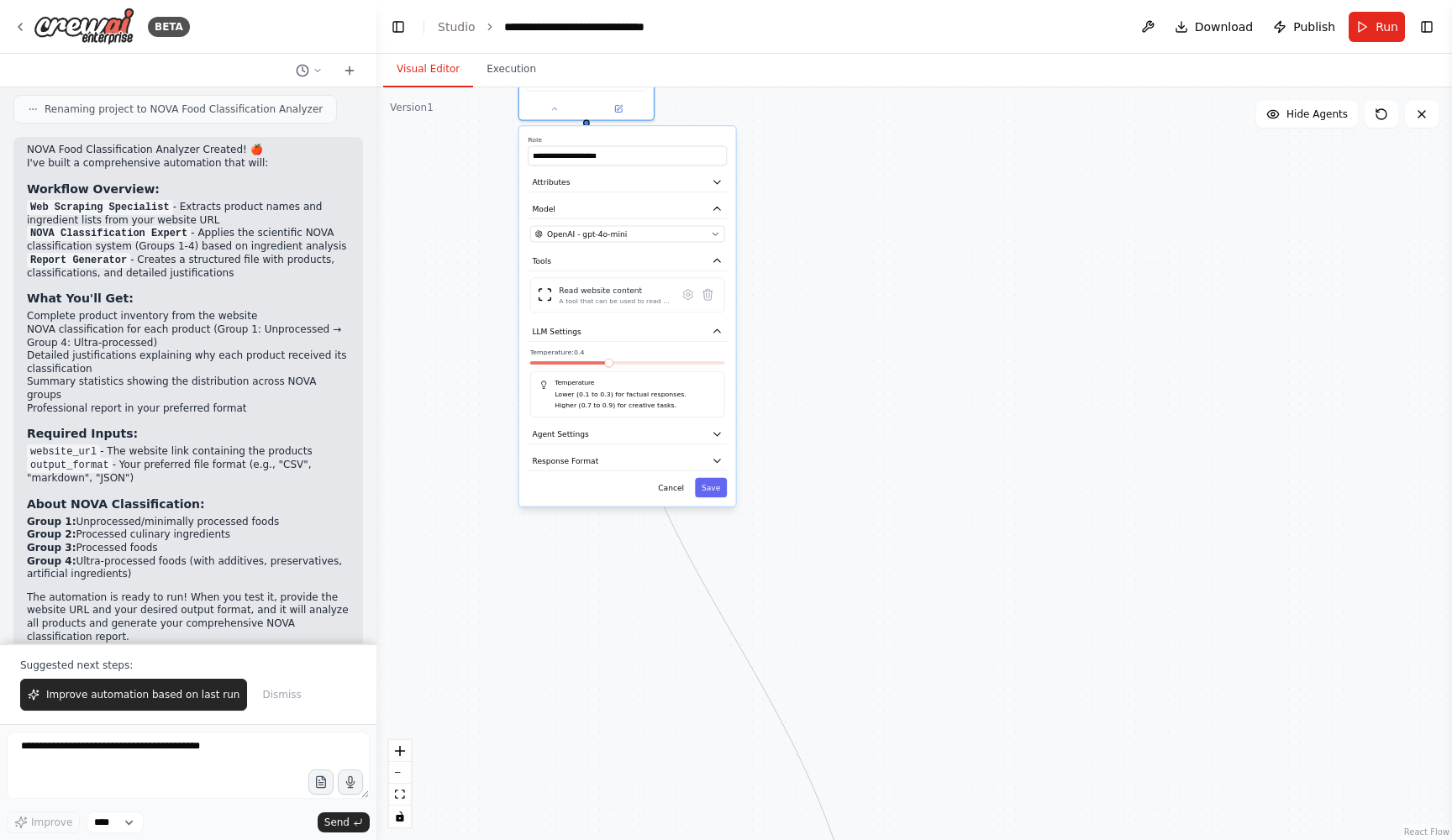
click at [558, 367] on div at bounding box center [628, 365] width 195 height 8
click at [609, 368] on div at bounding box center [628, 365] width 195 height 8
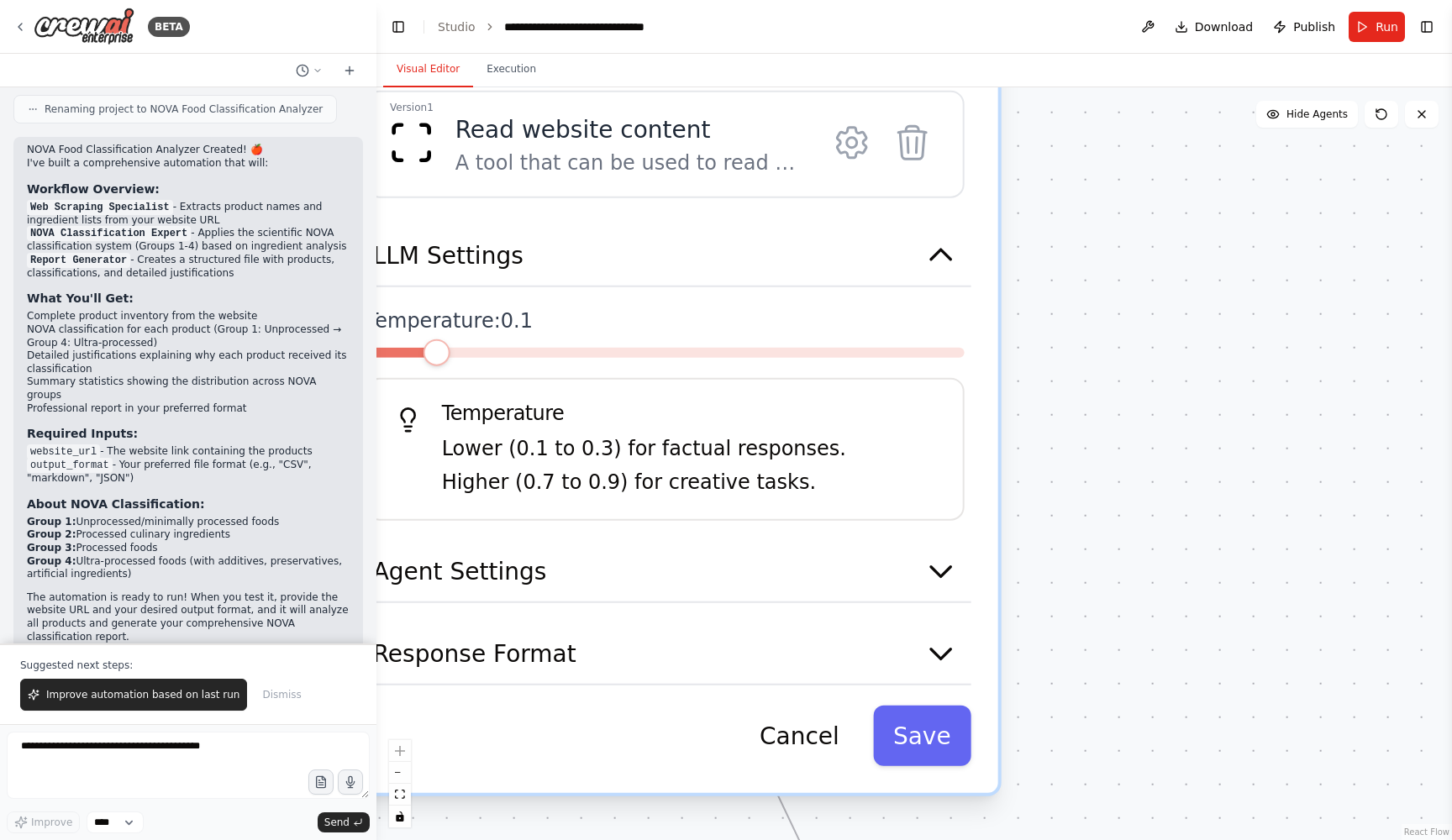
click at [431, 368] on div at bounding box center [665, 359] width 598 height 24
click at [448, 361] on span at bounding box center [436, 352] width 27 height 27
click at [951, 736] on button "Save" at bounding box center [922, 736] width 98 height 61
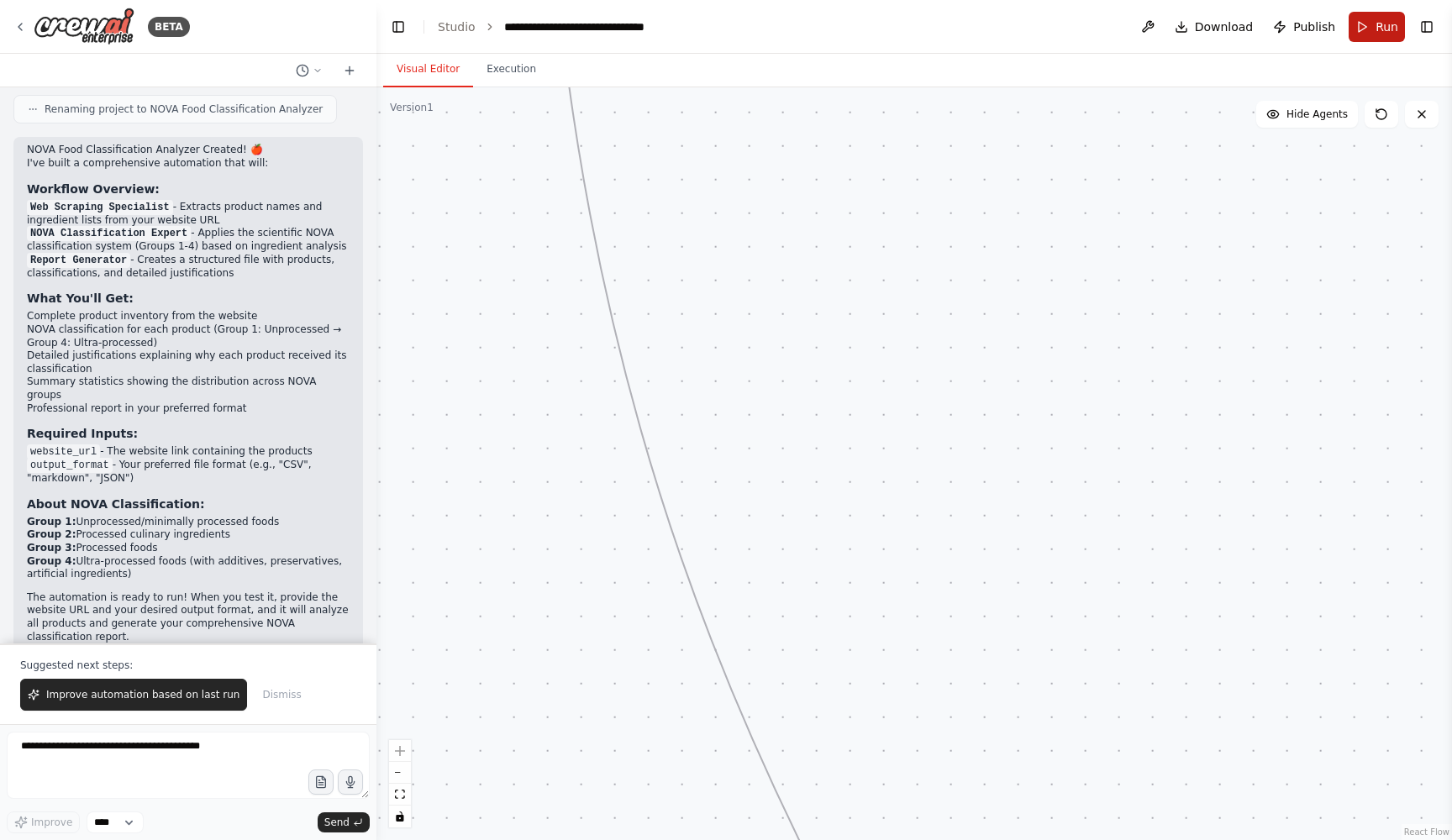
click at [1372, 23] on button "Run" at bounding box center [1377, 27] width 57 height 30
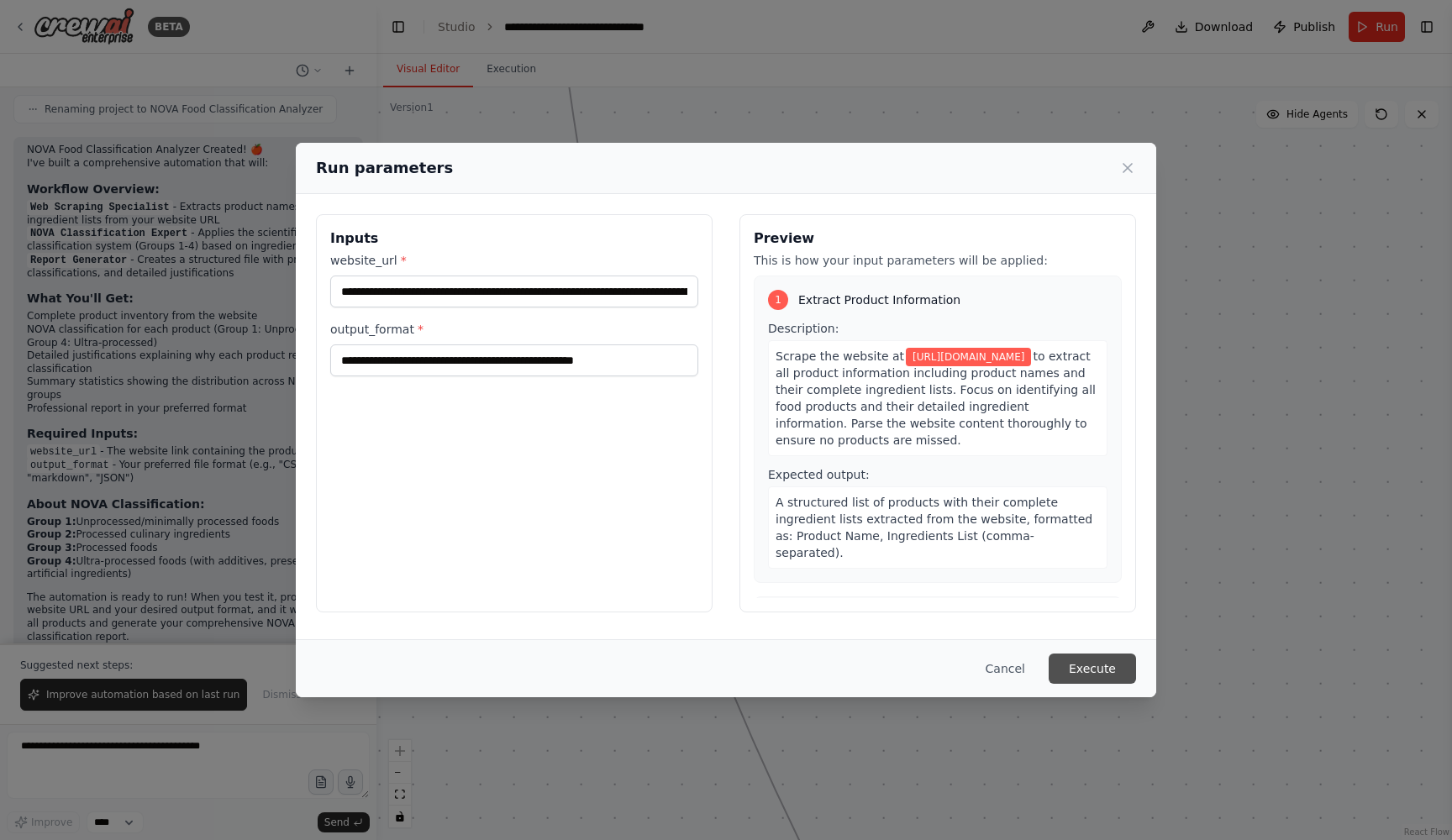
click at [1100, 653] on div "Cancel Execute" at bounding box center [726, 668] width 860 height 58
click at [1100, 671] on button "Execute" at bounding box center [1092, 668] width 87 height 30
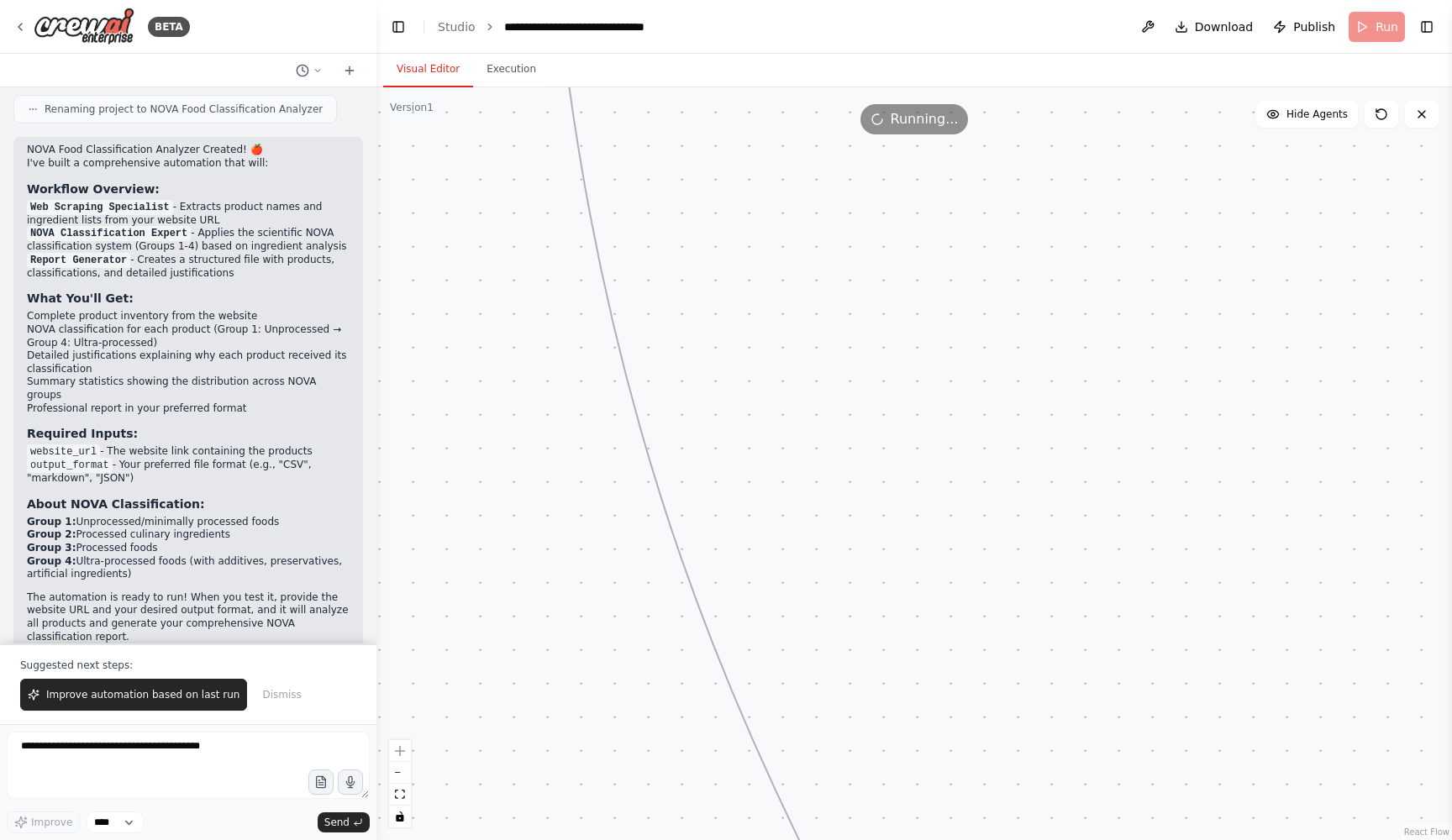
click at [415, 60] on button "Visual Editor" at bounding box center [428, 70] width 90 height 36
drag, startPoint x: 658, startPoint y: 96, endPoint x: 815, endPoint y: 689, distance: 613.4
click at [815, 689] on div ".deletable-edge-delete-btn { width: 20px; height: 20px; border: 0px solid #ffff…" at bounding box center [914, 464] width 1076 height 753
drag, startPoint x: 1000, startPoint y: 655, endPoint x: 843, endPoint y: 212, distance: 470.0
click at [842, 212] on div ".deletable-edge-delete-btn { width: 20px; height: 20px; border: 0px solid #ffff…" at bounding box center [914, 464] width 1076 height 753
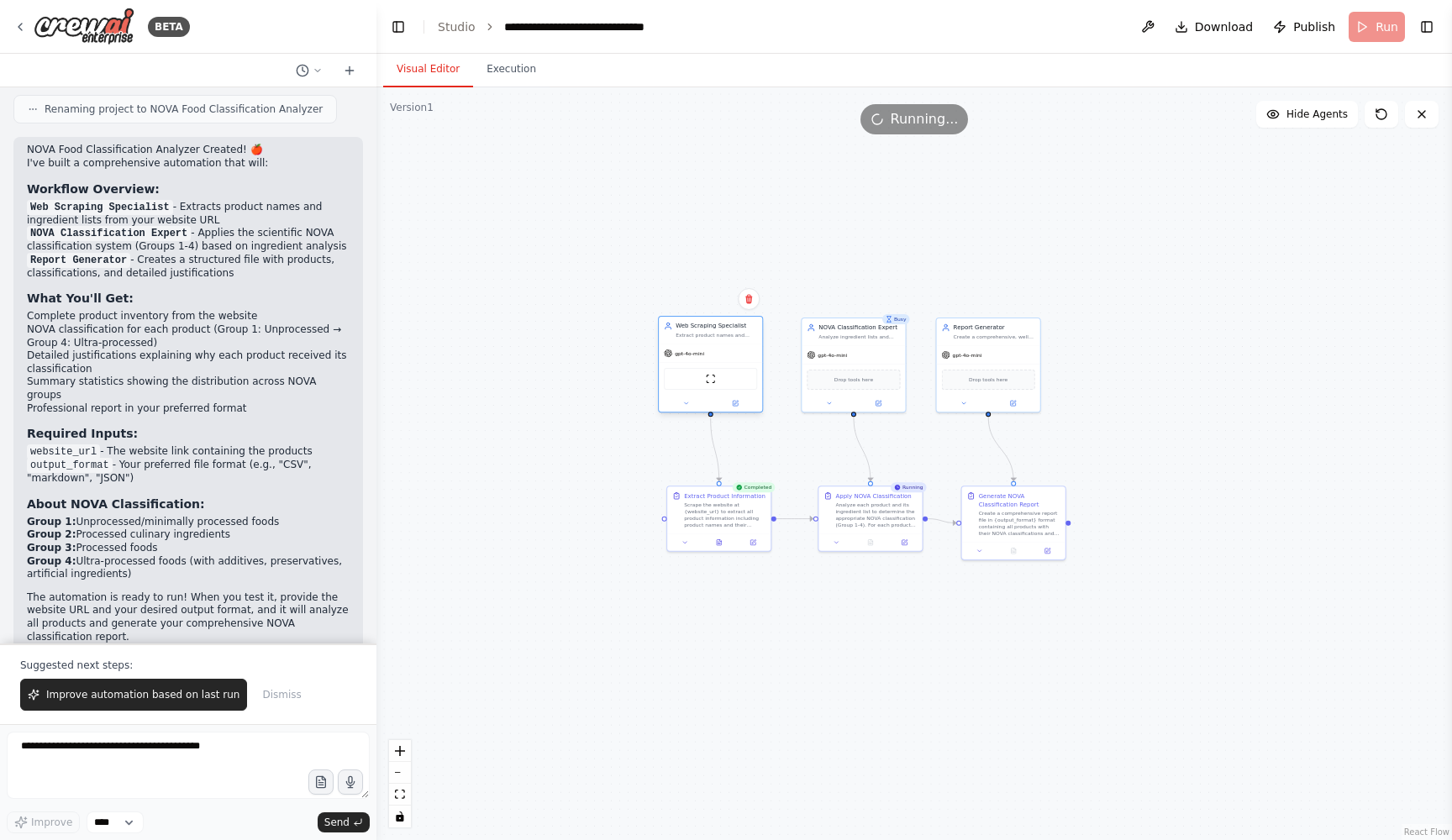
drag, startPoint x: 684, startPoint y: 183, endPoint x: 747, endPoint y: 354, distance: 182.2
click at [747, 354] on div "gpt-4o-mini" at bounding box center [710, 353] width 103 height 19
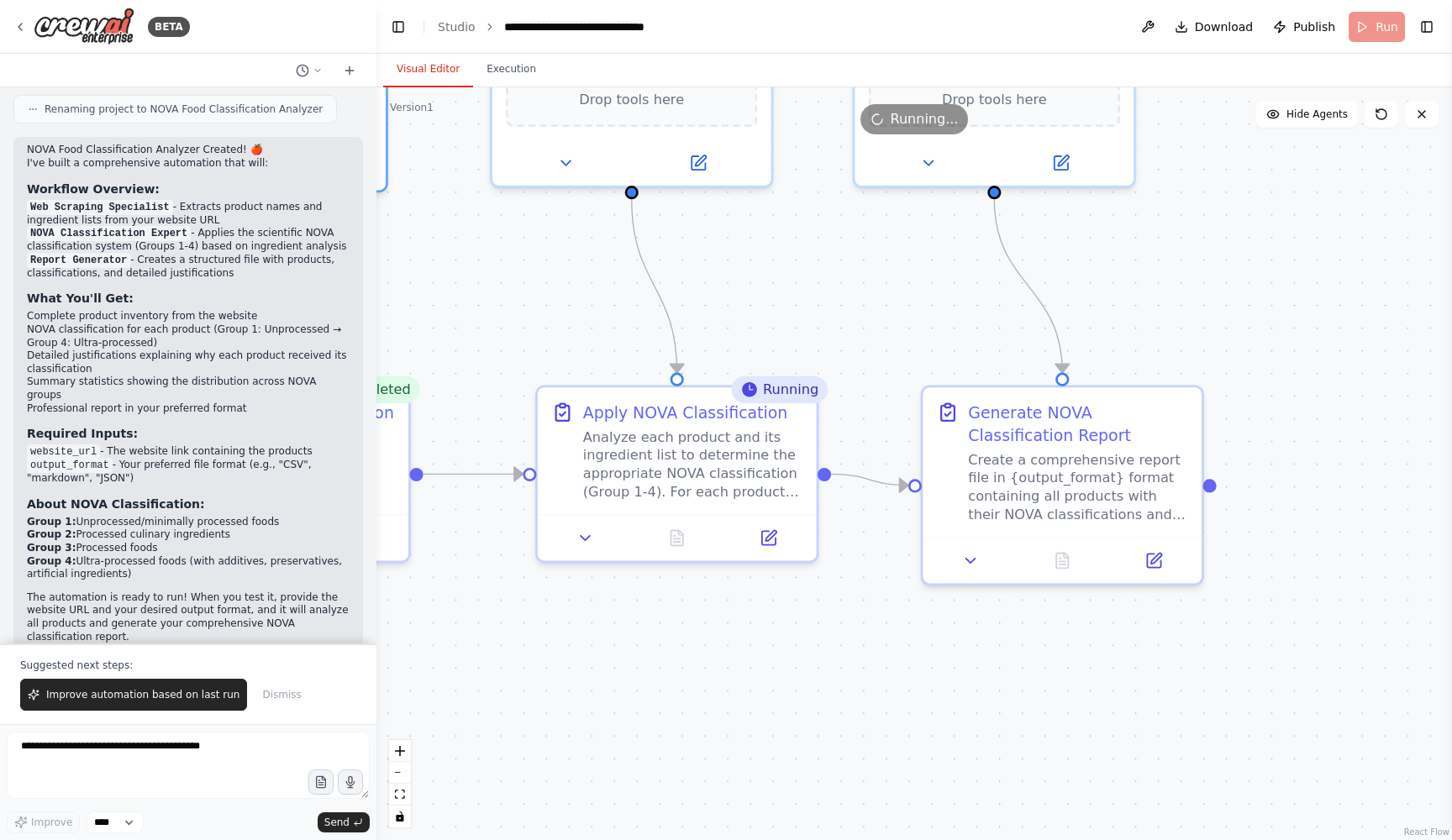
drag, startPoint x: 1158, startPoint y: 400, endPoint x: 1451, endPoint y: 145, distance: 388.4
click at [1451, 145] on div "BETA Get the product and its ingredients from a website link -> Products needs …" at bounding box center [726, 420] width 1452 height 840
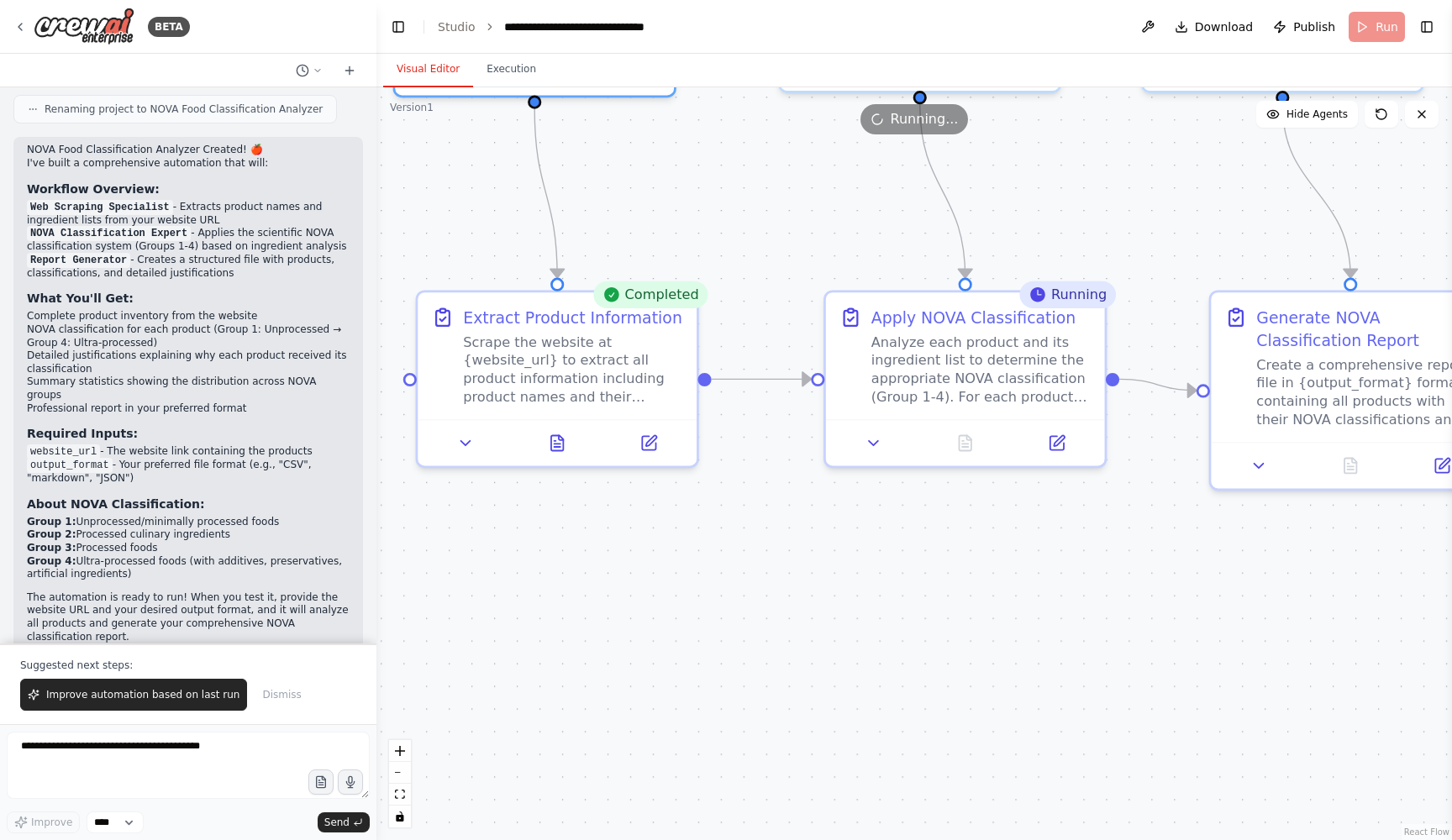
drag, startPoint x: 833, startPoint y: 645, endPoint x: 1228, endPoint y: 542, distance: 408.2
click at [1228, 542] on div ".deletable-edge-delete-btn { width: 20px; height: 20px; border: 0px solid #ffff…" at bounding box center [914, 464] width 1076 height 753
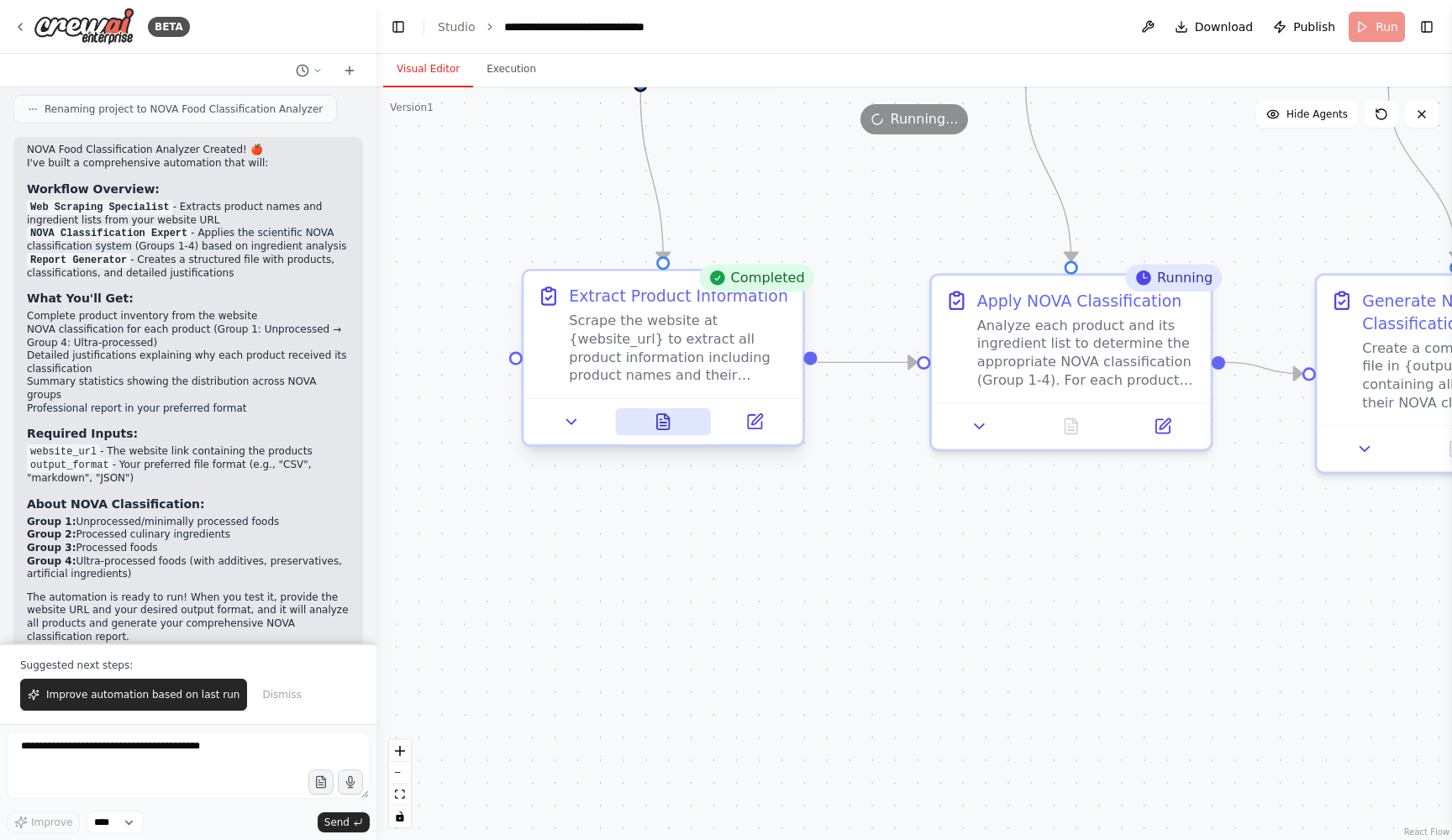
click at [665, 426] on icon at bounding box center [663, 426] width 6 height 0
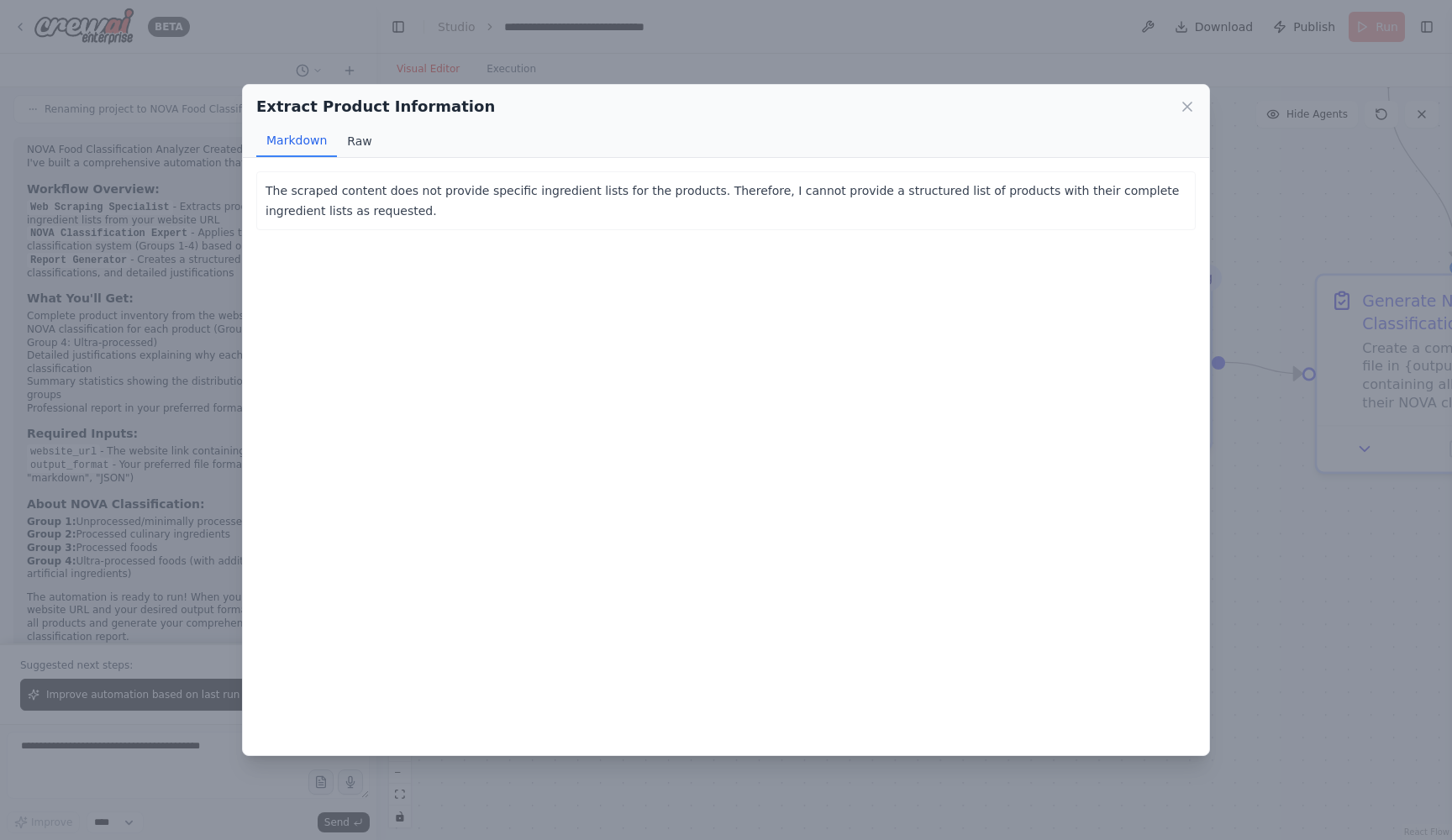
click at [361, 144] on button "Raw" at bounding box center [359, 141] width 45 height 32
click at [1186, 104] on icon at bounding box center [1187, 106] width 8 height 8
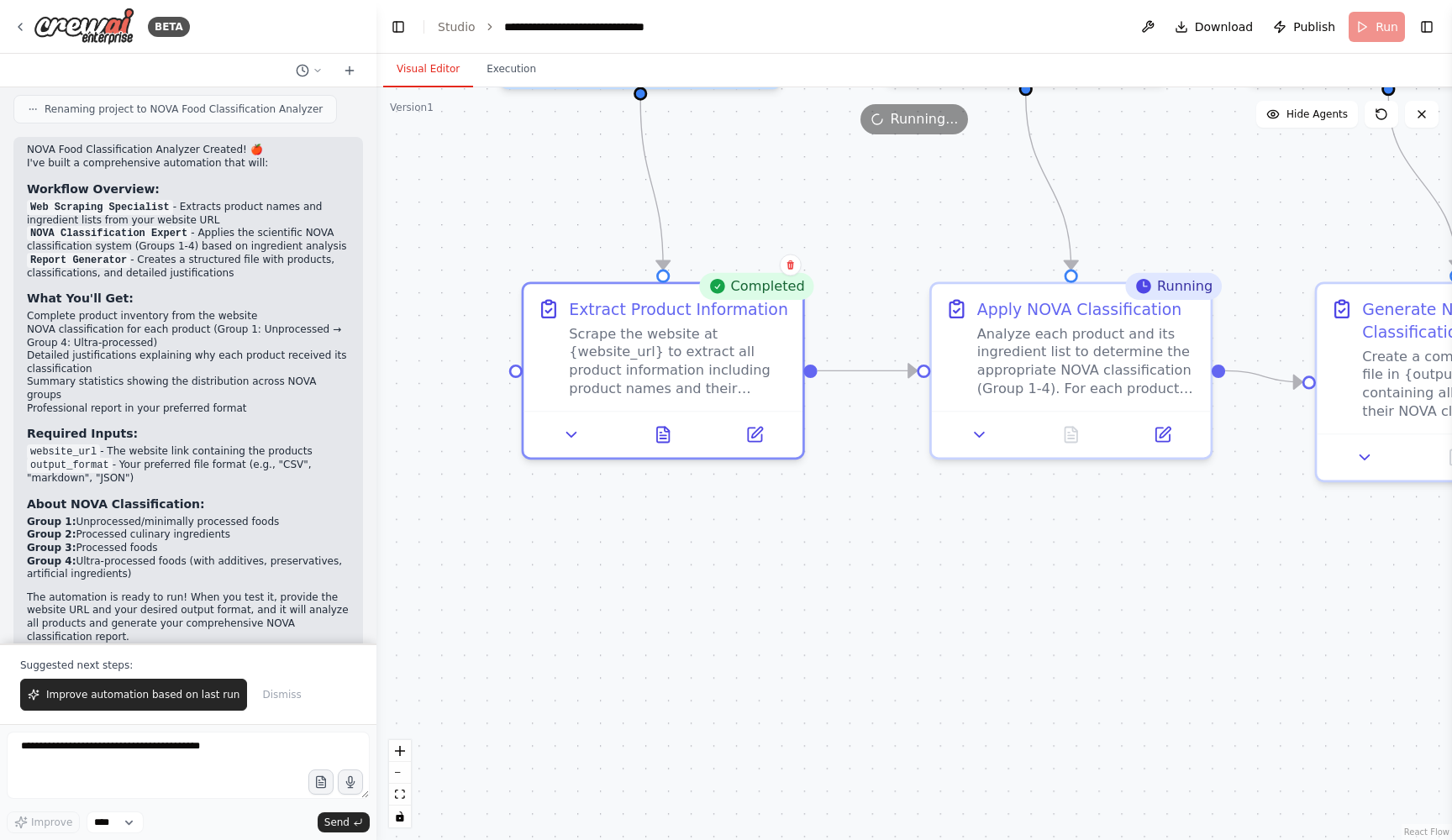
drag, startPoint x: 933, startPoint y: 519, endPoint x: 979, endPoint y: 630, distance: 120.2
click at [979, 630] on div ".deletable-edge-delete-btn { width: 20px; height: 20px; border: 0px solid #ffff…" at bounding box center [914, 464] width 1076 height 753
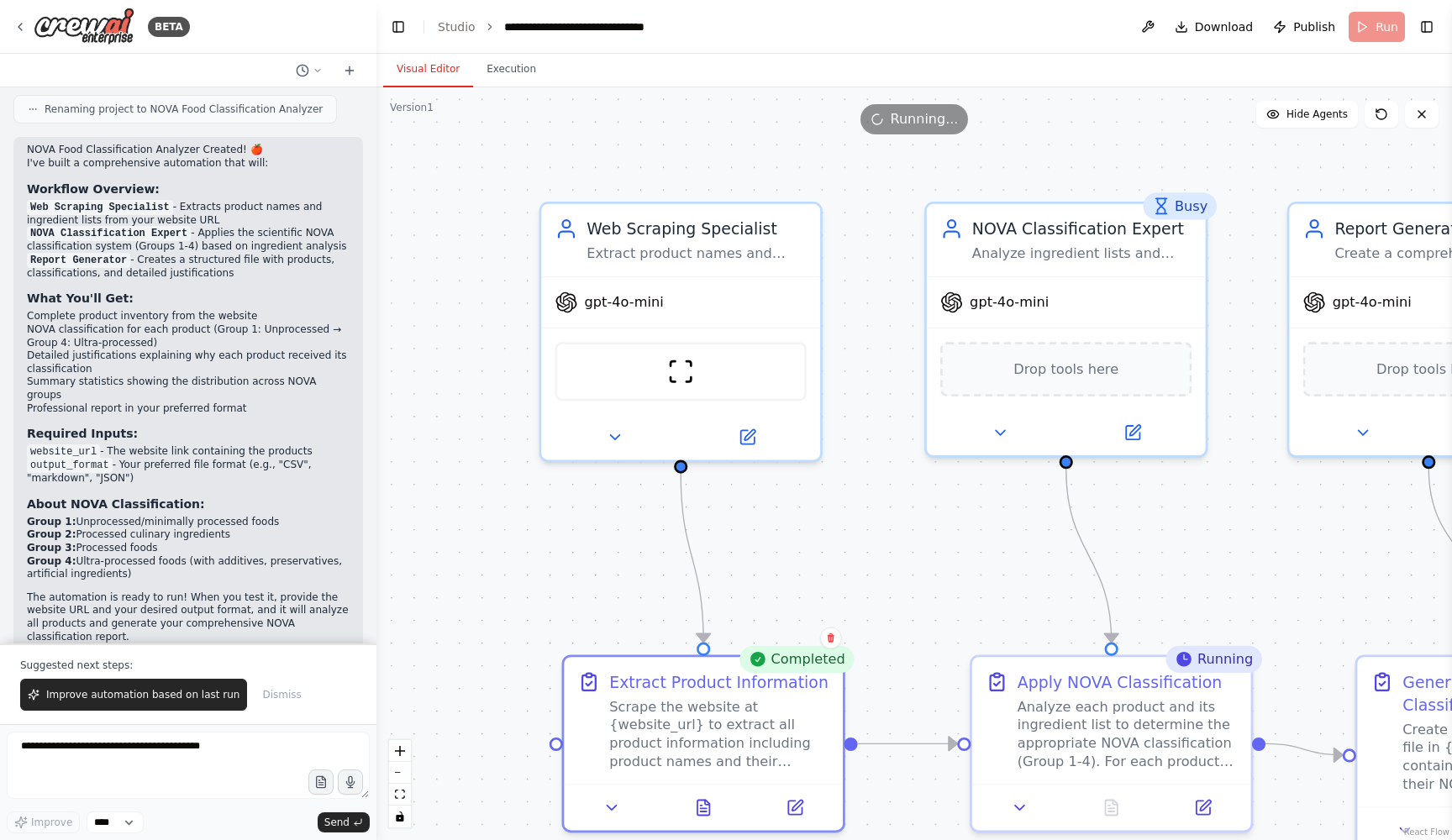
drag, startPoint x: 940, startPoint y: 350, endPoint x: 924, endPoint y: 684, distance: 334.4
click at [925, 687] on div ".deletable-edge-delete-btn { width: 20px; height: 20px; border: 0px solid #ffff…" at bounding box center [914, 464] width 1076 height 753
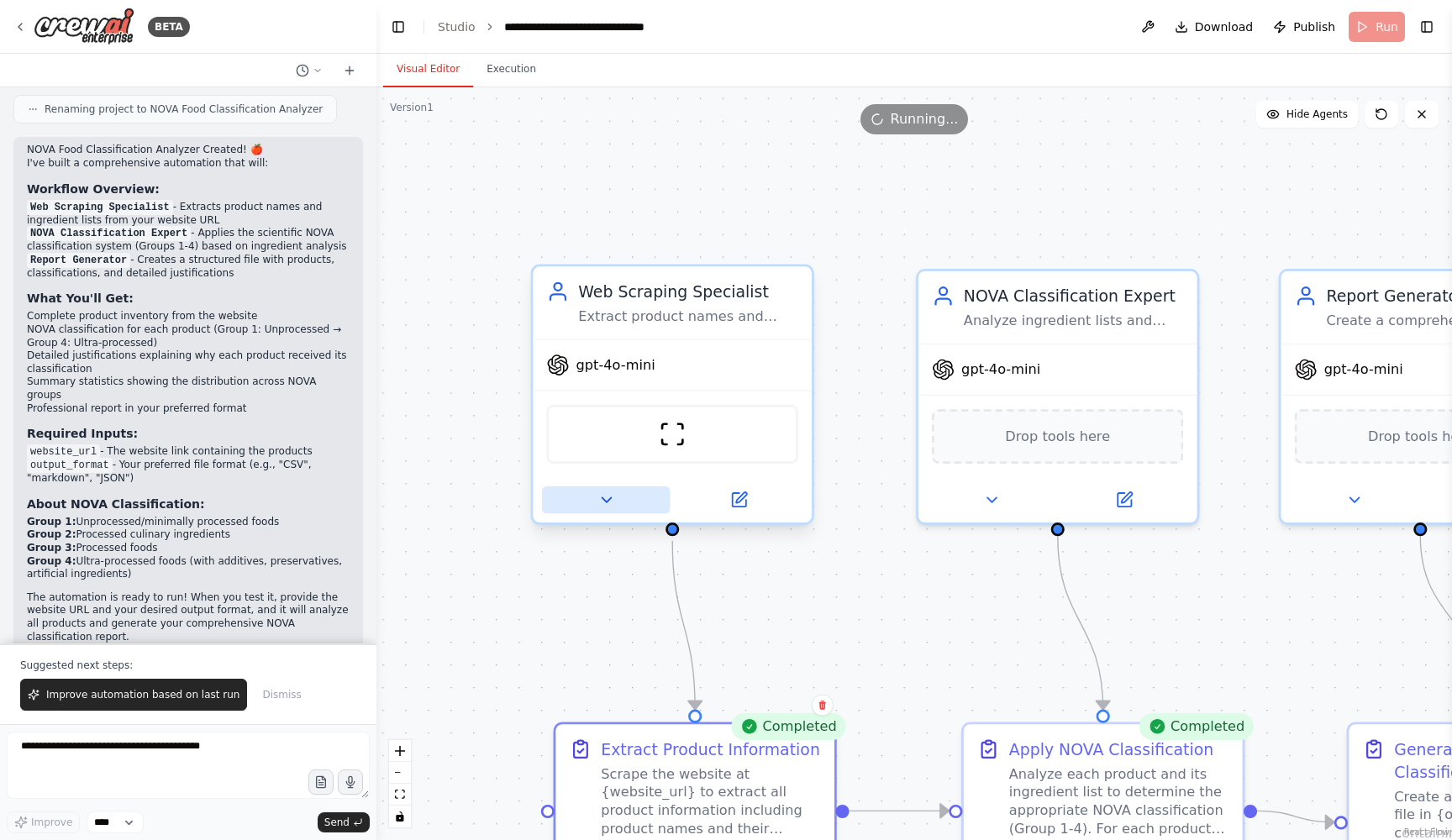
click at [603, 510] on button at bounding box center [606, 499] width 128 height 27
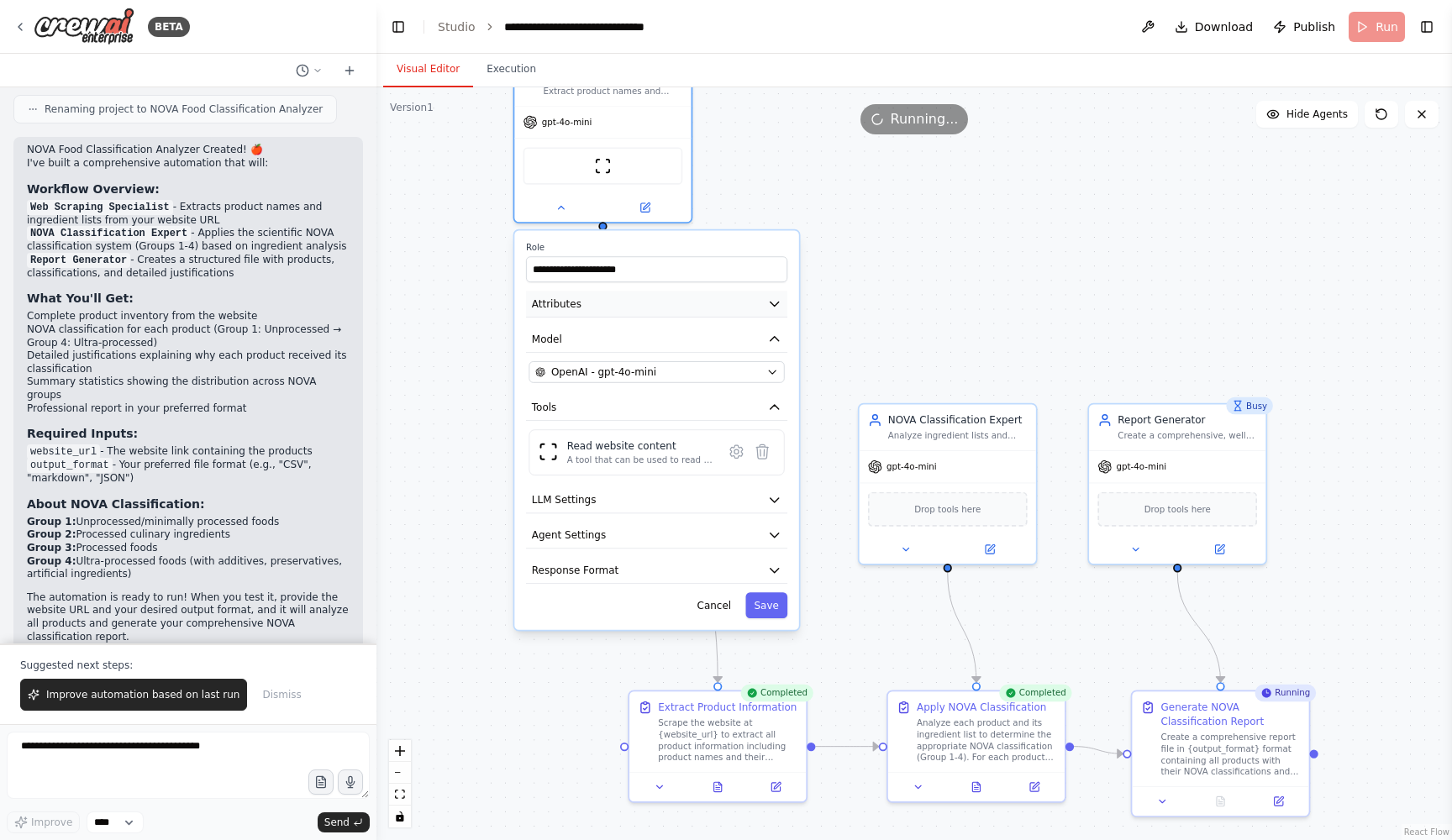
drag, startPoint x: 805, startPoint y: 640, endPoint x: 706, endPoint y: 282, distance: 371.4
click at [706, 291] on button "Attributes" at bounding box center [656, 304] width 261 height 27
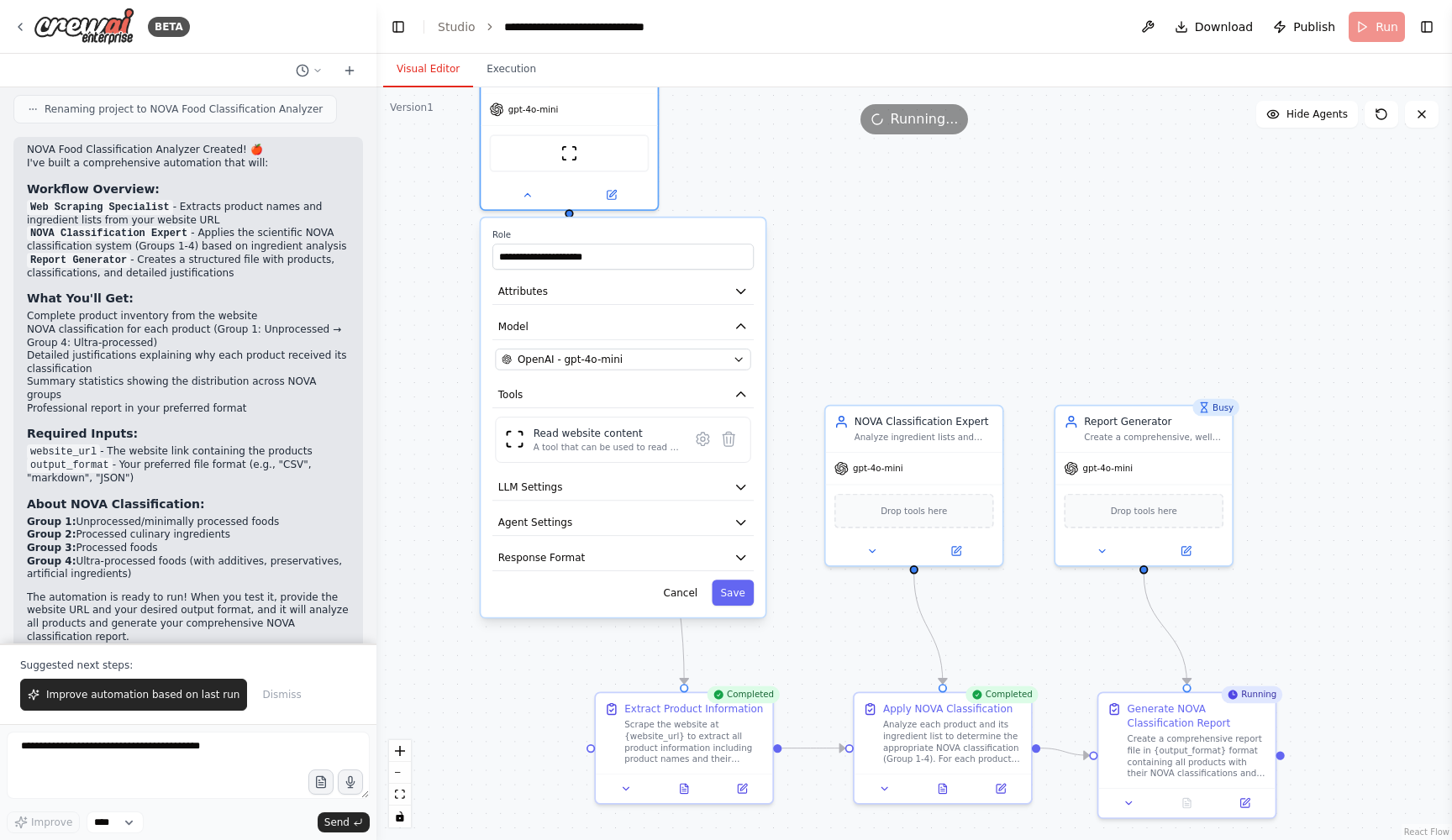
drag, startPoint x: 472, startPoint y: 293, endPoint x: 438, endPoint y: 292, distance: 34.0
click at [438, 293] on div ".deletable-edge-delete-btn { width: 20px; height: 20px; border: 0px solid #ffff…" at bounding box center [914, 464] width 1076 height 753
click at [669, 482] on button "LLM Settings" at bounding box center [622, 486] width 261 height 27
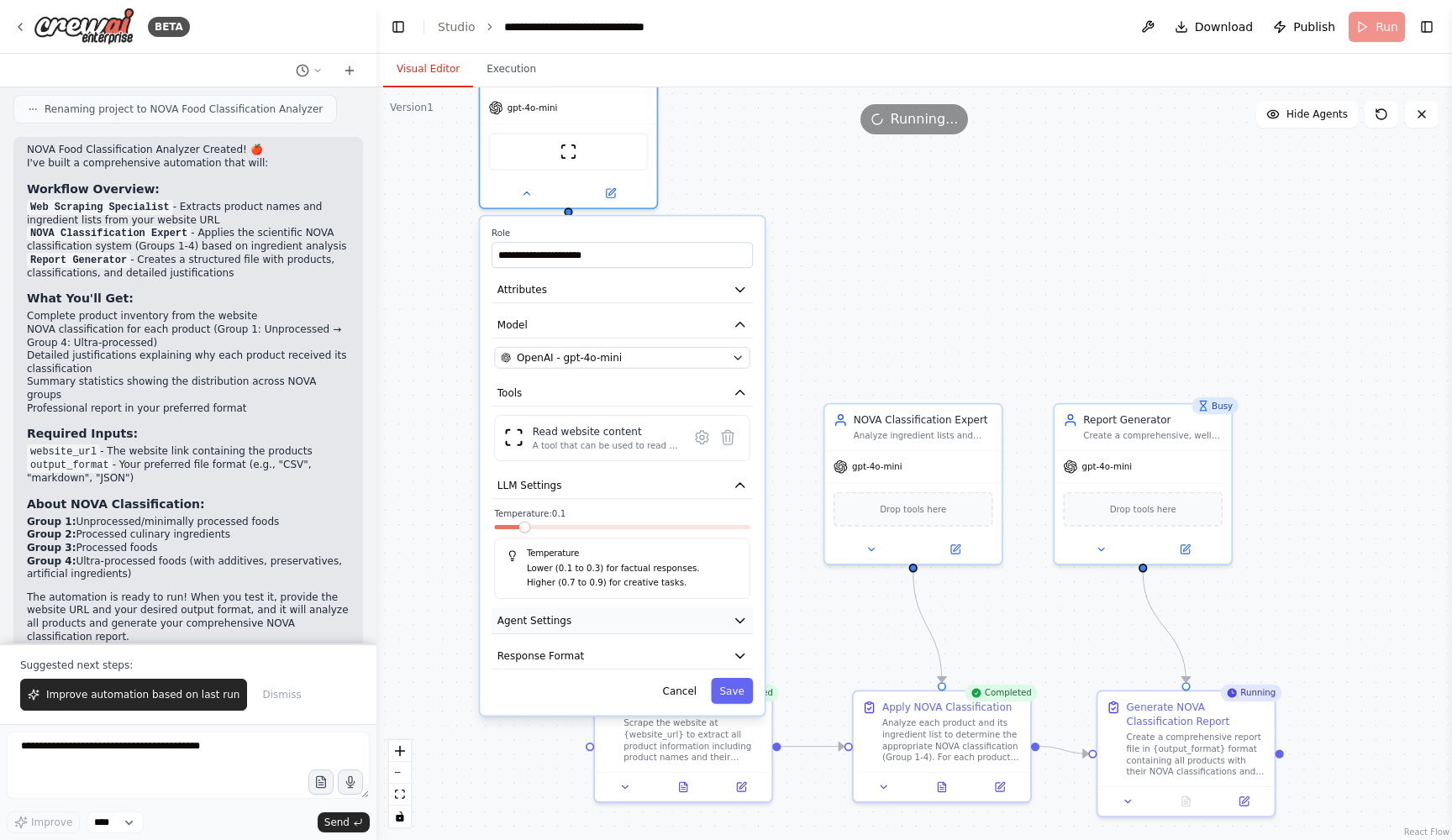
click at [588, 626] on button "Agent Settings" at bounding box center [622, 621] width 261 height 27
click at [734, 678] on button "Save" at bounding box center [732, 691] width 42 height 26
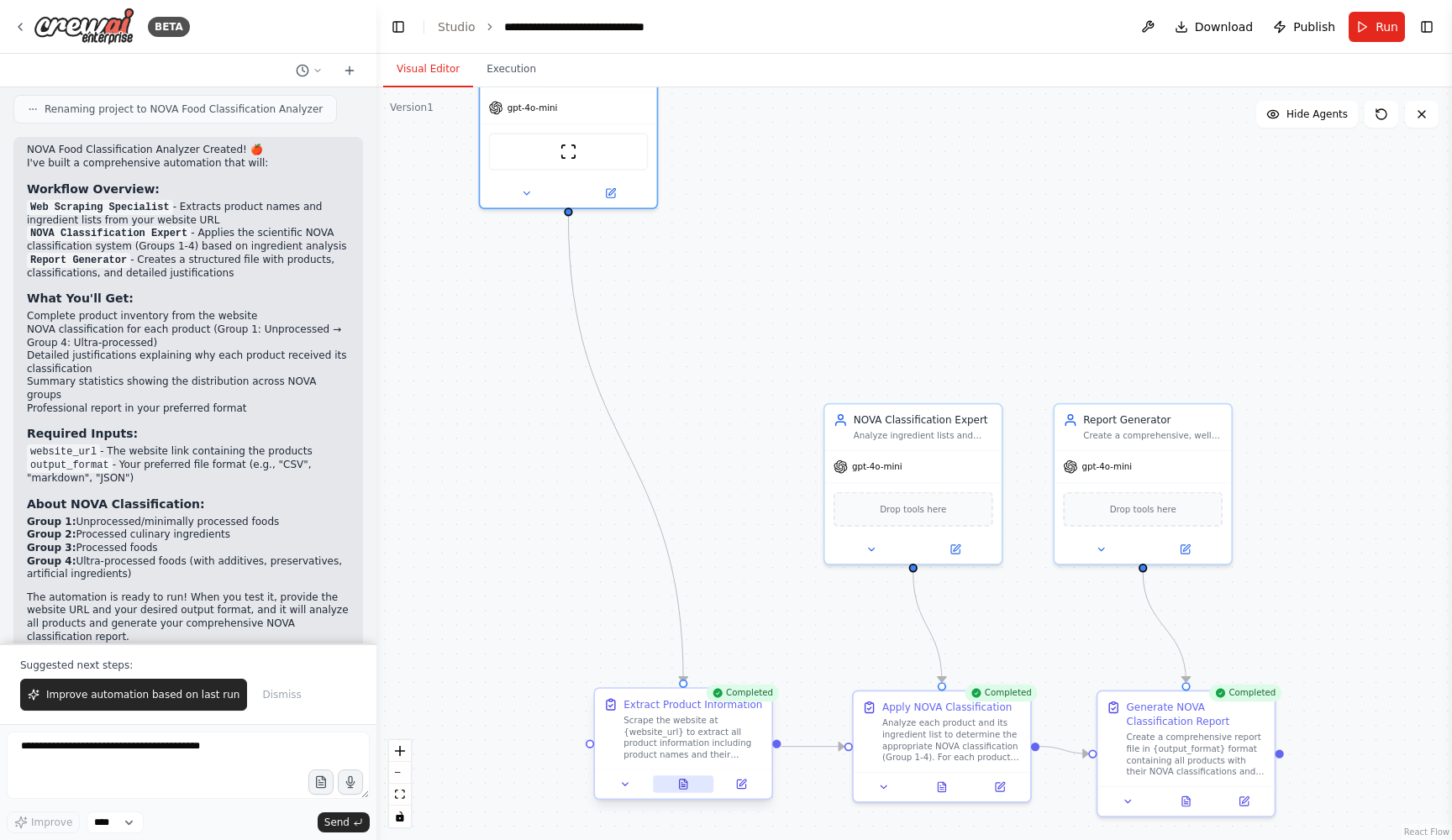
click at [689, 786] on icon at bounding box center [683, 784] width 12 height 12
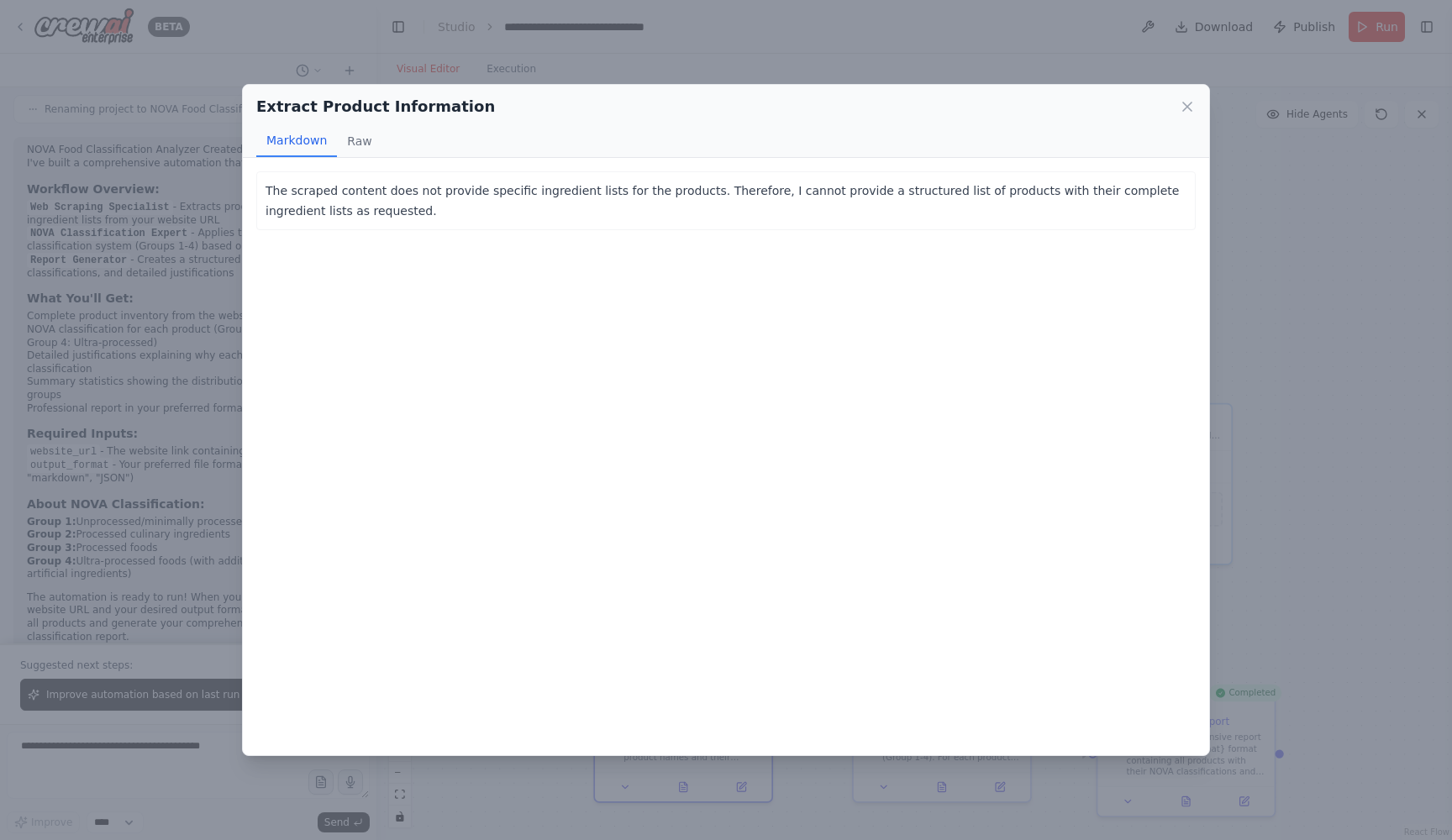
click at [1175, 112] on div "Extract Product Information" at bounding box center [726, 107] width 940 height 24
click at [1177, 106] on div "Extract Product Information" at bounding box center [726, 107] width 940 height 24
click at [1184, 106] on icon at bounding box center [1187, 106] width 17 height 17
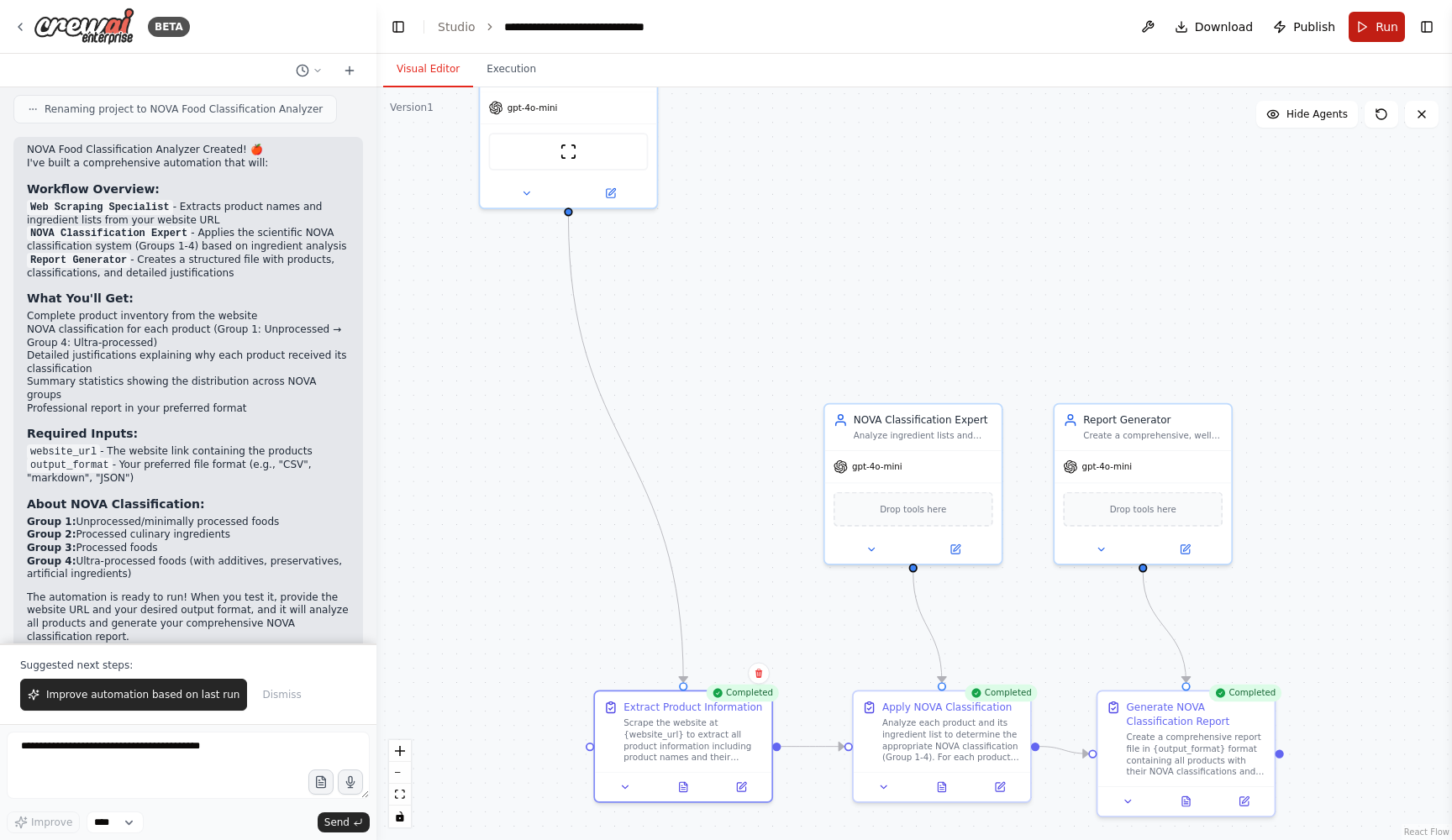
click at [1397, 41] on button "Run" at bounding box center [1377, 27] width 57 height 30
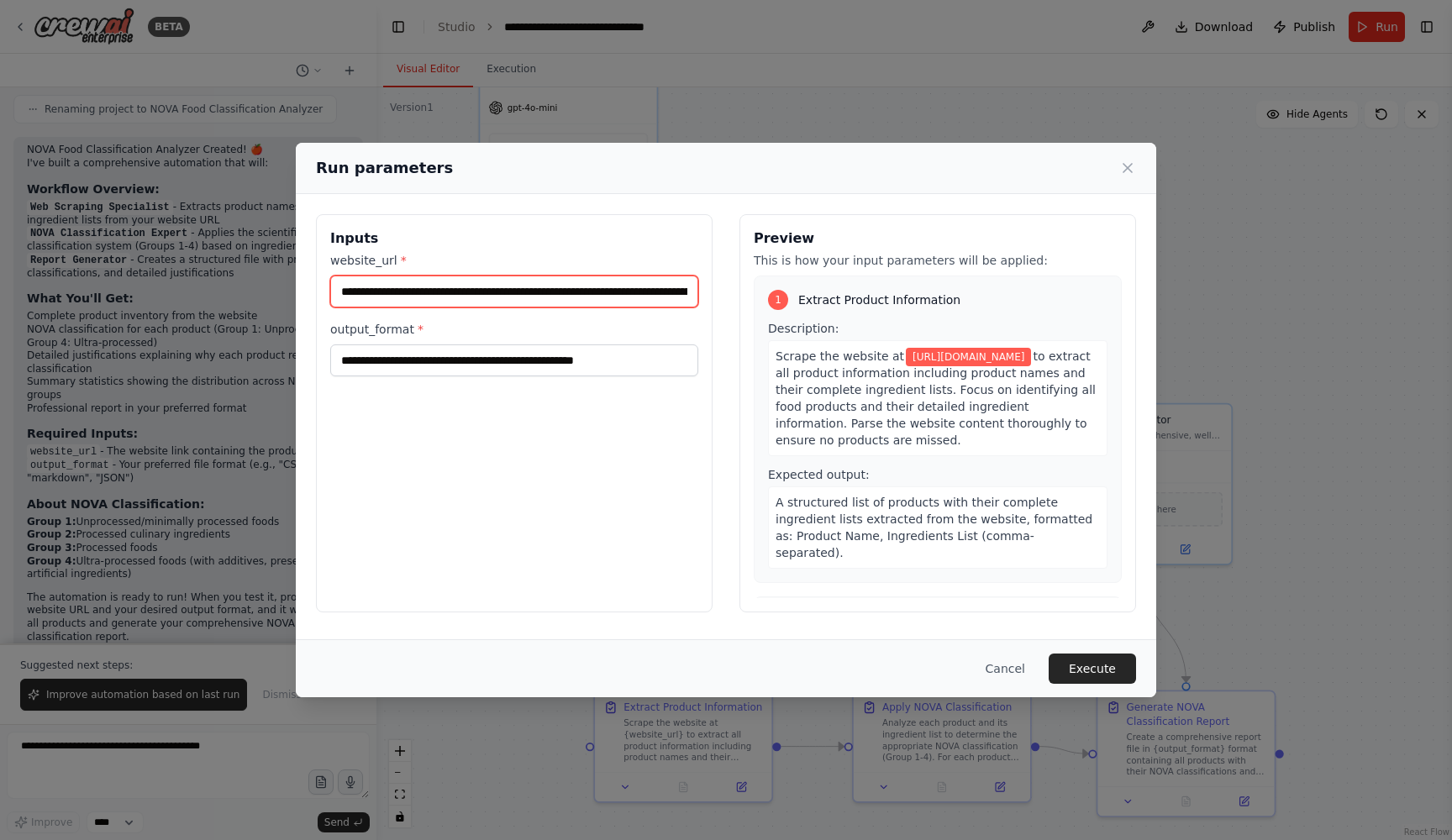
click at [567, 294] on input "**********" at bounding box center [513, 291] width 368 height 32
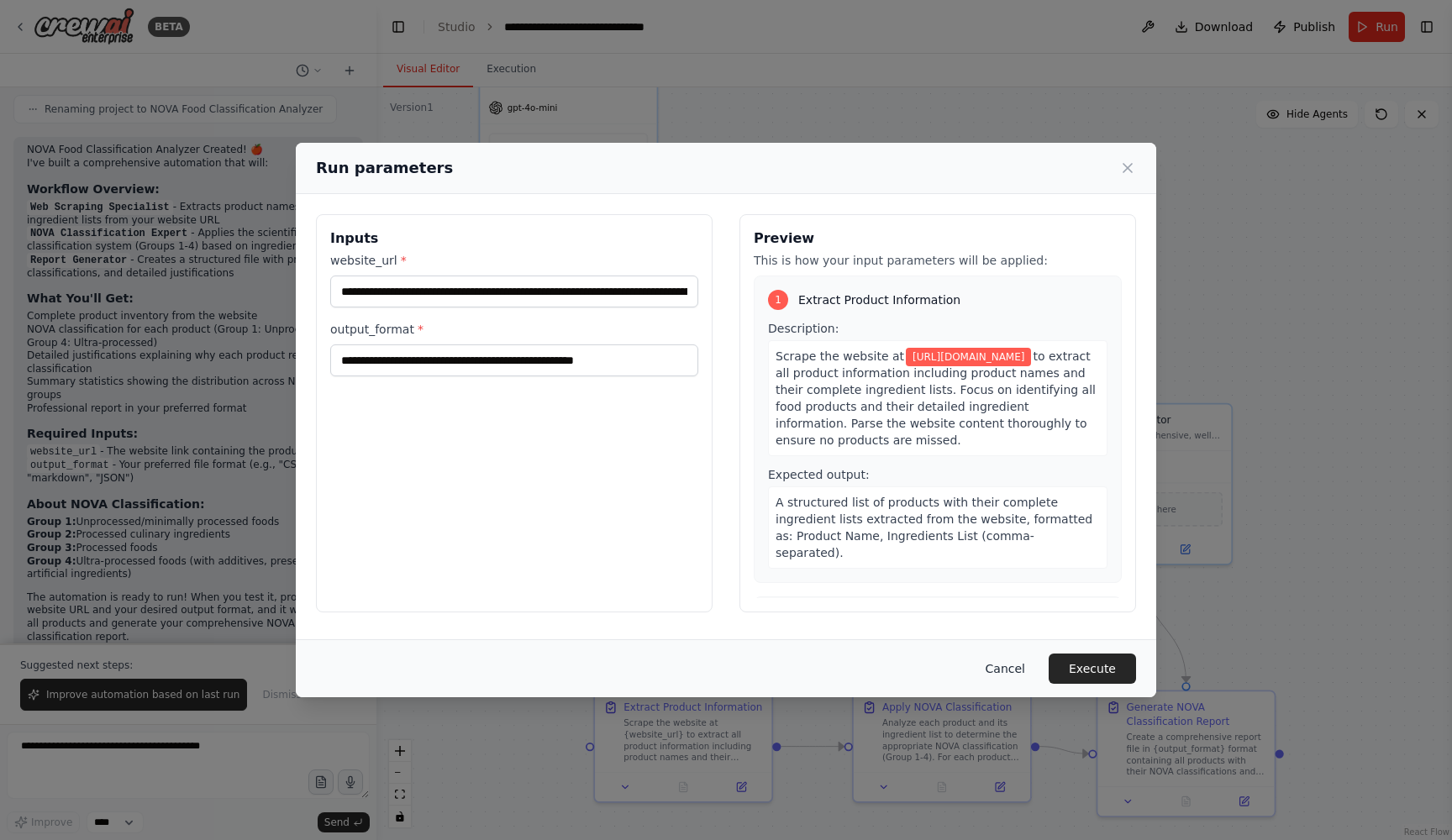
click at [1011, 670] on button "Cancel" at bounding box center [1005, 668] width 67 height 30
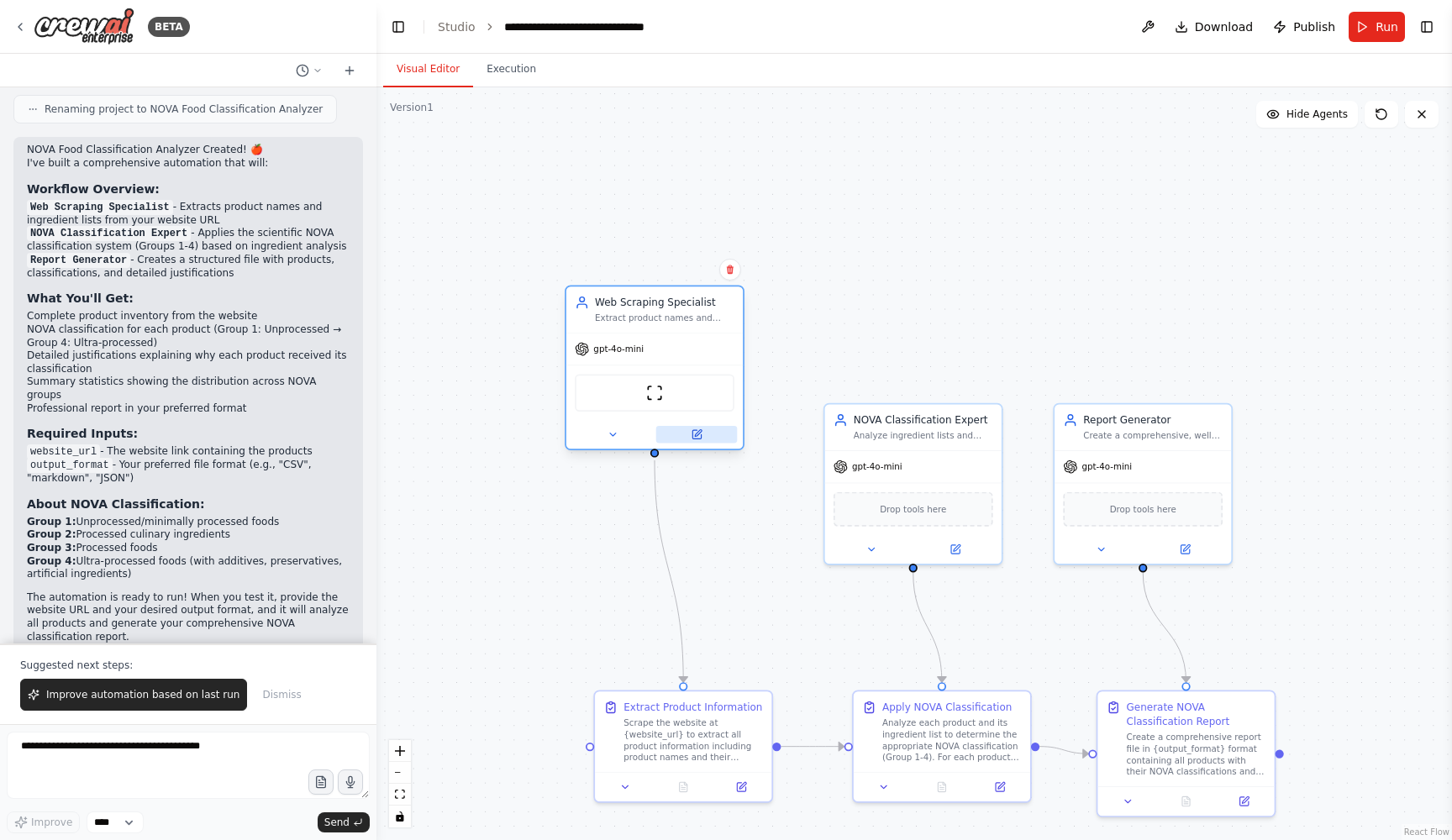
drag, startPoint x: 580, startPoint y: 182, endPoint x: 653, endPoint y: 433, distance: 261.4
click at [653, 433] on div at bounding box center [654, 434] width 177 height 29
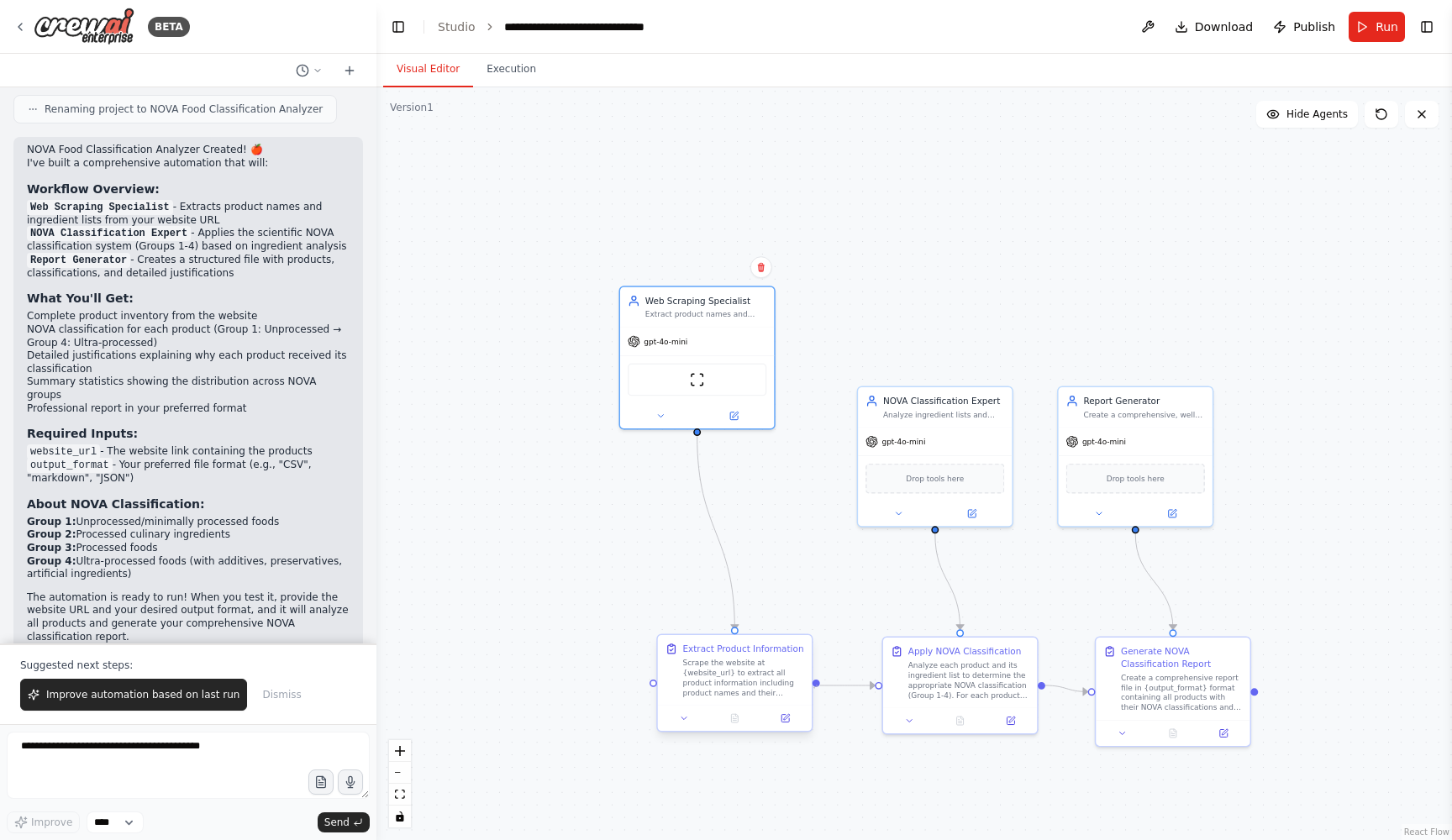
click at [815, 688] on div ".deletable-edge-delete-btn { width: 20px; height: 20px; border: 0px solid #ffff…" at bounding box center [914, 464] width 1076 height 753
click at [779, 694] on div "Scrape the website at {website_url} to extract all product information includin…" at bounding box center [744, 677] width 122 height 41
click at [653, 684] on div at bounding box center [653, 683] width 8 height 8
click at [737, 692] on div "Scrape the website at {website_url} to extract all product information includin…" at bounding box center [744, 677] width 122 height 41
click at [744, 339] on div "gpt-4o-mini" at bounding box center [696, 339] width 154 height 28
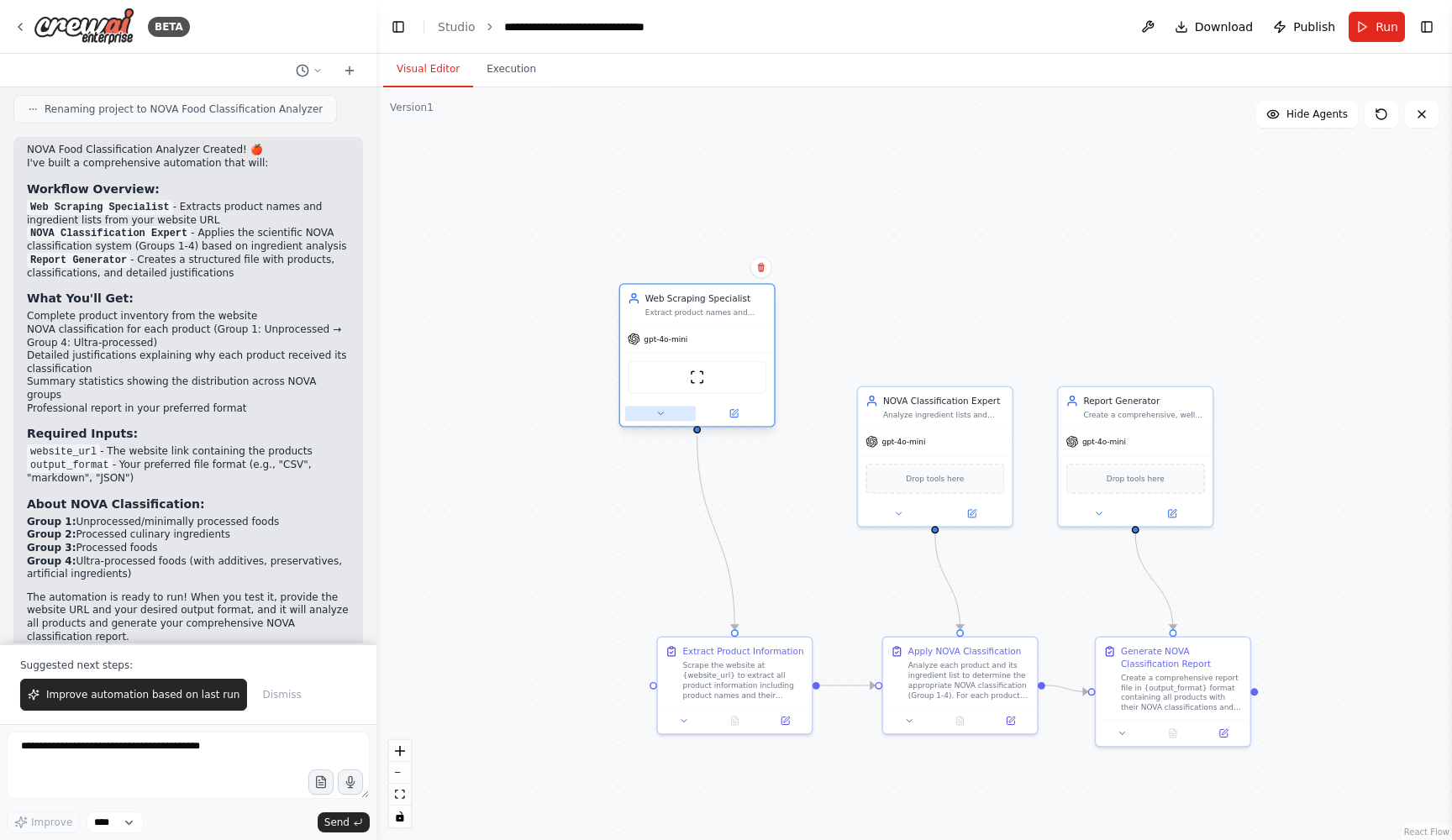
click at [664, 411] on icon at bounding box center [660, 413] width 10 height 10
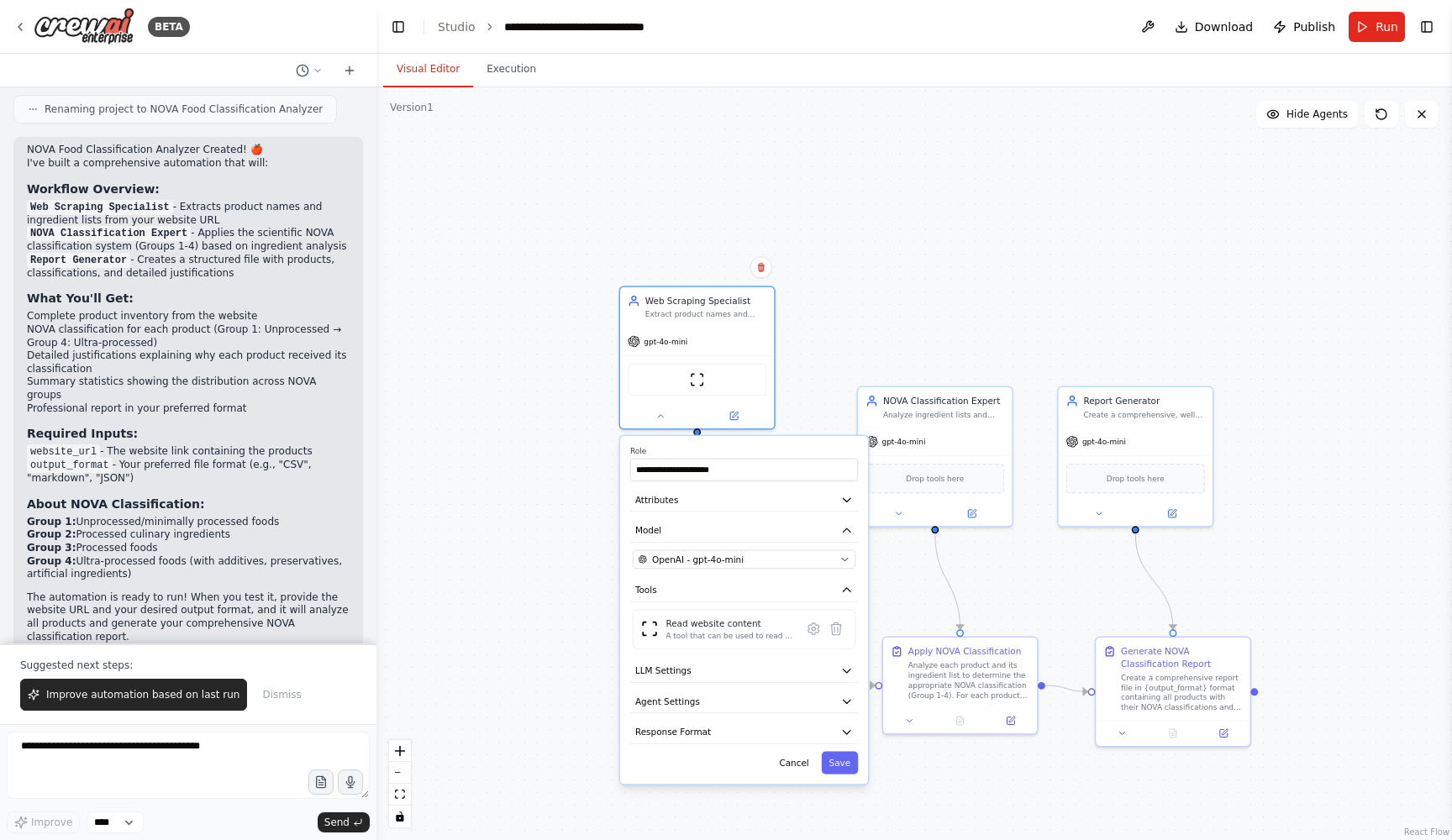
click at [795, 546] on div "**********" at bounding box center [744, 610] width 248 height 348
click at [791, 560] on div "OpenAI - gpt-4o-mini" at bounding box center [737, 559] width 197 height 13
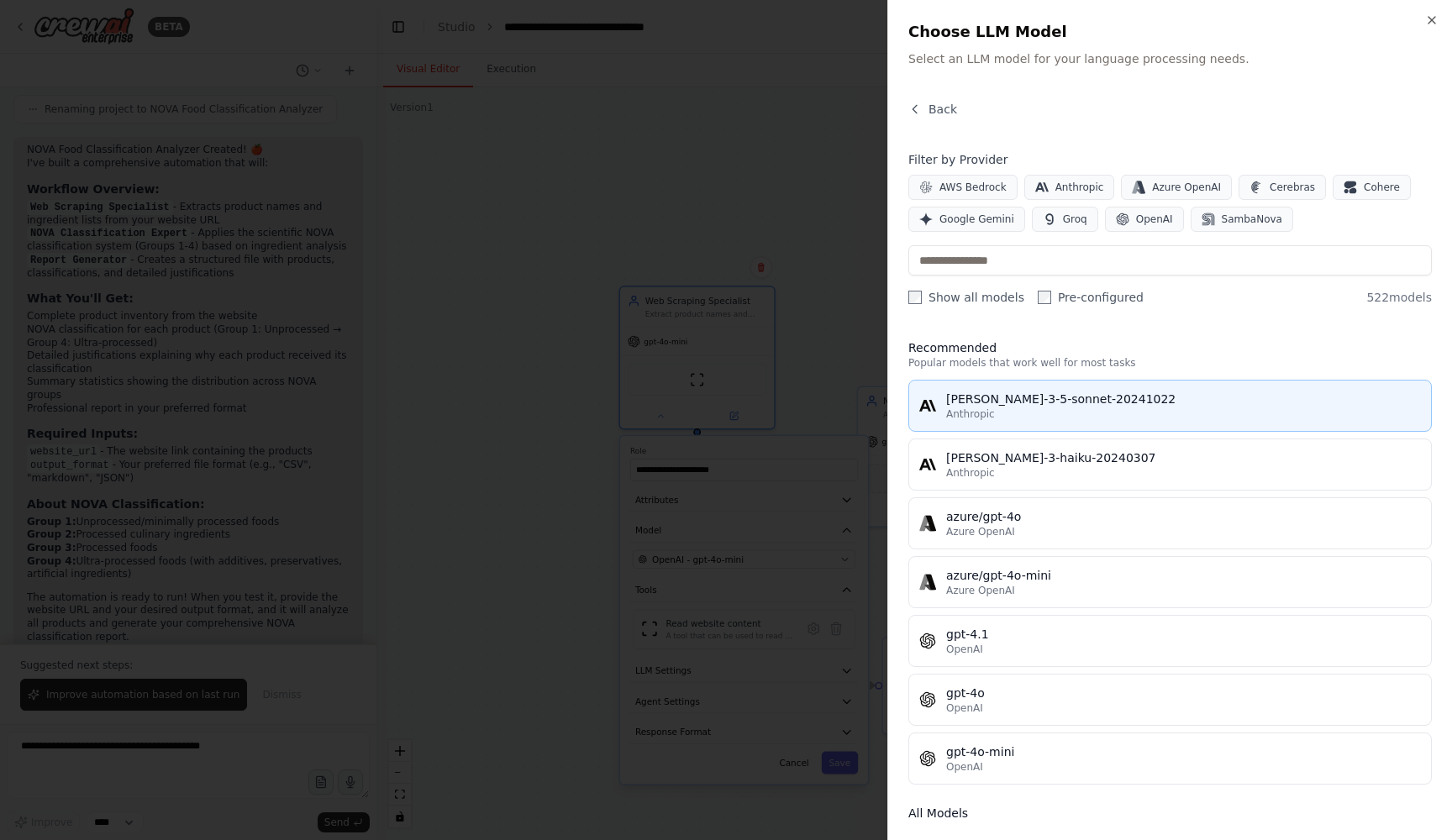
click at [1104, 390] on button "claude-3-5-sonnet-20241022 Anthropic" at bounding box center [1169, 405] width 523 height 52
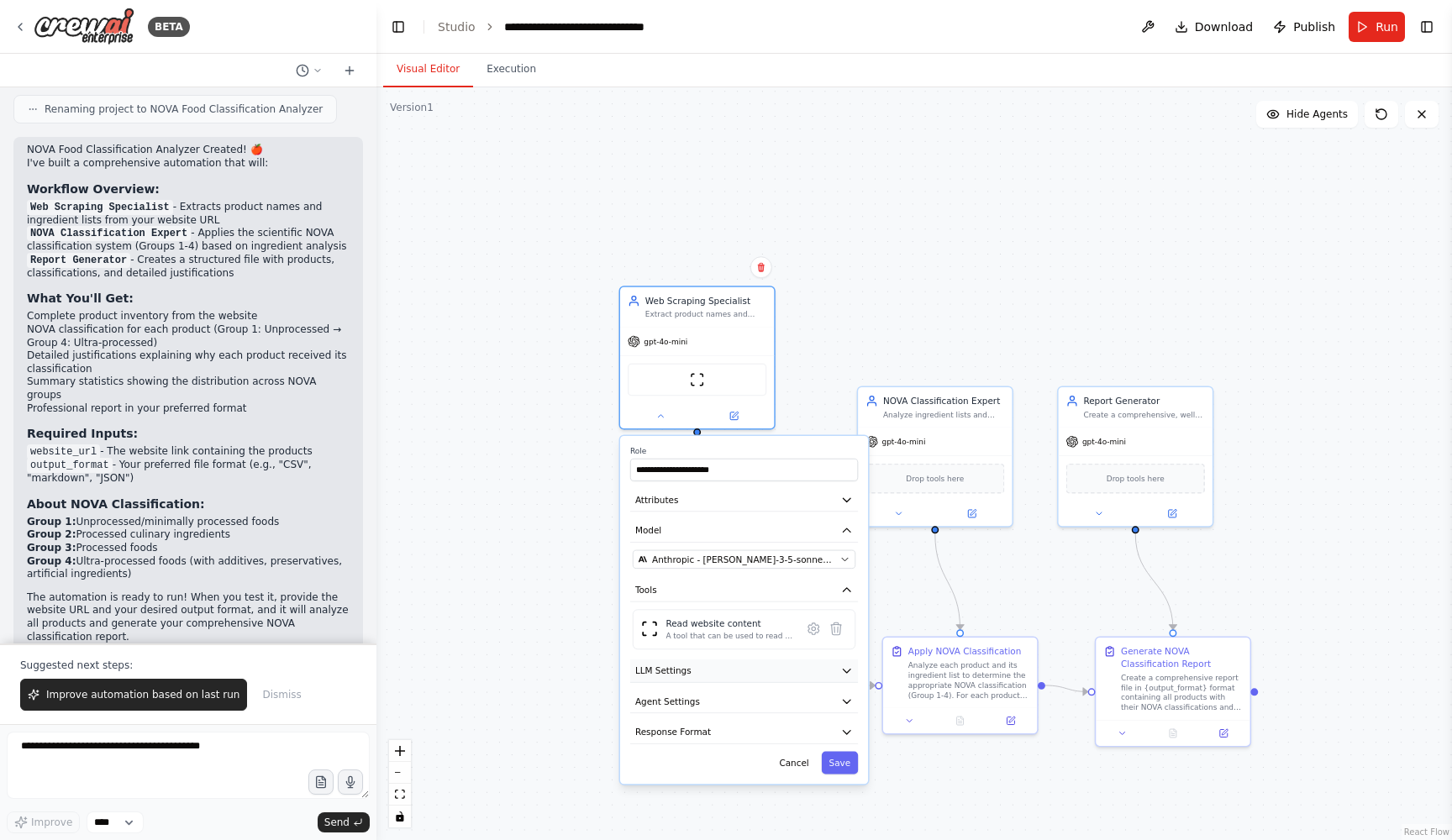
click at [680, 678] on button "LLM Settings" at bounding box center [743, 671] width 227 height 24
click at [669, 711] on div at bounding box center [744, 709] width 222 height 8
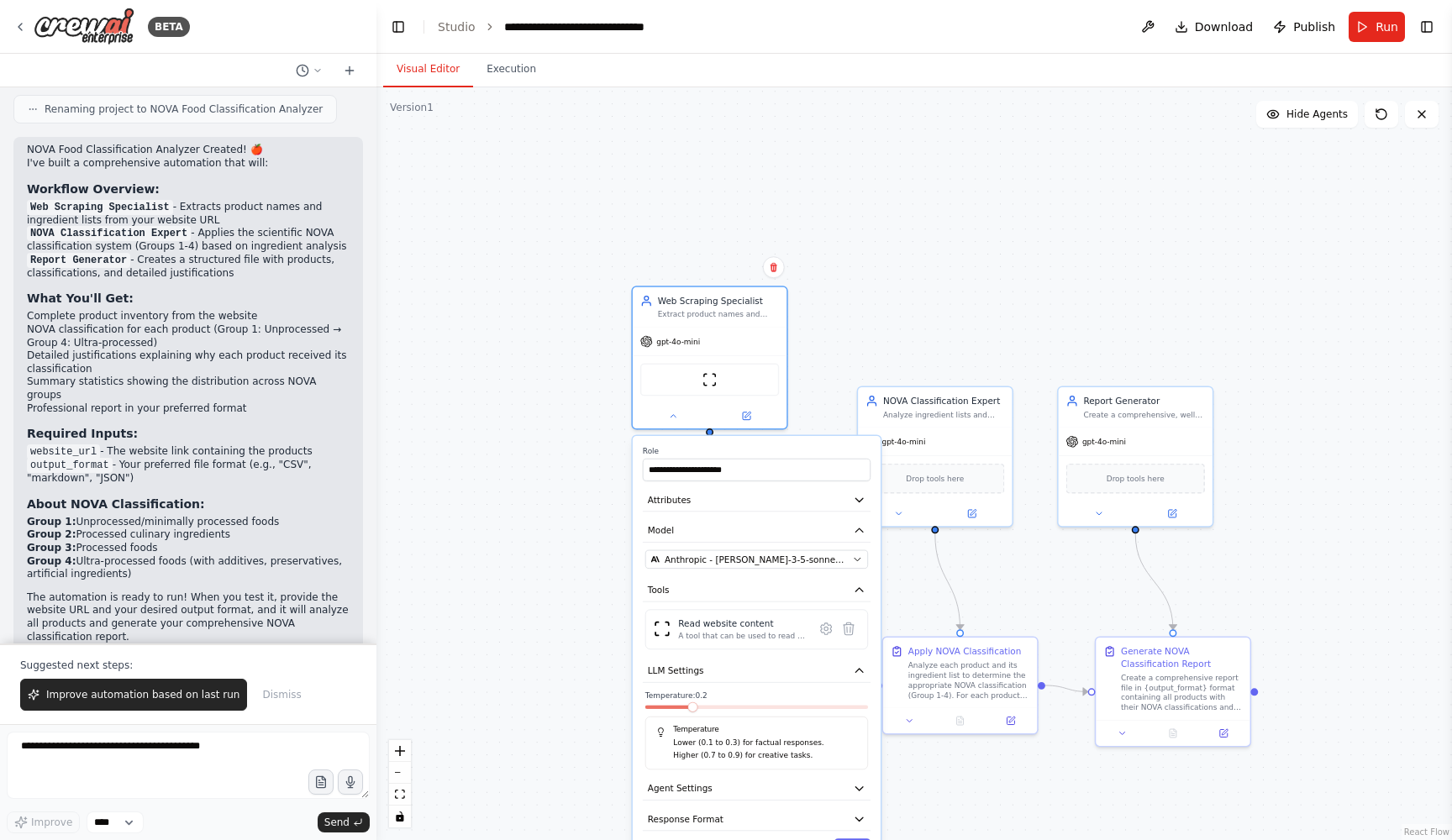
drag, startPoint x: 684, startPoint y: 712, endPoint x: 697, endPoint y: 711, distance: 13.0
click at [697, 711] on div at bounding box center [757, 709] width 222 height 8
click at [704, 711] on div at bounding box center [757, 709] width 222 height 8
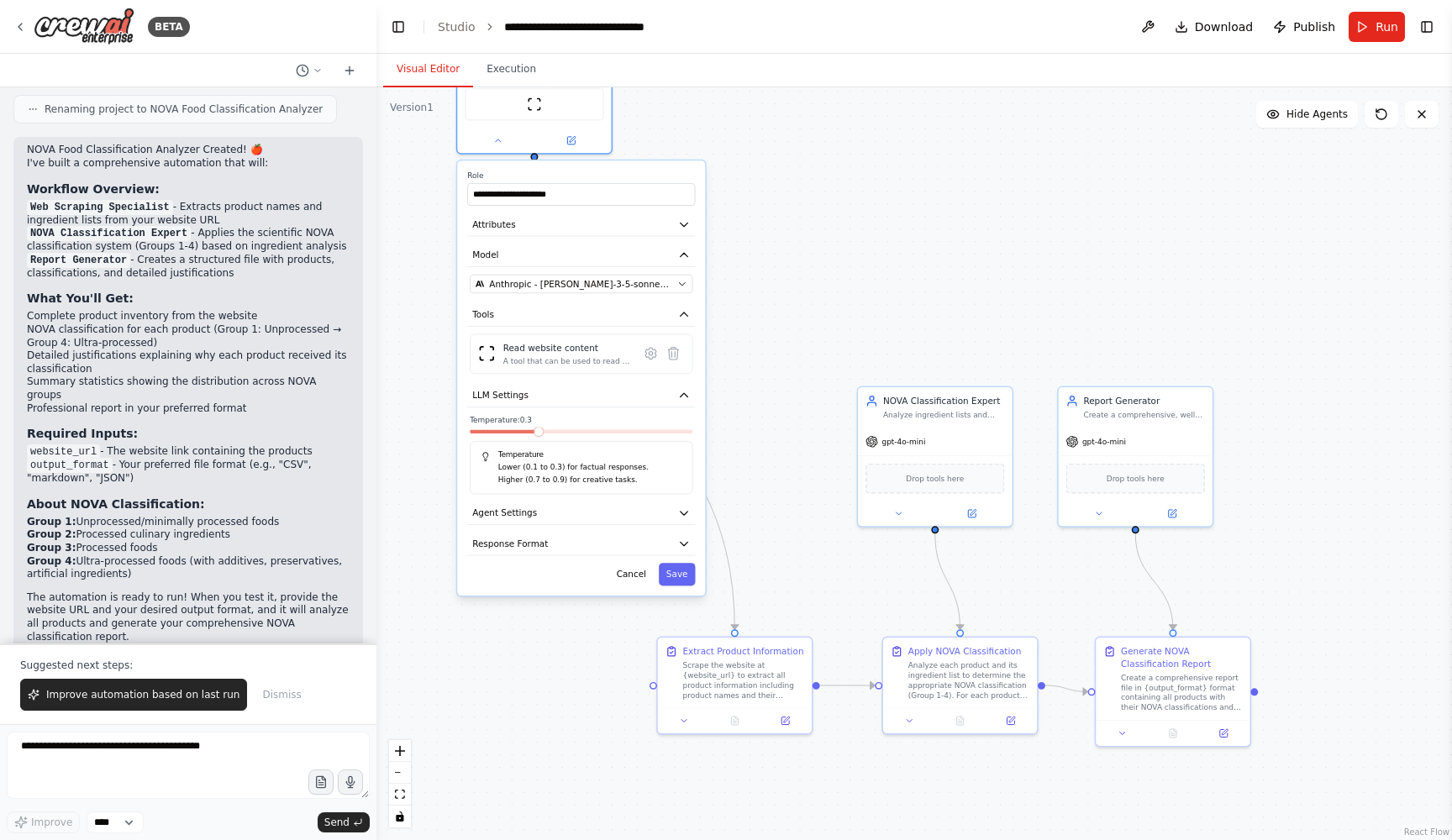
drag, startPoint x: 805, startPoint y: 440, endPoint x: 647, endPoint y: 172, distance: 311.1
click at [647, 172] on label "Role" at bounding box center [580, 176] width 227 height 10
click at [572, 509] on button "Agent Settings" at bounding box center [593, 513] width 227 height 24
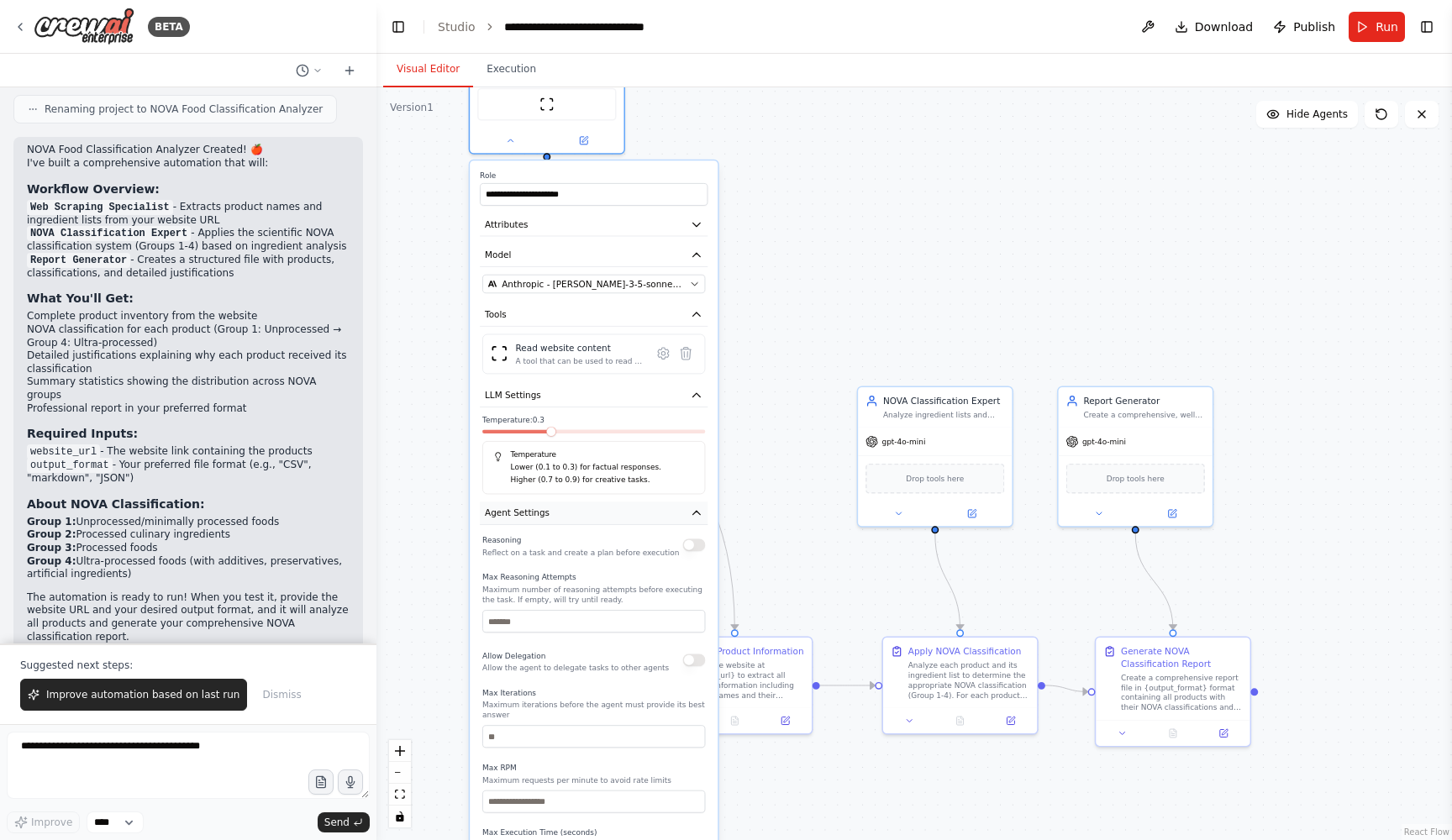
click at [692, 513] on icon "button" at bounding box center [695, 512] width 13 height 13
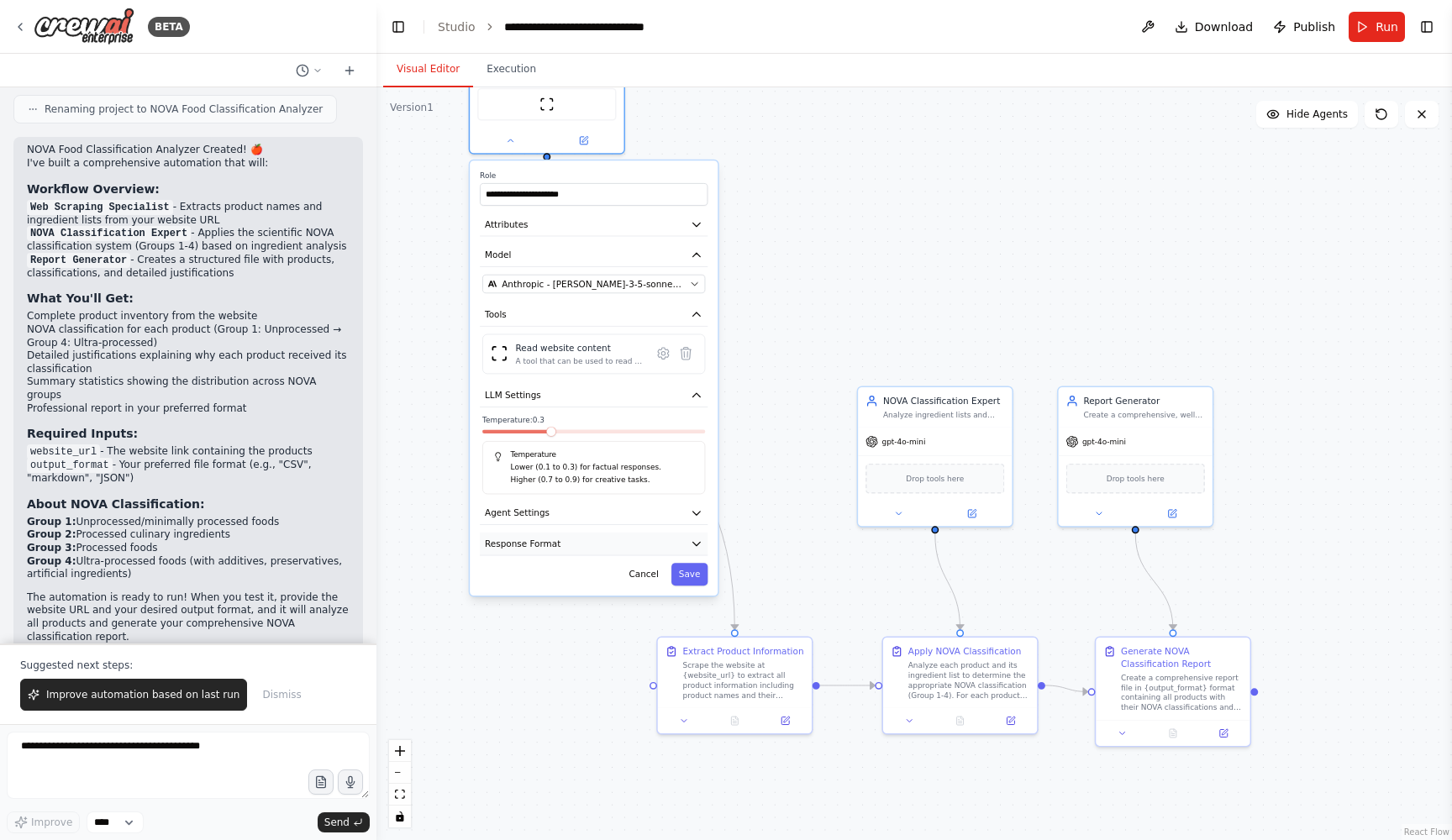
click at [659, 548] on button "Response Format" at bounding box center [593, 544] width 227 height 24
click at [684, 641] on button "Save" at bounding box center [689, 640] width 36 height 23
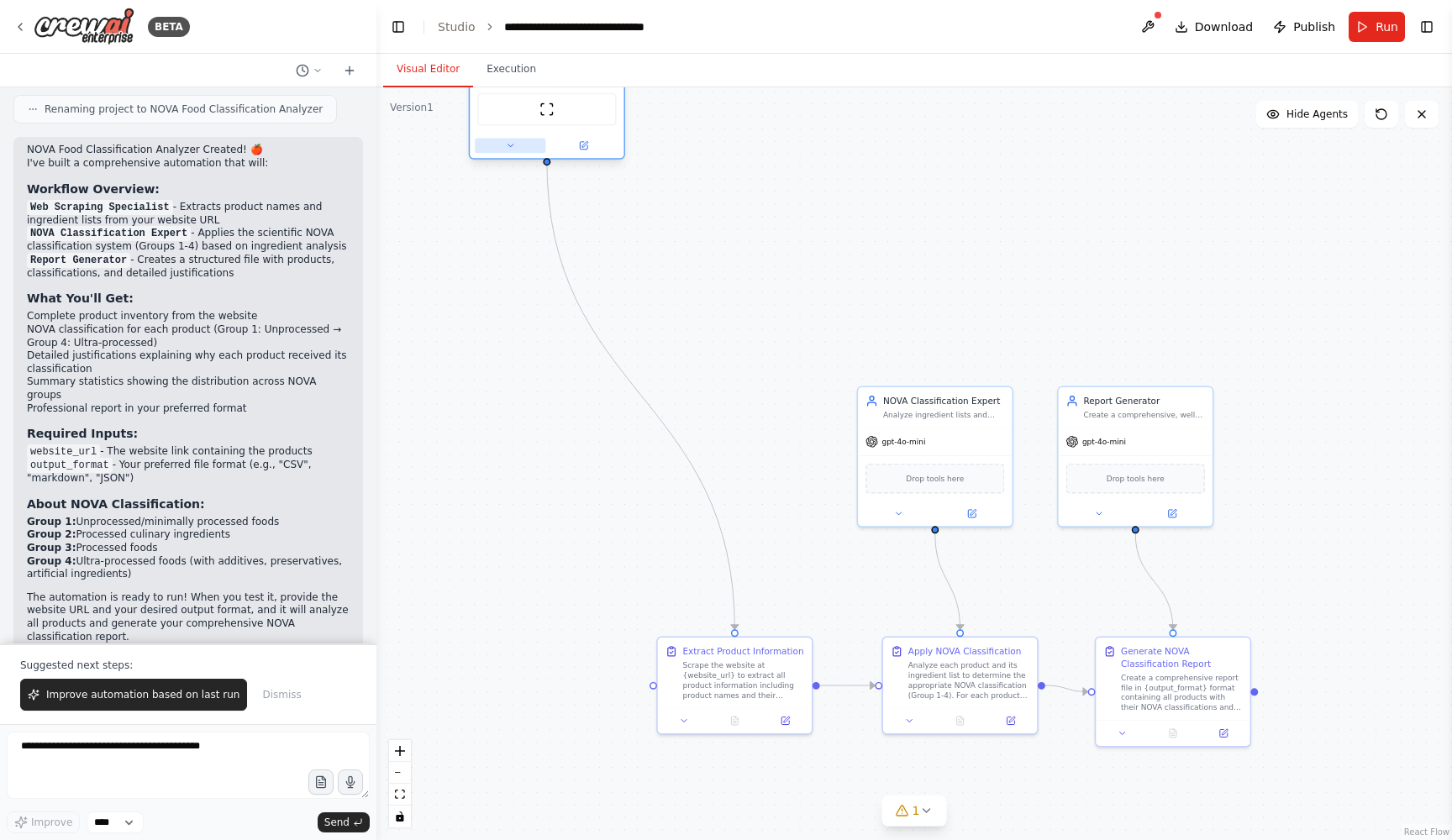
click at [508, 140] on icon at bounding box center [509, 145] width 10 height 10
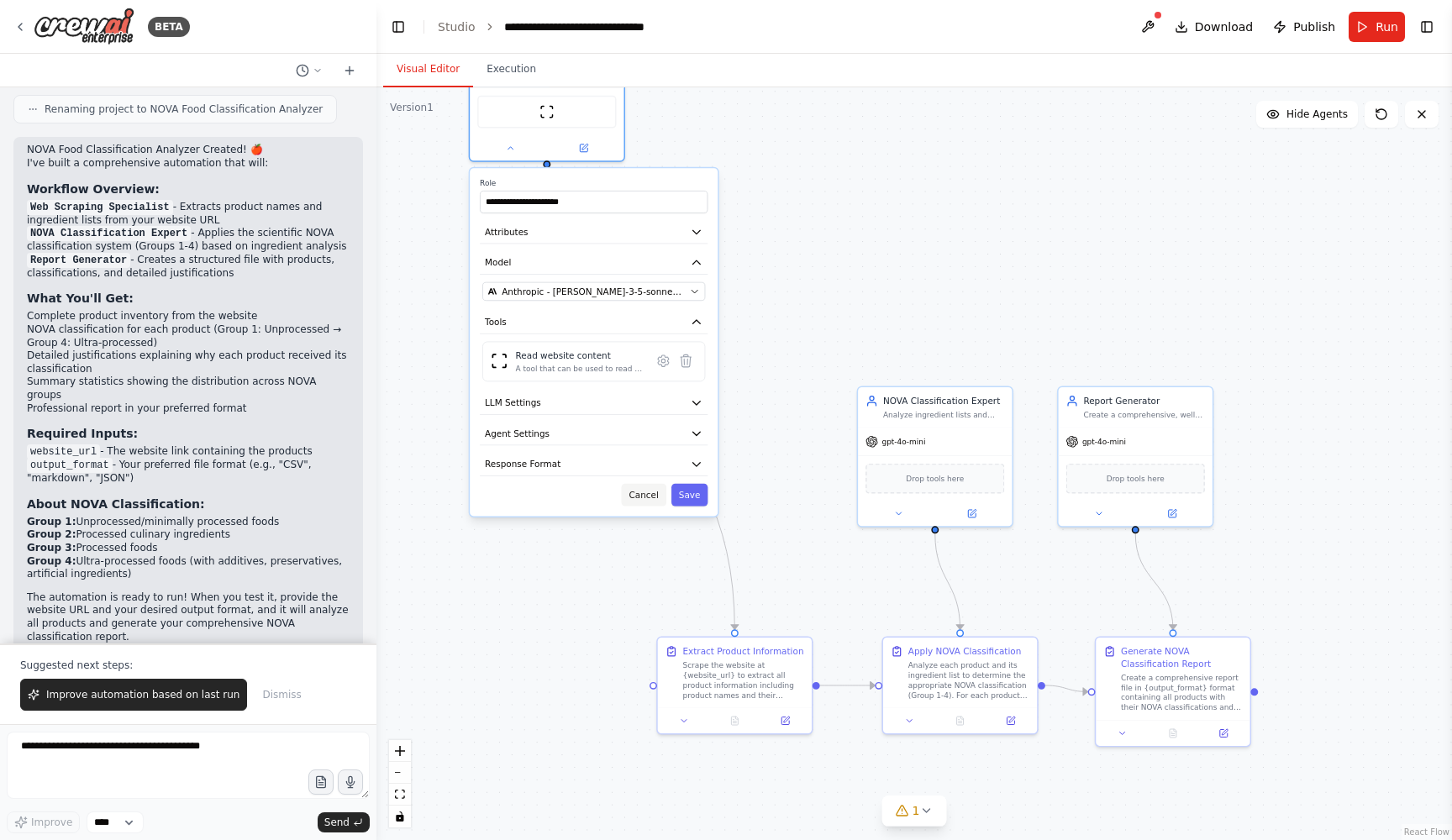
click at [652, 488] on button "Cancel" at bounding box center [644, 494] width 45 height 23
click at [546, 102] on img at bounding box center [546, 108] width 15 height 15
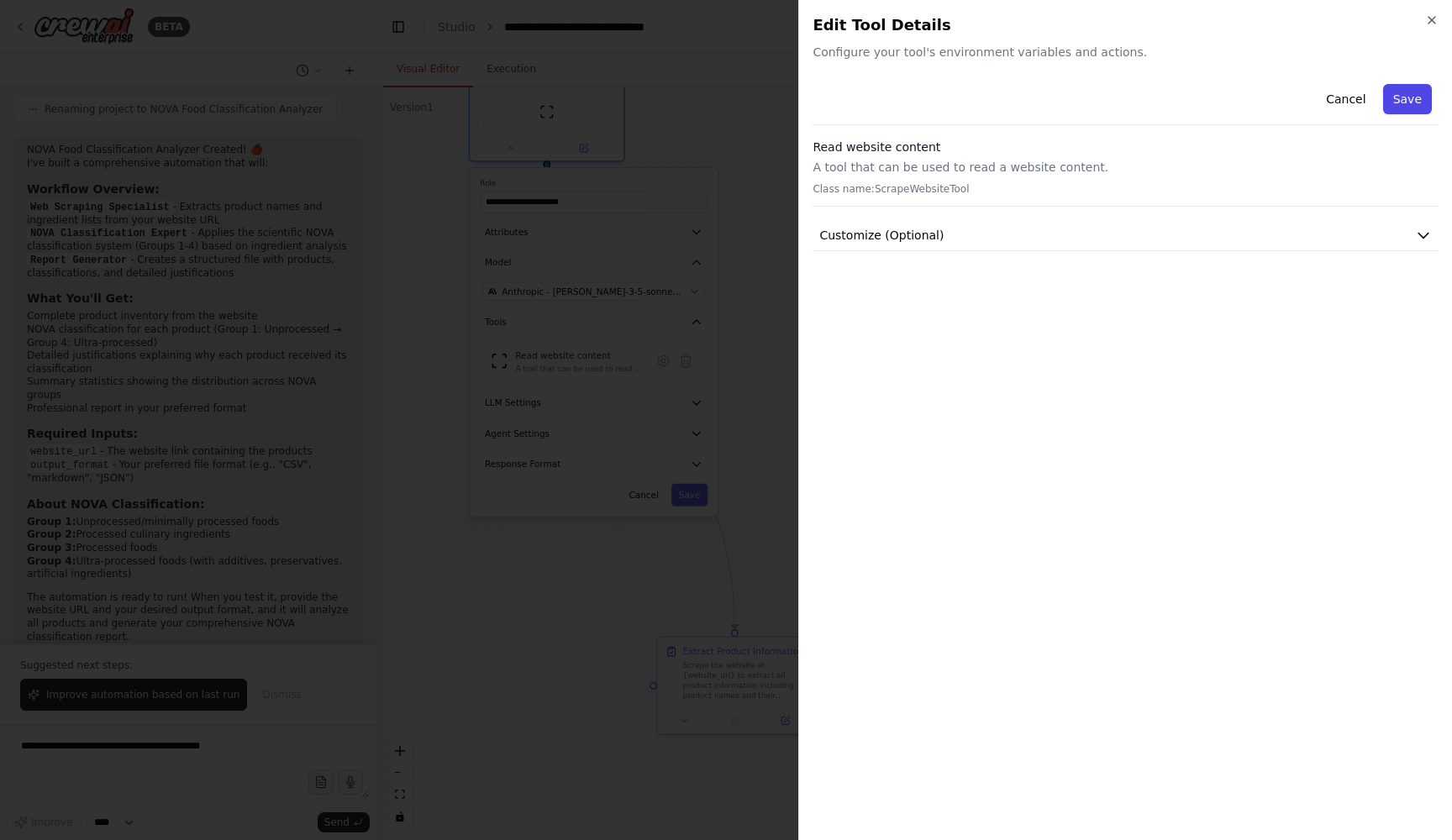
click at [1418, 102] on button "Save" at bounding box center [1406, 99] width 49 height 30
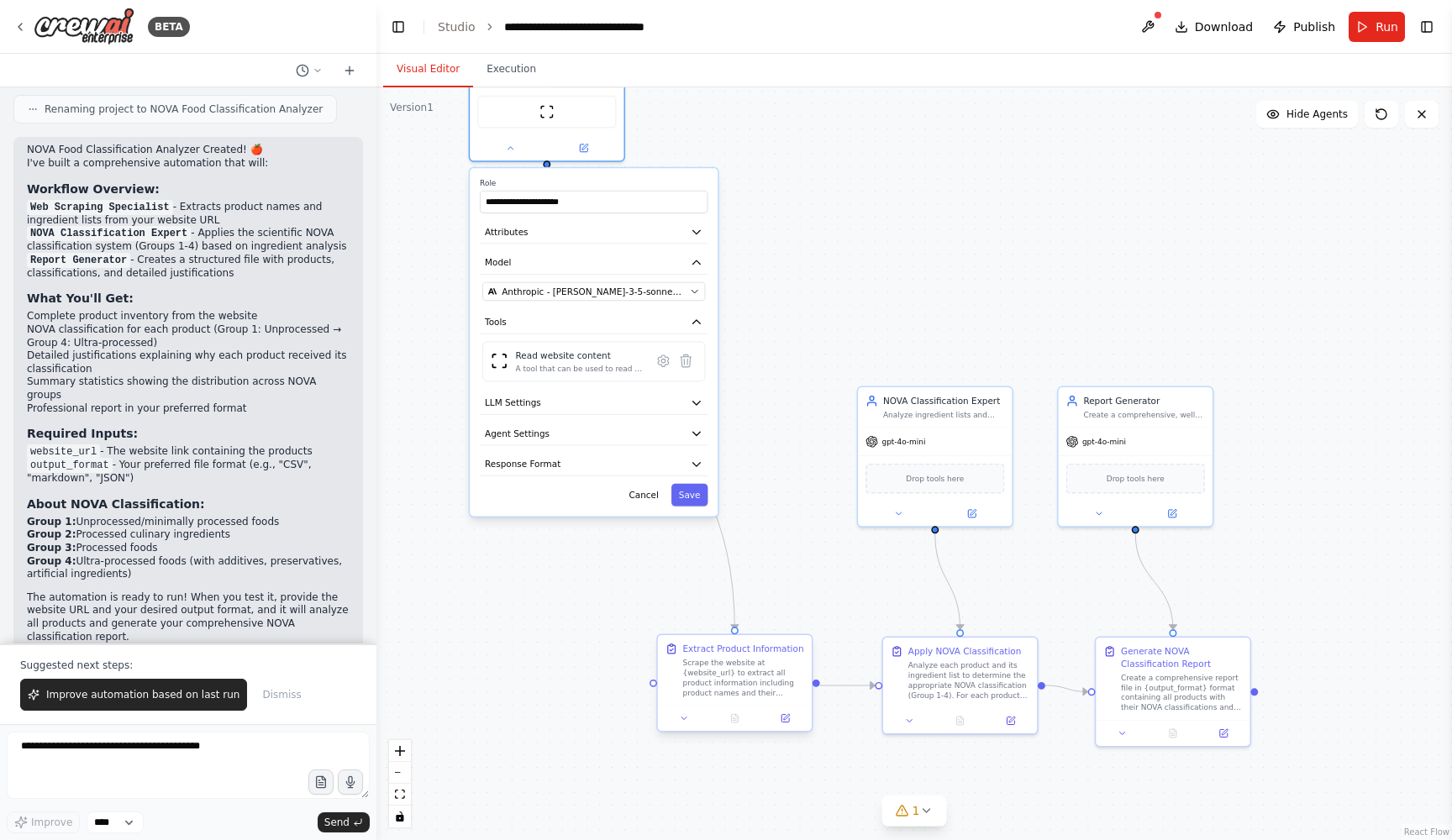
click at [778, 662] on div "Scrape the website at {website_url} to extract all product information includin…" at bounding box center [744, 677] width 122 height 41
click at [610, 143] on button at bounding box center [583, 145] width 71 height 15
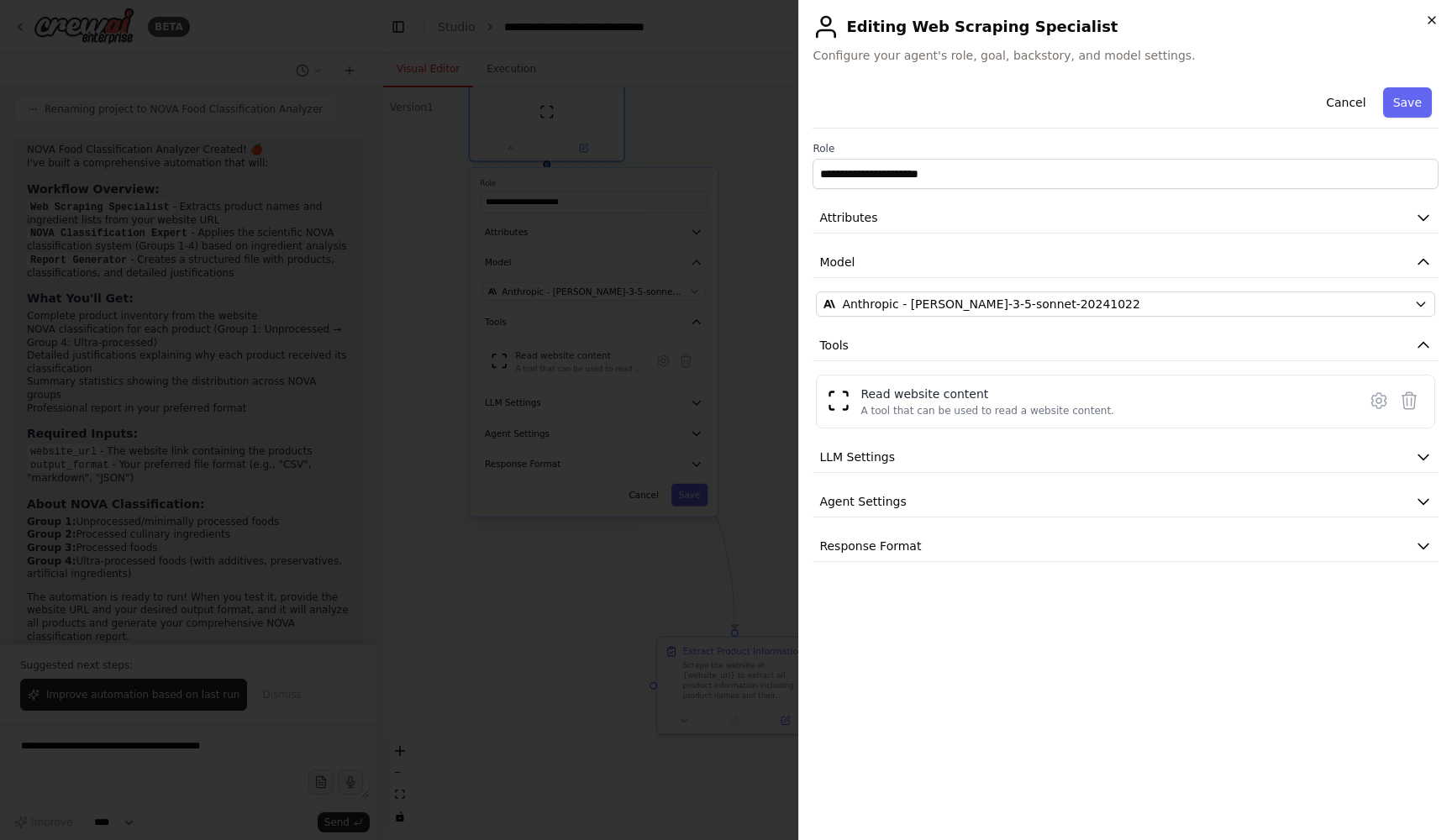
click at [1429, 26] on icon "button" at bounding box center [1432, 21] width 14 height 14
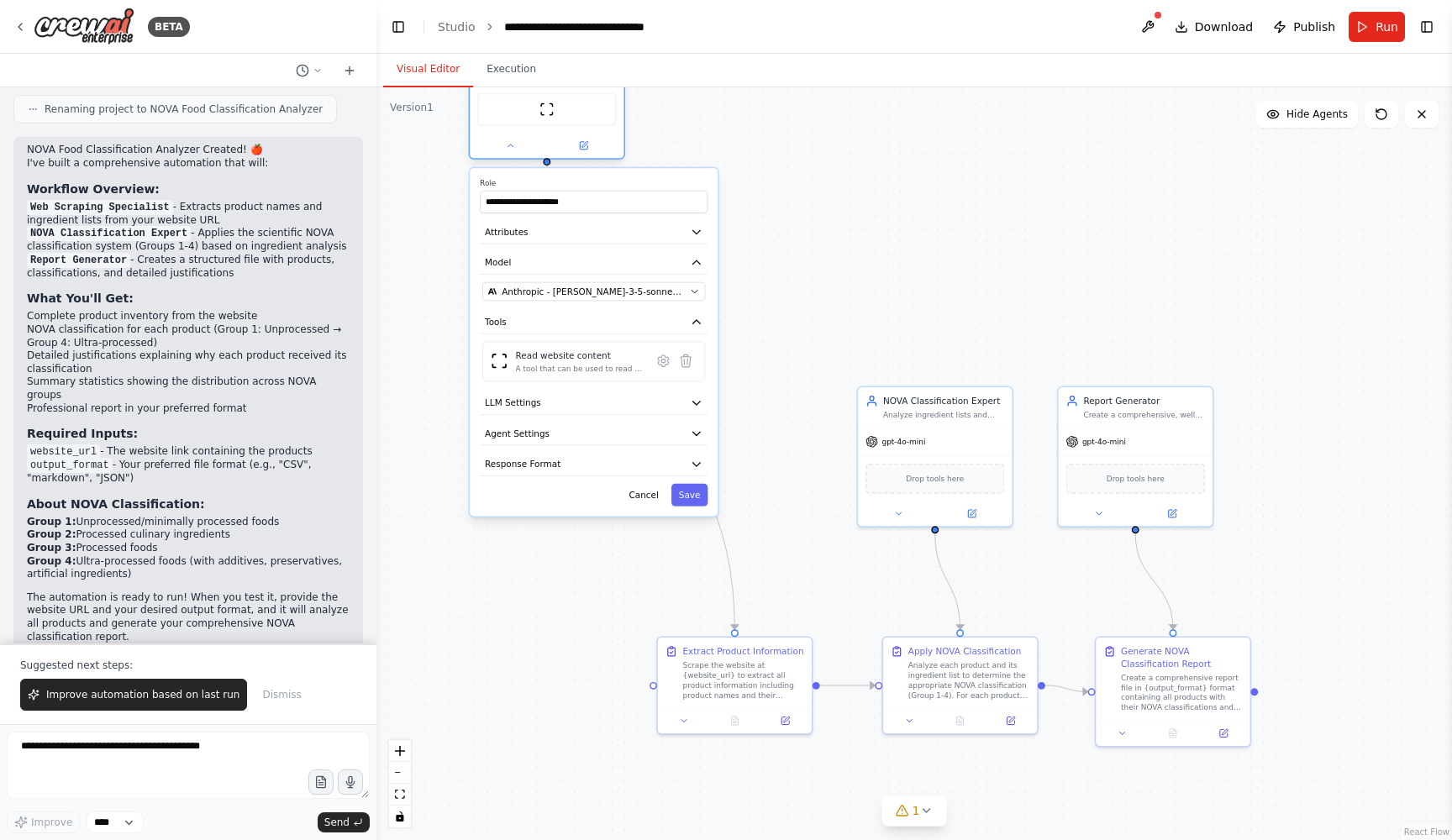
click at [540, 112] on div "ScrapeWebsiteTool" at bounding box center [546, 109] width 139 height 33
click at [548, 106] on img at bounding box center [546, 108] width 15 height 15
click at [547, 103] on img at bounding box center [546, 108] width 15 height 15
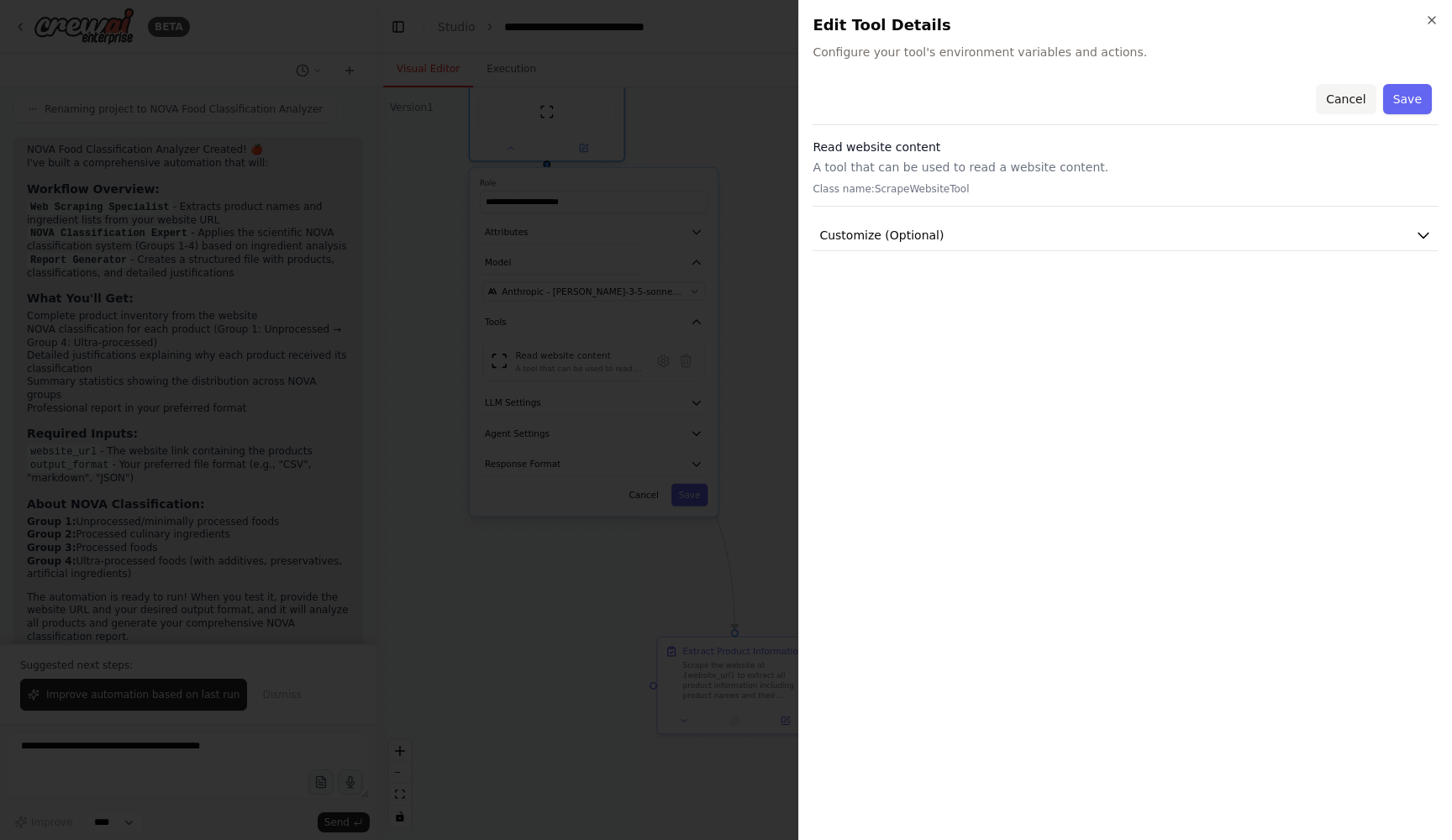
click at [1364, 98] on button "Cancel" at bounding box center [1346, 99] width 60 height 30
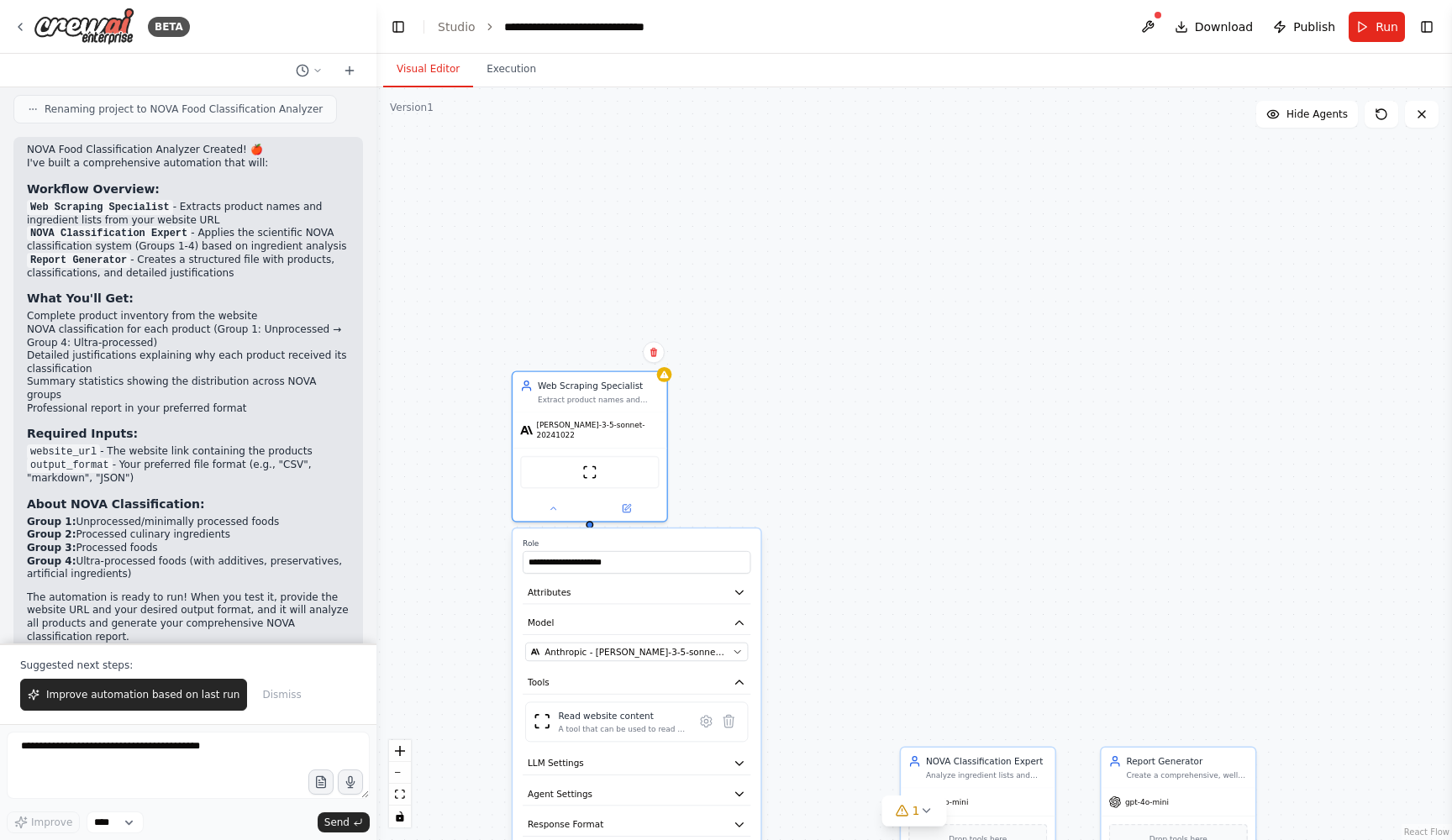
drag, startPoint x: 791, startPoint y: 118, endPoint x: 833, endPoint y: 479, distance: 363.4
click at [833, 479] on div ".deletable-edge-delete-btn { width: 20px; height: 20px; border: 0px solid #ffff…" at bounding box center [914, 464] width 1076 height 753
click at [645, 421] on span "claude-3-5-sonnet-20241022" at bounding box center [598, 427] width 123 height 20
click at [667, 384] on div "Web Scraping Specialist Extract product names and their complete ingredient lis…" at bounding box center [589, 444] width 156 height 151
click at [655, 474] on div "ScrapeWebsiteTool" at bounding box center [590, 470] width 139 height 33
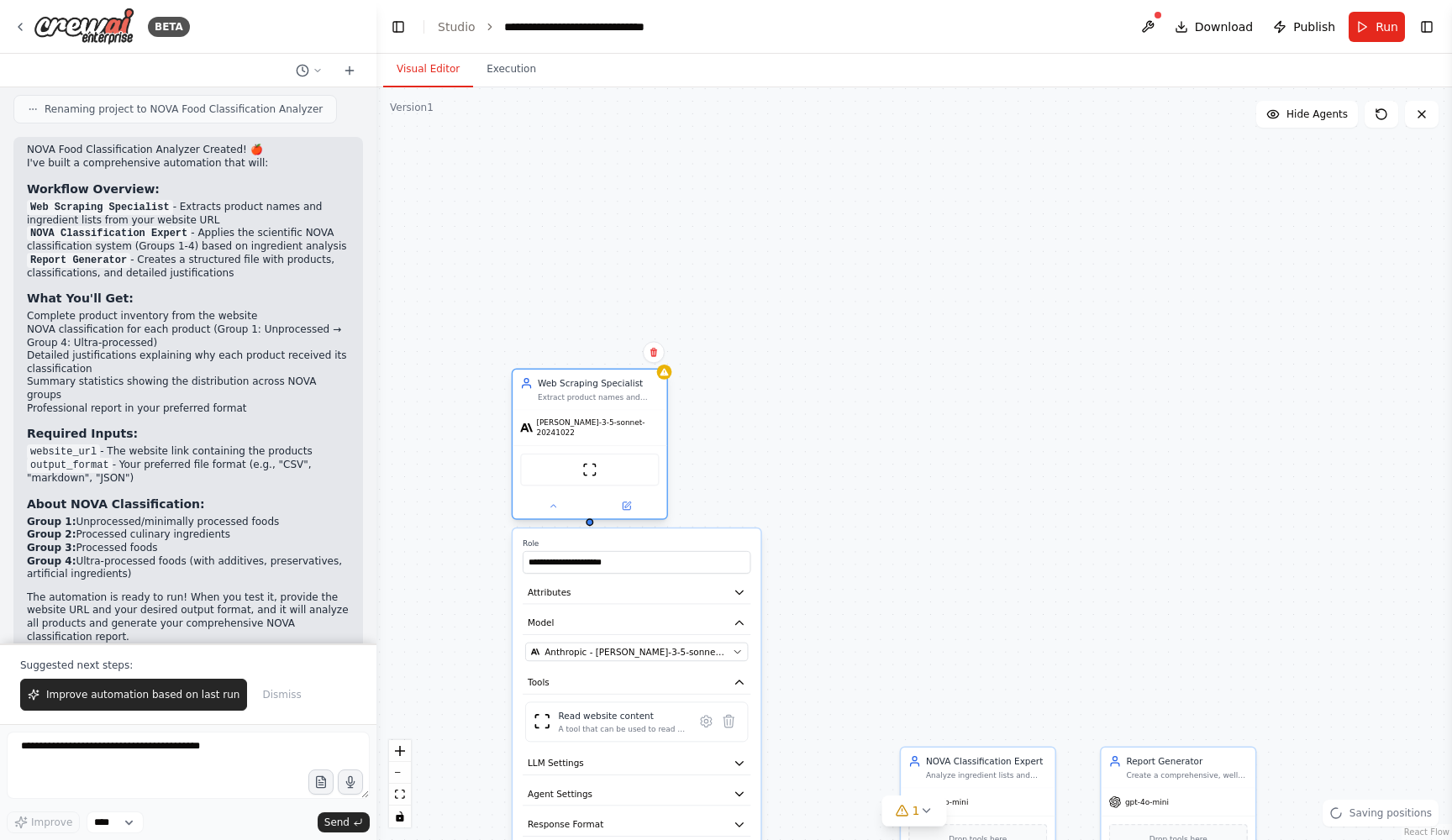
click at [598, 472] on div "ScrapeWebsiteTool" at bounding box center [590, 470] width 139 height 33
click at [551, 502] on icon at bounding box center [553, 505] width 10 height 10
click at [885, 404] on div ".deletable-edge-delete-btn { width: 20px; height: 20px; border: 0px solid #ffff…" at bounding box center [914, 464] width 1076 height 753
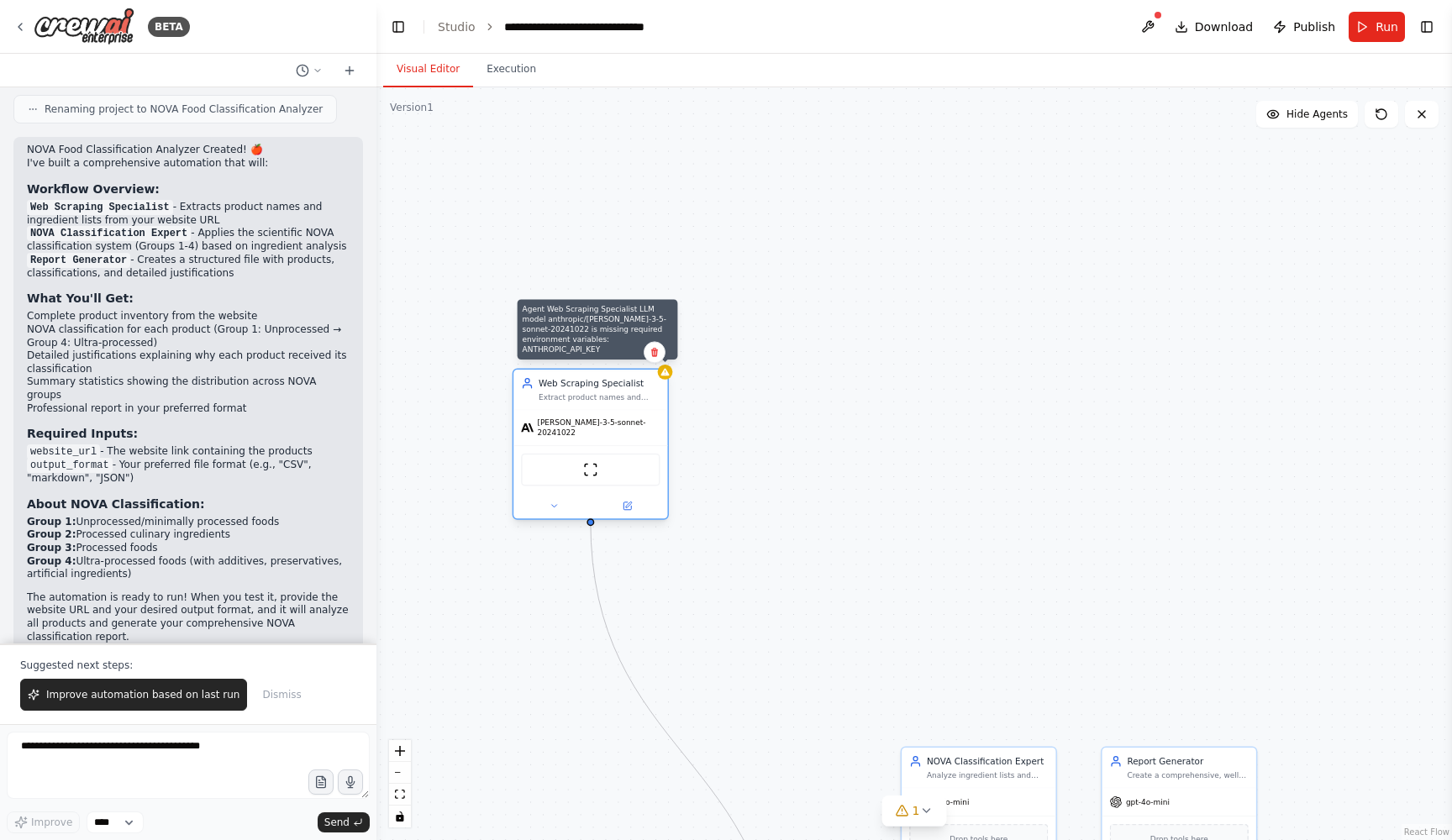
click at [667, 373] on icon at bounding box center [665, 372] width 8 height 8
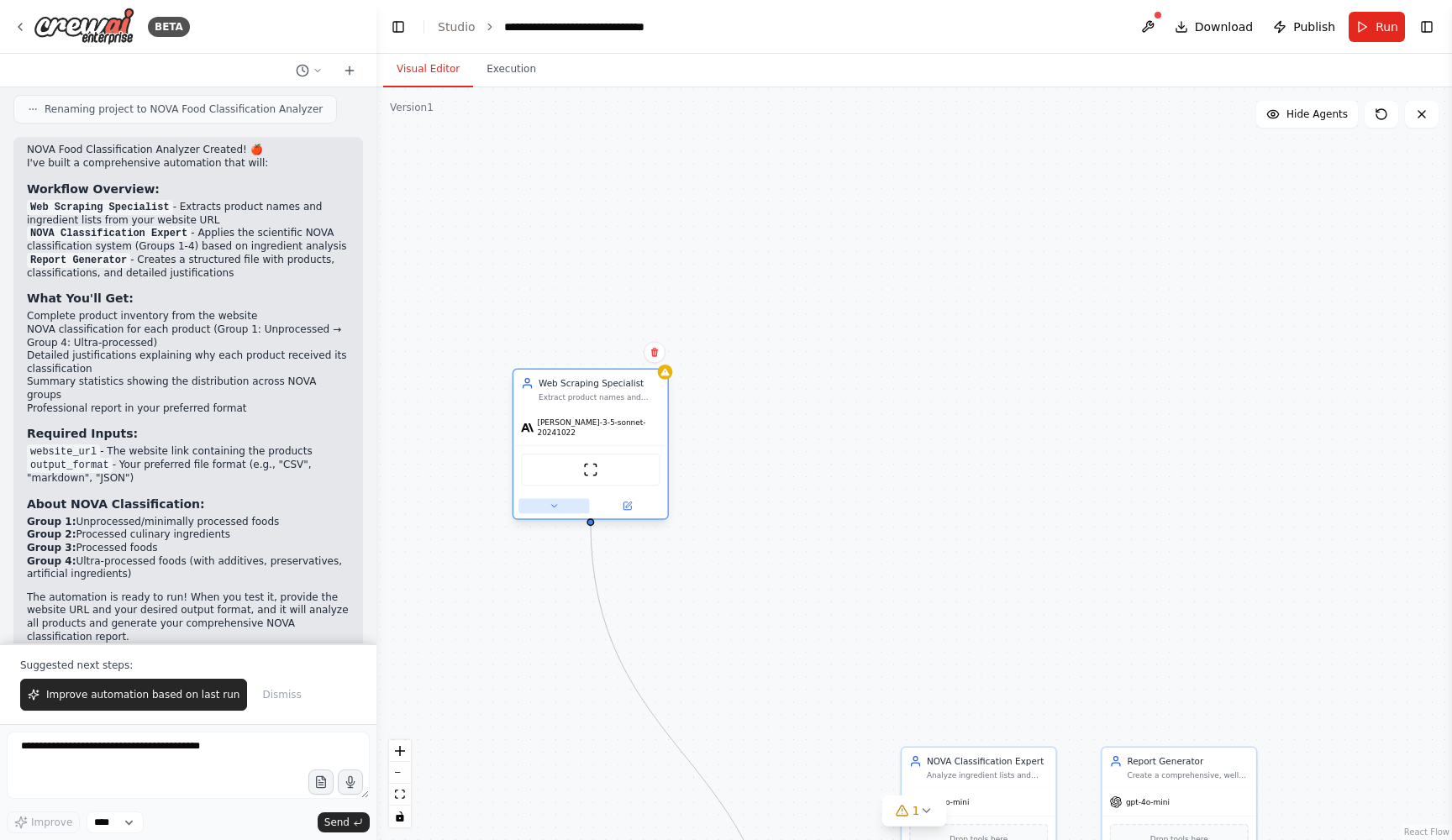
click at [556, 500] on icon at bounding box center [553, 505] width 10 height 10
click at [549, 508] on div at bounding box center [590, 505] width 154 height 25
click at [559, 507] on div at bounding box center [590, 505] width 154 height 25
click at [553, 500] on icon at bounding box center [553, 505] width 10 height 10
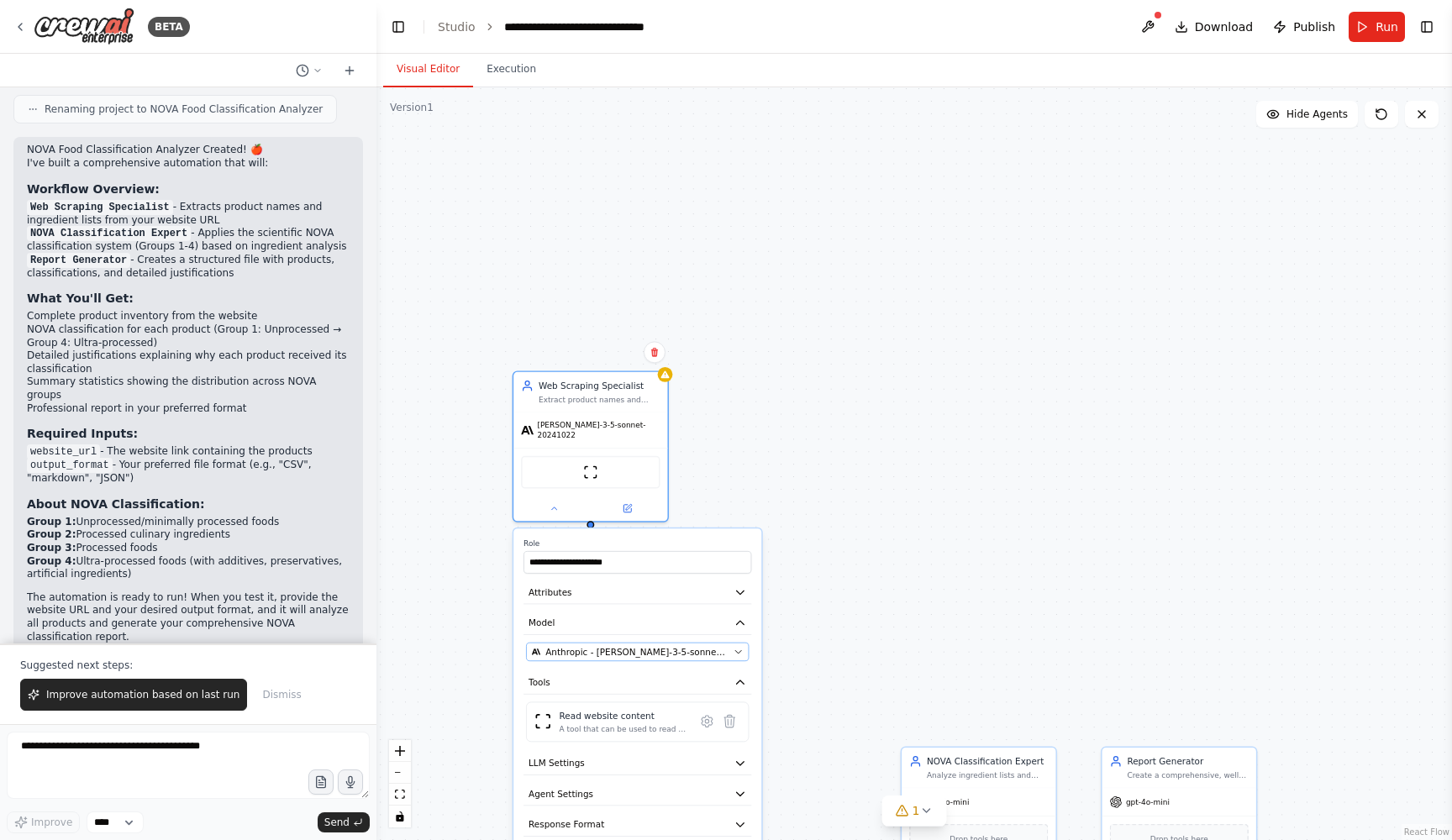
click at [737, 642] on button "Anthropic - claude-3-5-sonnet-20241022" at bounding box center [638, 651] width 222 height 19
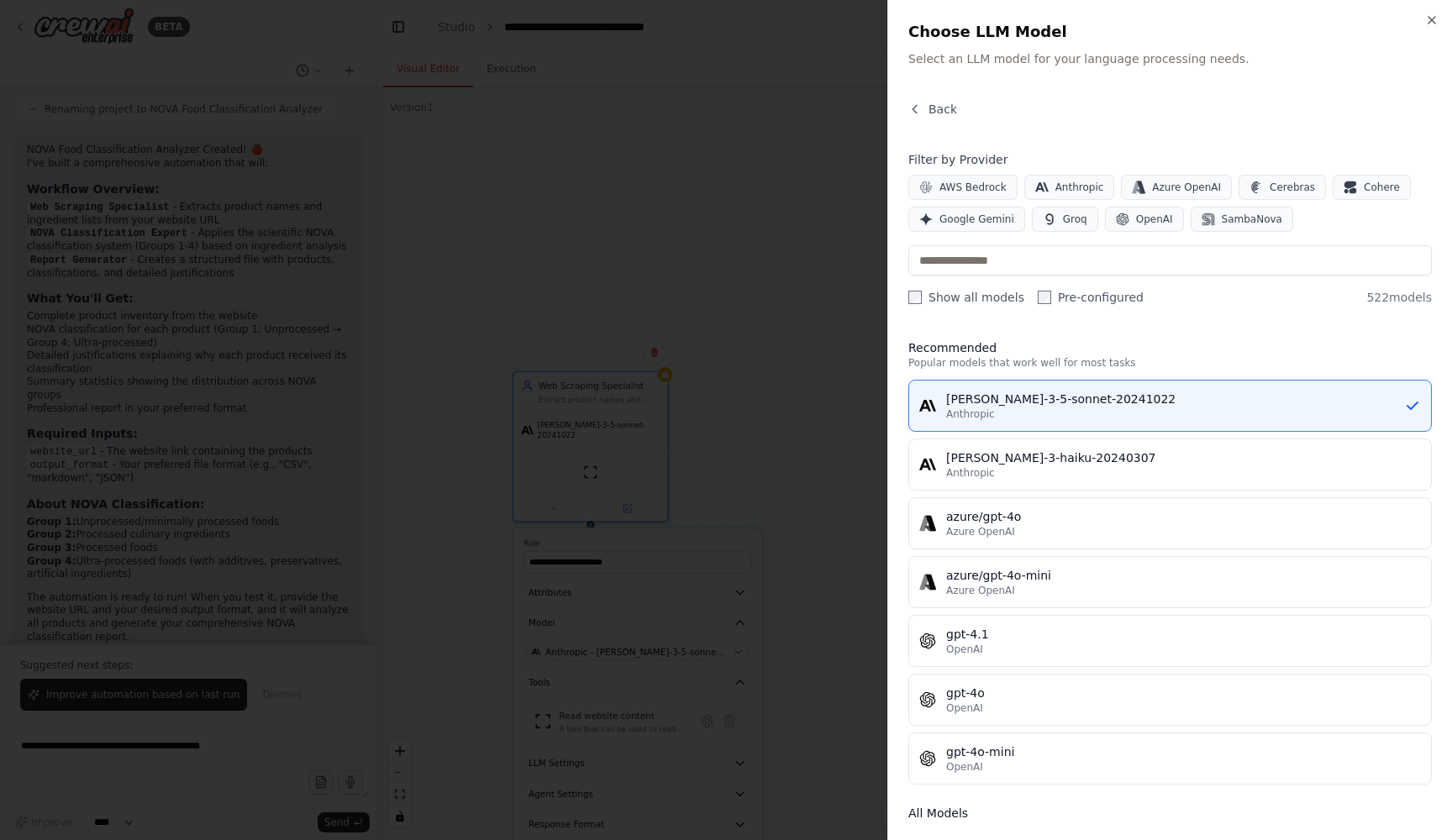
click at [907, 292] on div "Close Choose LLM Model Select an LLM model for your language processing needs. …" at bounding box center [1169, 420] width 564 height 840
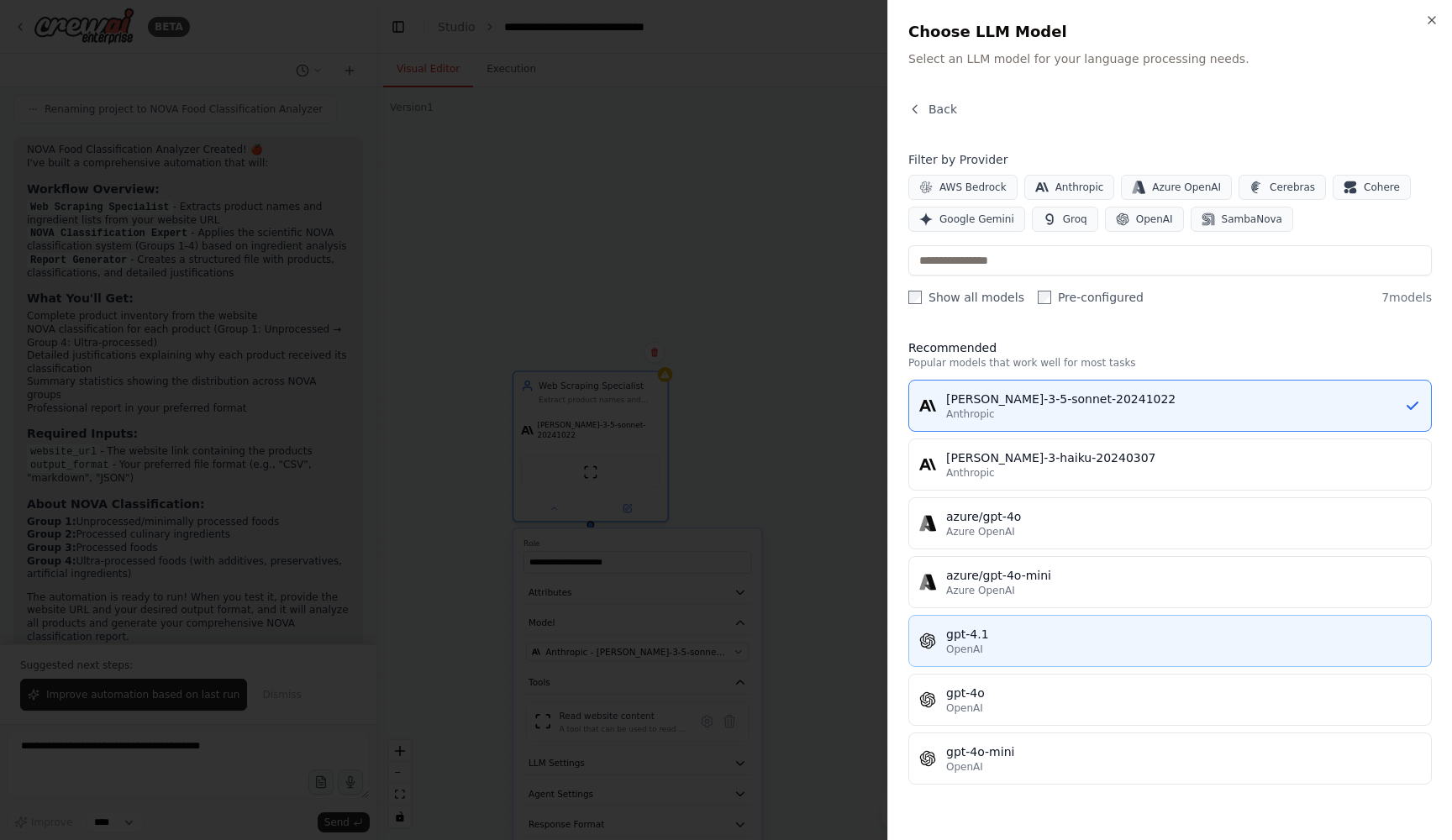
click at [1020, 631] on div "gpt-4.1" at bounding box center [1183, 633] width 475 height 17
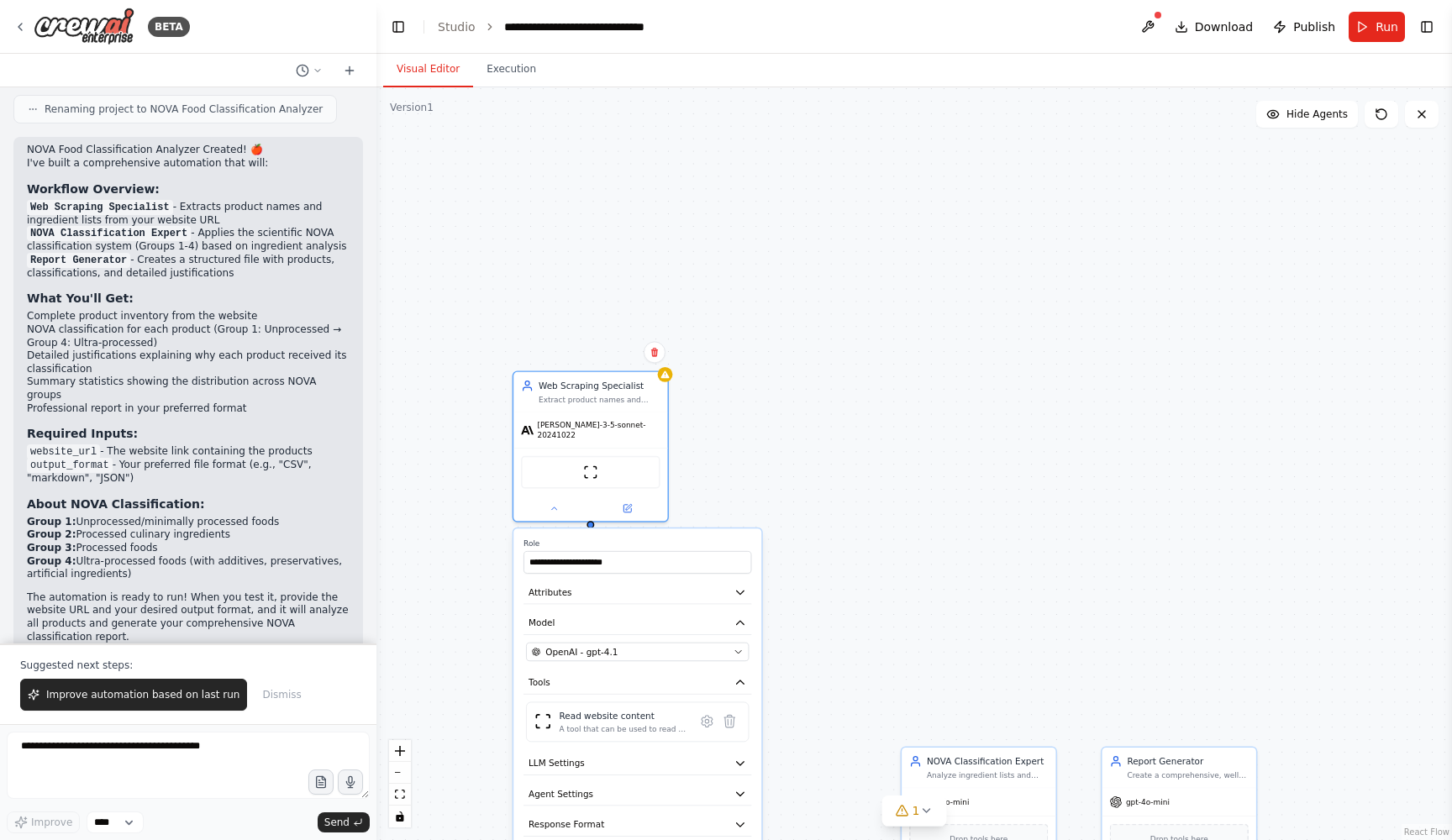
click at [901, 332] on div ".deletable-edge-delete-btn { width: 20px; height: 20px; border: 0px solid #ffff…" at bounding box center [914, 464] width 1076 height 753
click at [733, 646] on icon "button" at bounding box center [738, 651] width 10 height 10
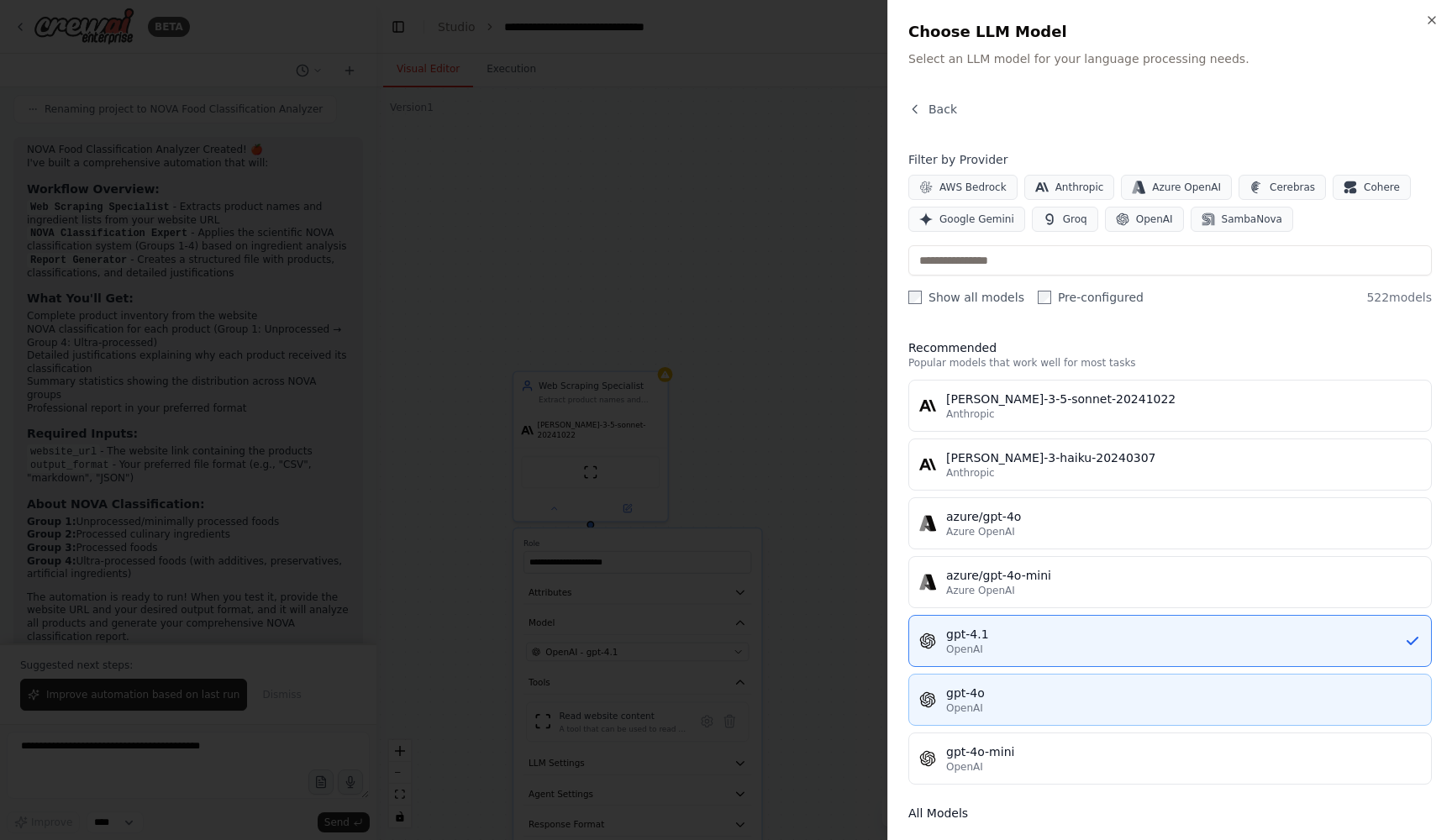
click at [1006, 710] on div "OpenAI" at bounding box center [1183, 708] width 475 height 14
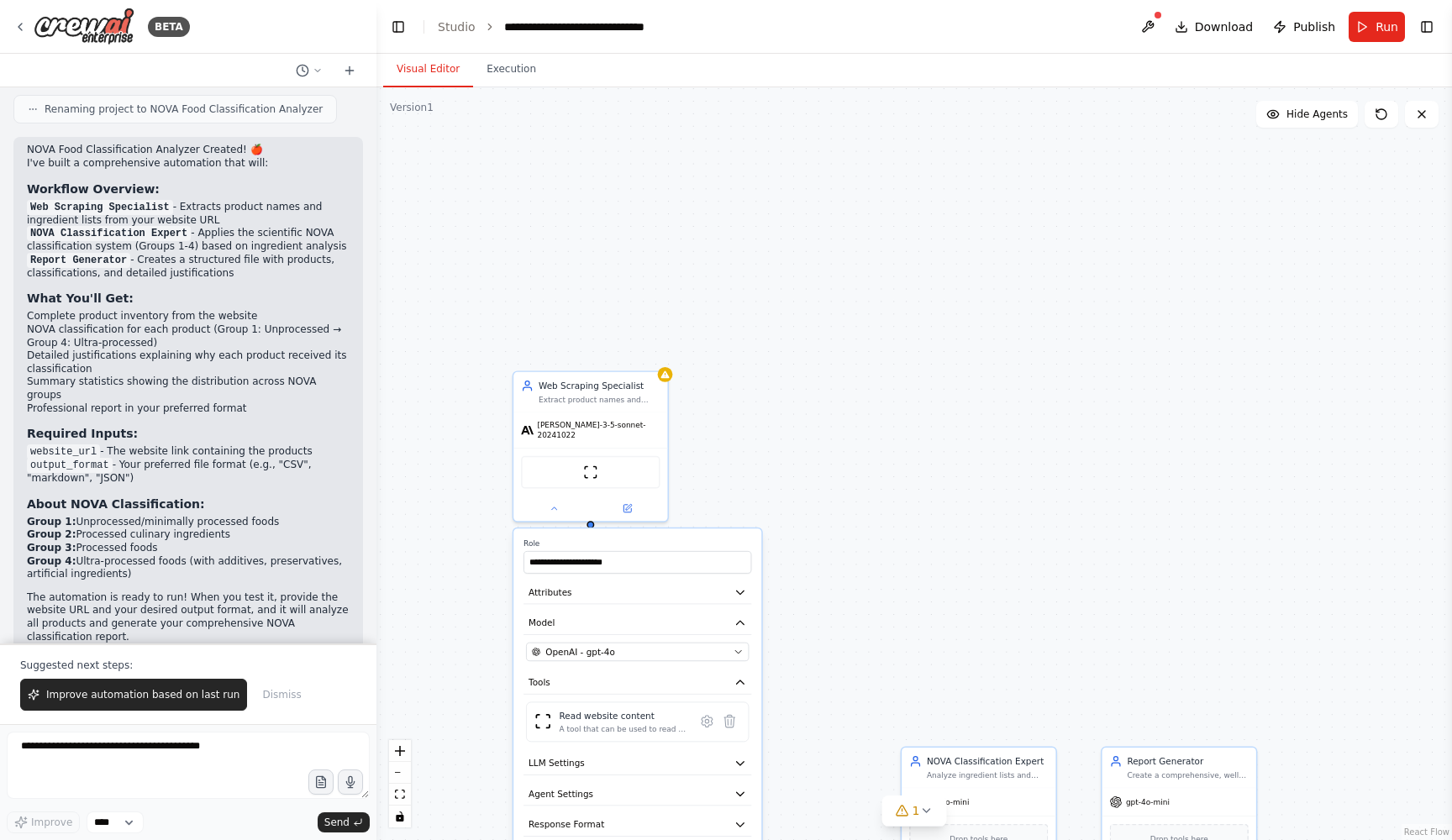
click at [832, 408] on div ".deletable-edge-delete-btn { width: 20px; height: 20px; border: 0px solid #ffff…" at bounding box center [914, 464] width 1076 height 753
click at [728, 645] on div "OpenAI - gpt-4o" at bounding box center [630, 651] width 197 height 13
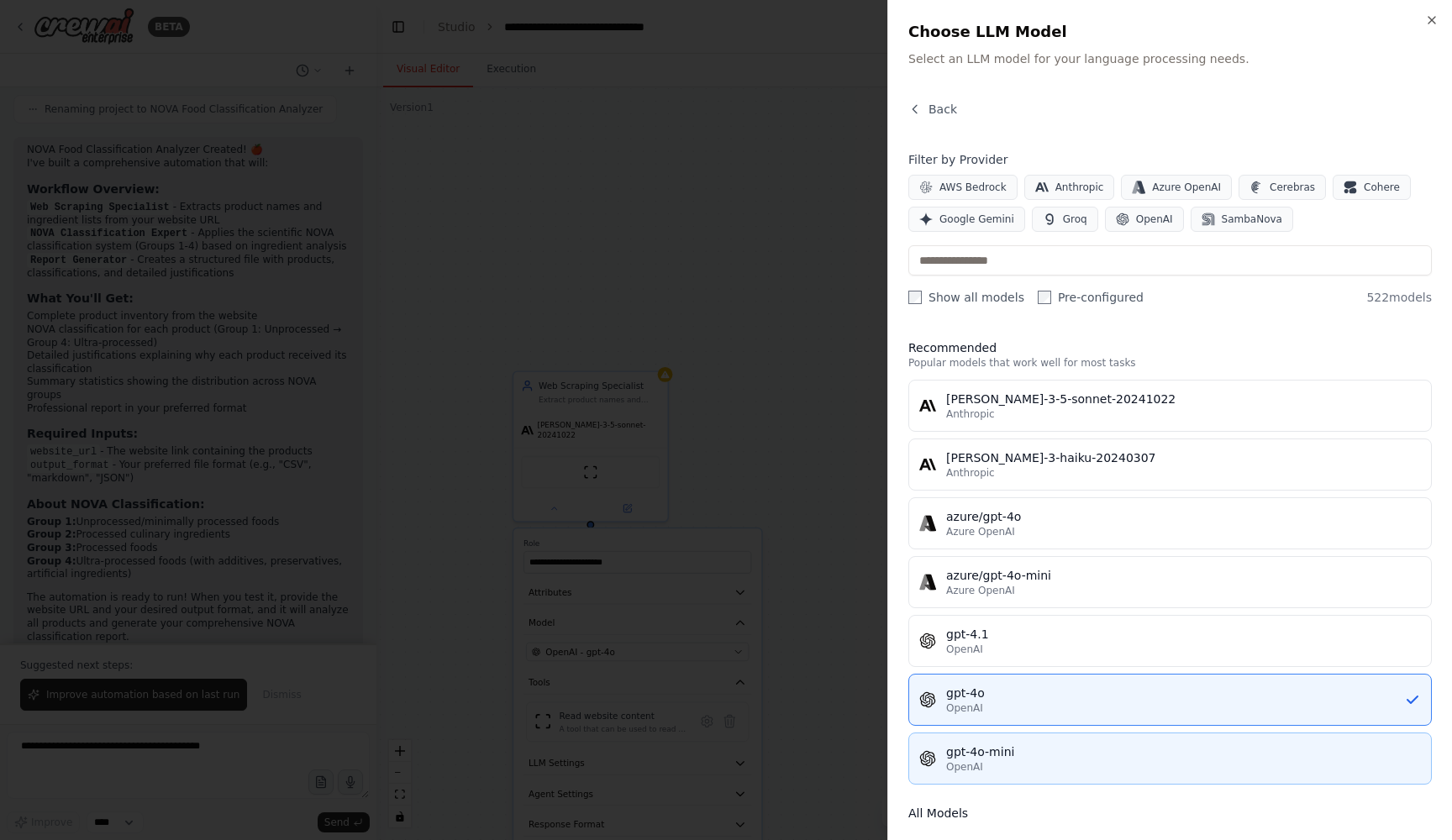
click at [1014, 760] on div "gpt-4o-mini" at bounding box center [1183, 752] width 475 height 17
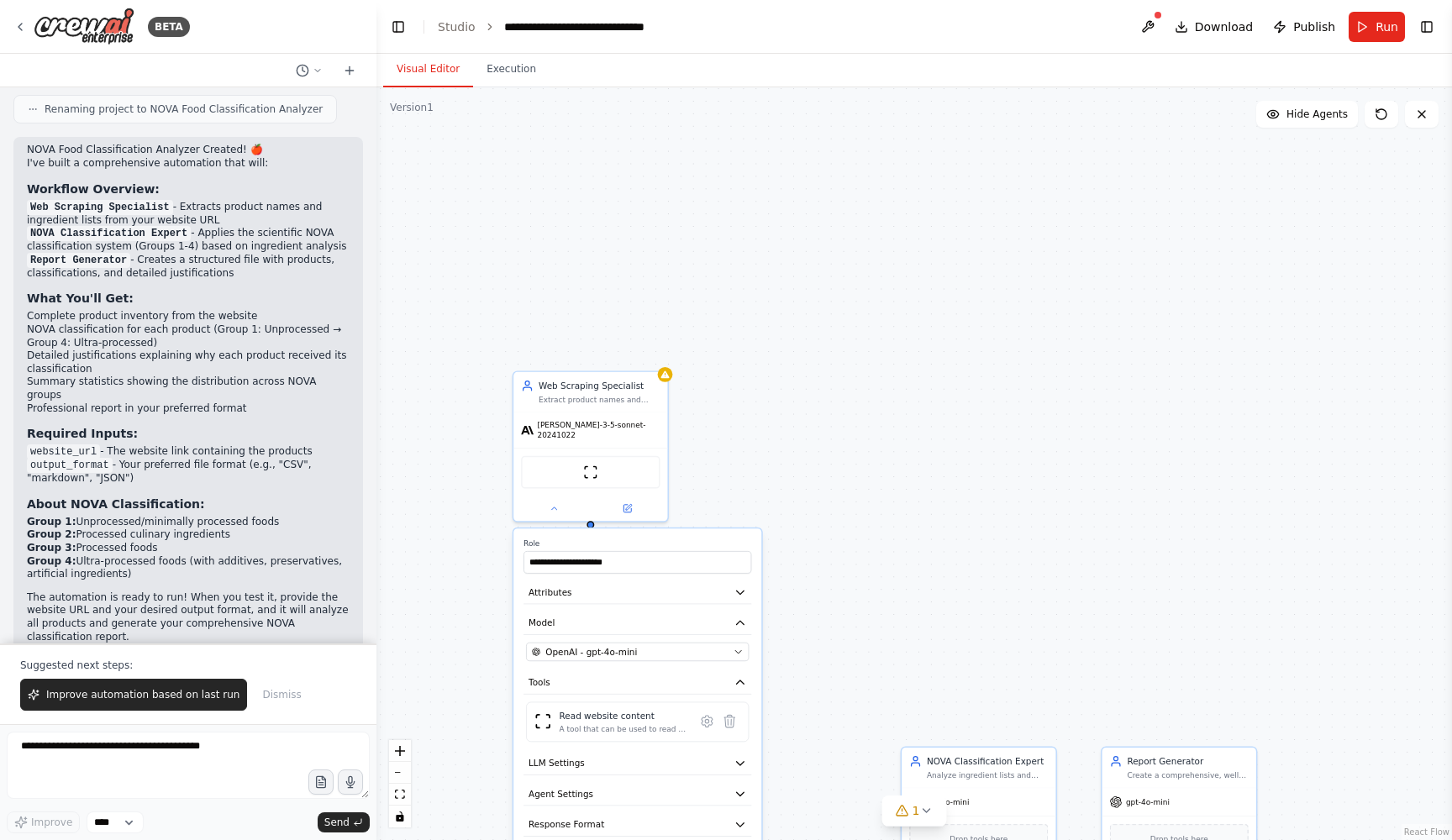
click at [816, 351] on div ".deletable-edge-delete-btn { width: 20px; height: 20px; border: 0px solid #ffff…" at bounding box center [914, 464] width 1076 height 753
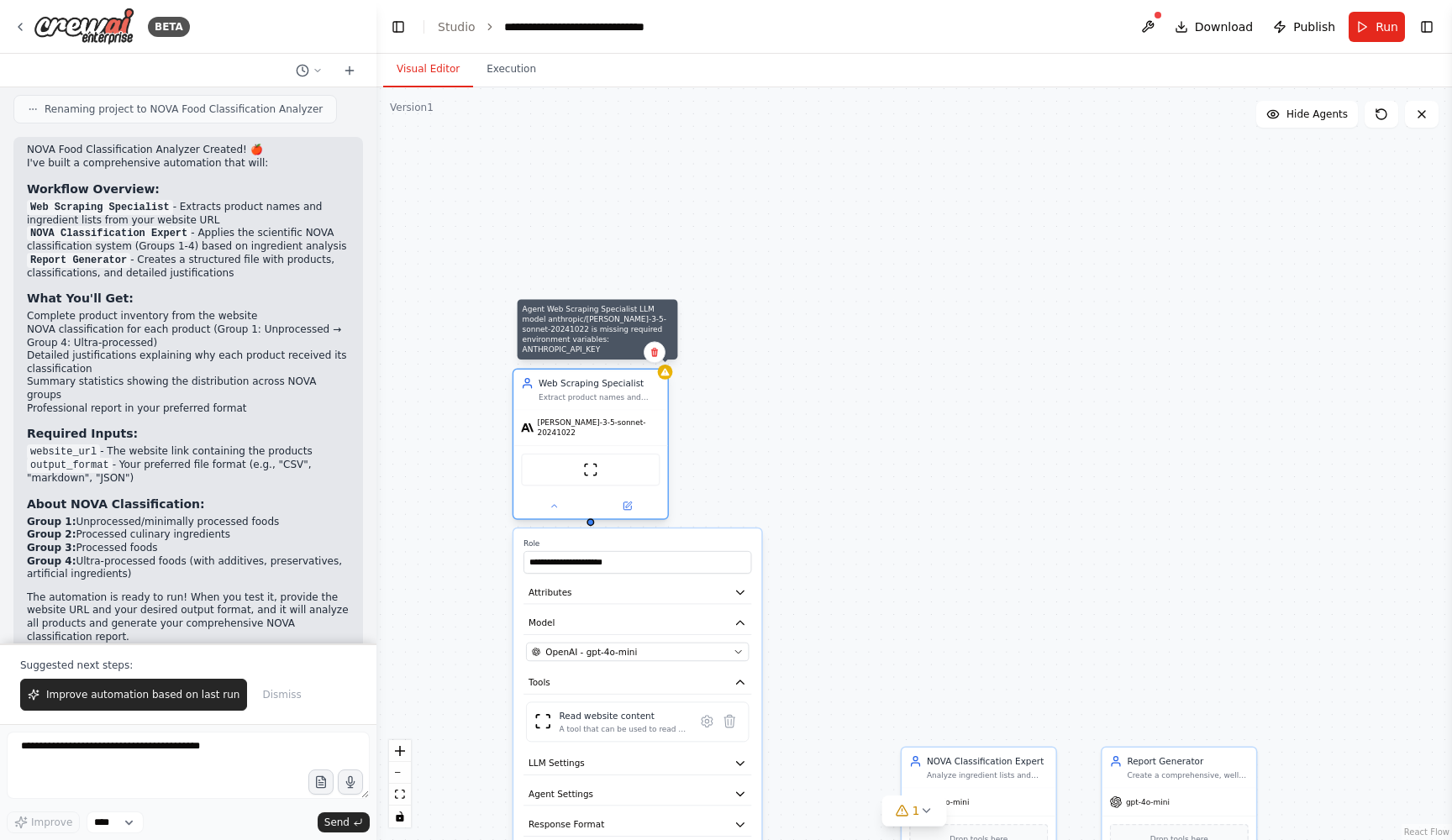
click at [669, 375] on icon at bounding box center [665, 372] width 10 height 10
click at [839, 400] on div ".deletable-edge-delete-btn { width: 20px; height: 20px; border: 0px solid #ffff…" at bounding box center [914, 464] width 1076 height 753
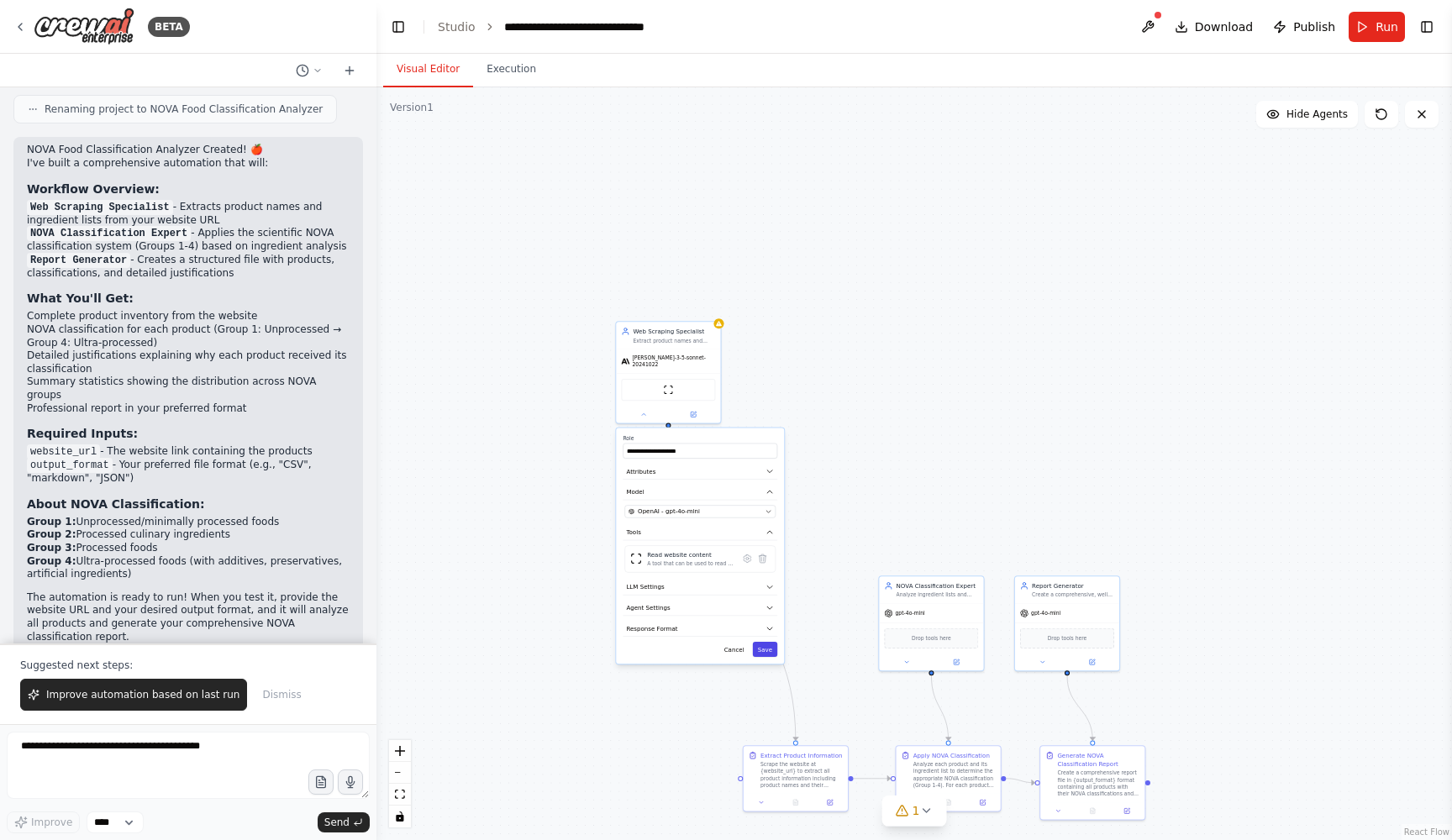
click at [769, 649] on button "Save" at bounding box center [765, 648] width 25 height 15
click at [643, 403] on button at bounding box center [643, 407] width 48 height 10
click at [766, 507] on icon "button" at bounding box center [769, 506] width 7 height 7
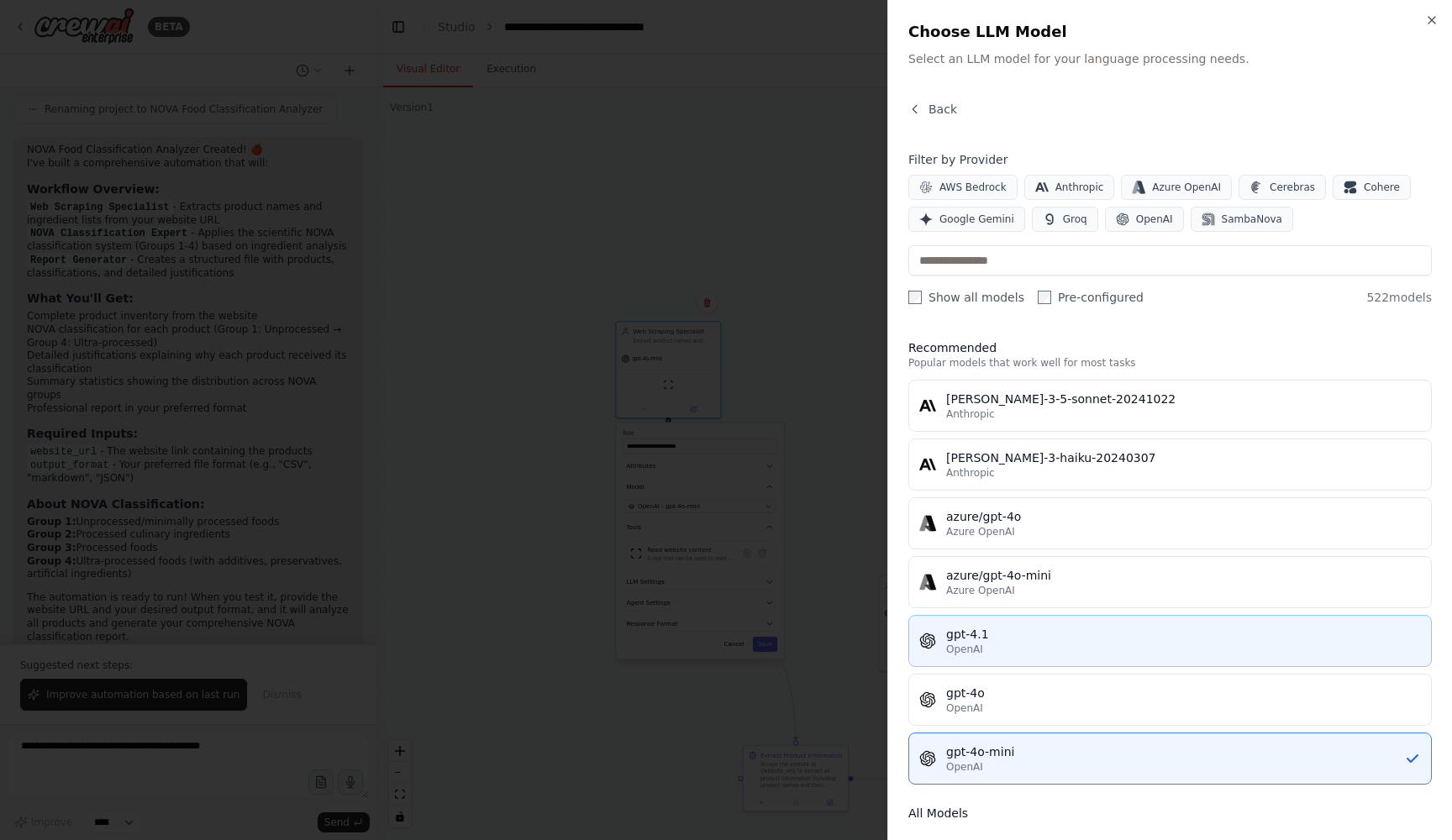
click at [1011, 646] on div "OpenAI" at bounding box center [1183, 649] width 475 height 14
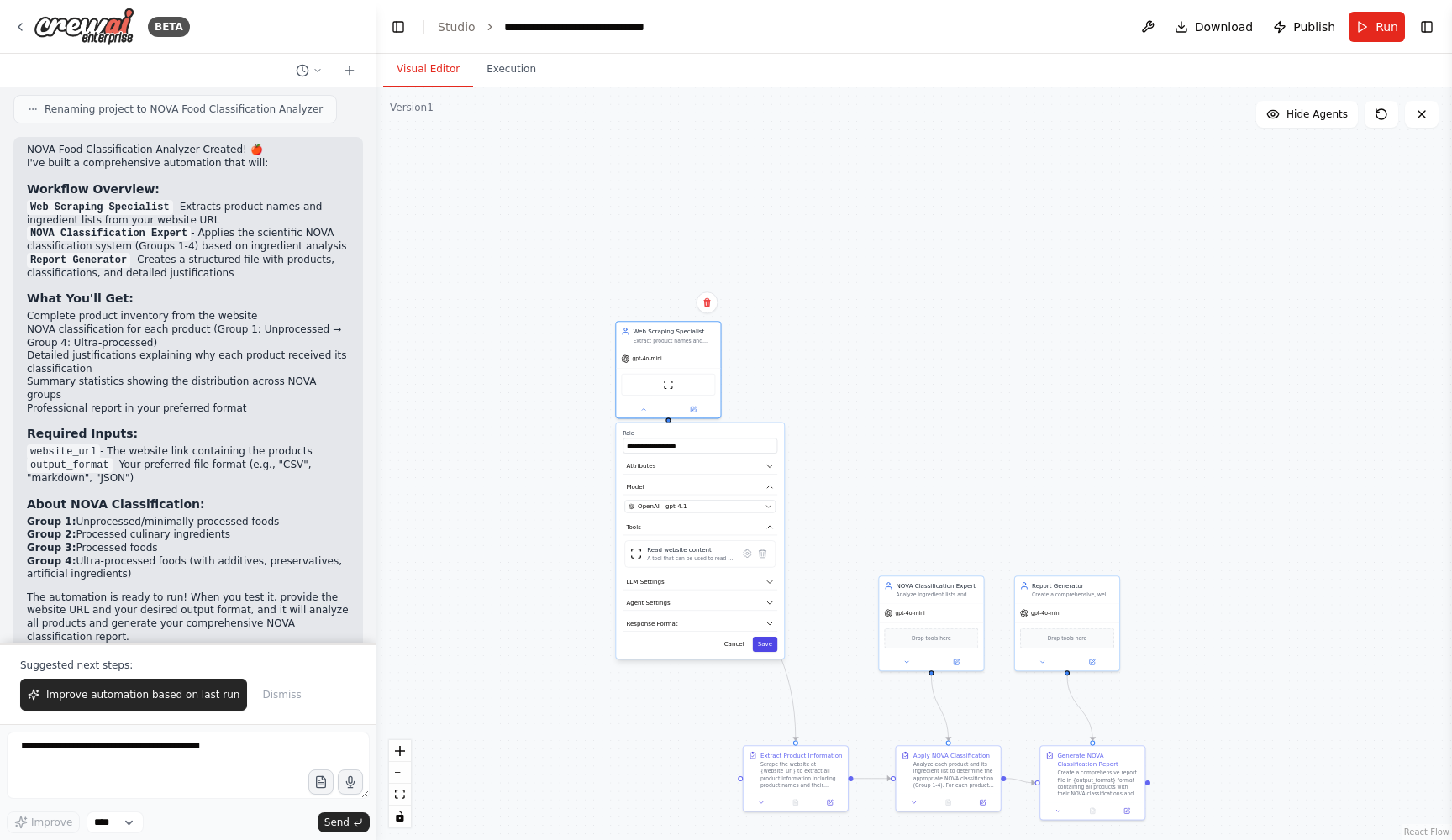
click at [773, 646] on button "Save" at bounding box center [765, 643] width 25 height 15
click at [1382, 31] on span "Run" at bounding box center [1386, 27] width 23 height 17
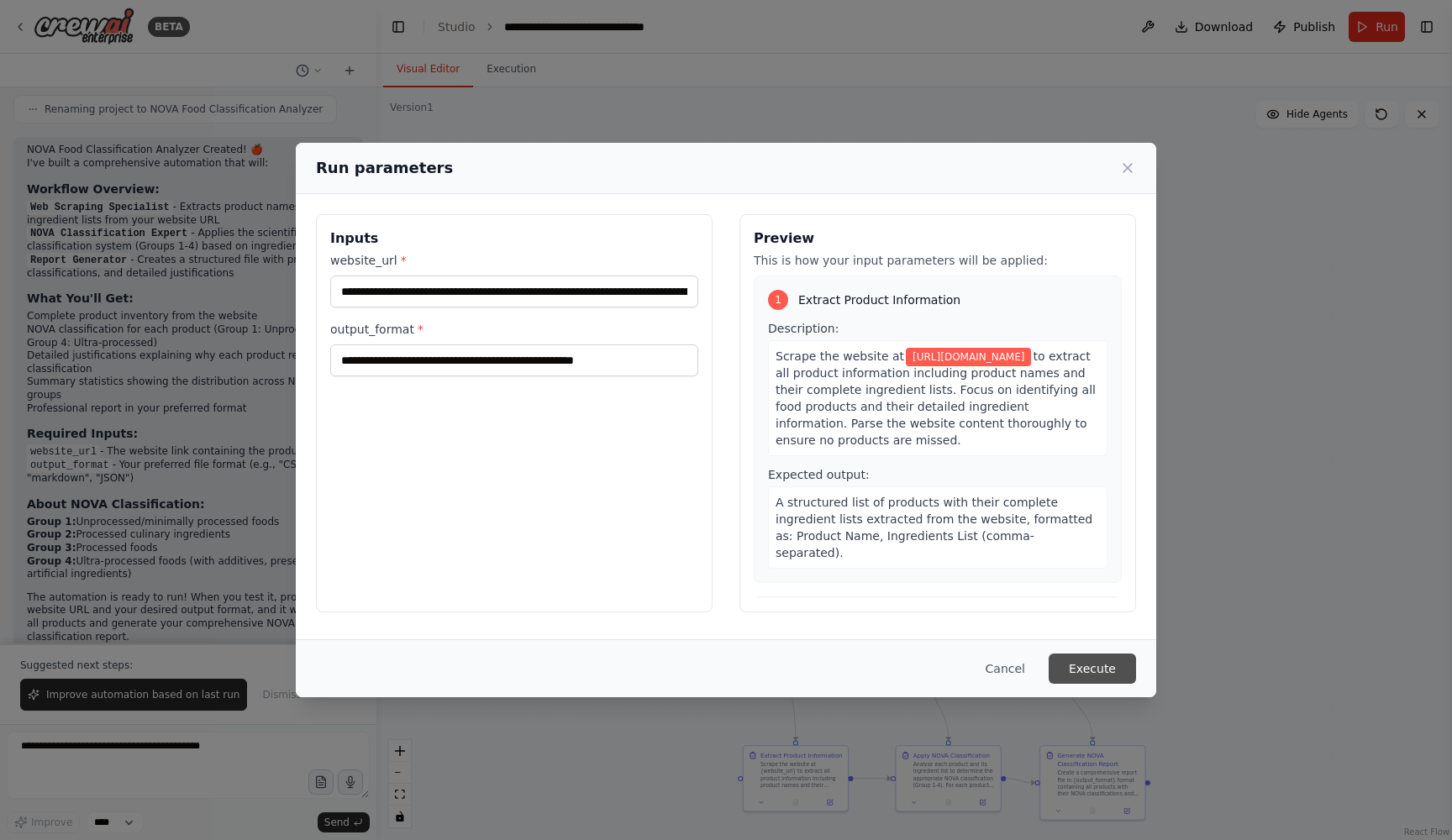
click at [1095, 673] on button "Execute" at bounding box center [1092, 668] width 87 height 30
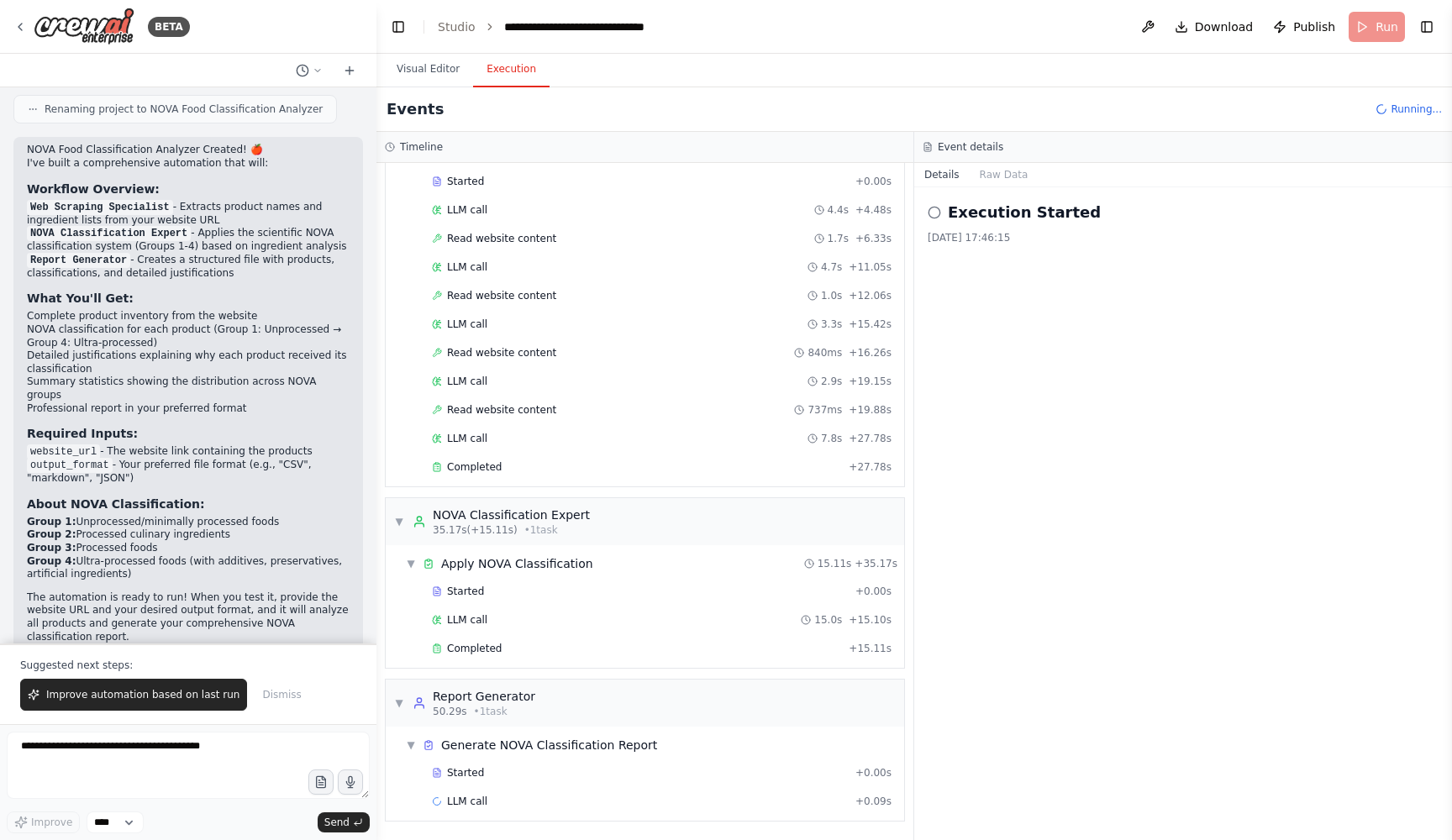
scroll to position [112, 0]
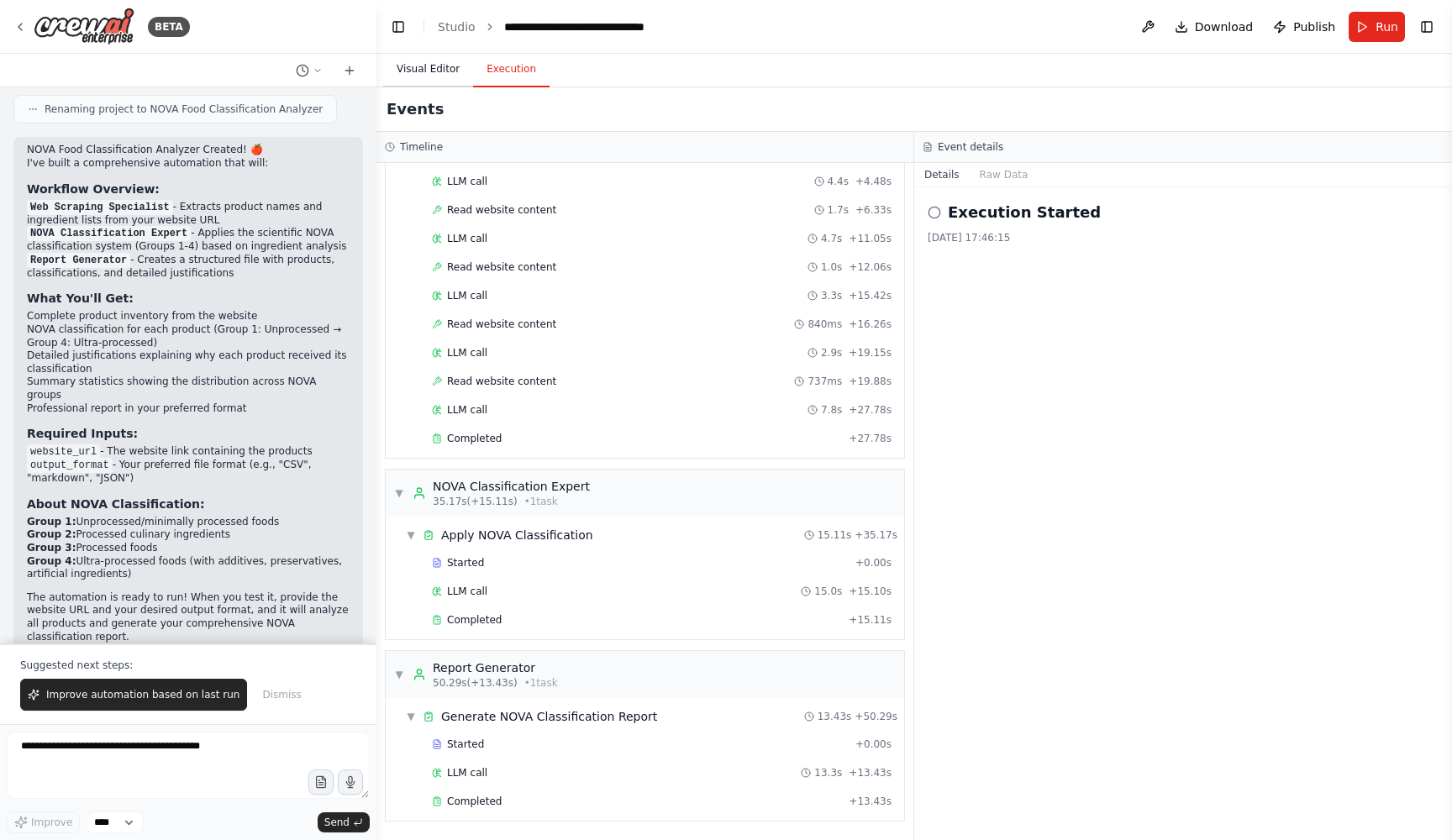
click at [416, 70] on button "Visual Editor" at bounding box center [428, 70] width 90 height 36
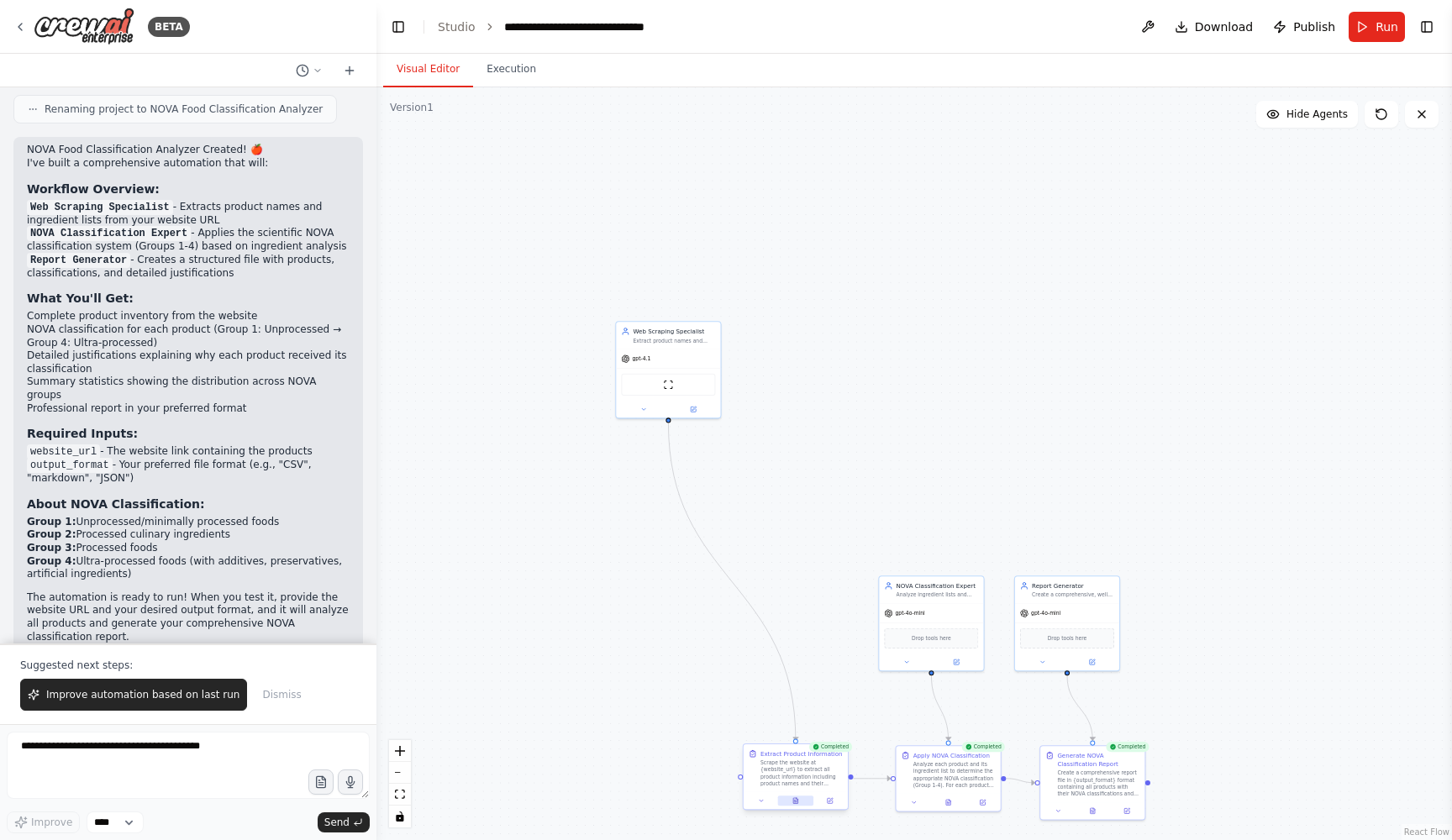
click at [799, 804] on button at bounding box center [796, 800] width 36 height 10
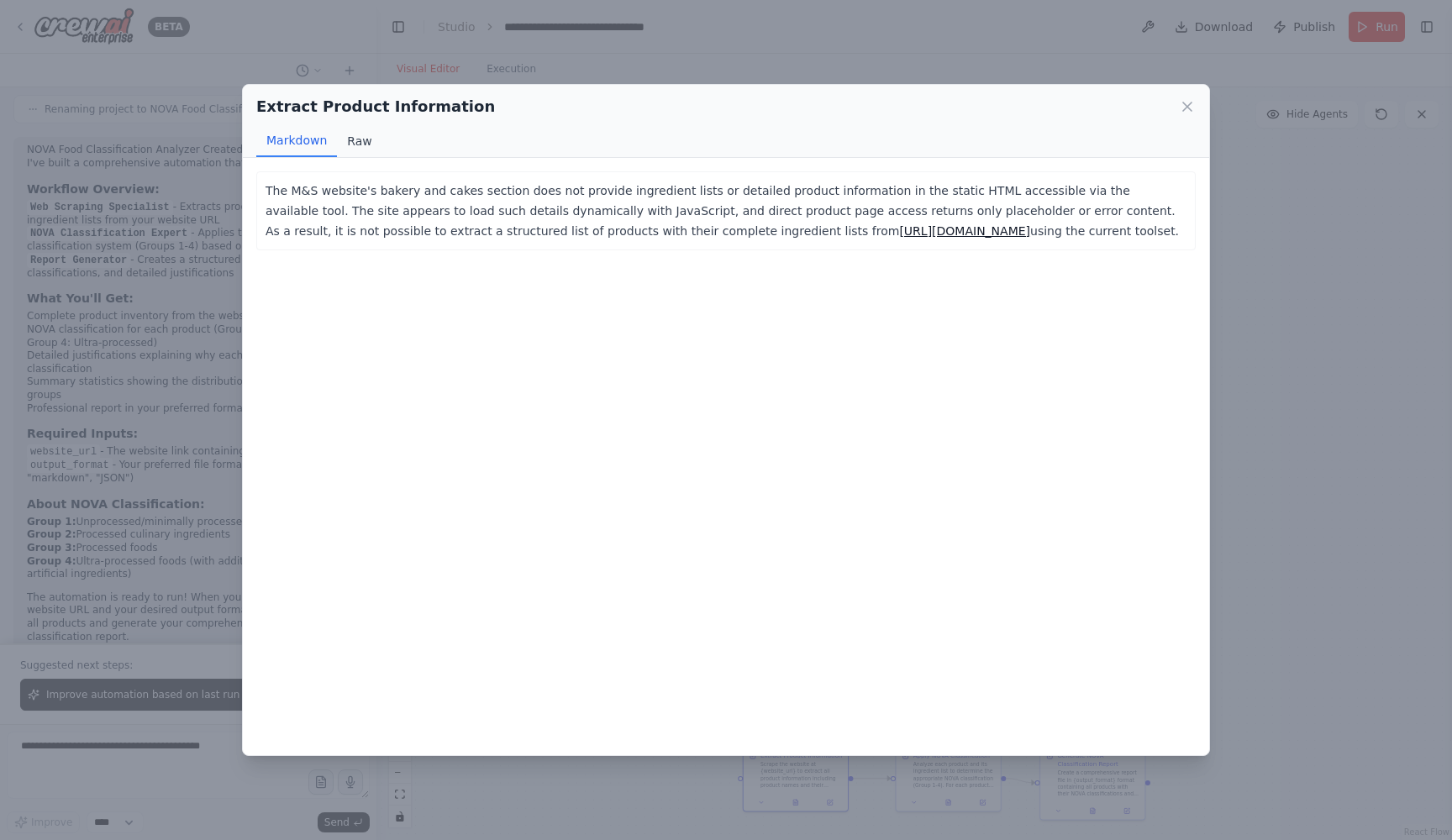
click at [337, 140] on button "Raw" at bounding box center [359, 141] width 45 height 32
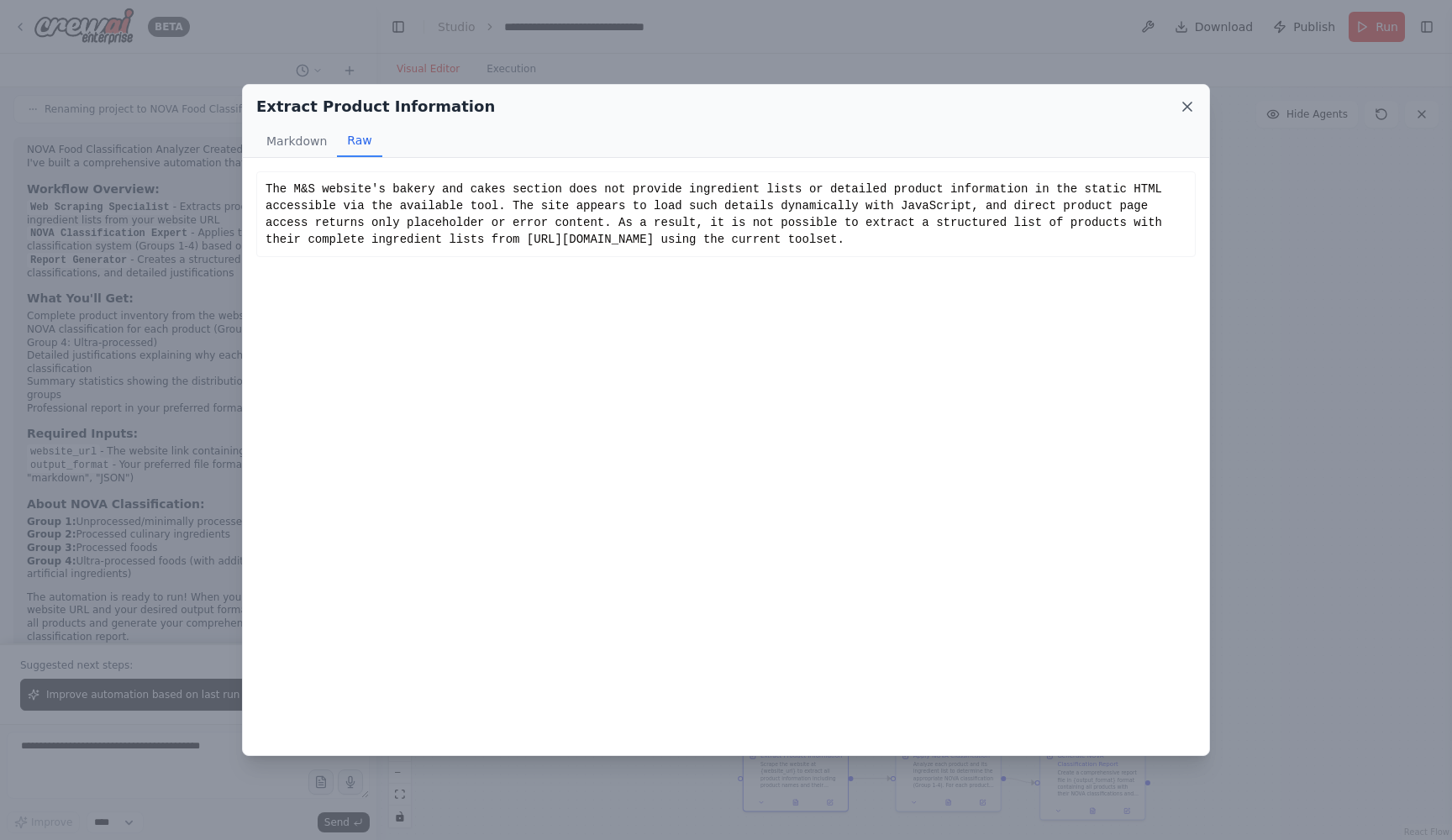
click at [1183, 107] on icon at bounding box center [1187, 106] width 17 height 17
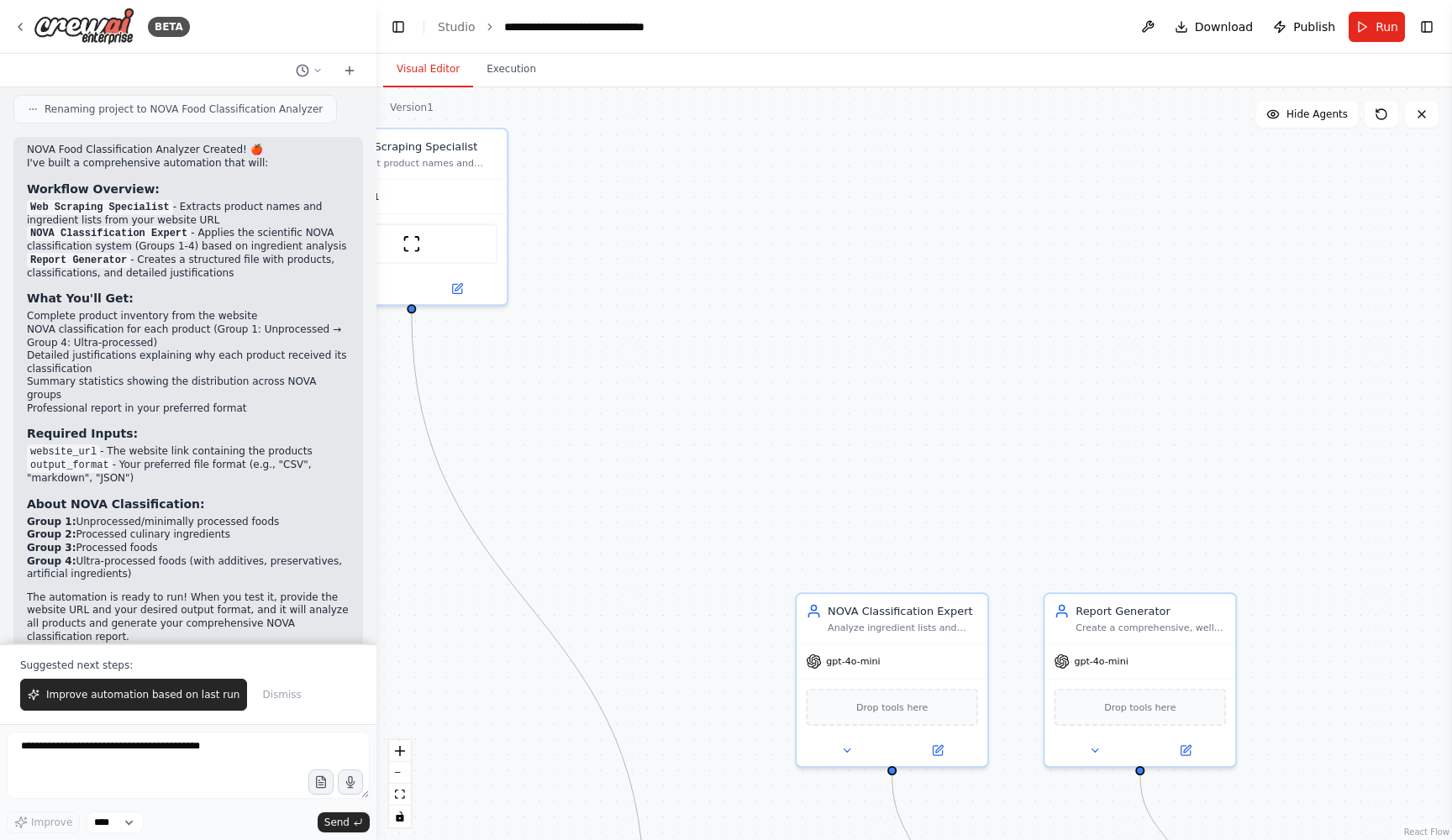
drag, startPoint x: 988, startPoint y: 509, endPoint x: 954, endPoint y: 153, distance: 357.6
click at [965, 155] on div ".deletable-edge-delete-btn { width: 20px; height: 20px; border: 0px solid #ffff…" at bounding box center [914, 464] width 1076 height 753
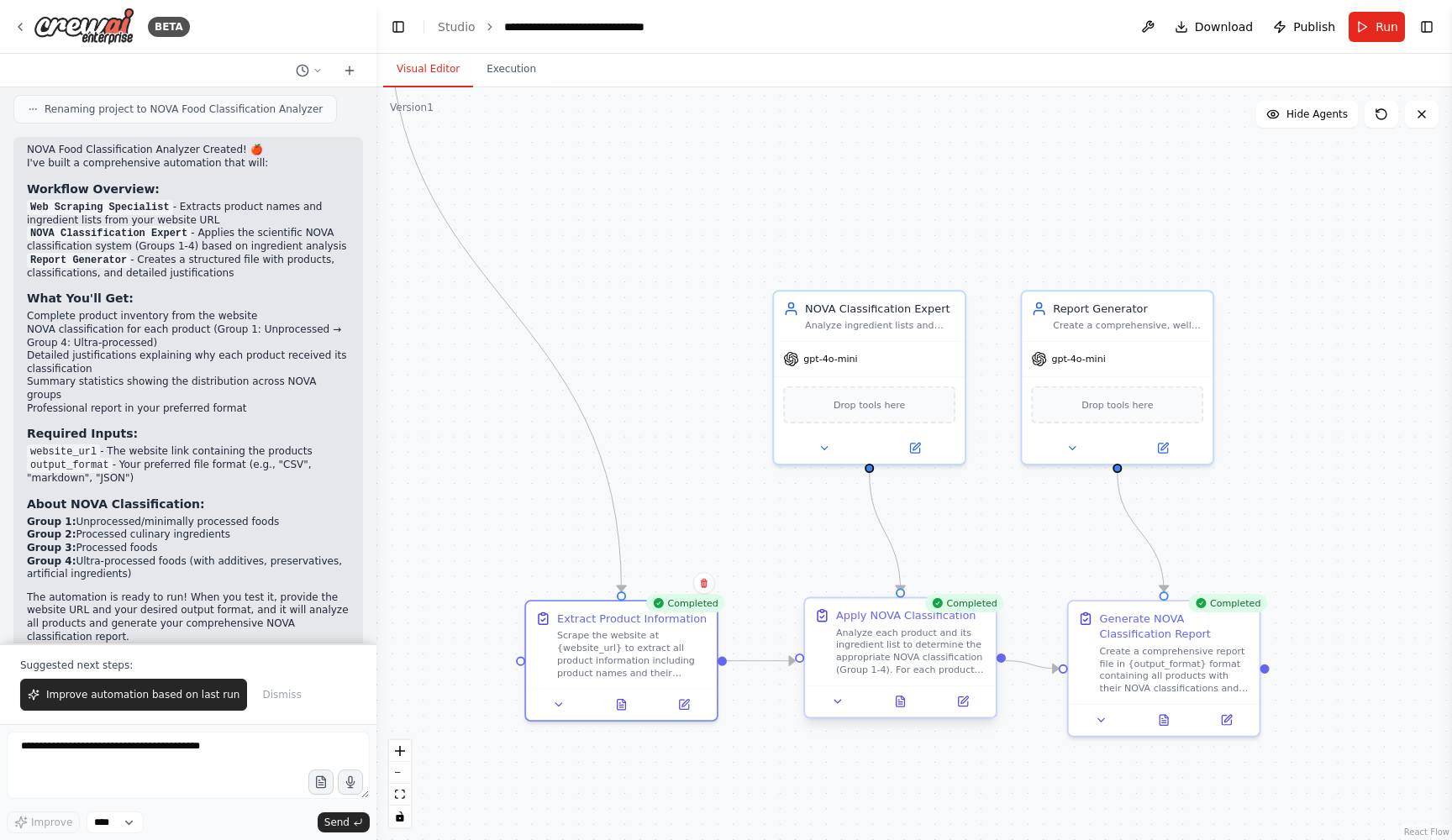
click at [901, 713] on div at bounding box center [900, 701] width 191 height 32
click at [905, 700] on icon at bounding box center [900, 701] width 13 height 13
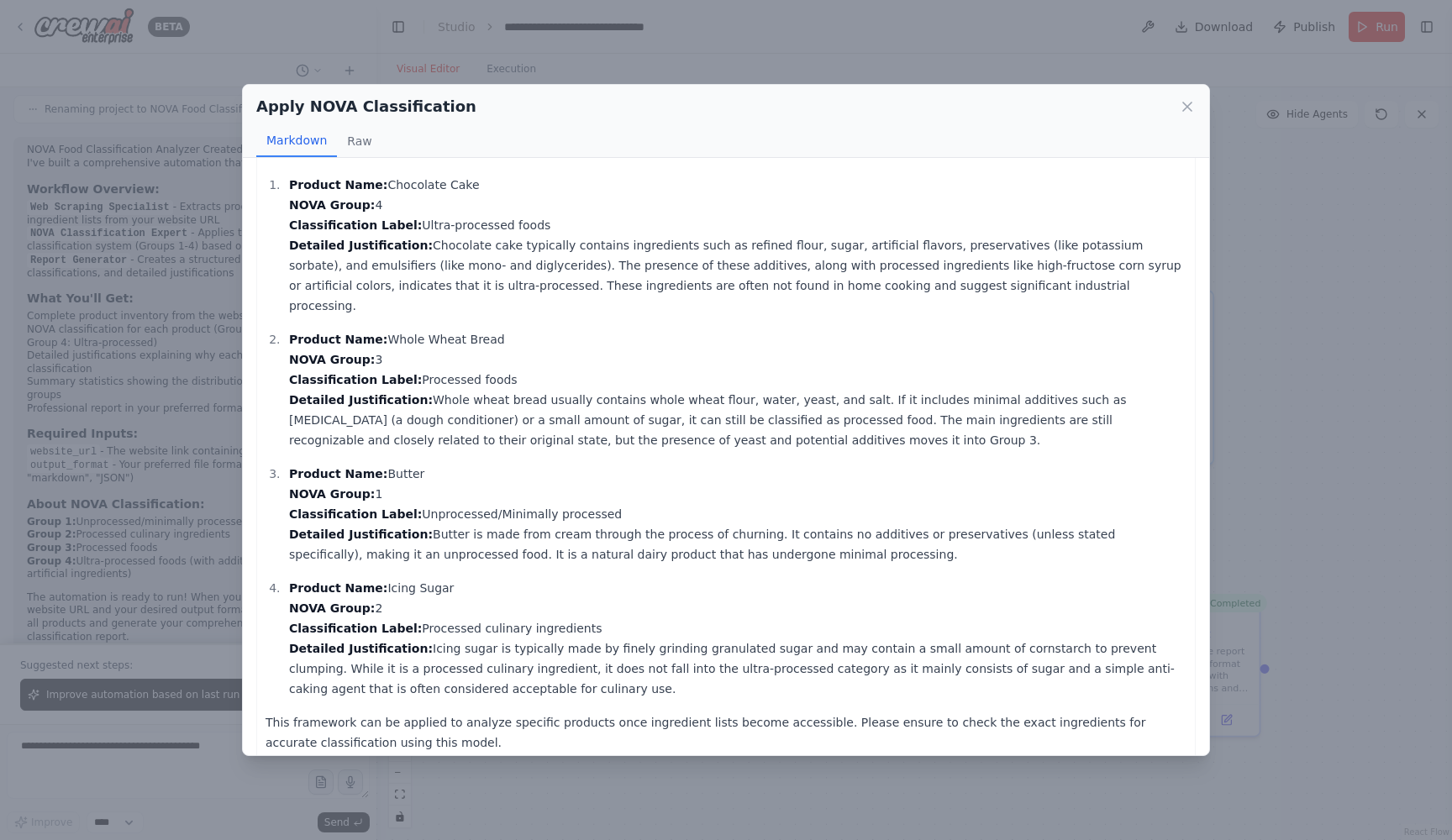
scroll to position [0, 0]
click at [365, 138] on button "Raw" at bounding box center [359, 141] width 45 height 32
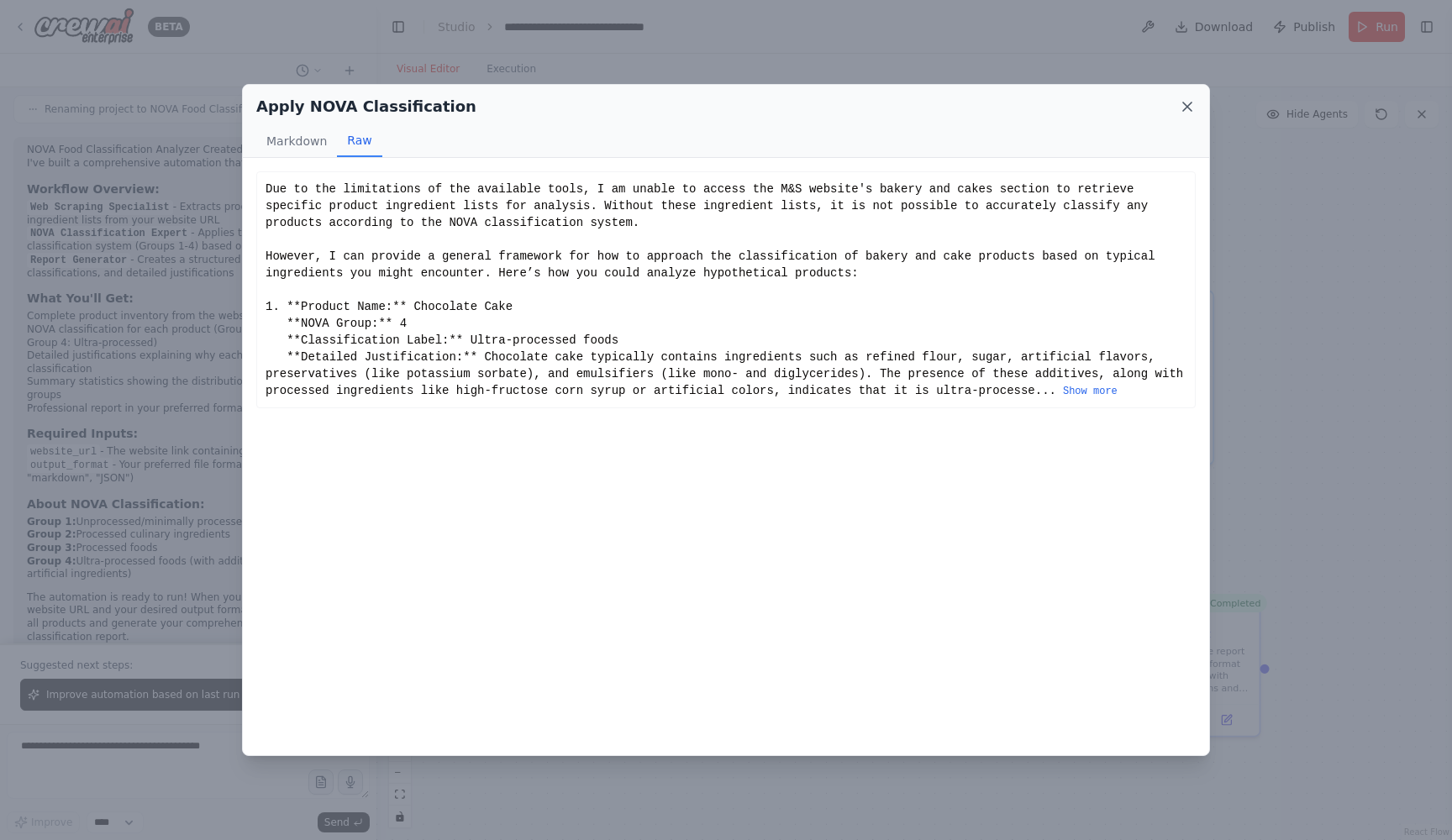
click at [1185, 102] on icon at bounding box center [1187, 106] width 17 height 17
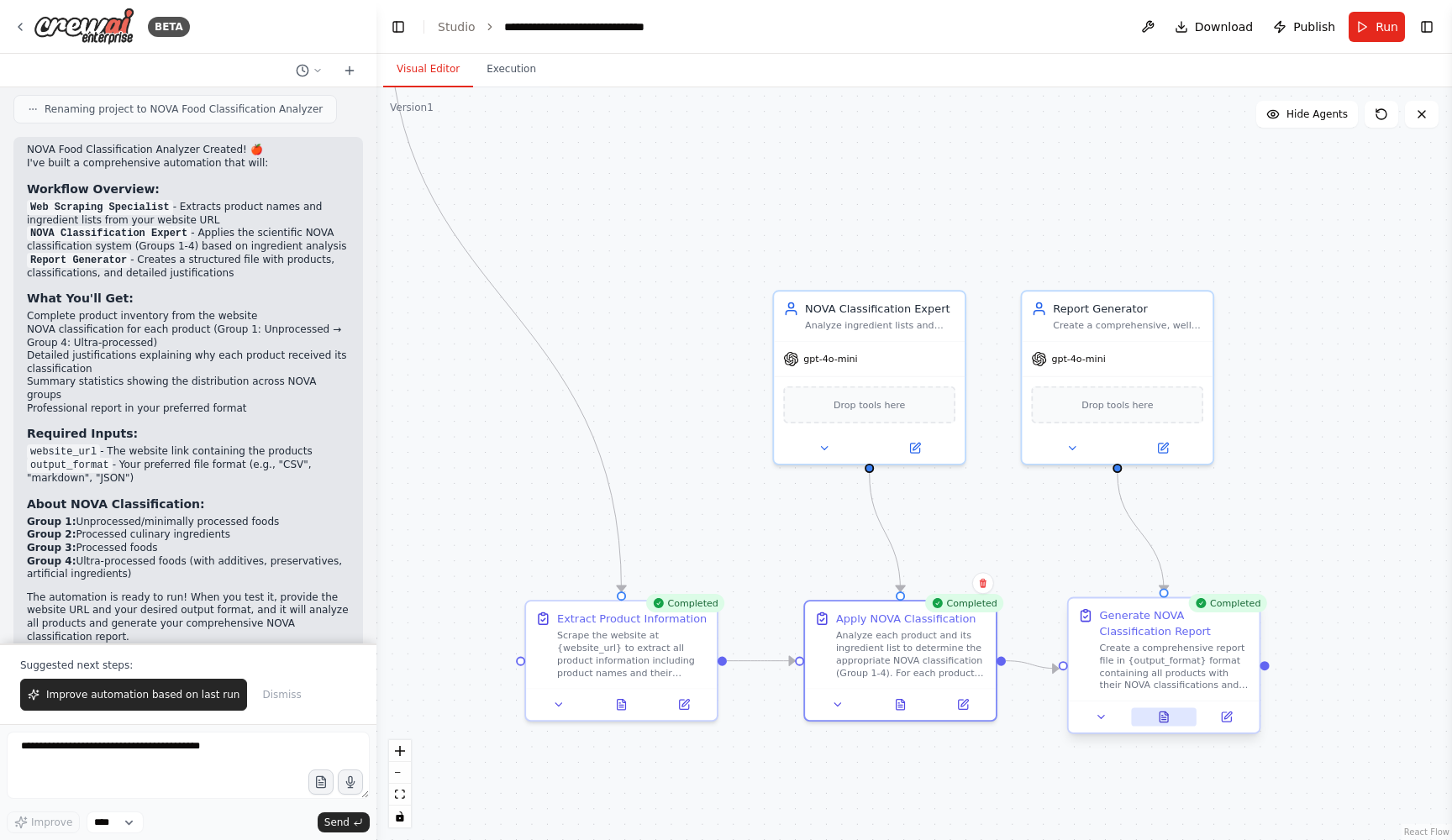
click at [1168, 724] on button at bounding box center [1164, 716] width 66 height 19
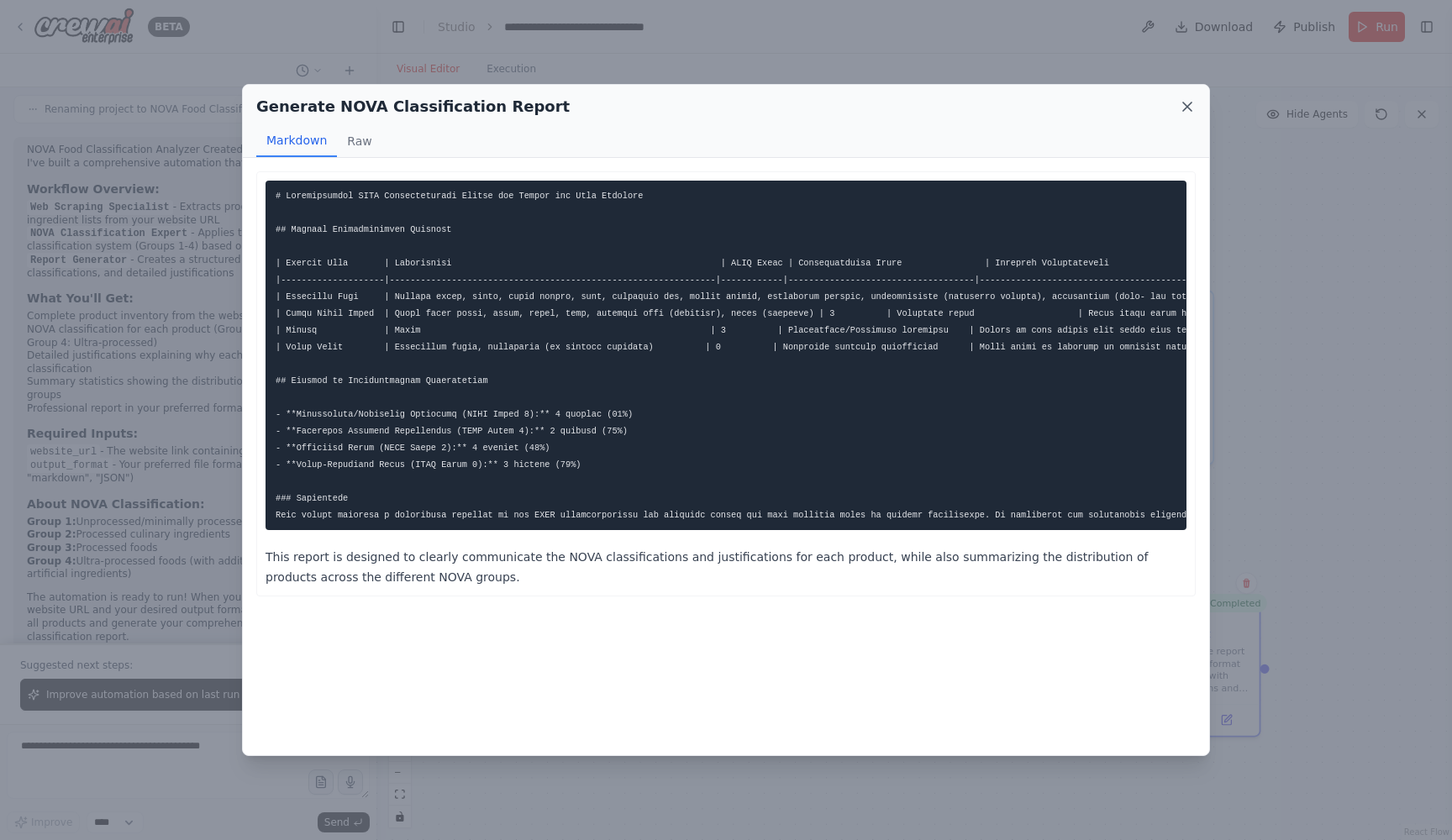
click at [1192, 106] on icon at bounding box center [1187, 106] width 17 height 17
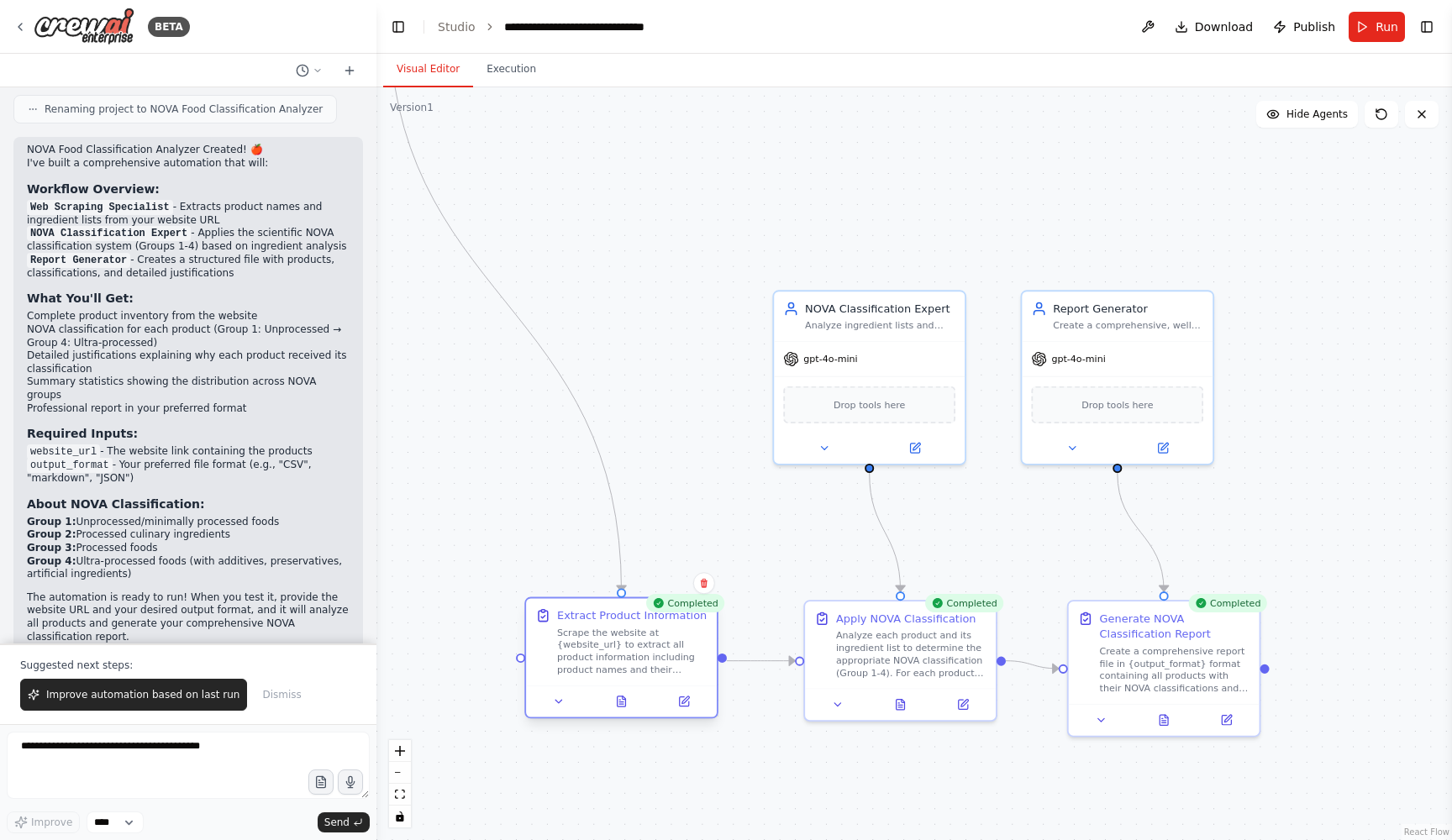
click at [627, 716] on div at bounding box center [622, 701] width 191 height 32
click at [616, 700] on icon at bounding box center [621, 701] width 13 height 13
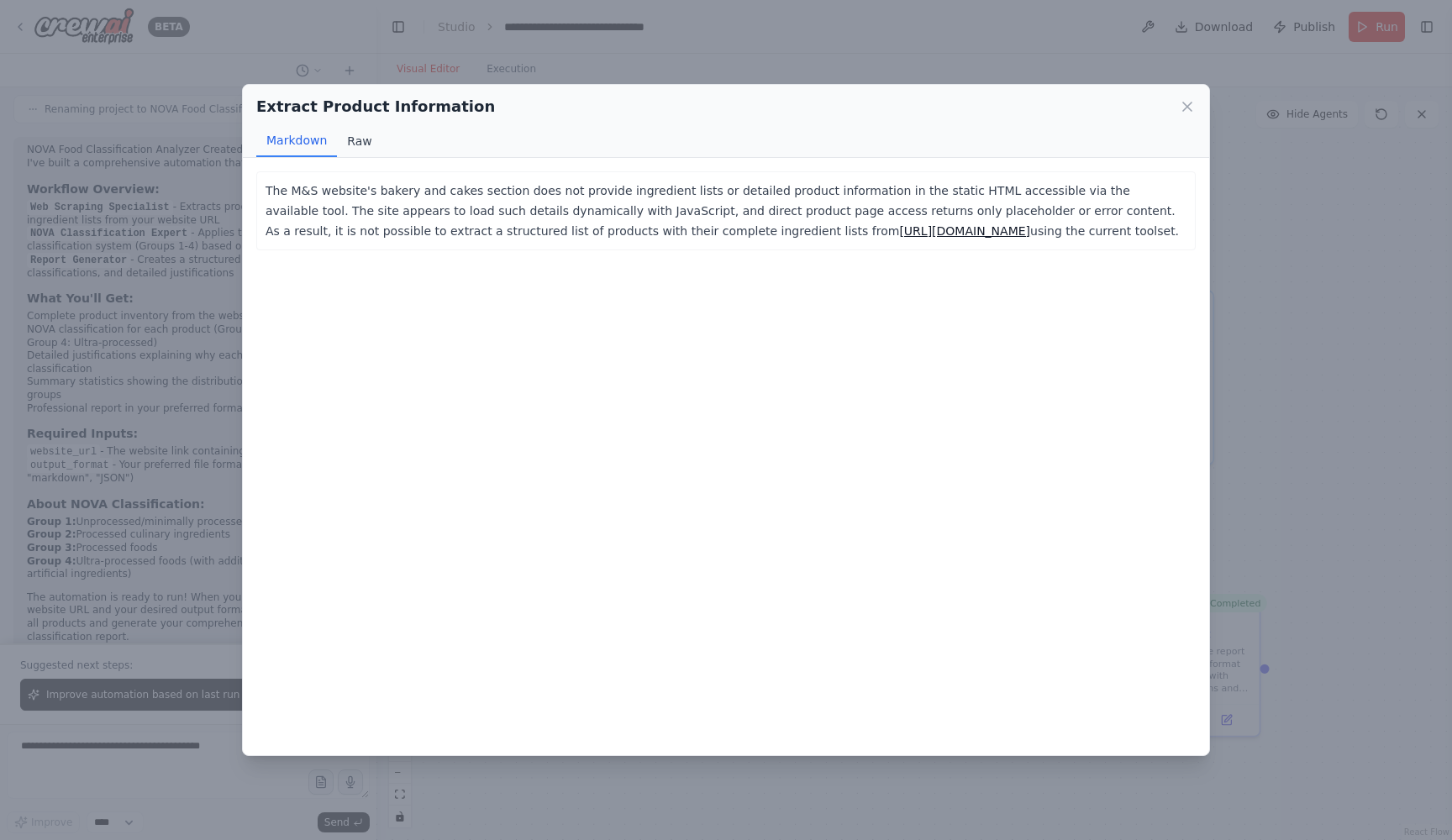
click at [350, 142] on button "Raw" at bounding box center [359, 141] width 45 height 32
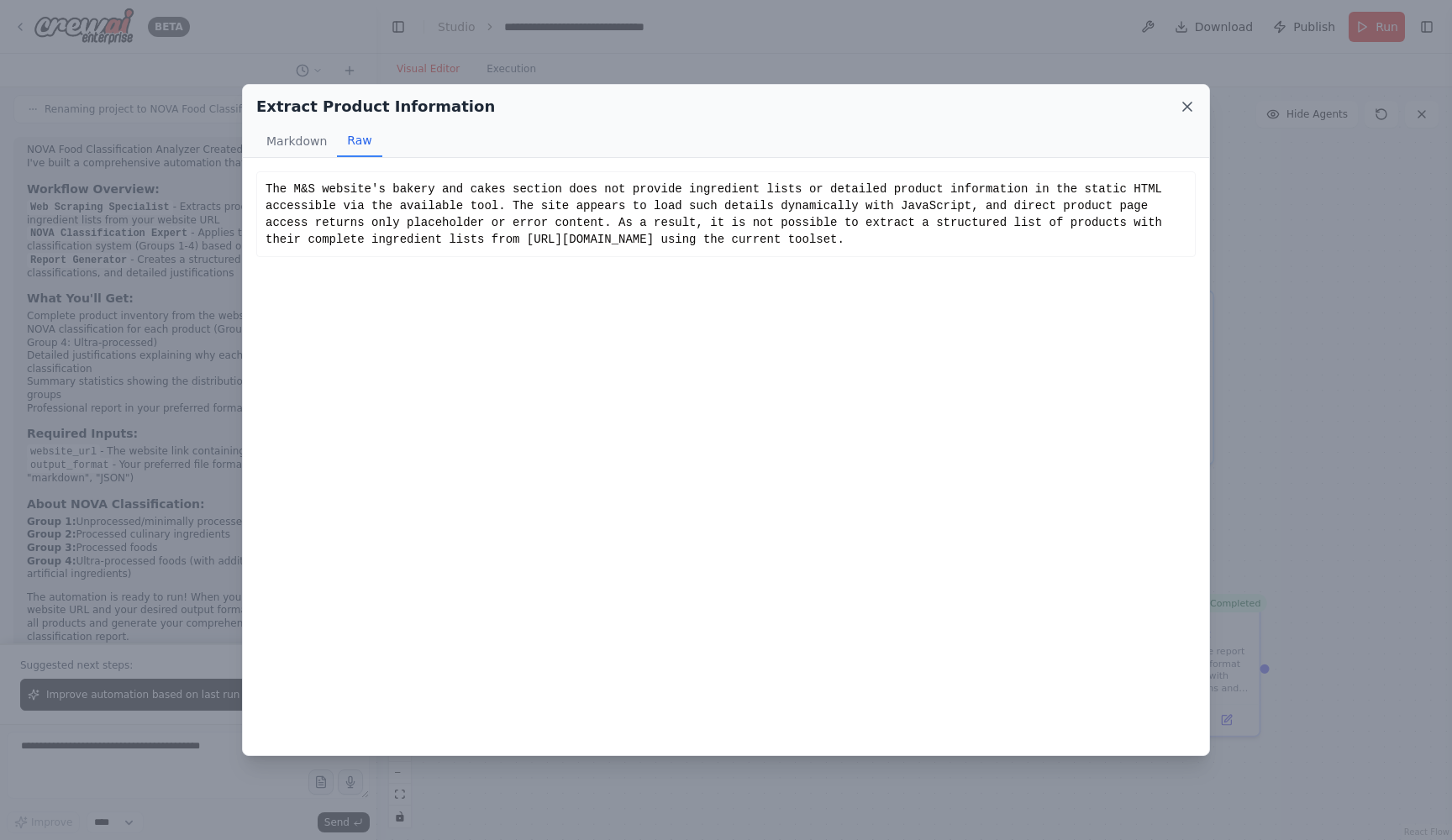
click at [1181, 105] on icon at bounding box center [1187, 106] width 17 height 17
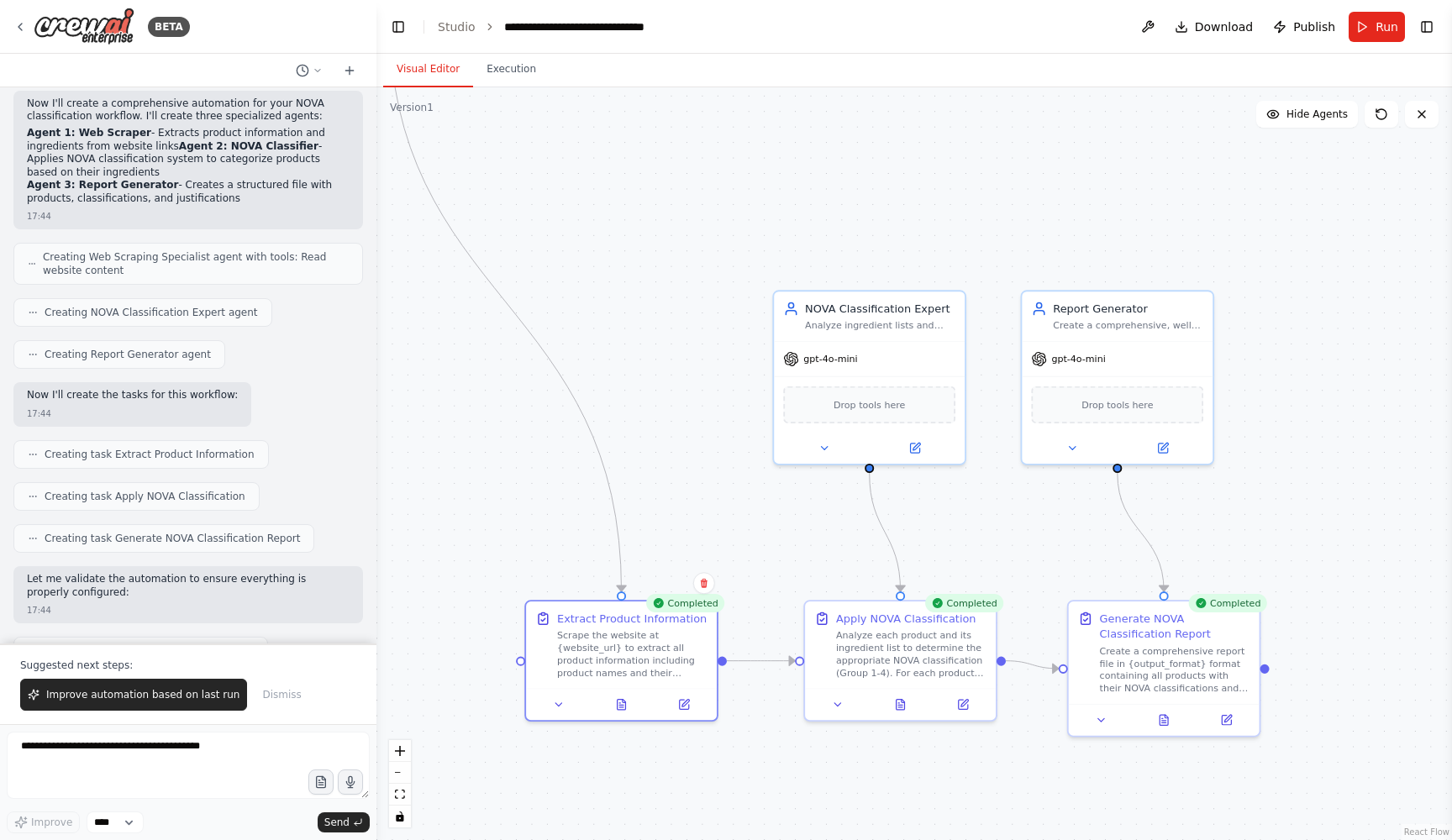
scroll to position [293, 0]
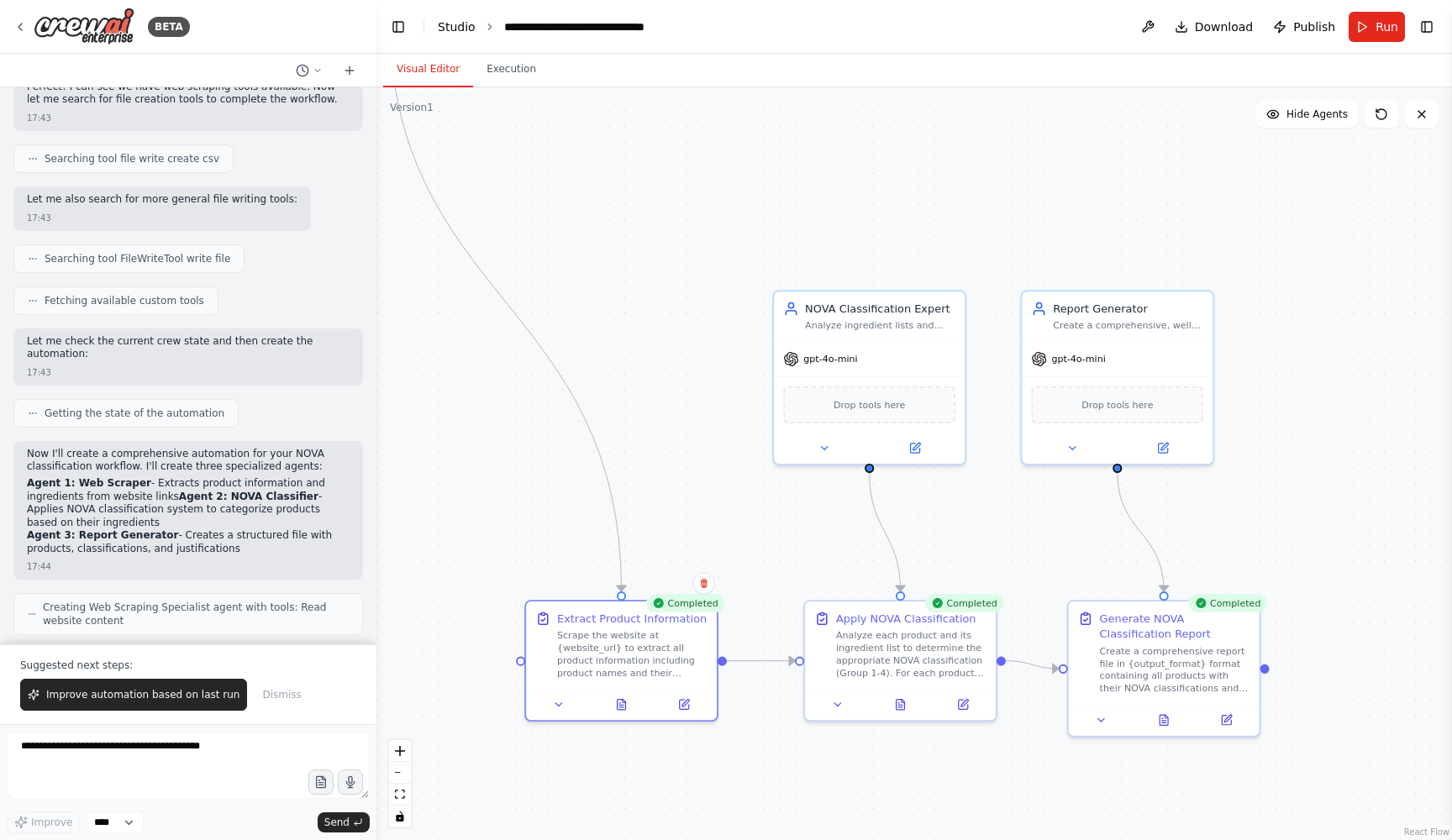
click at [450, 25] on link "Studio" at bounding box center [457, 27] width 38 height 14
click at [395, 25] on button "Toggle Left Sidebar" at bounding box center [398, 27] width 24 height 24
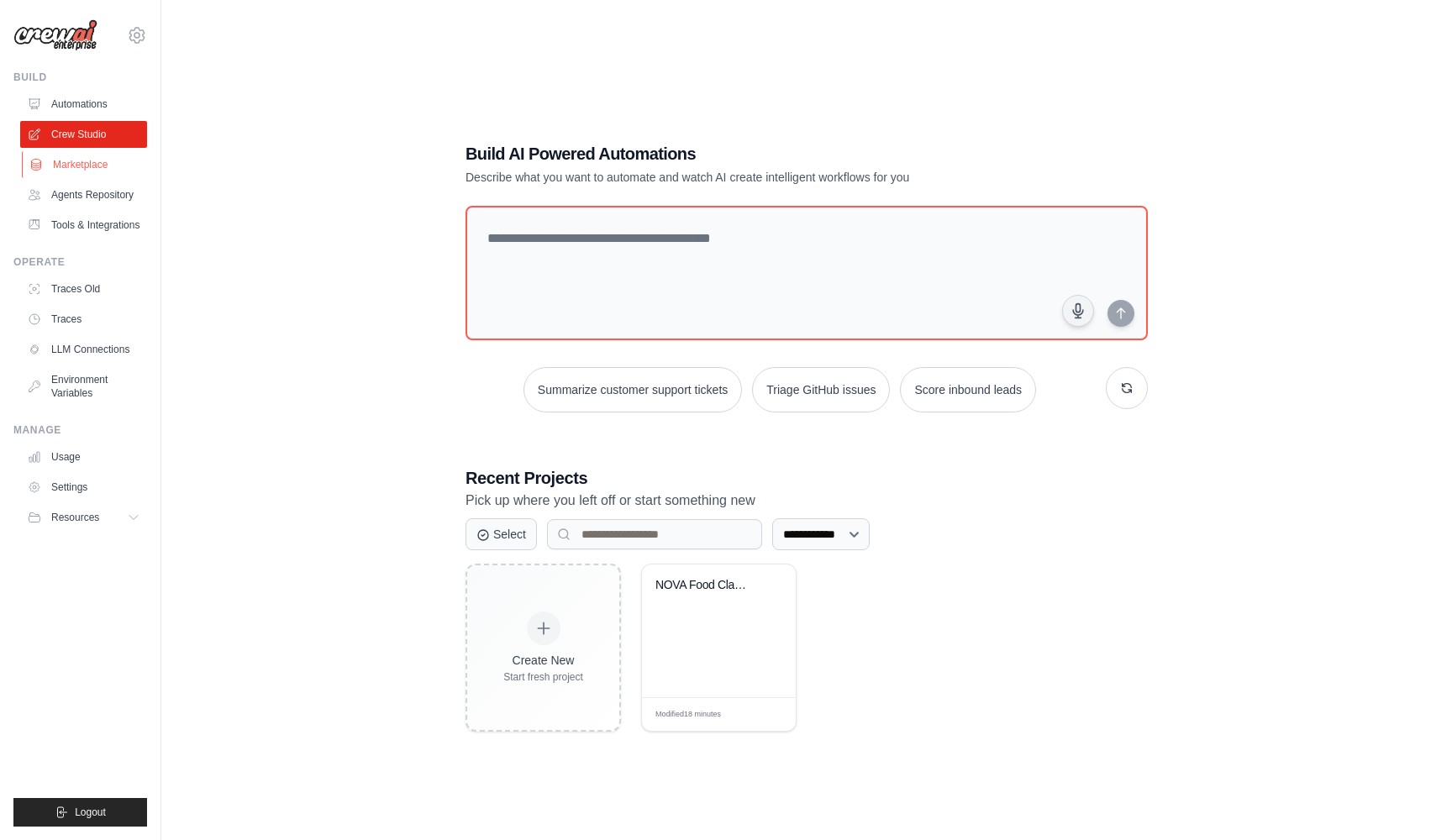
click at [79, 163] on link "Marketplace" at bounding box center [85, 164] width 127 height 27
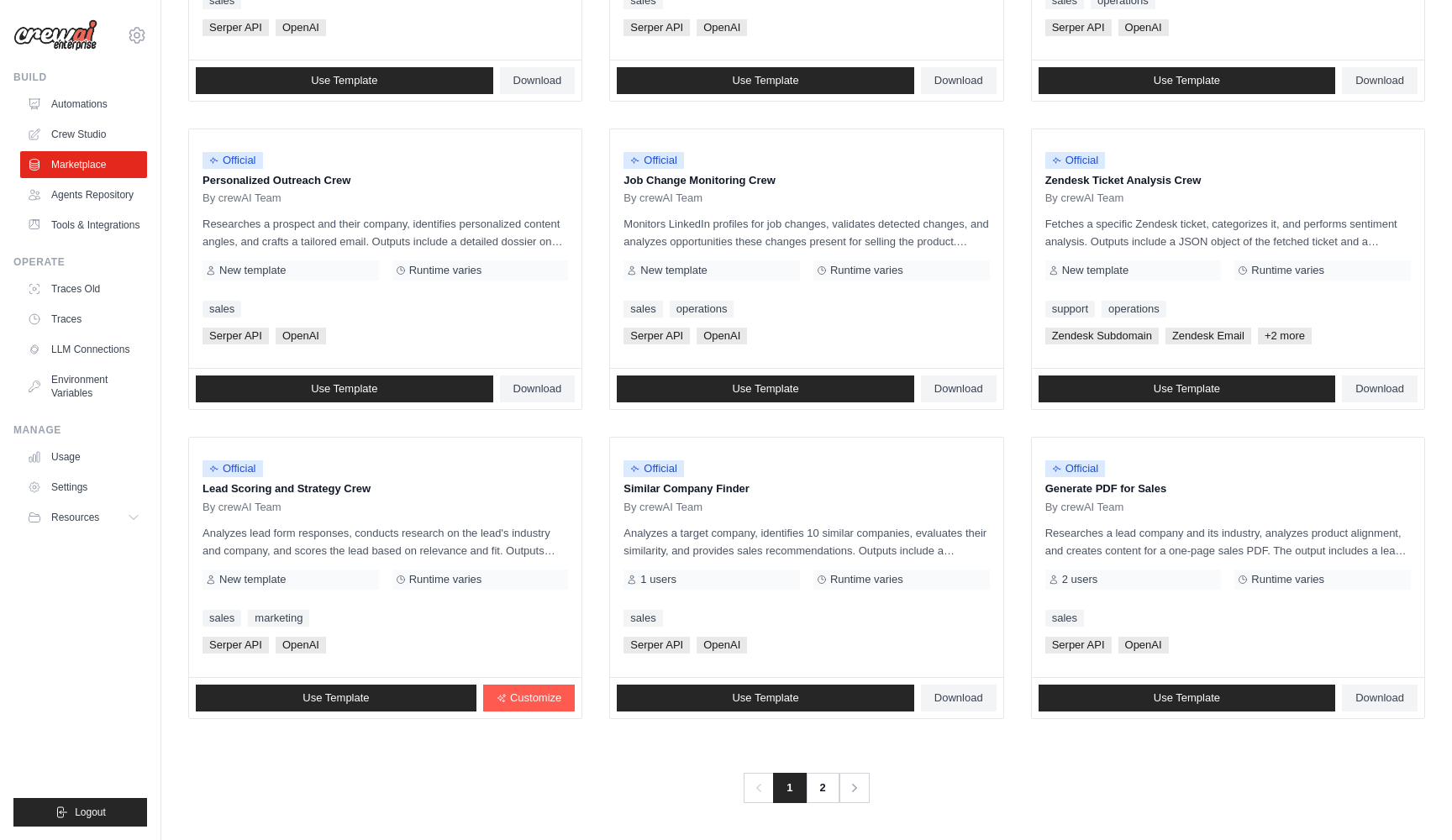
scroll to position [714, 0]
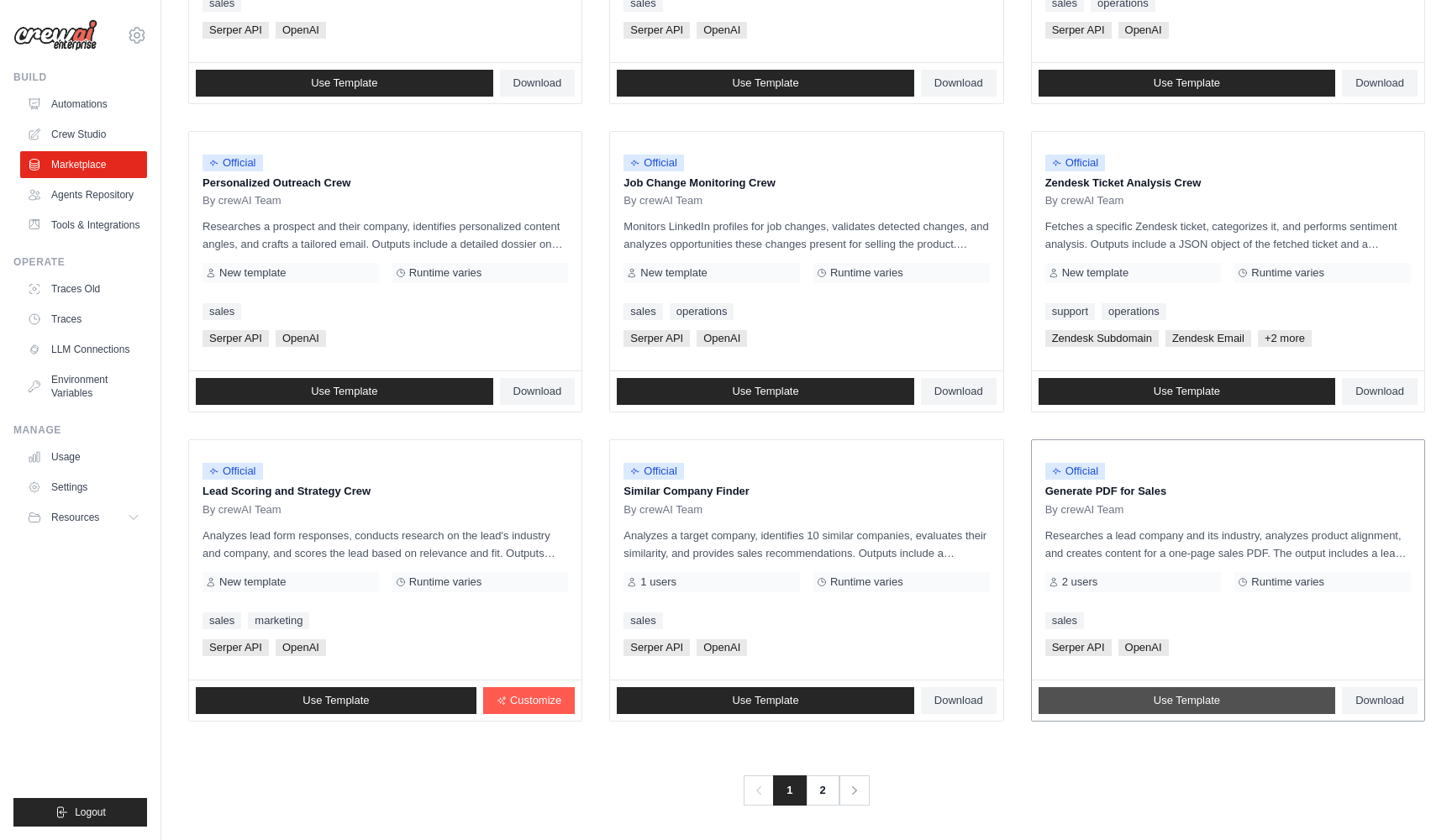
click at [1192, 700] on span "Use Template" at bounding box center [1186, 701] width 67 height 14
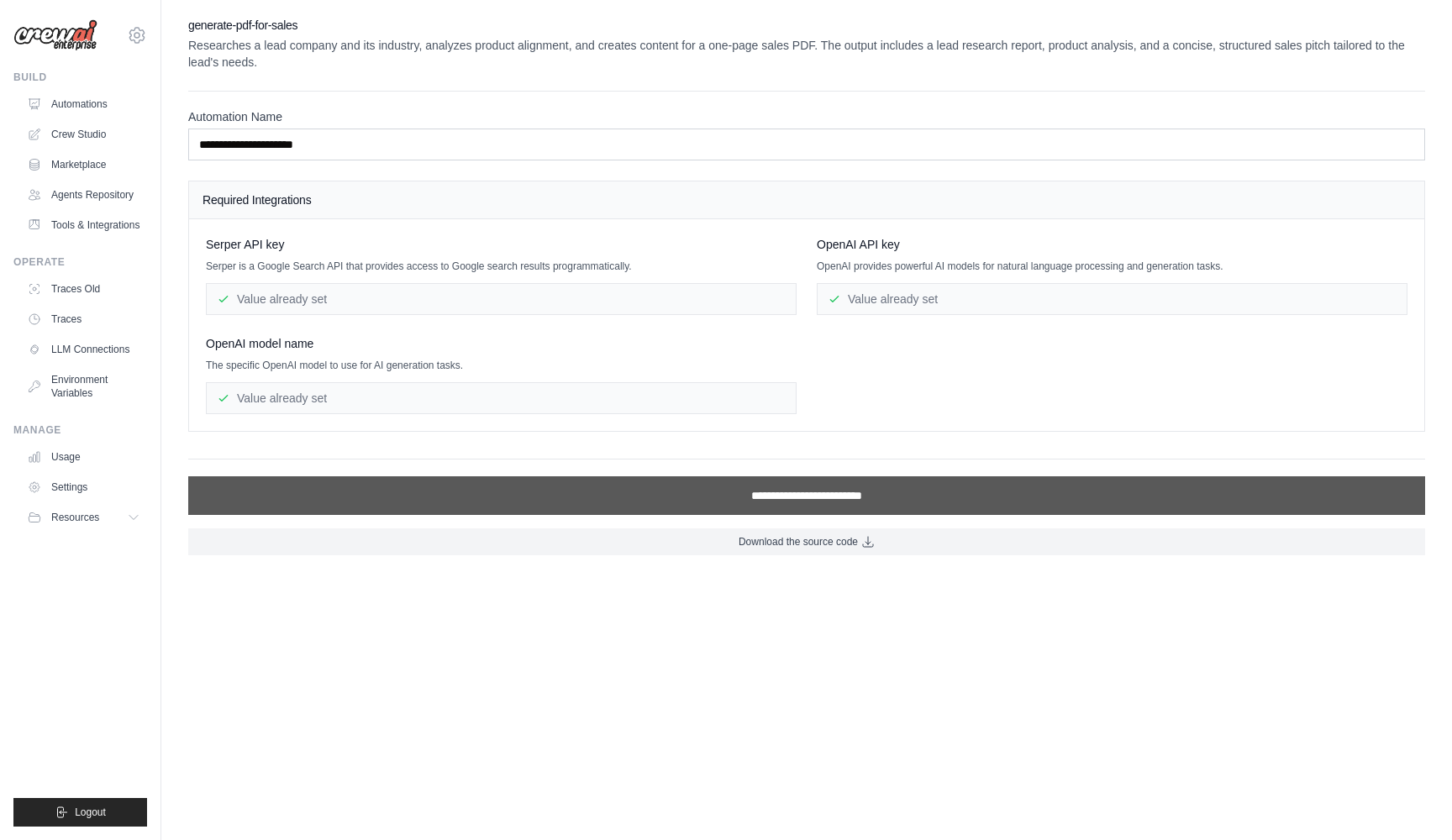
click at [851, 493] on input "**********" at bounding box center [805, 495] width 1236 height 39
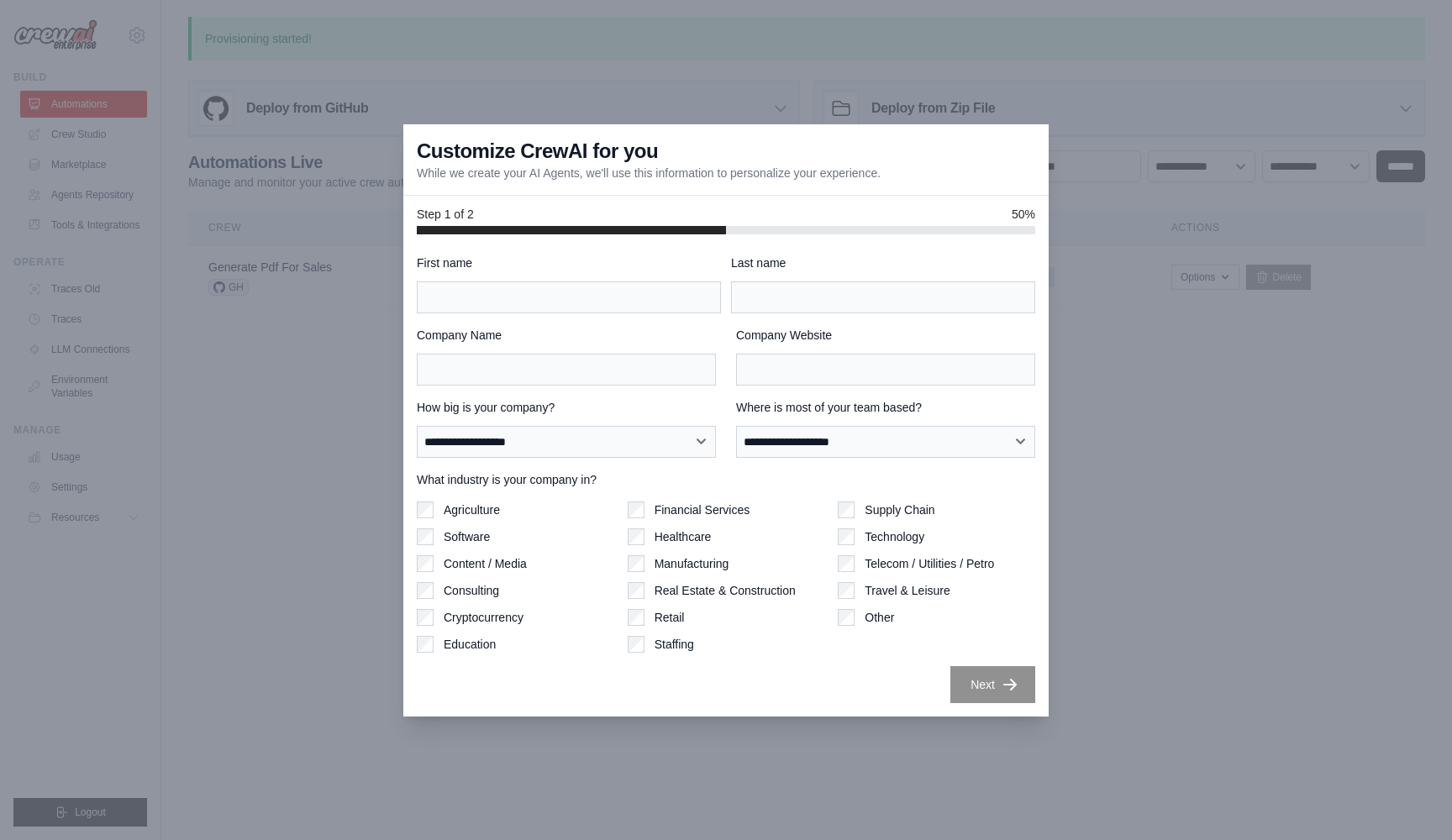
click at [1161, 76] on div at bounding box center [726, 420] width 1452 height 840
click at [442, 336] on label "Company Name" at bounding box center [566, 335] width 299 height 17
click at [442, 353] on input "Company Name" at bounding box center [566, 369] width 299 height 32
